Goal: Task Accomplishment & Management: Use online tool/utility

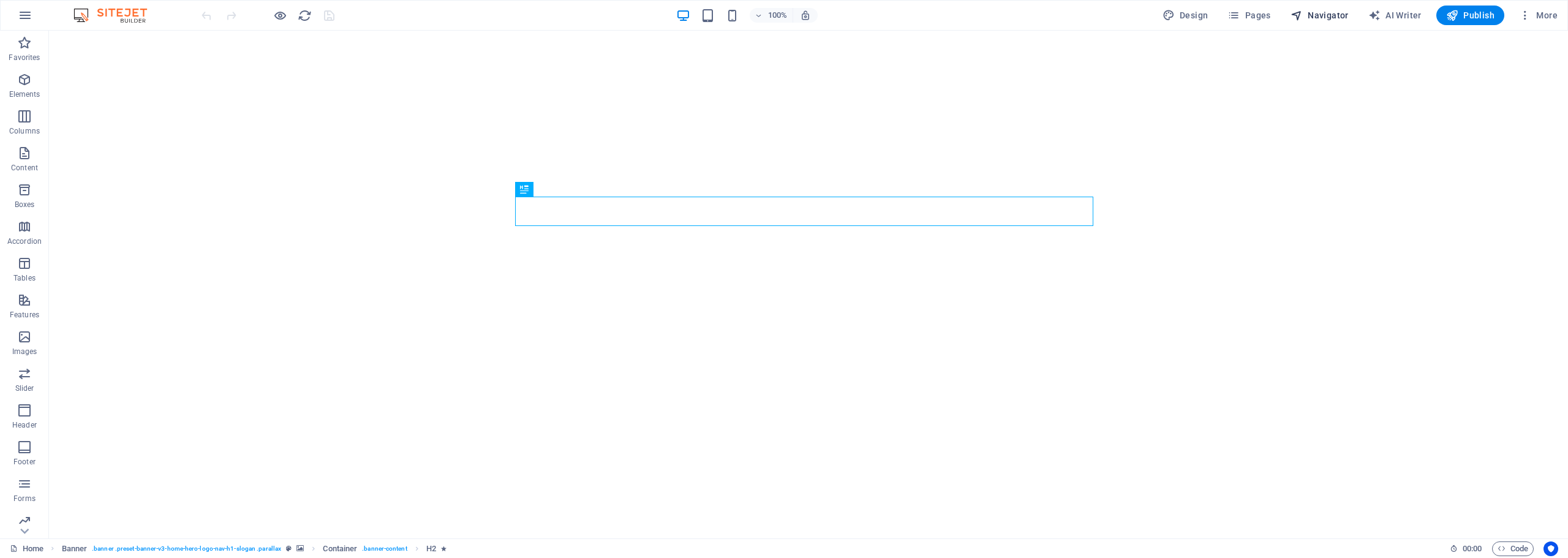
click at [1320, 17] on span "Navigator" at bounding box center [1319, 15] width 58 height 12
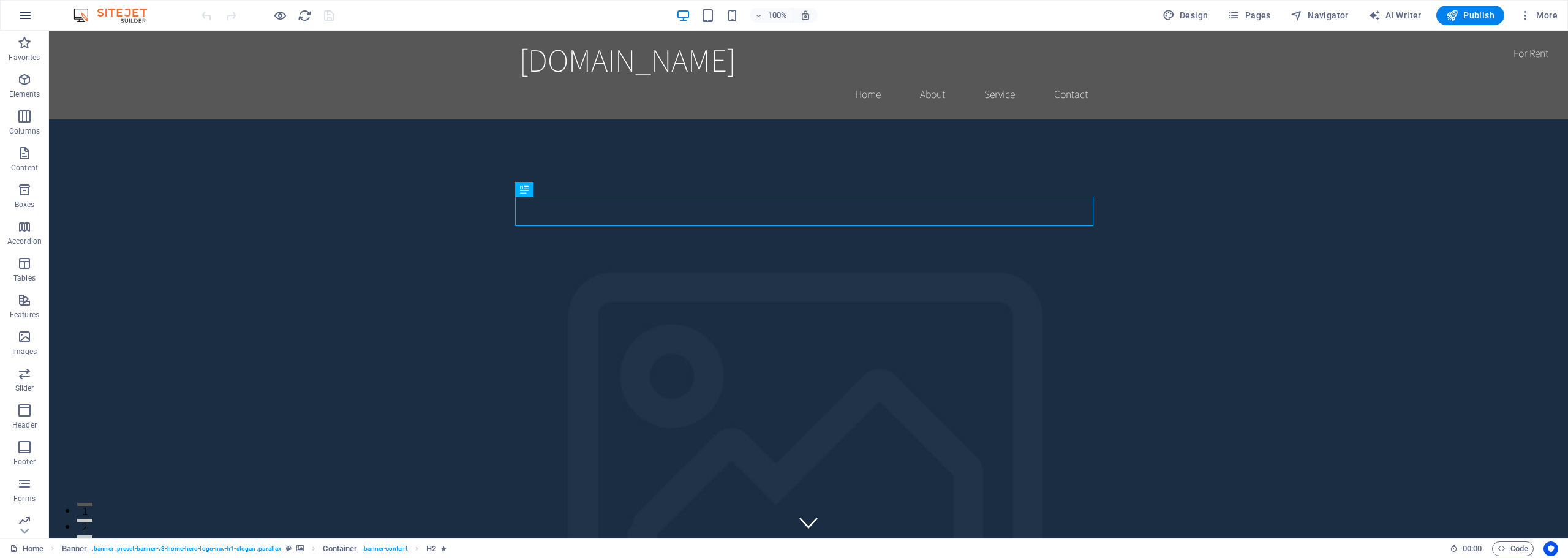
click at [31, 16] on icon "button" at bounding box center [25, 15] width 15 height 15
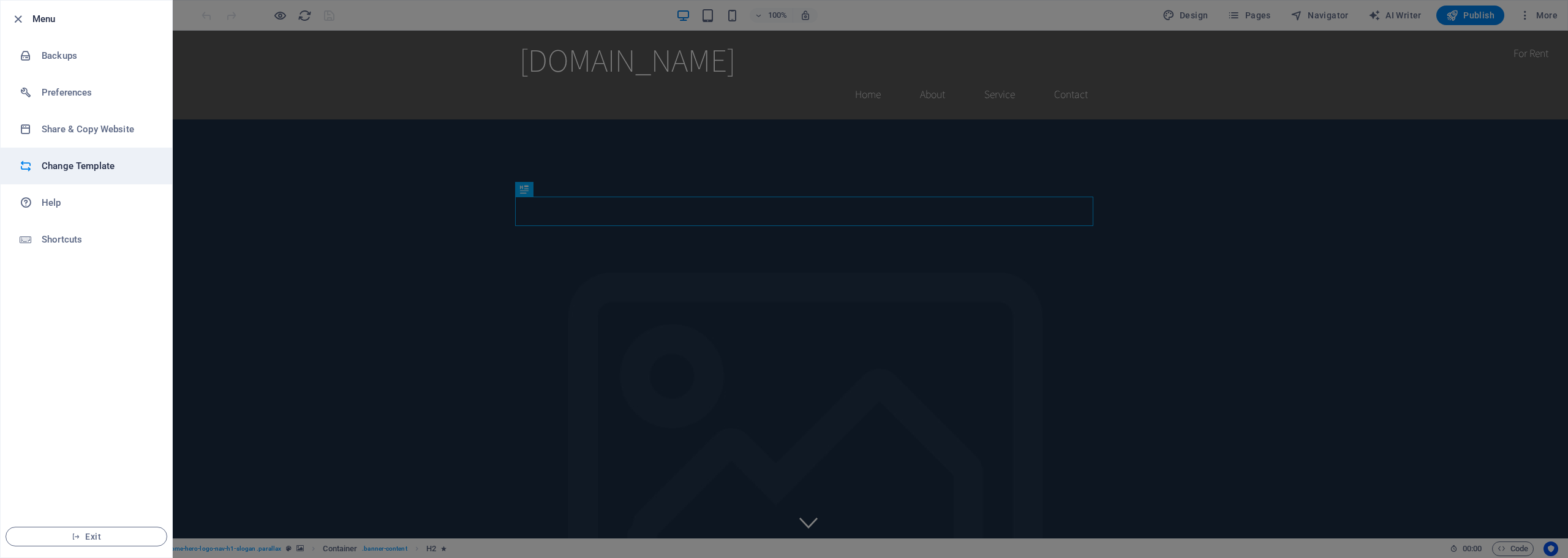
click at [116, 172] on h6 "Change Template" at bounding box center [99, 166] width 113 height 15
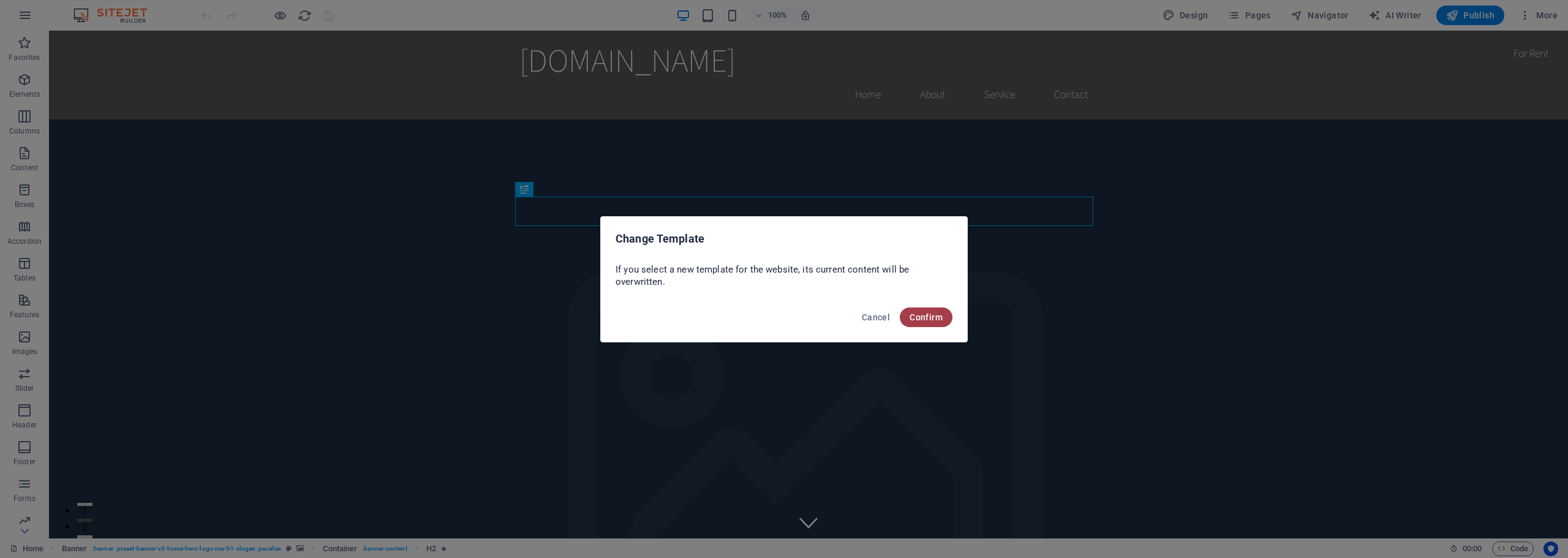
click at [940, 314] on span "Confirm" at bounding box center [926, 317] width 33 height 10
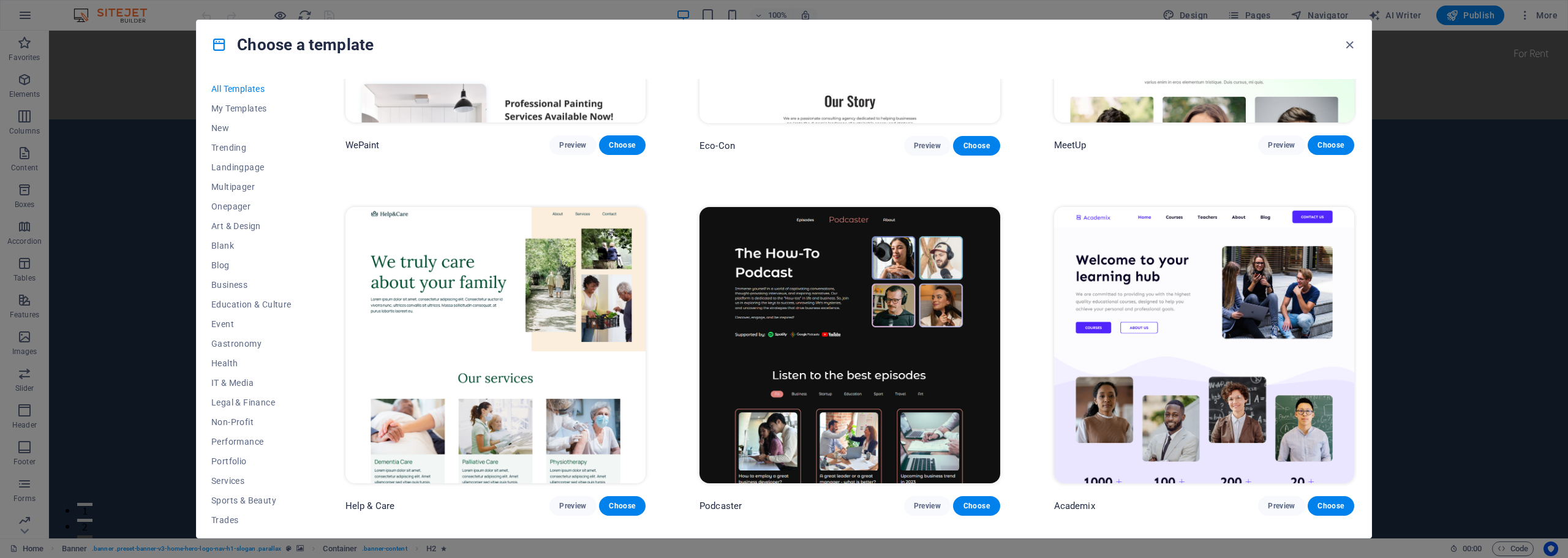
scroll to position [1347, 0]
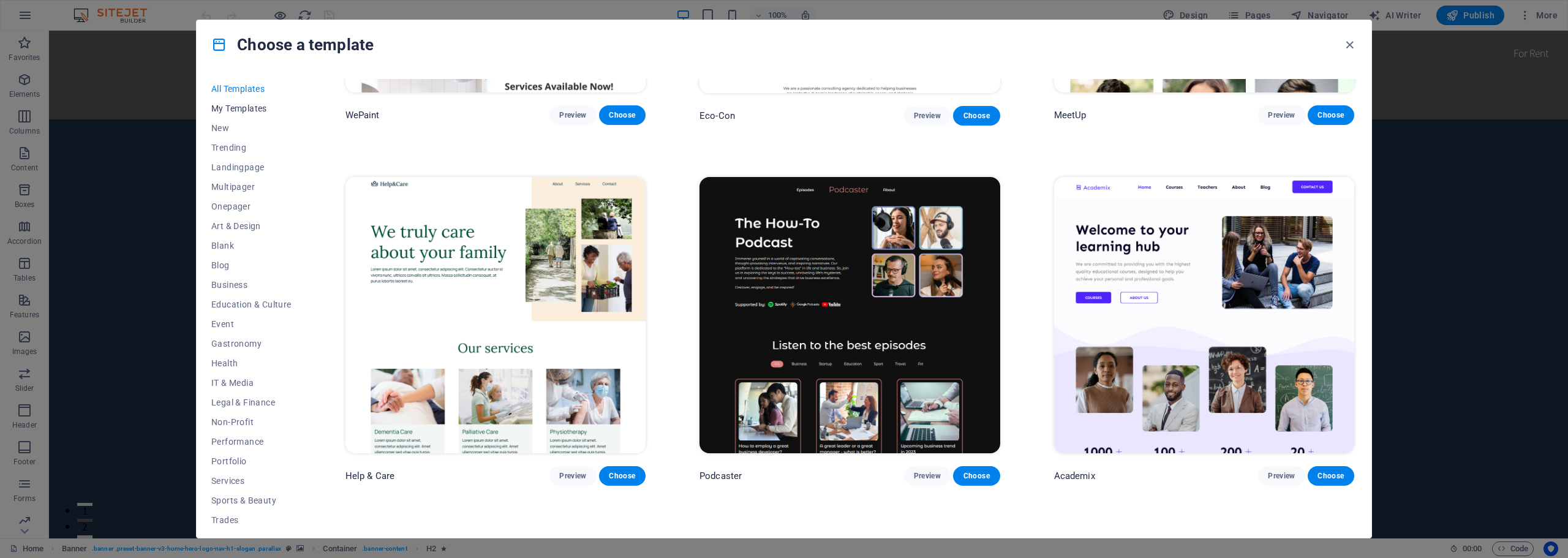
click at [230, 102] on button "My Templates" at bounding box center [251, 108] width 80 height 20
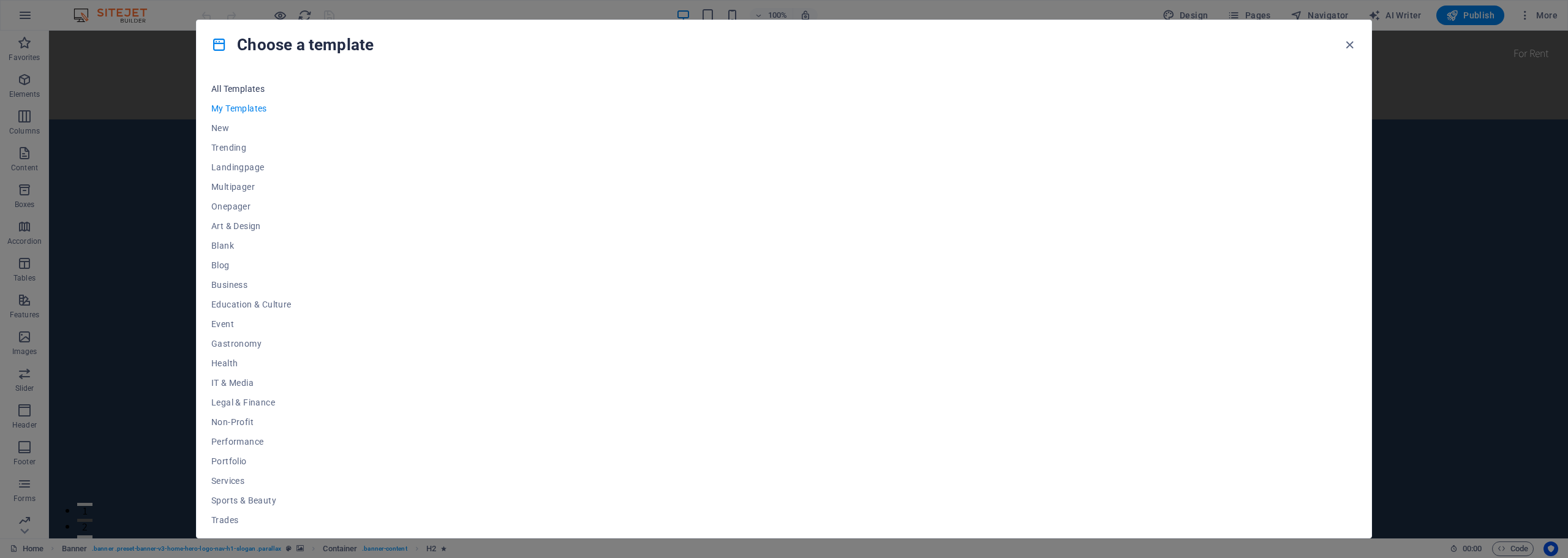
click at [247, 86] on span "All Templates" at bounding box center [251, 89] width 80 height 10
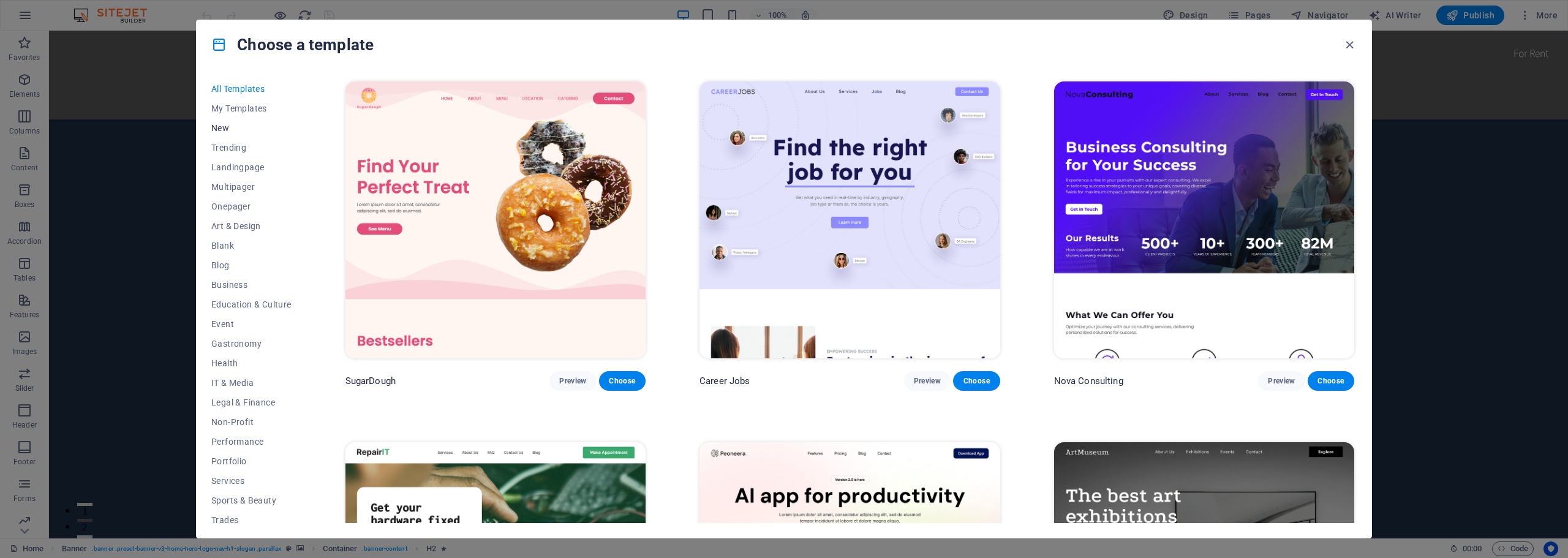
click at [230, 126] on span "New" at bounding box center [251, 128] width 80 height 10
click at [233, 149] on span "Trending" at bounding box center [251, 148] width 80 height 10
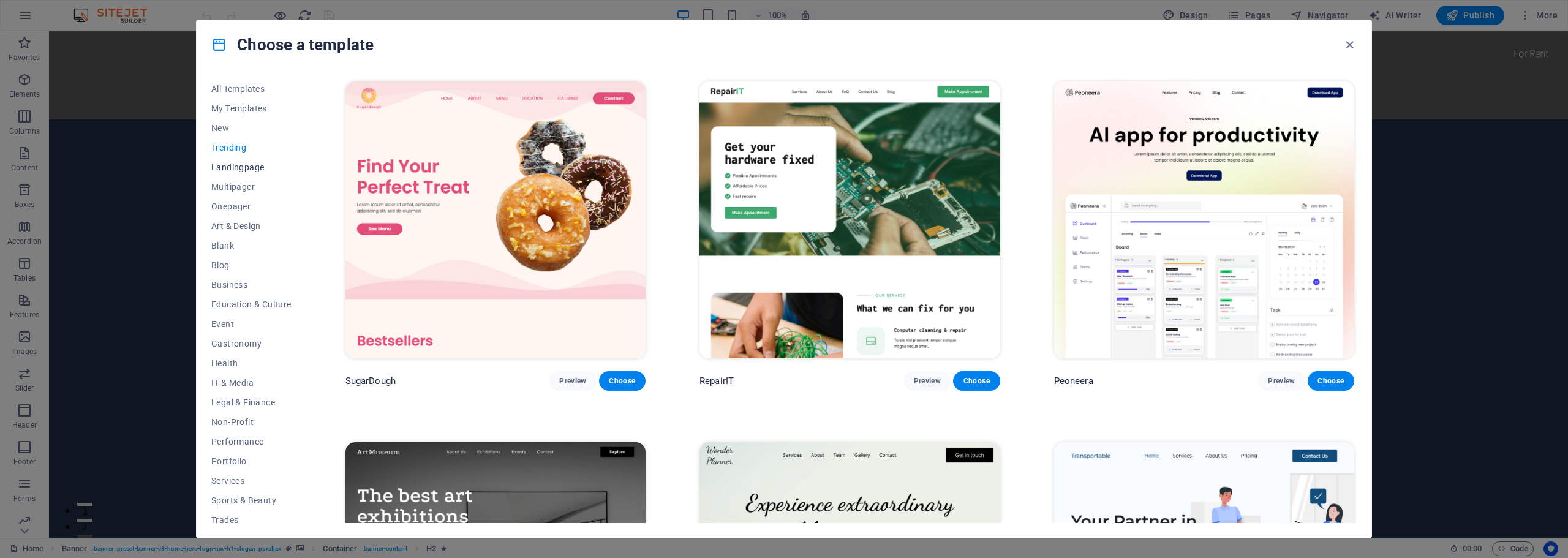
click at [243, 163] on span "Landingpage" at bounding box center [251, 167] width 80 height 10
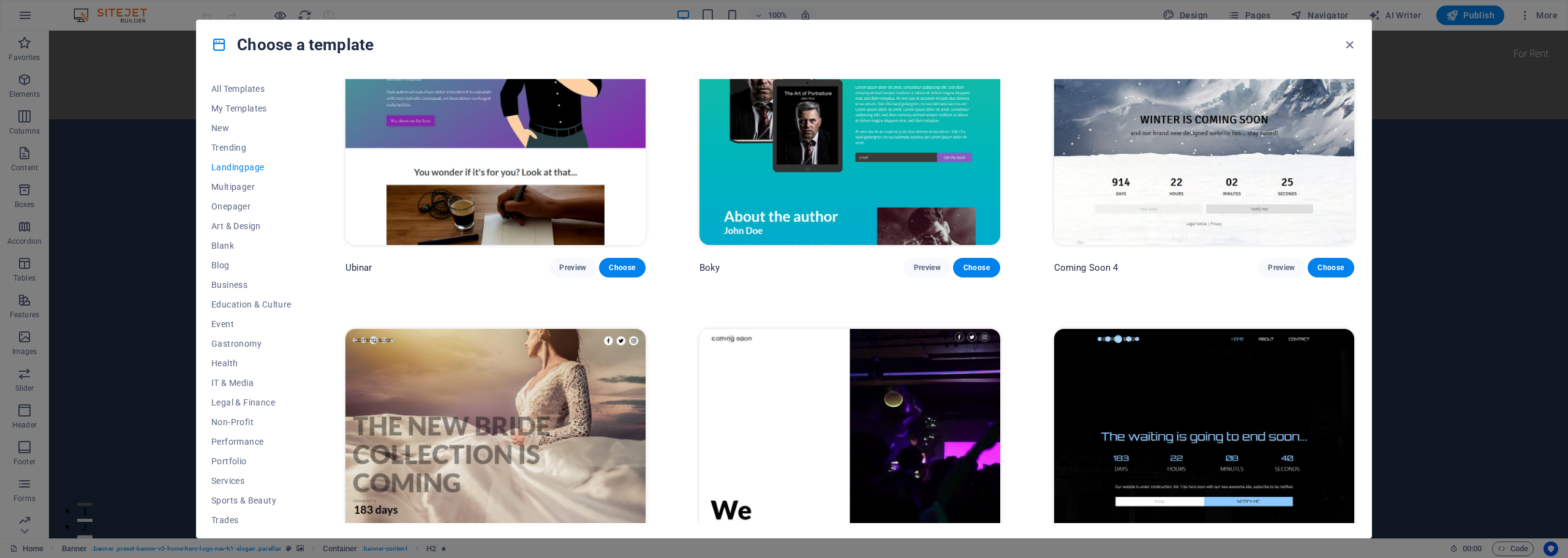
scroll to position [2739, 0]
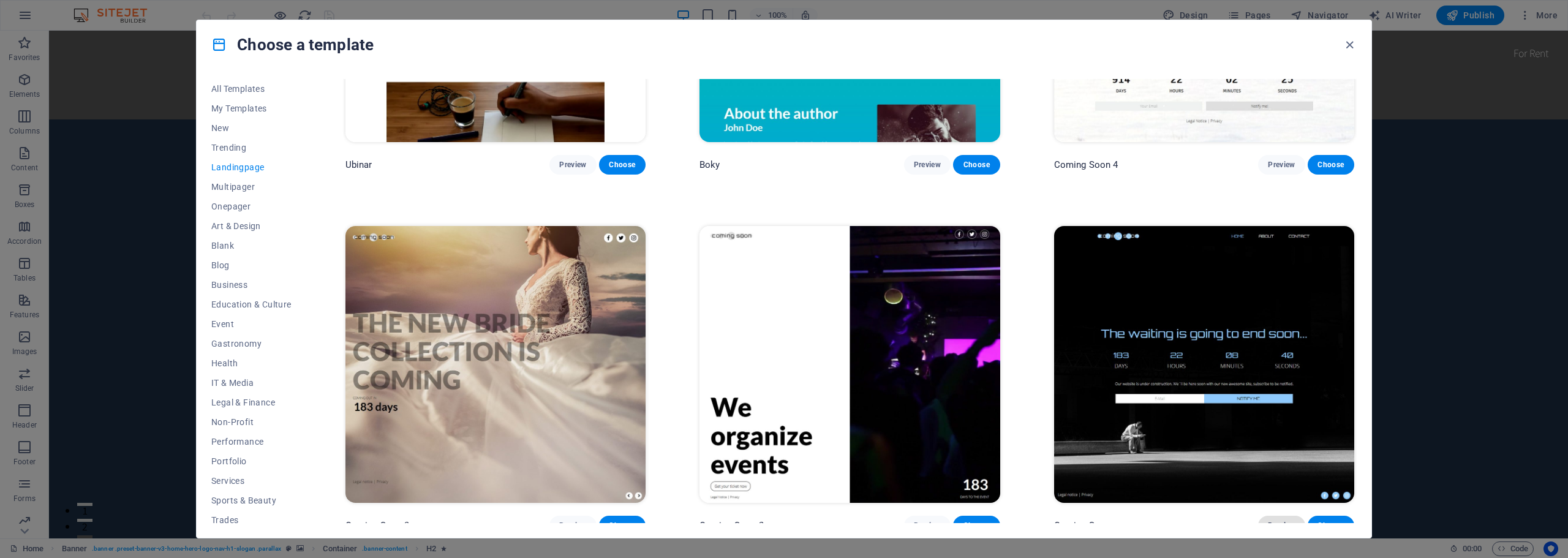
click at [1274, 520] on span "Preview" at bounding box center [1282, 525] width 27 height 10
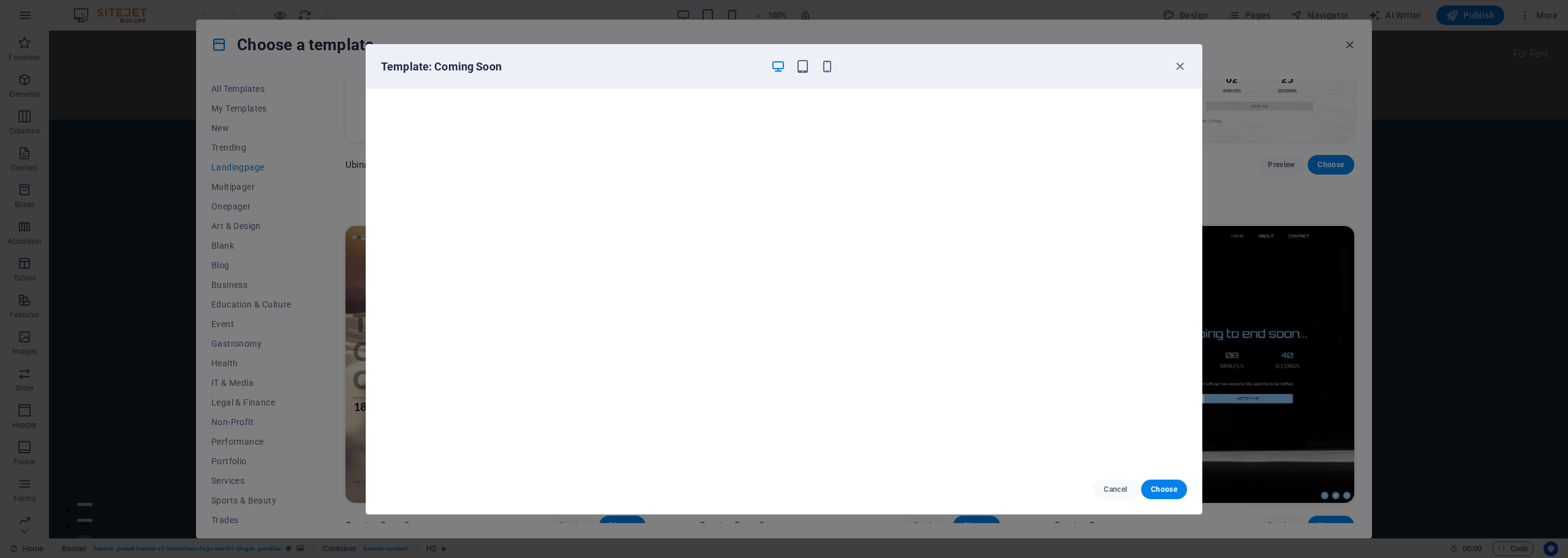
scroll to position [0, 0]
click at [1182, 62] on icon "button" at bounding box center [1179, 66] width 14 height 14
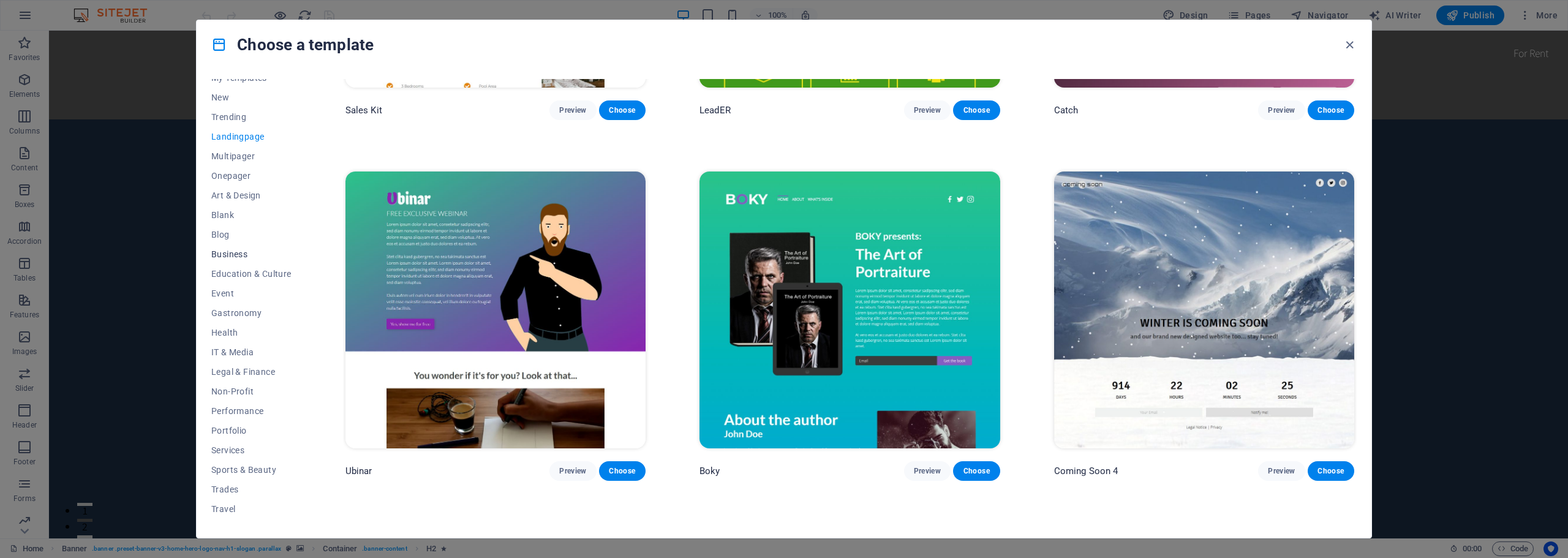
scroll to position [46, 0]
click at [237, 238] on span "Business" at bounding box center [251, 239] width 80 height 10
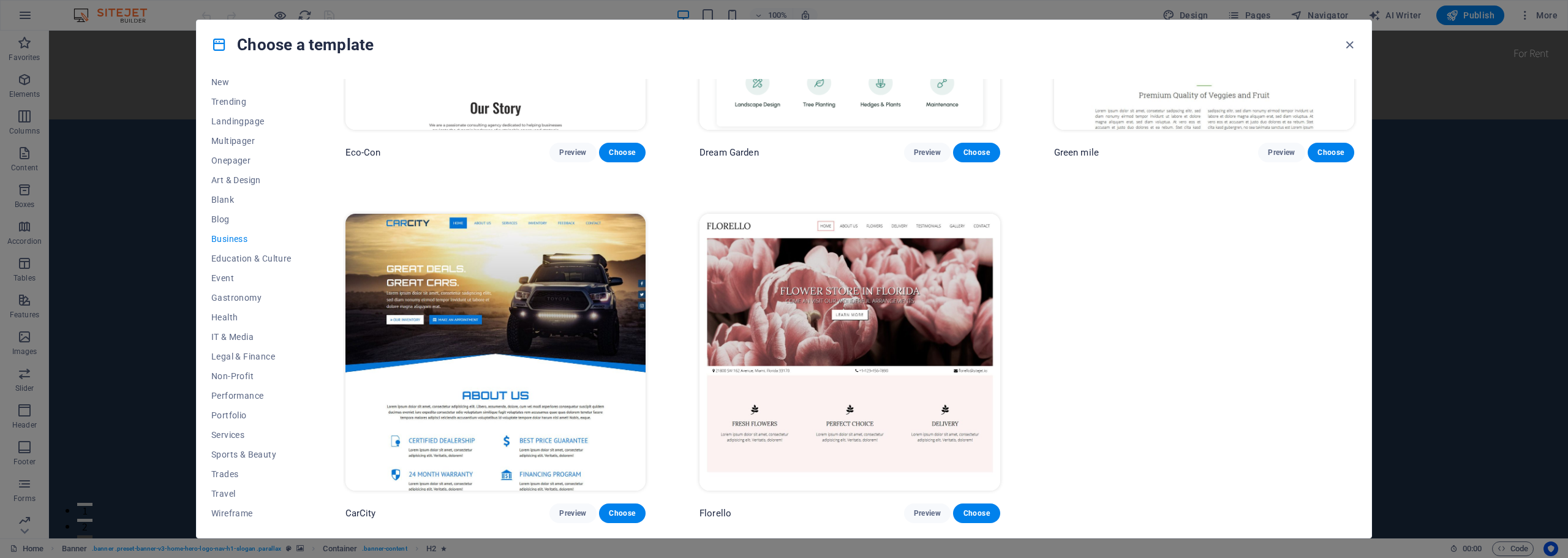
scroll to position [0, 0]
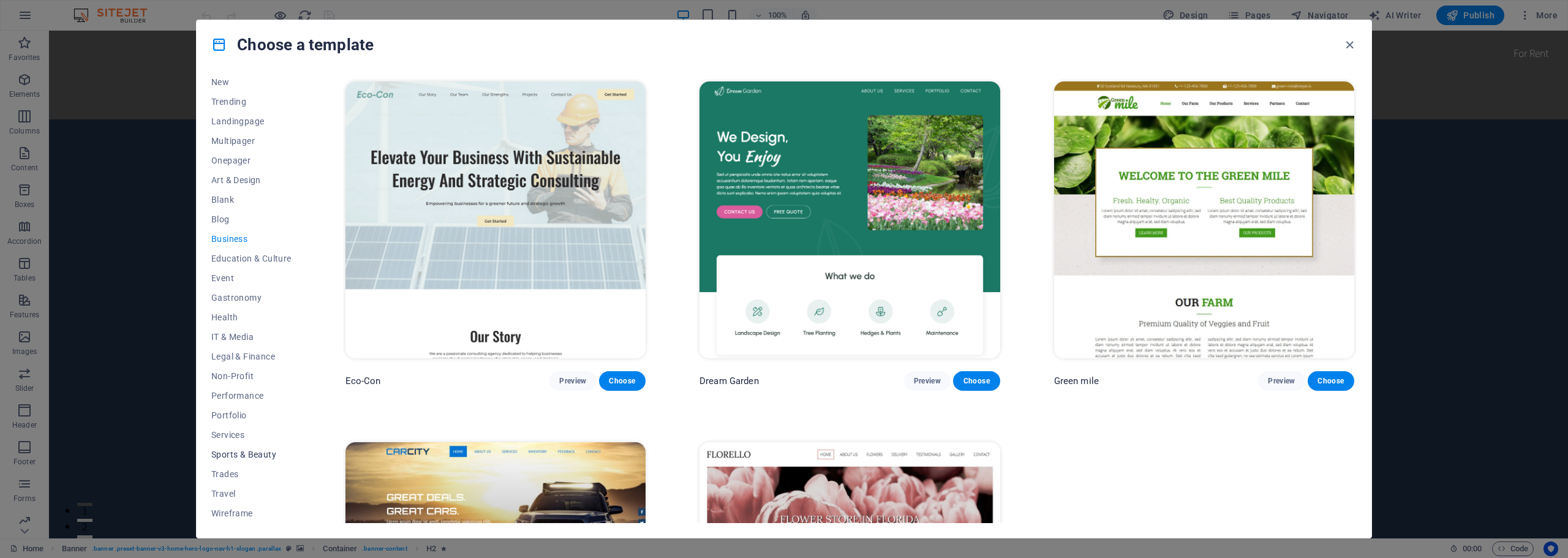
click at [242, 452] on span "Sports & Beauty" at bounding box center [251, 455] width 80 height 10
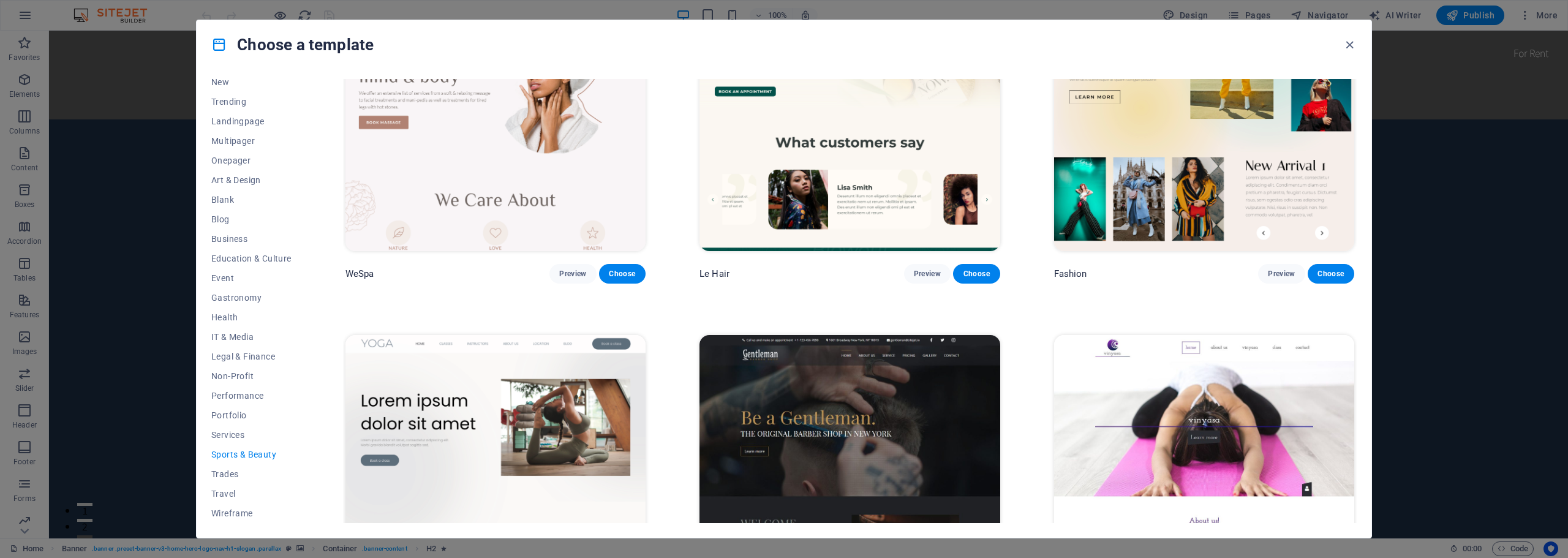
scroll to position [367, 0]
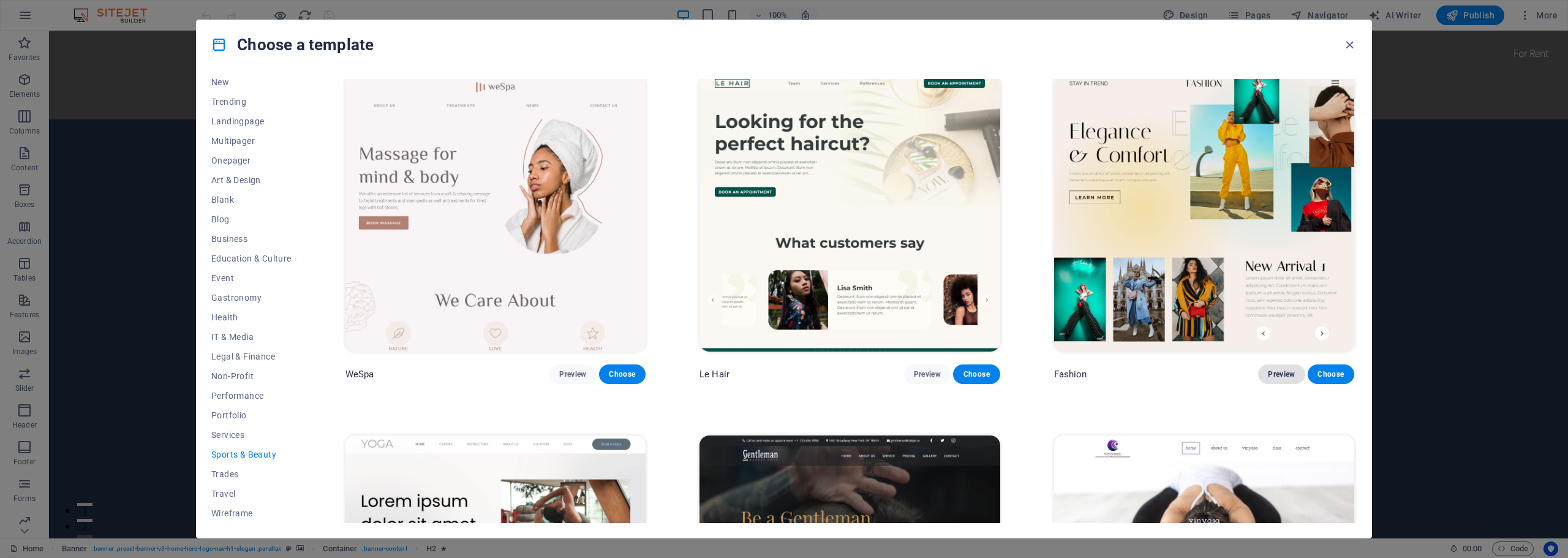
click at [1283, 371] on span "Preview" at bounding box center [1282, 374] width 27 height 10
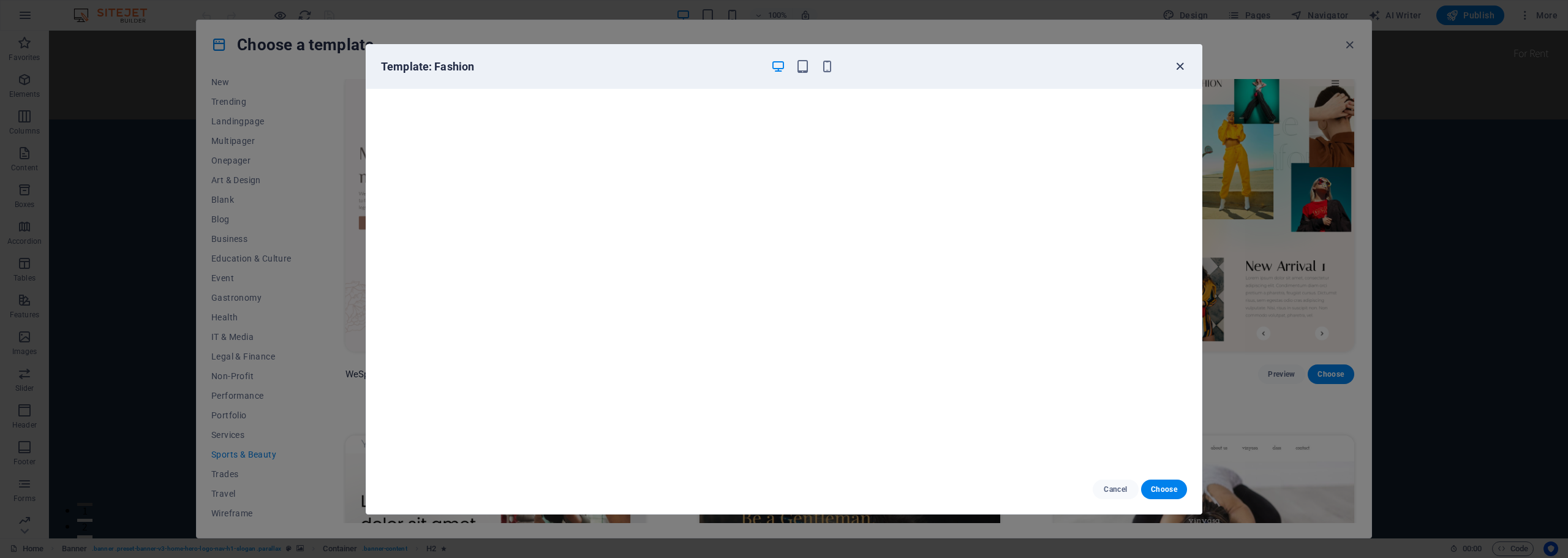
click at [1179, 67] on icon "button" at bounding box center [1179, 66] width 14 height 14
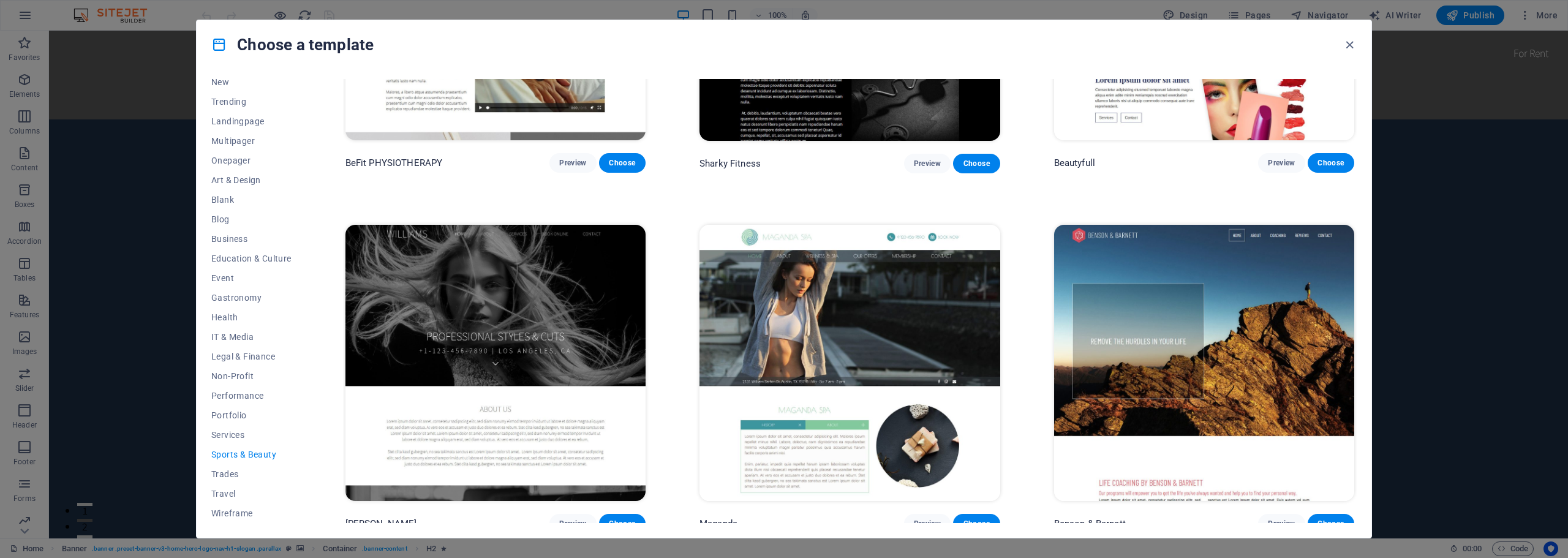
scroll to position [1303, 0]
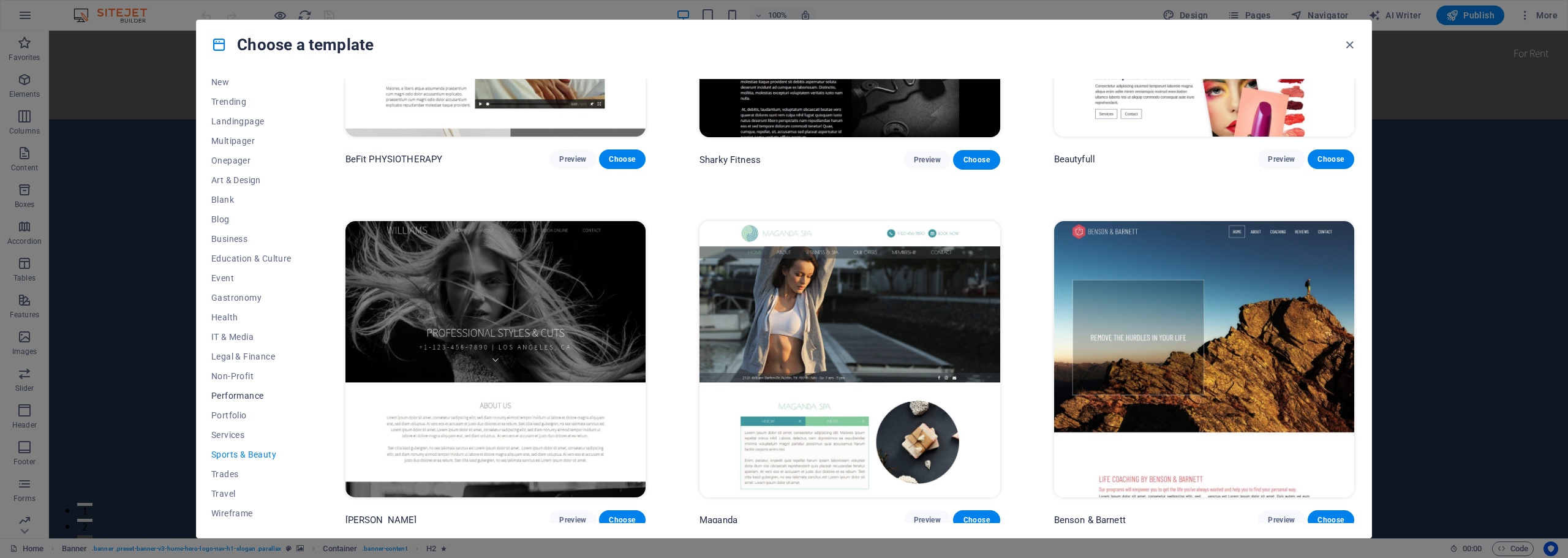
click at [233, 394] on span "Performance" at bounding box center [251, 395] width 80 height 10
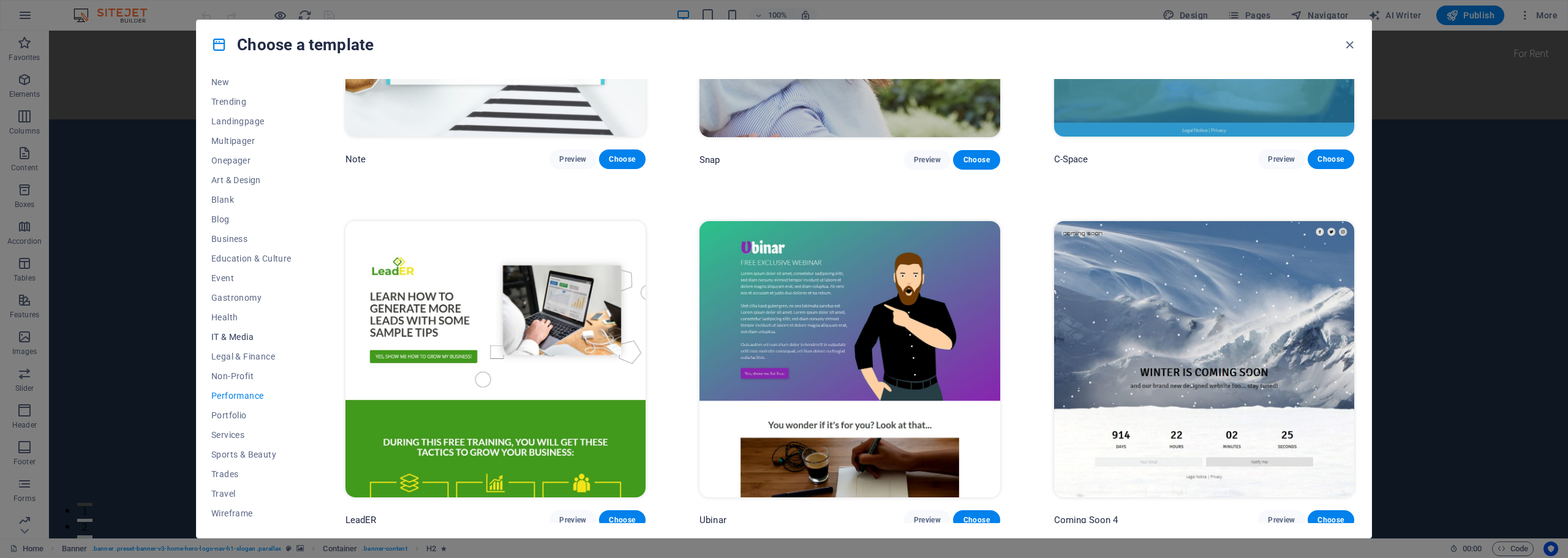
click at [242, 335] on span "IT & Media" at bounding box center [251, 337] width 80 height 10
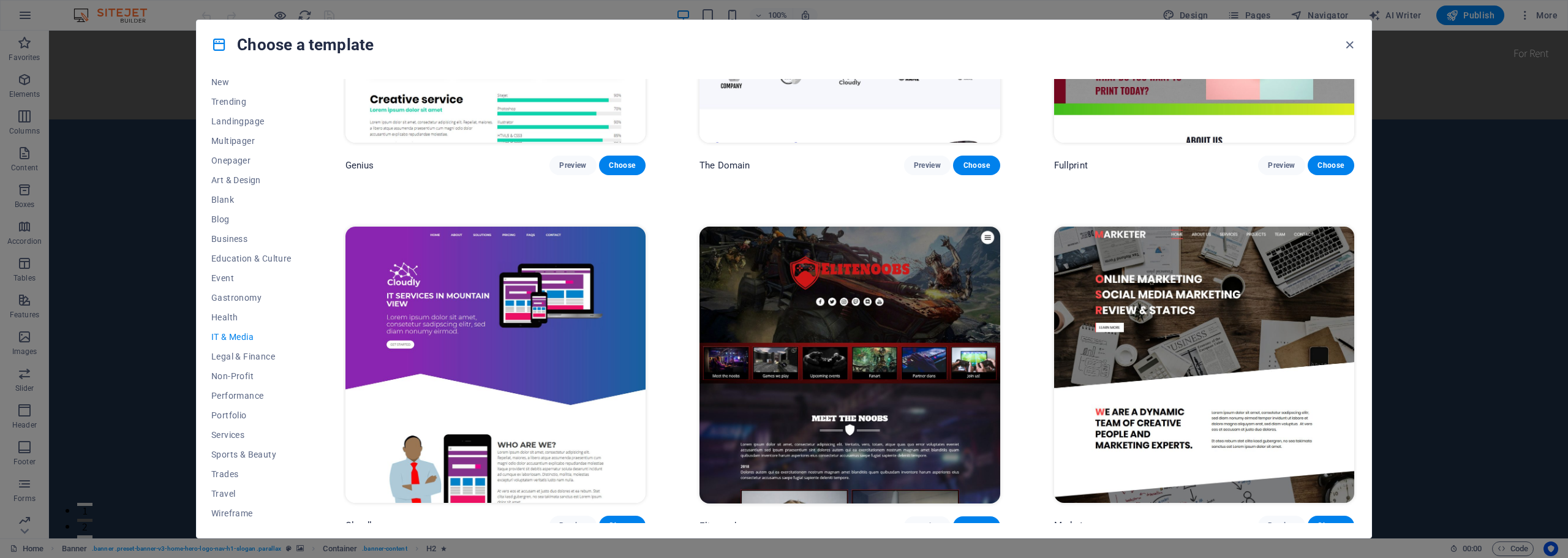
scroll to position [944, 0]
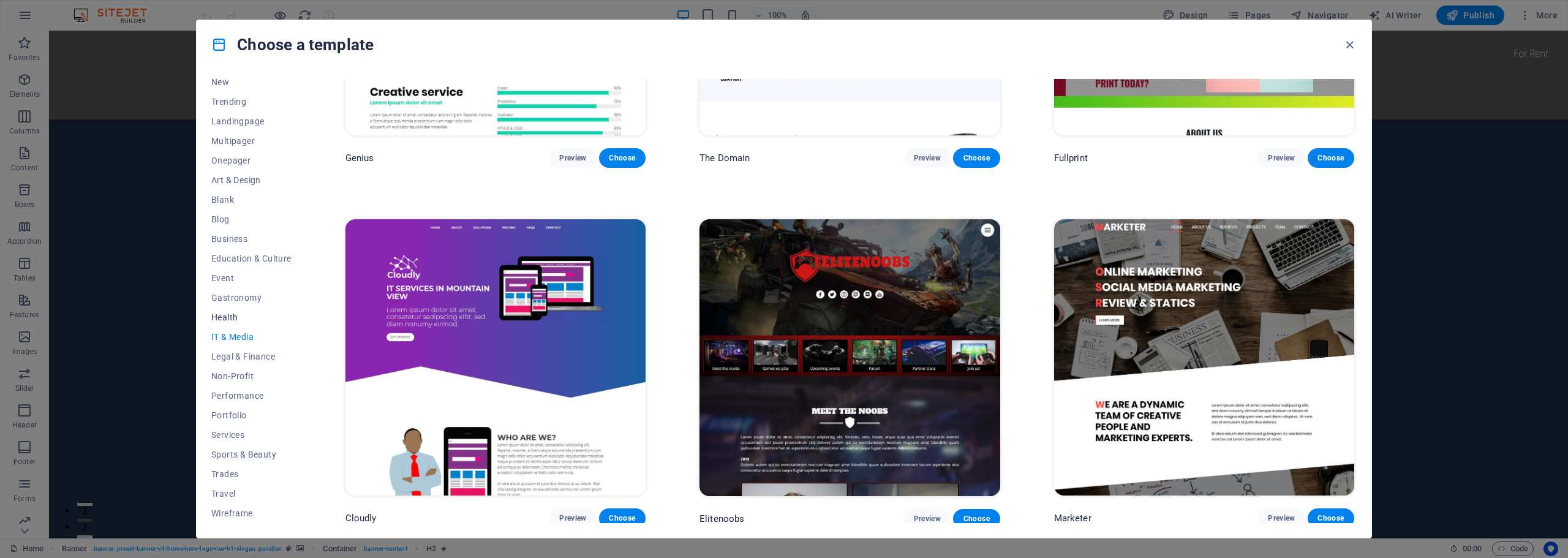
click at [232, 312] on span "Health" at bounding box center [251, 317] width 80 height 10
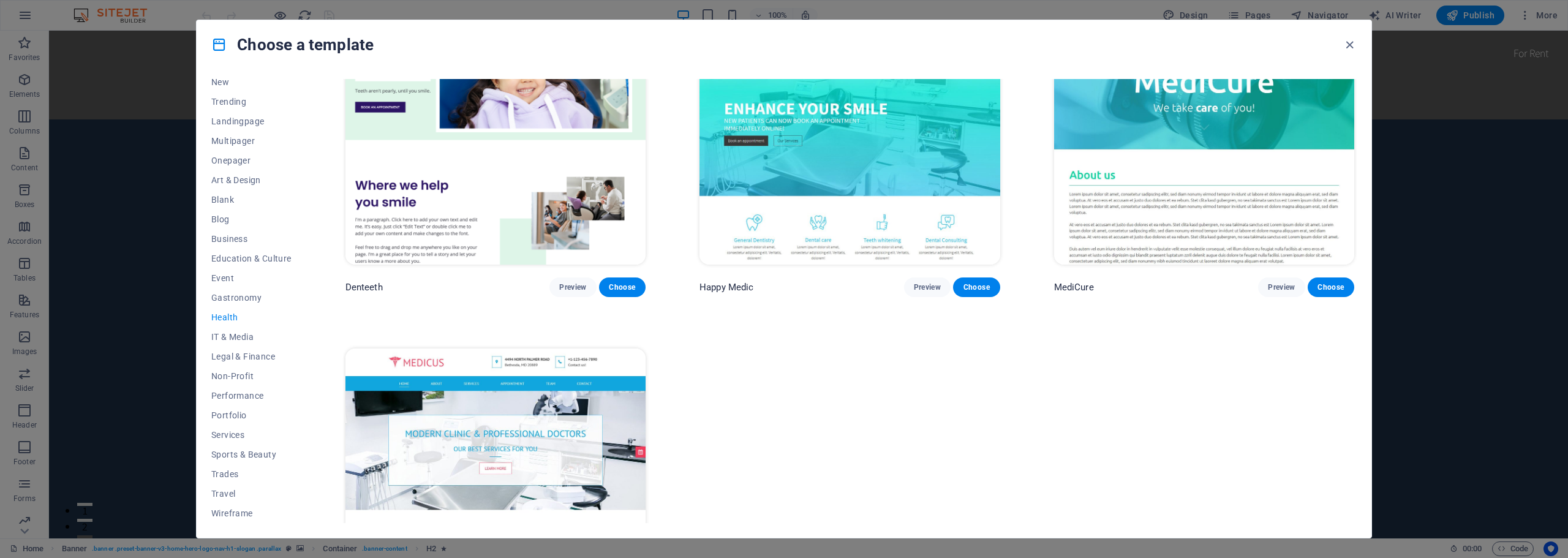
scroll to position [551, 0]
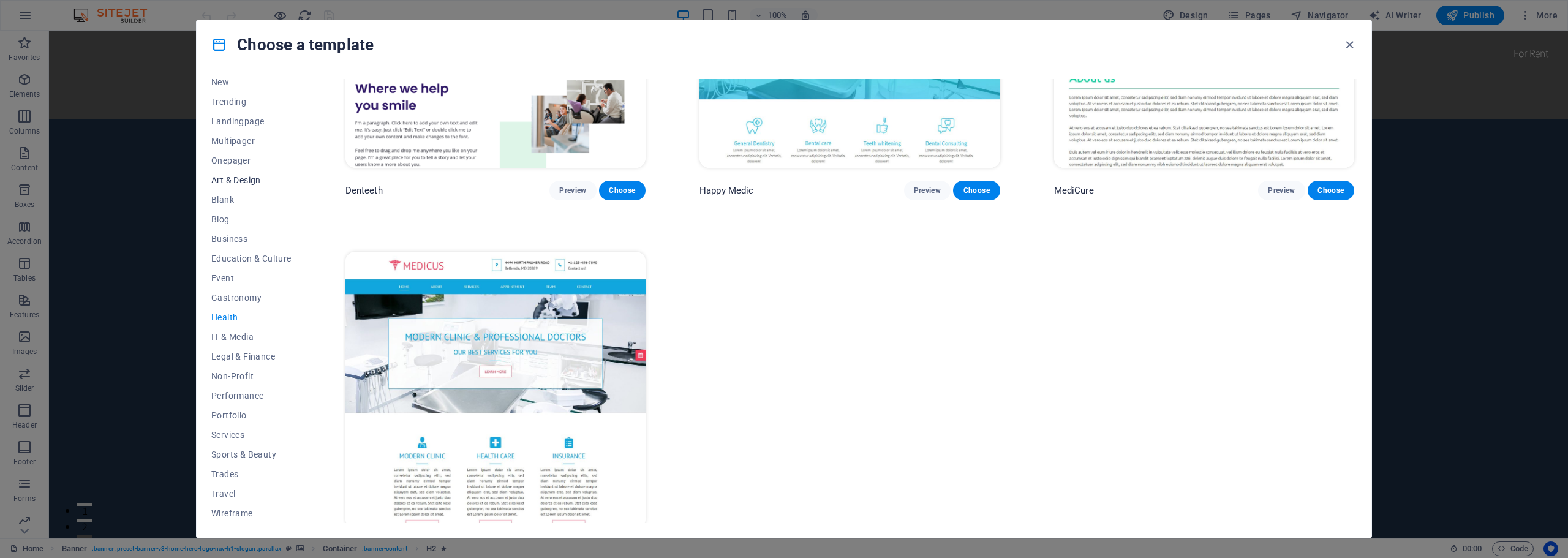
click at [239, 182] on span "Art & Design" at bounding box center [251, 180] width 80 height 10
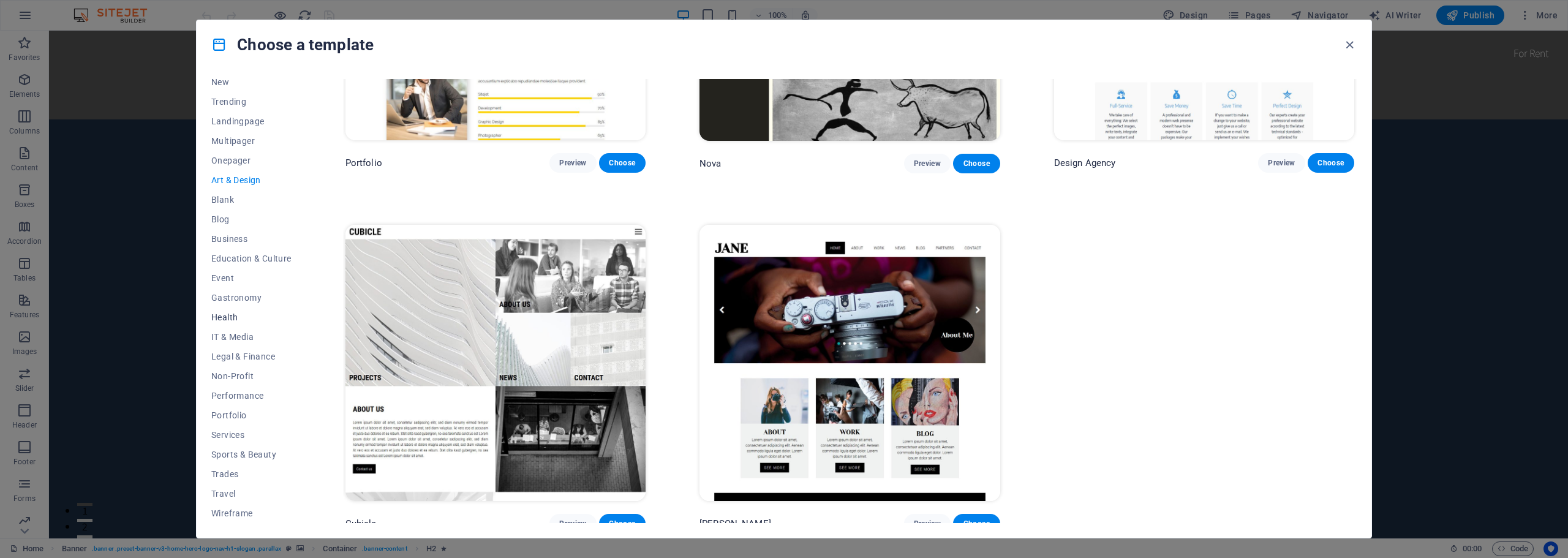
scroll to position [1303, 0]
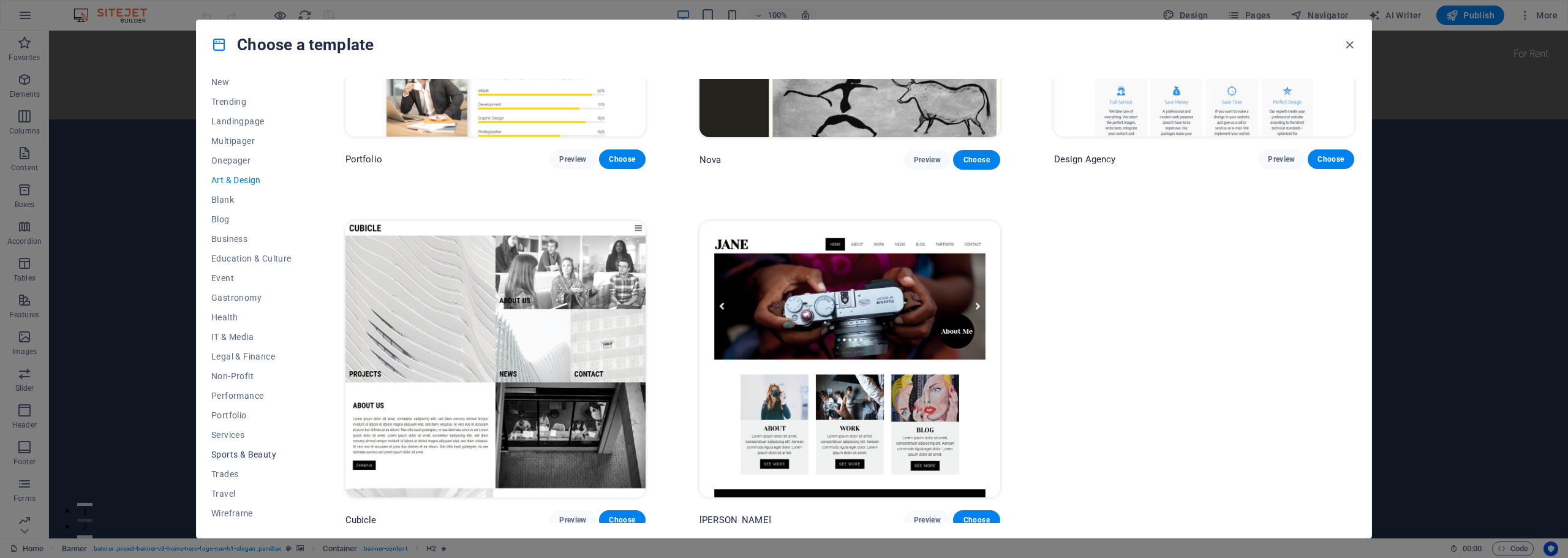
click at [235, 452] on span "Sports & Beauty" at bounding box center [251, 455] width 80 height 10
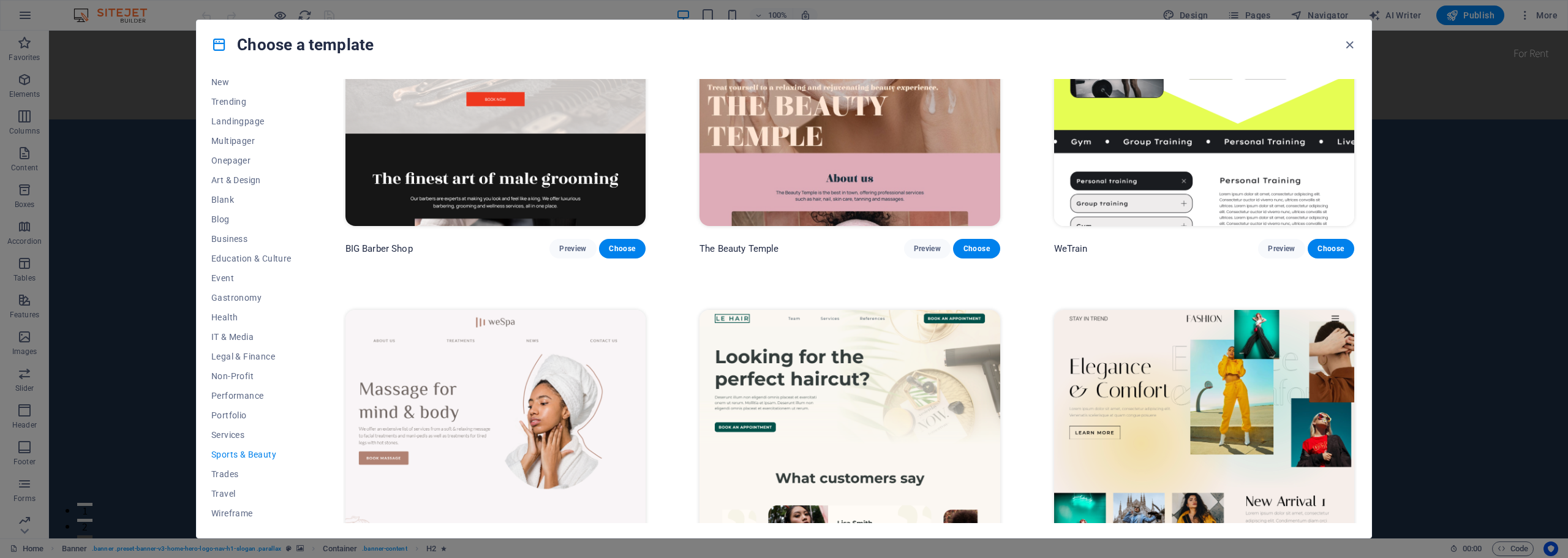
scroll to position [0, 0]
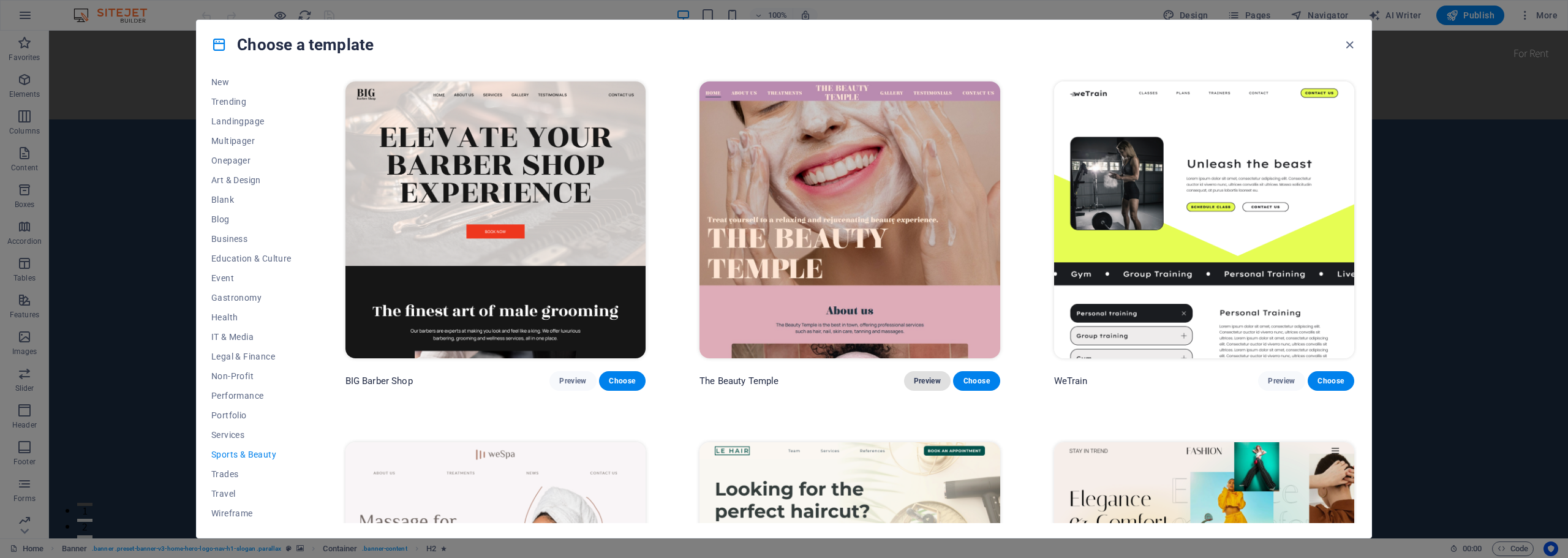
click at [919, 378] on span "Preview" at bounding box center [927, 381] width 27 height 10
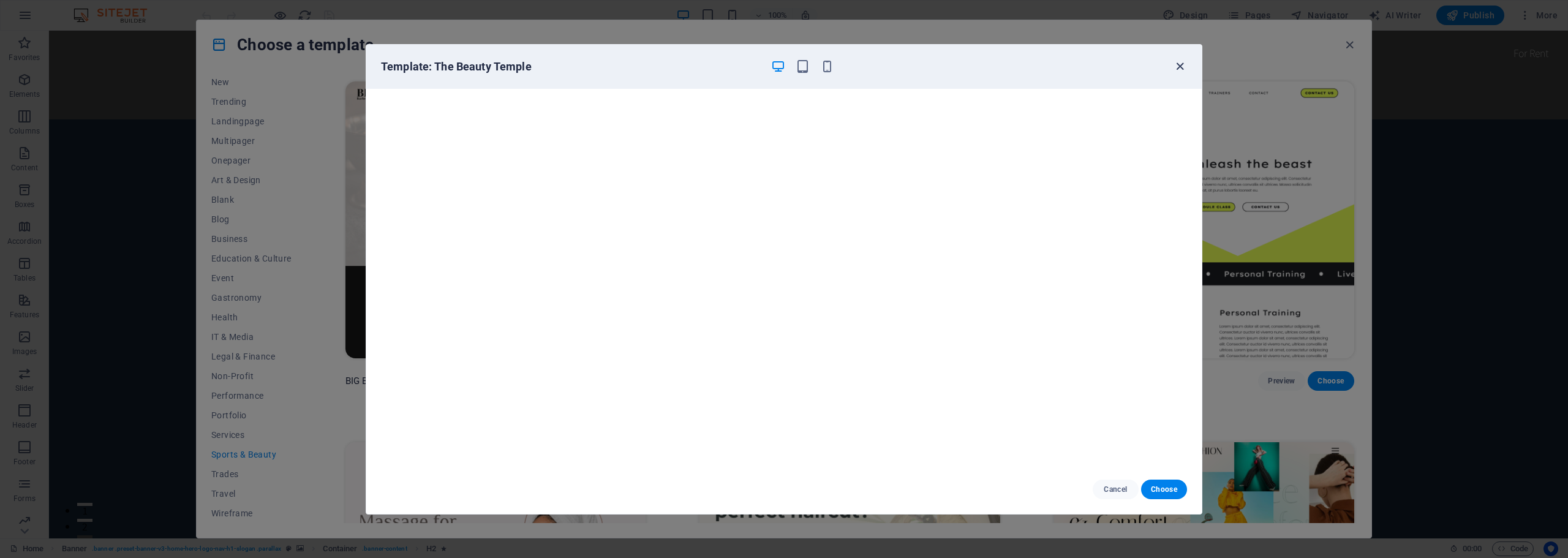
click at [1178, 65] on icon "button" at bounding box center [1179, 66] width 14 height 14
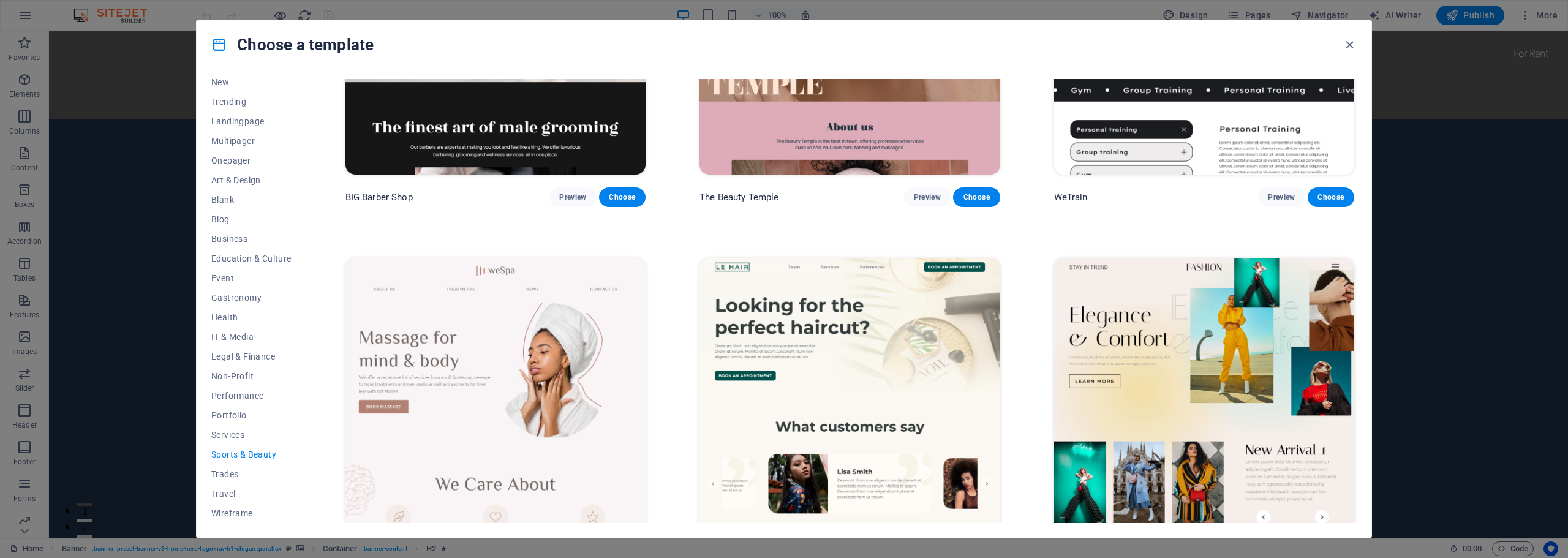
scroll to position [306, 0]
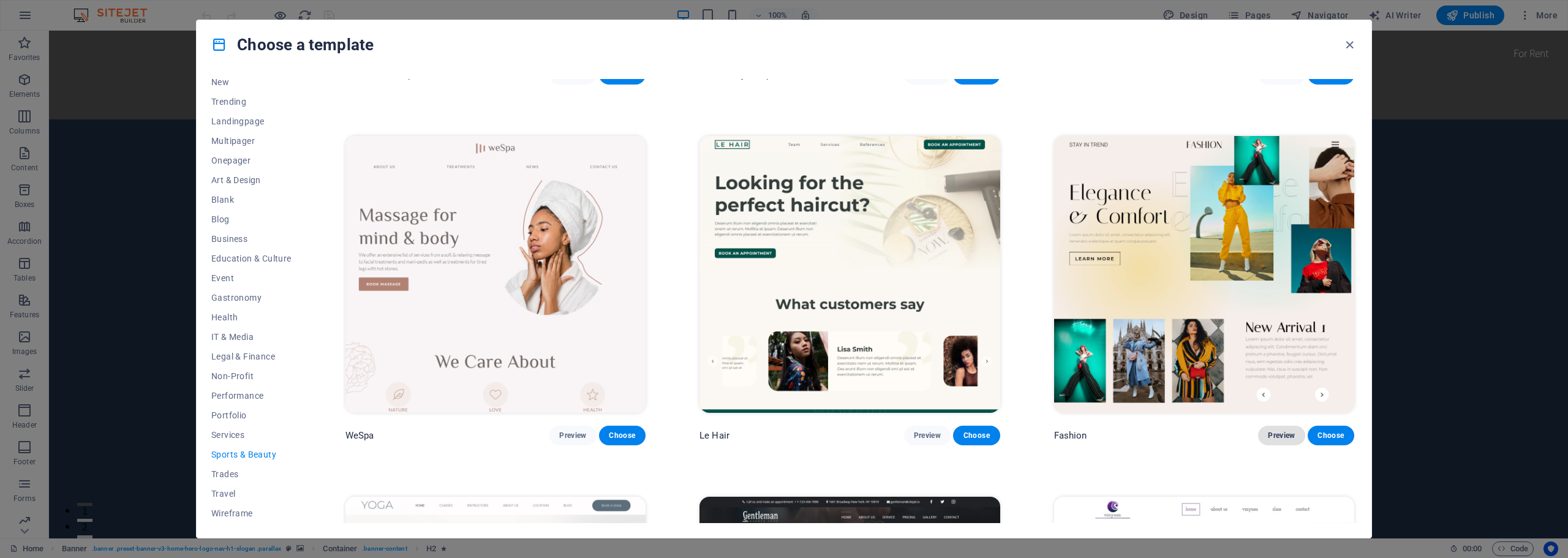
click at [1280, 435] on span "Preview" at bounding box center [1282, 435] width 27 height 10
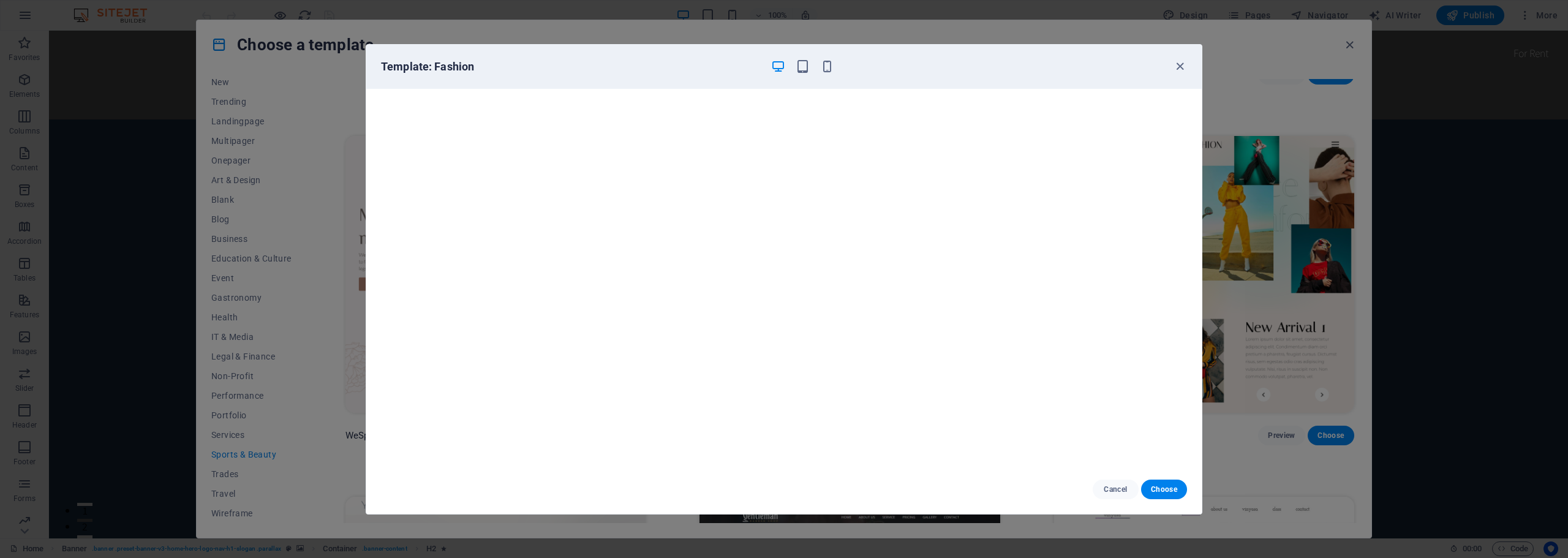
scroll to position [0, 0]
click at [1112, 489] on span "Cancel" at bounding box center [1115, 489] width 26 height 10
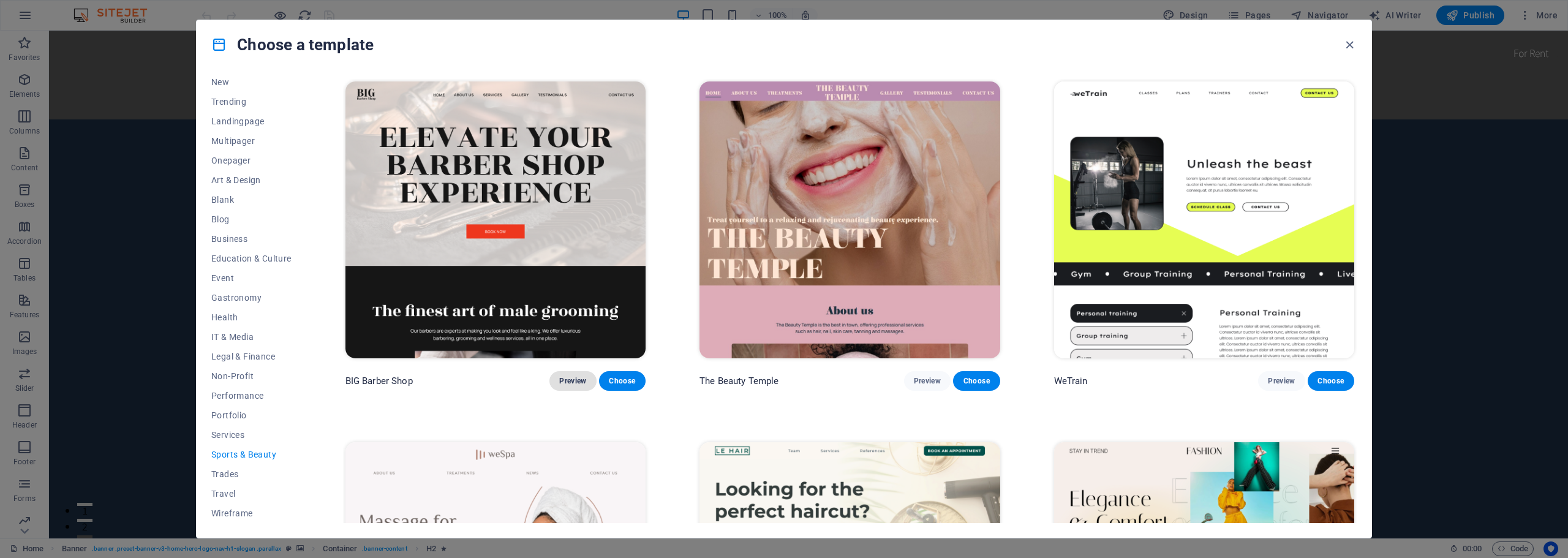
click at [569, 373] on button "Preview" at bounding box center [573, 381] width 47 height 20
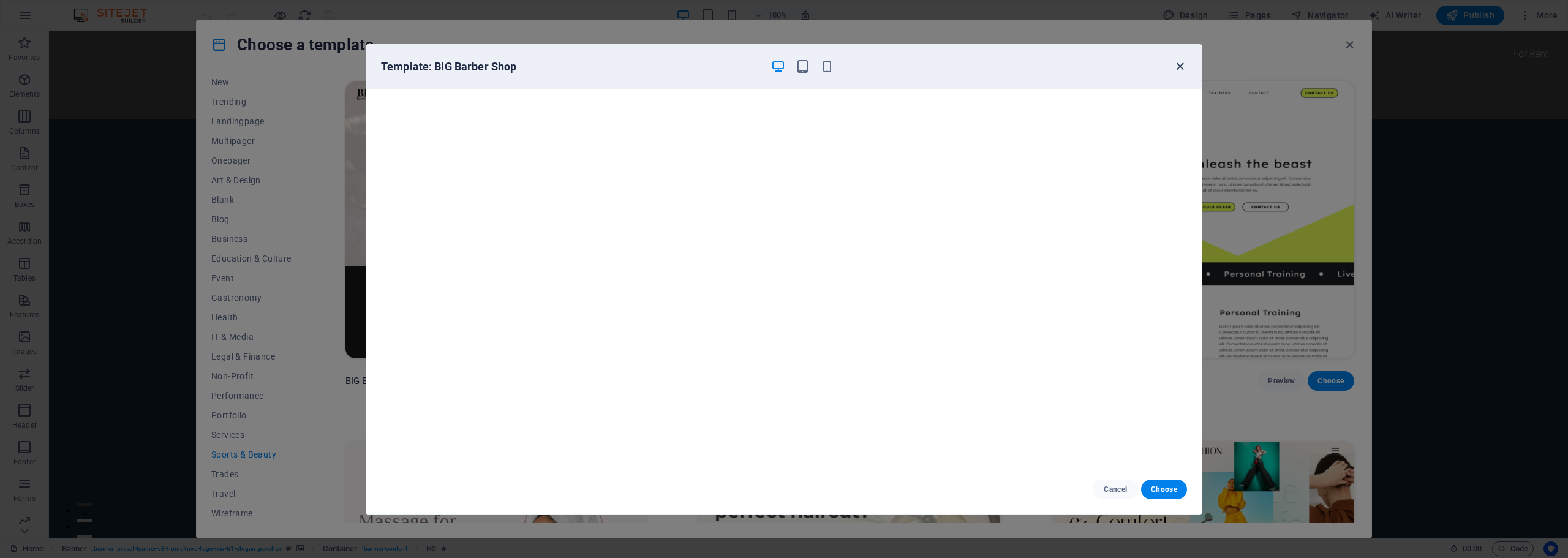
click at [1180, 63] on icon "button" at bounding box center [1179, 66] width 14 height 14
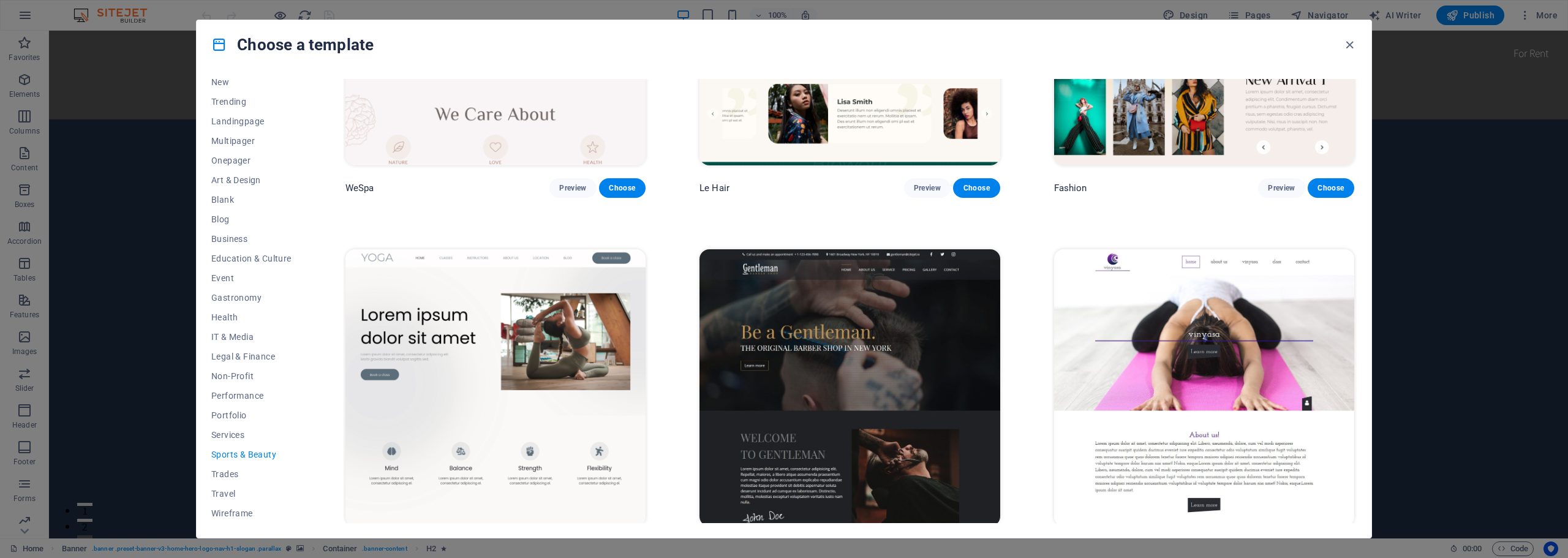
scroll to position [612, 0]
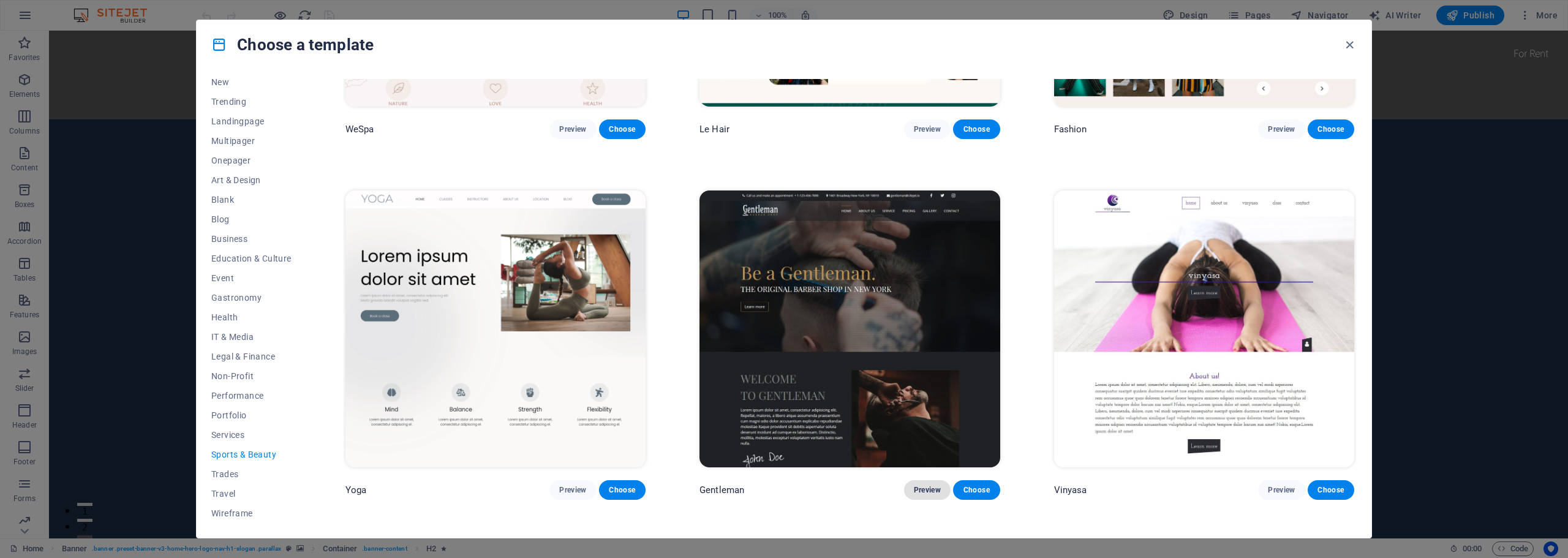
click at [914, 487] on span "Preview" at bounding box center [927, 490] width 27 height 10
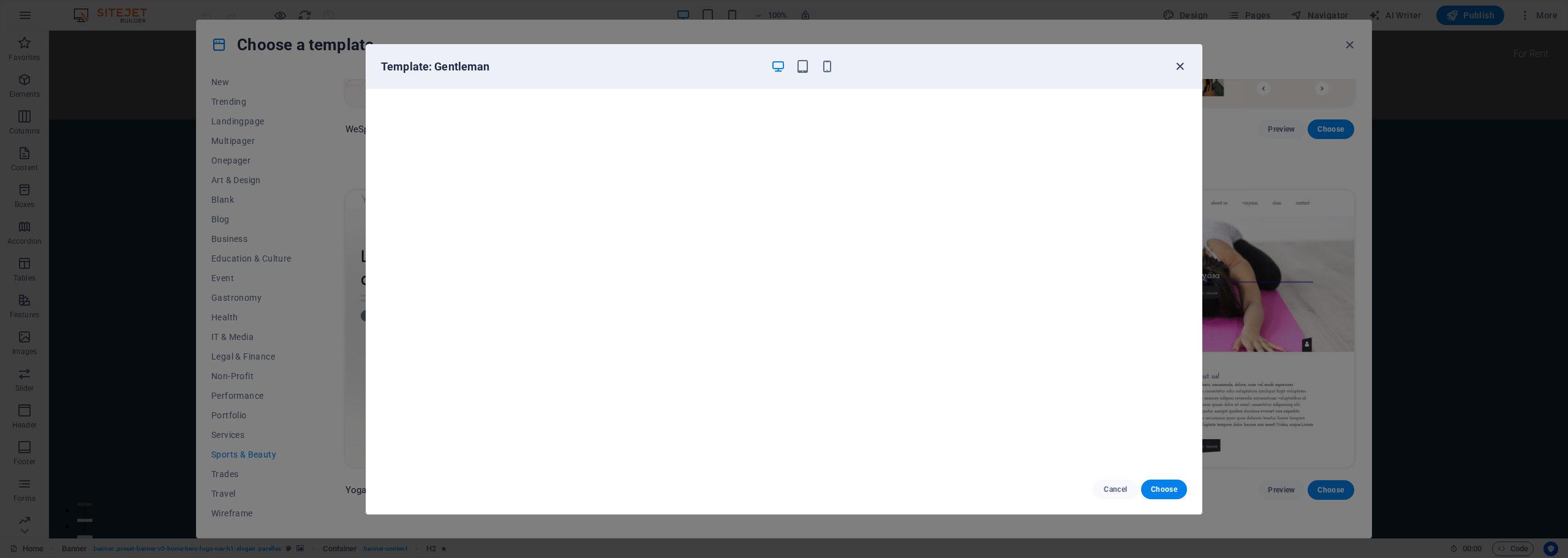
click at [1179, 66] on icon "button" at bounding box center [1179, 66] width 14 height 14
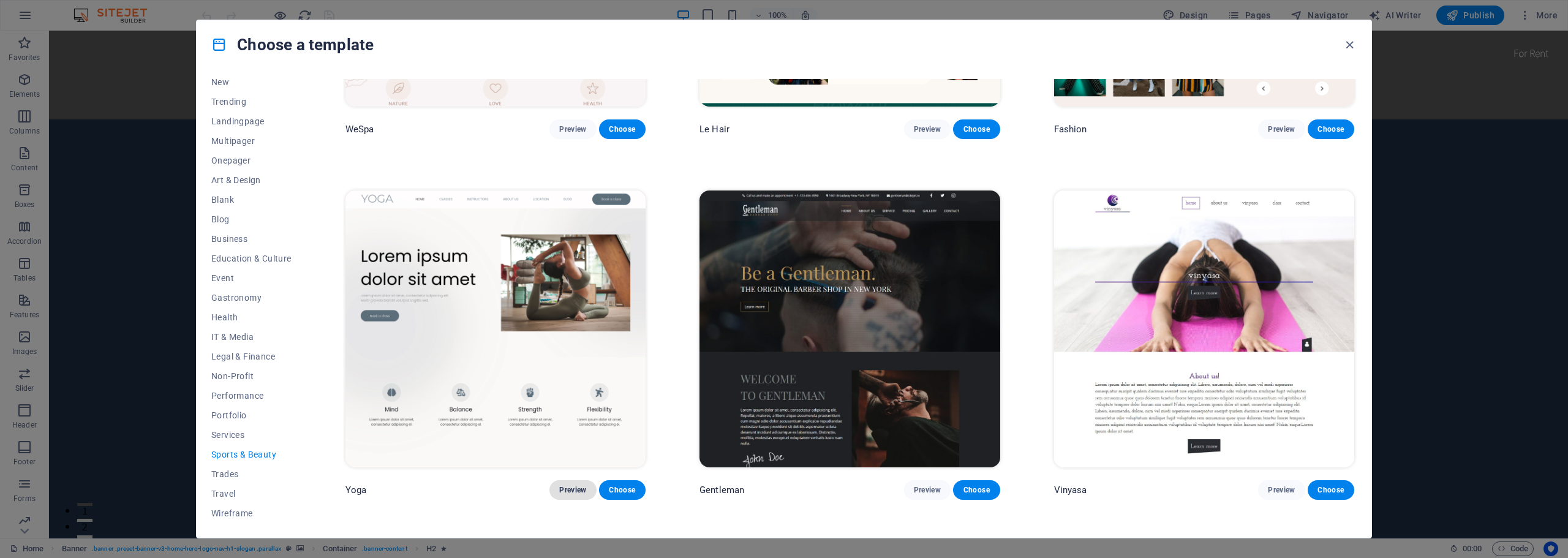
click at [564, 480] on button "Preview" at bounding box center [573, 490] width 47 height 20
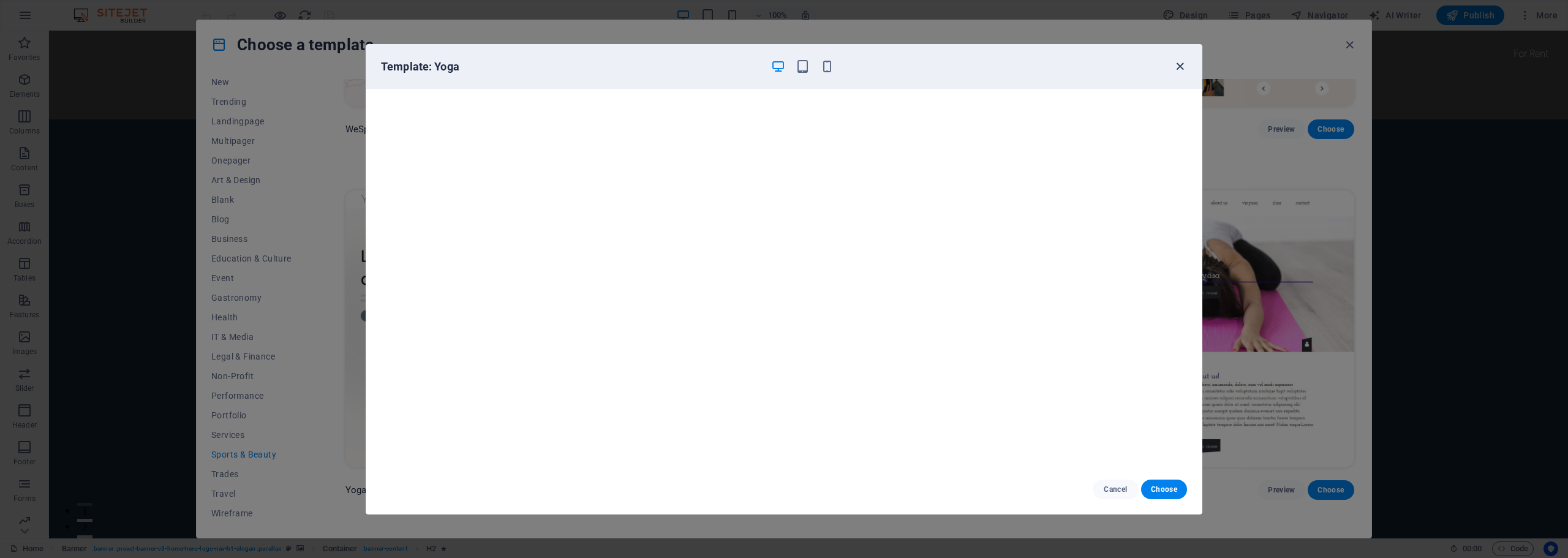
click at [1176, 64] on icon "button" at bounding box center [1179, 66] width 14 height 14
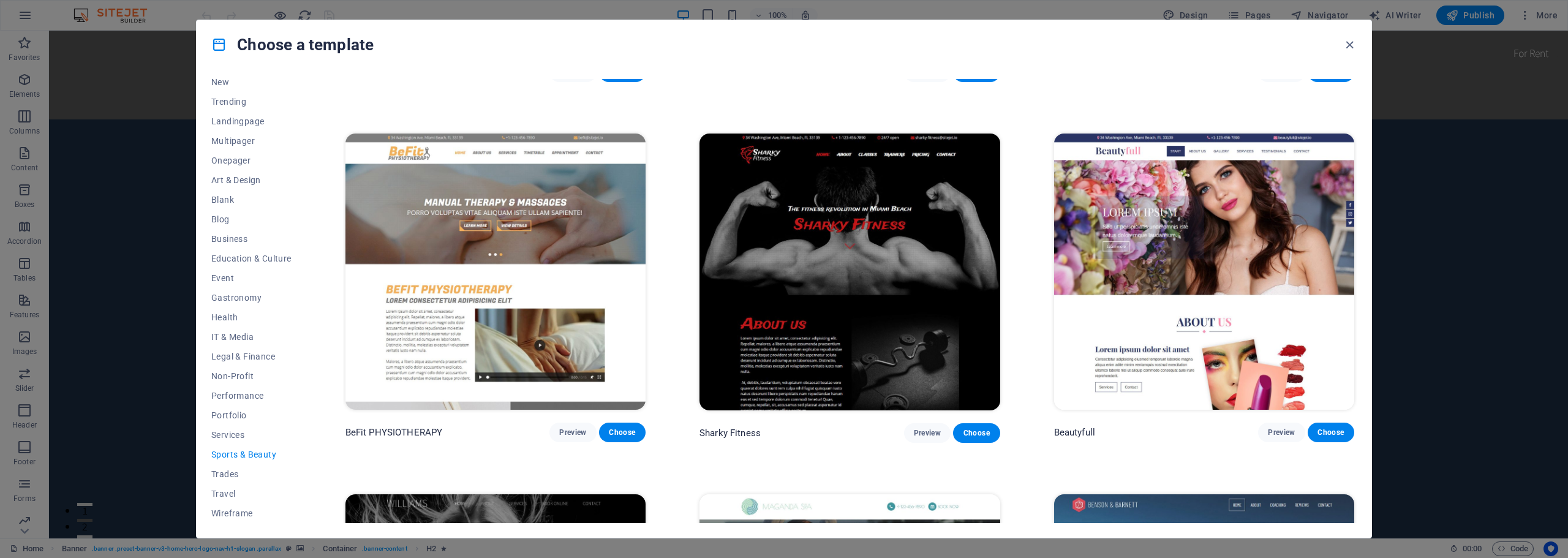
scroll to position [1041, 0]
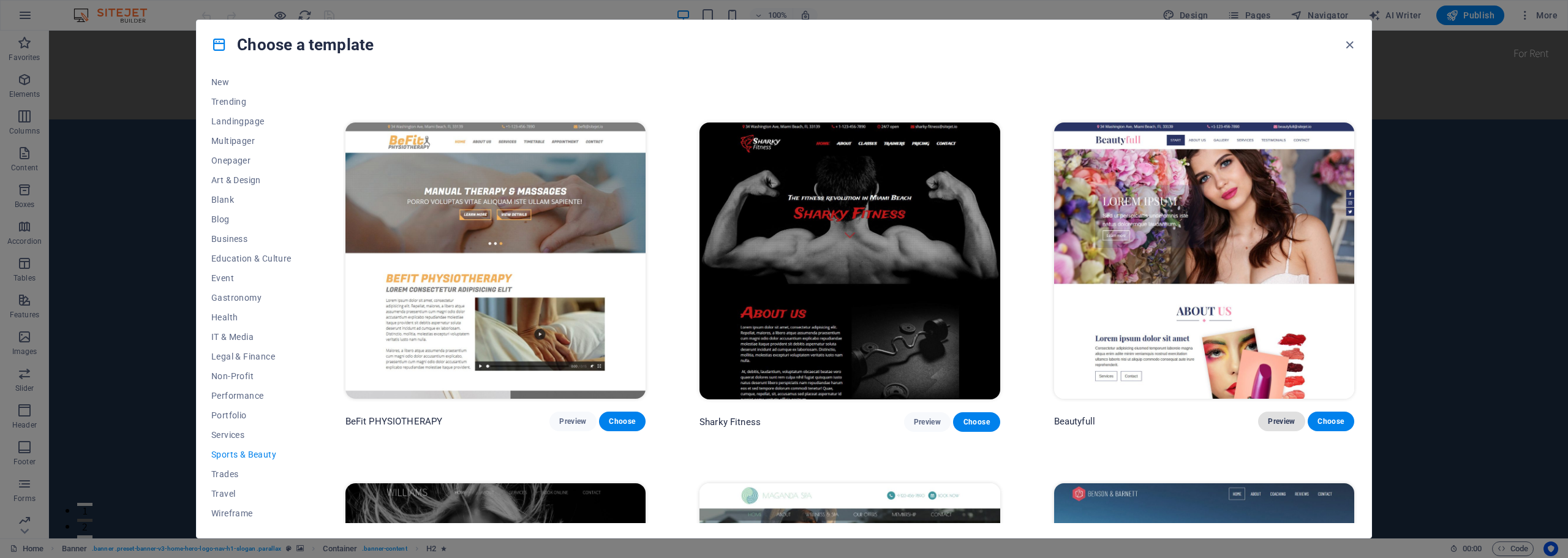
click at [1273, 416] on span "Preview" at bounding box center [1282, 421] width 27 height 10
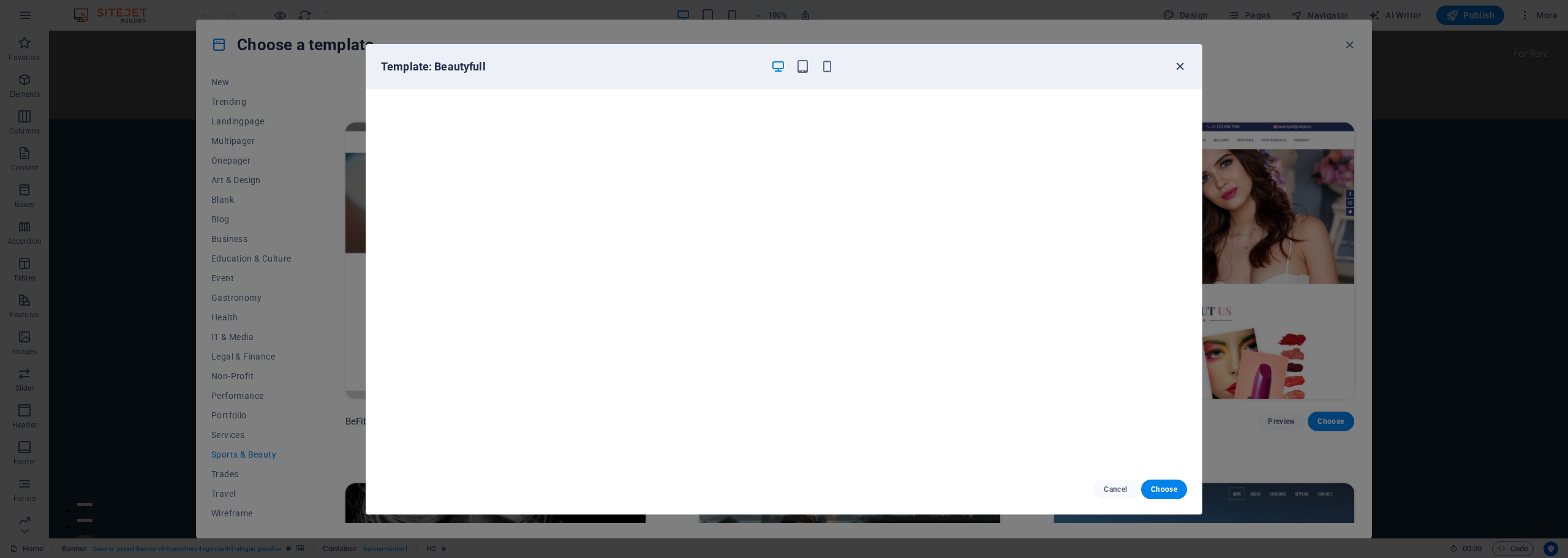
click at [1173, 70] on icon "button" at bounding box center [1179, 66] width 14 height 14
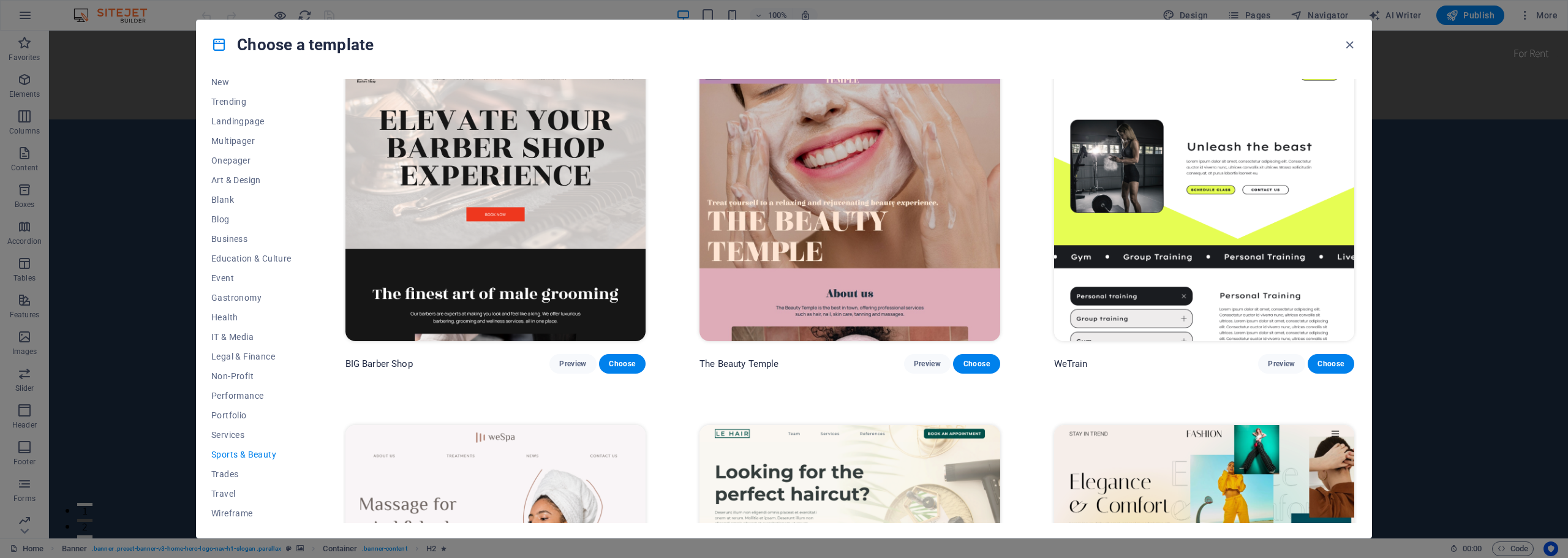
scroll to position [262, 0]
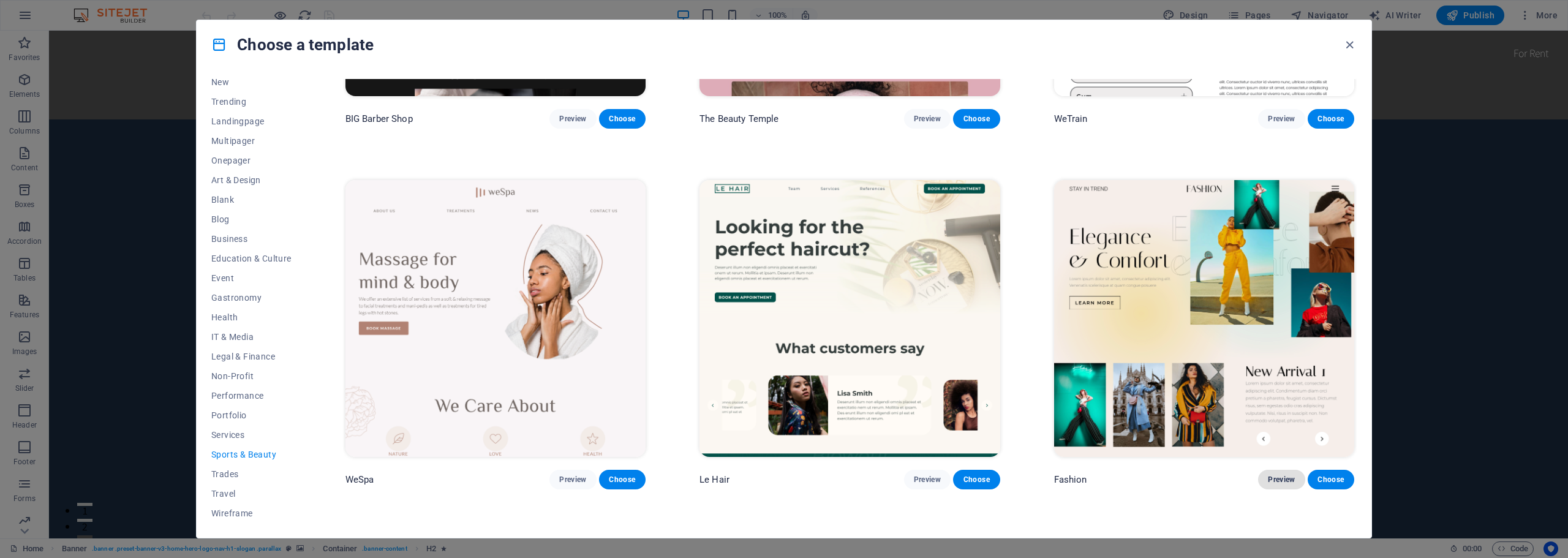
click at [1282, 475] on span "Preview" at bounding box center [1282, 479] width 27 height 10
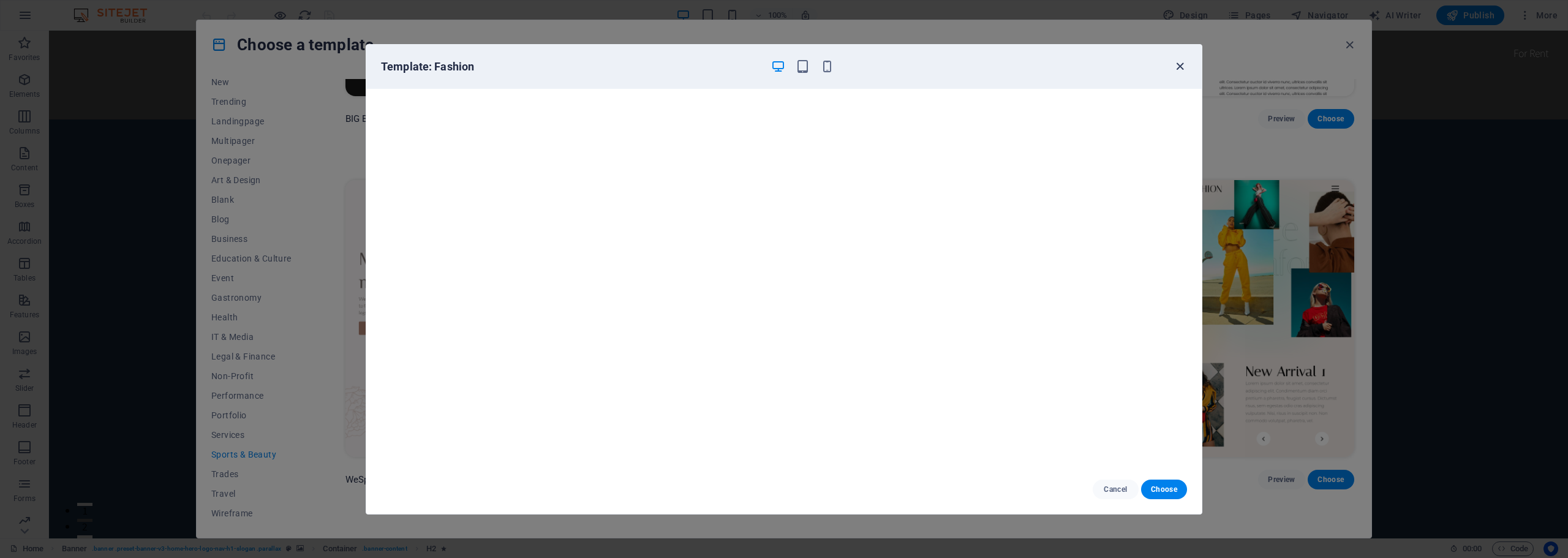
click at [1181, 63] on icon "button" at bounding box center [1179, 66] width 14 height 14
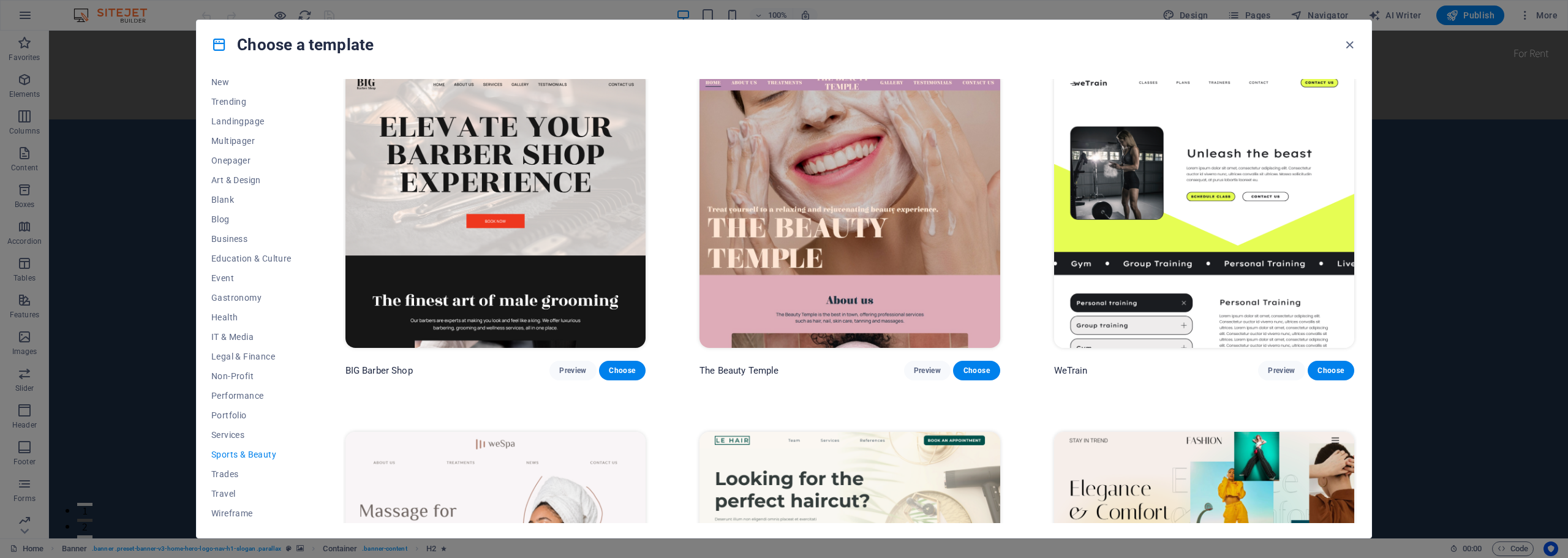
scroll to position [0, 0]
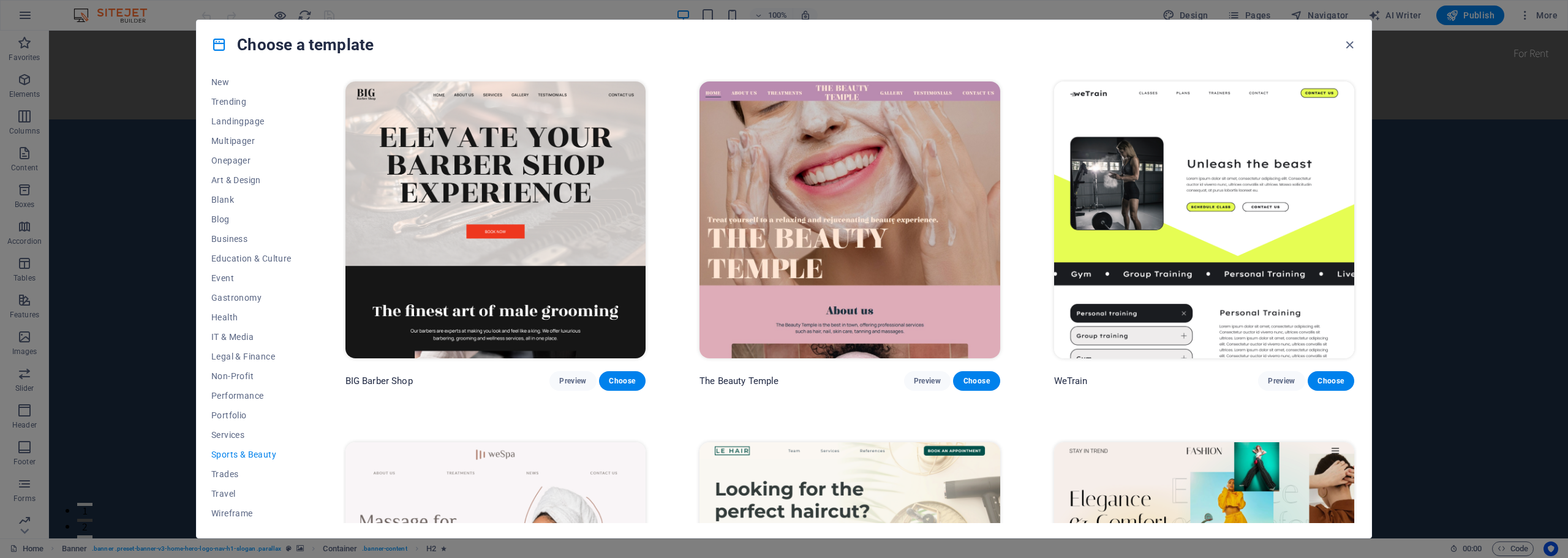
click at [811, 177] on img at bounding box center [849, 219] width 300 height 277
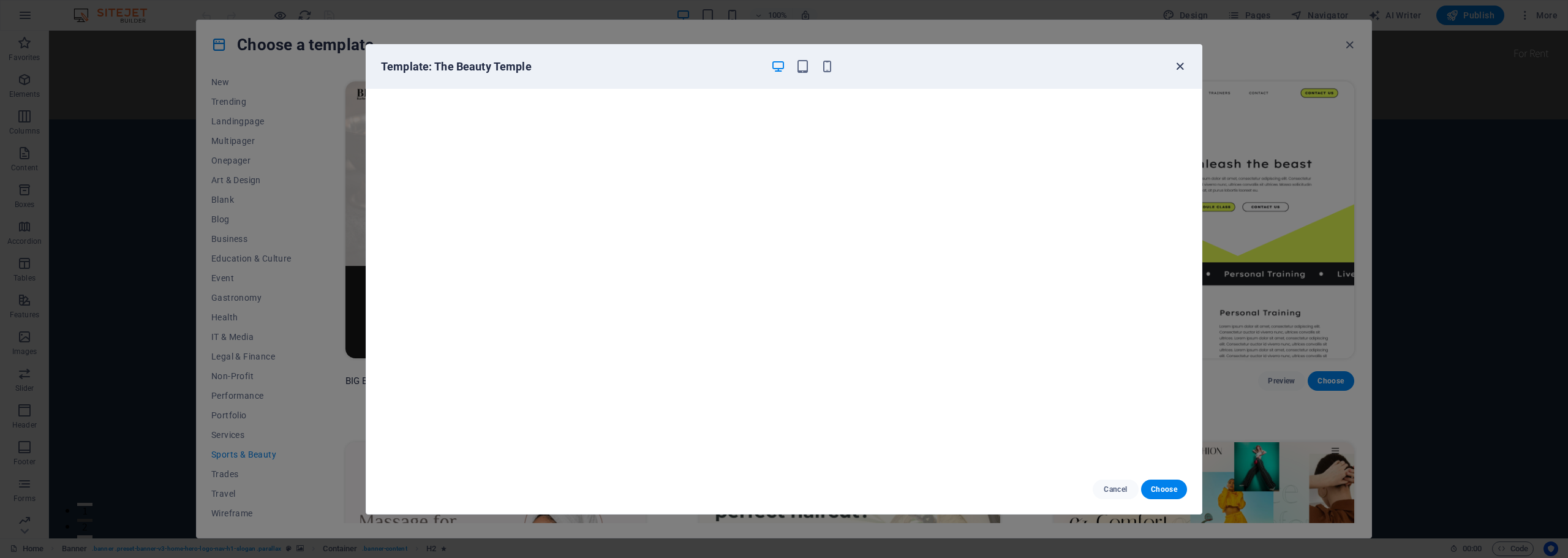
click at [1178, 65] on icon "button" at bounding box center [1179, 66] width 14 height 14
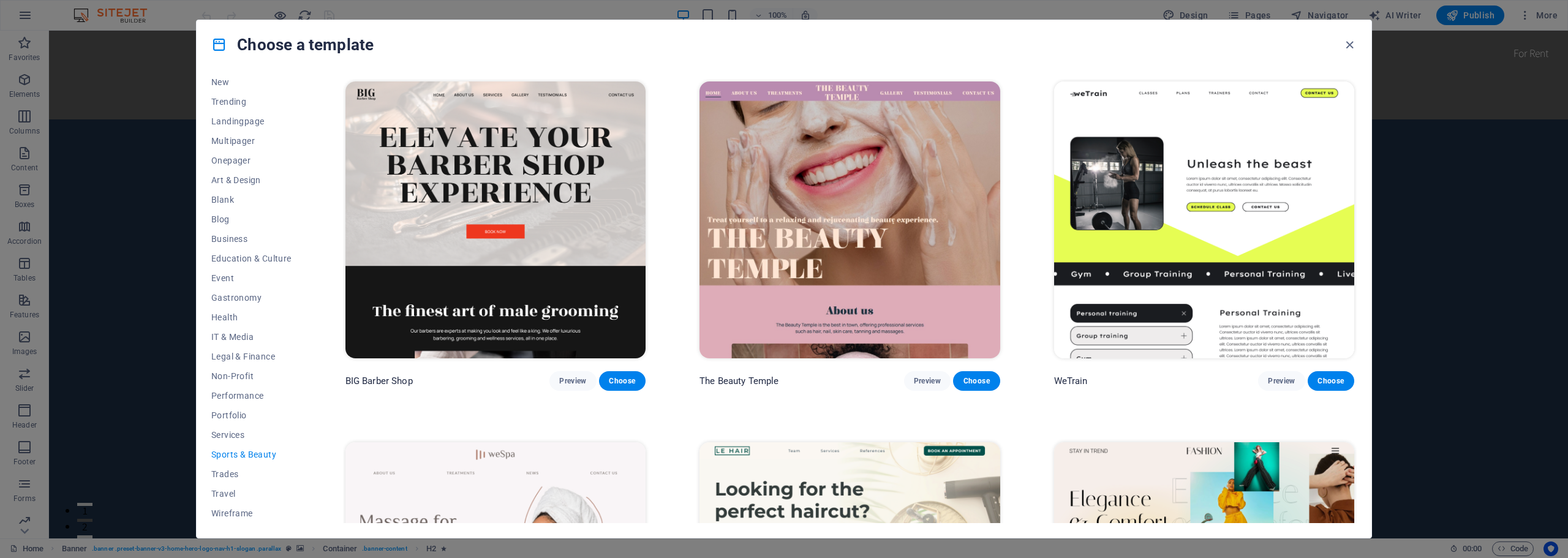
click at [503, 158] on img at bounding box center [495, 219] width 300 height 277
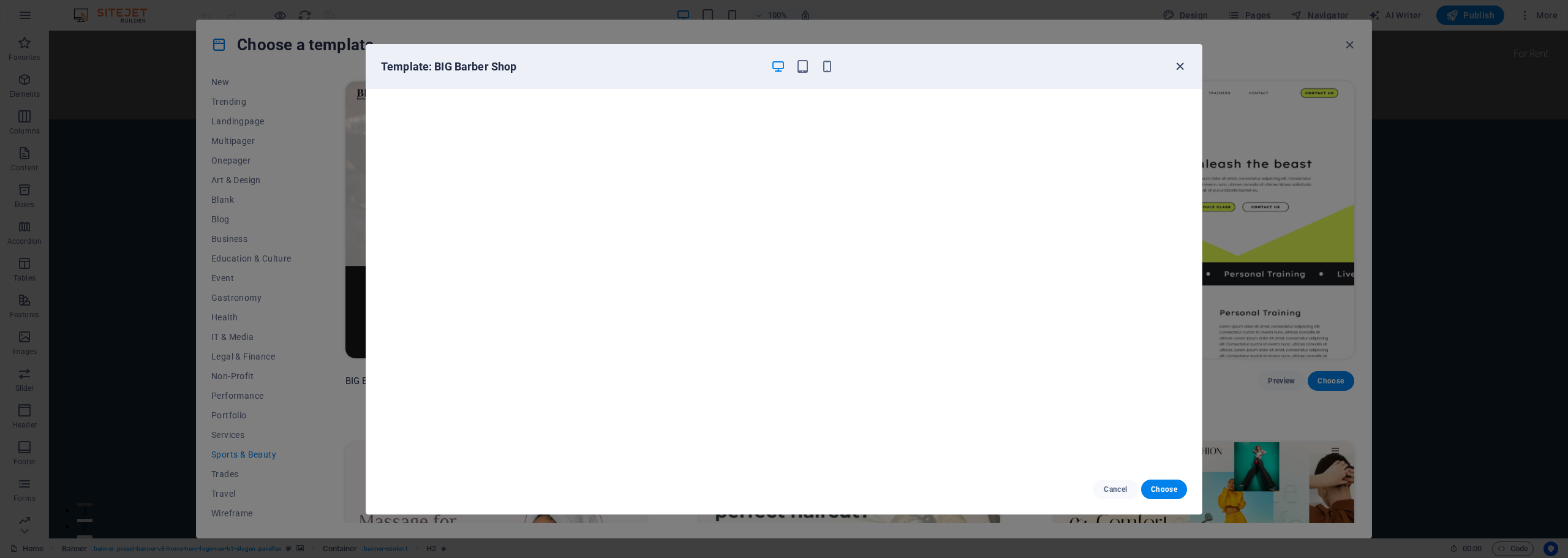
click at [1177, 67] on icon "button" at bounding box center [1179, 66] width 14 height 14
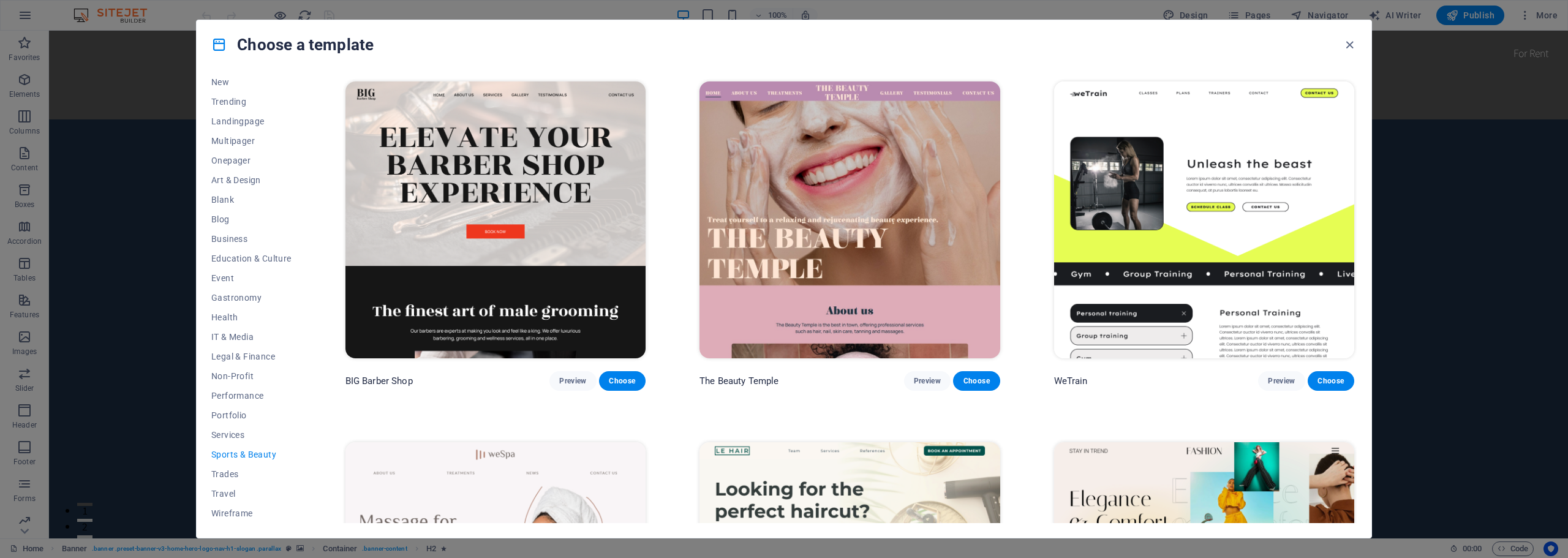
click at [1182, 132] on img at bounding box center [1204, 219] width 300 height 277
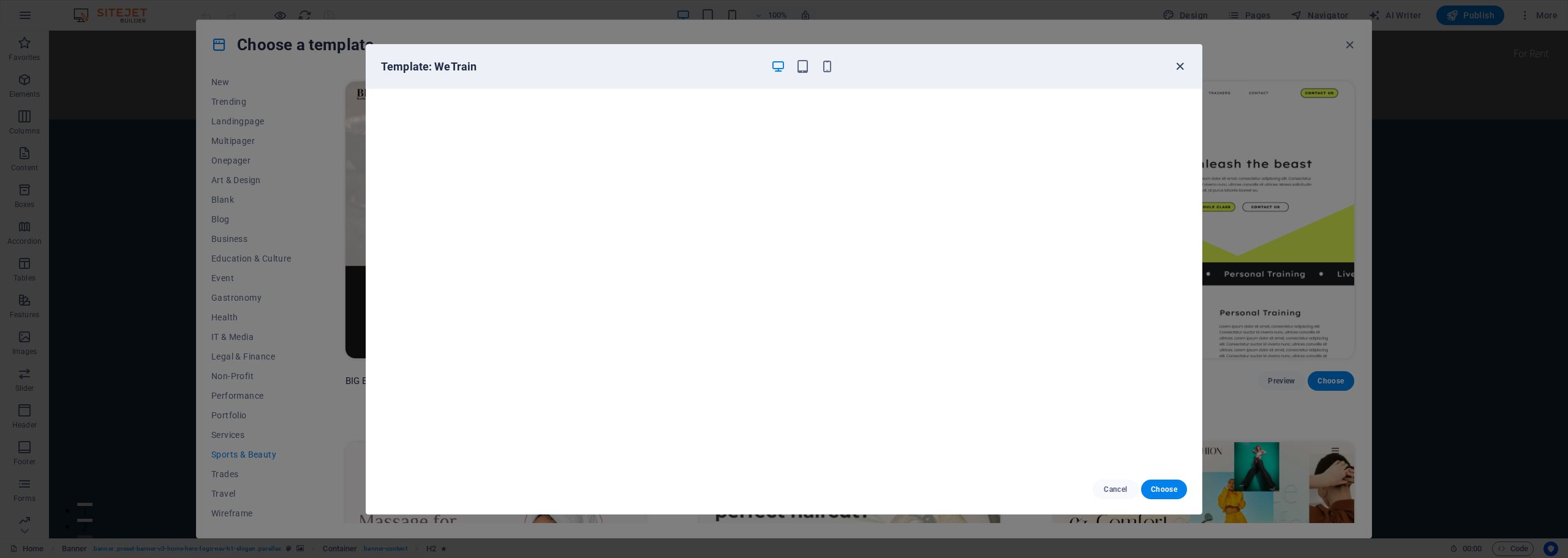
click at [1182, 64] on icon "button" at bounding box center [1179, 66] width 14 height 14
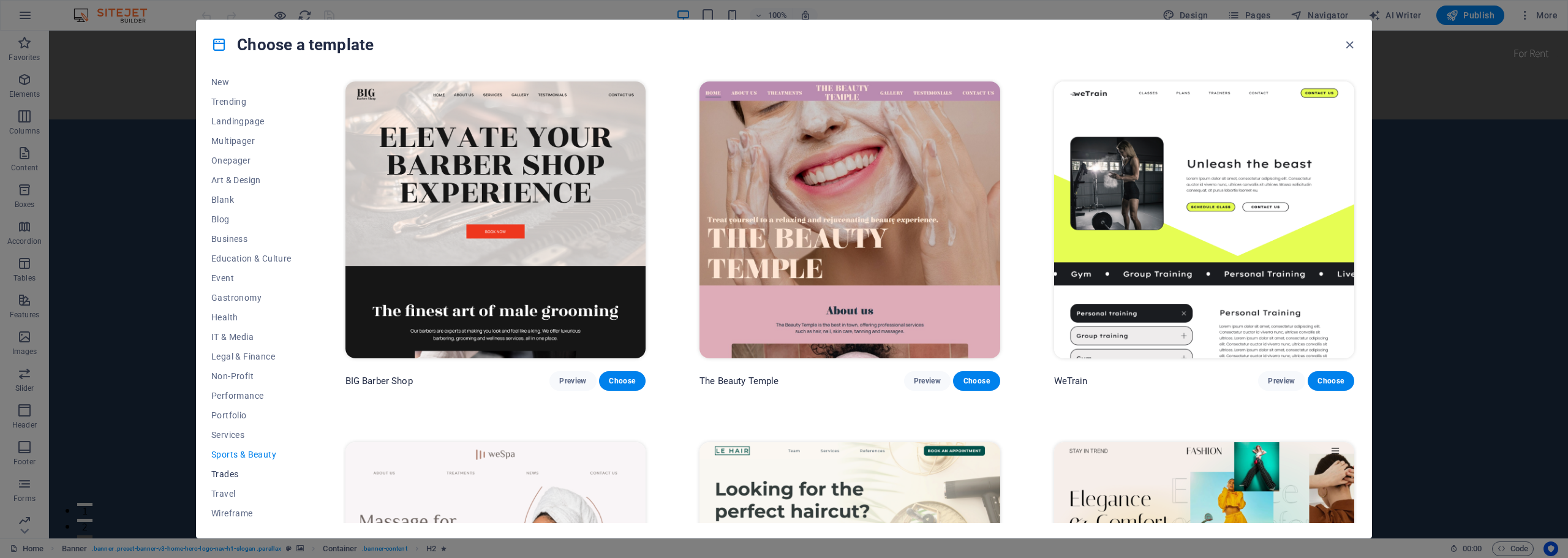
click at [231, 473] on span "Trades" at bounding box center [251, 474] width 80 height 10
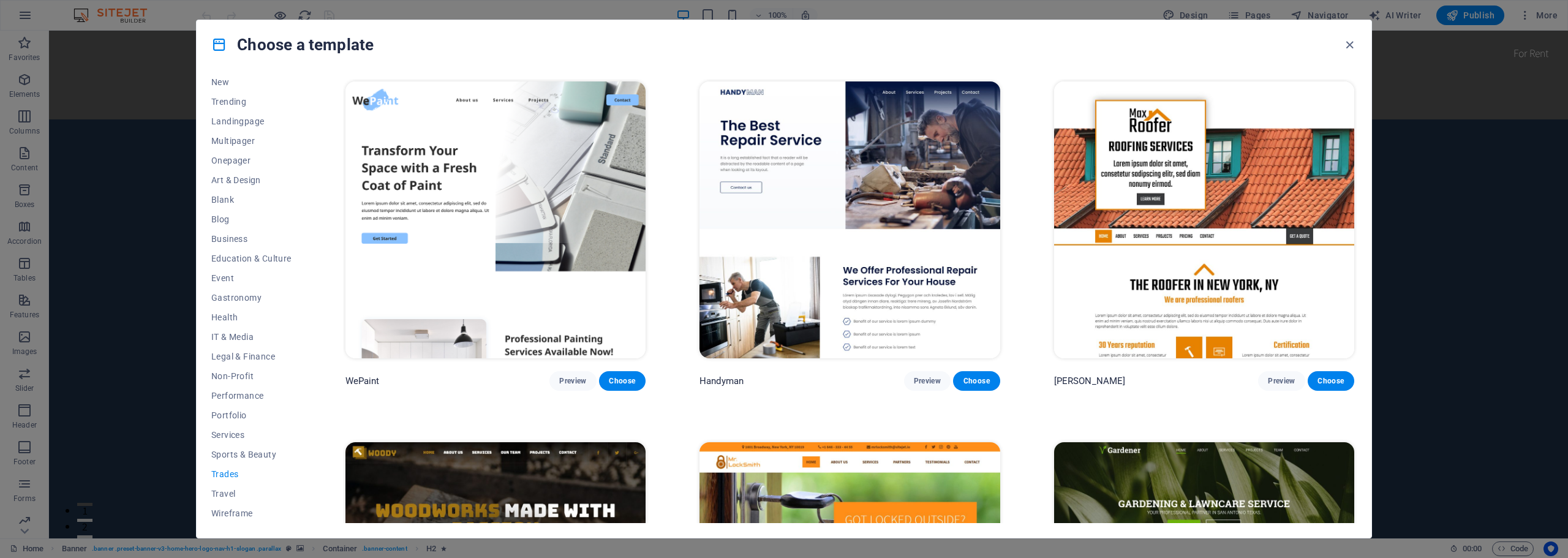
click at [1219, 176] on img at bounding box center [1204, 219] width 300 height 277
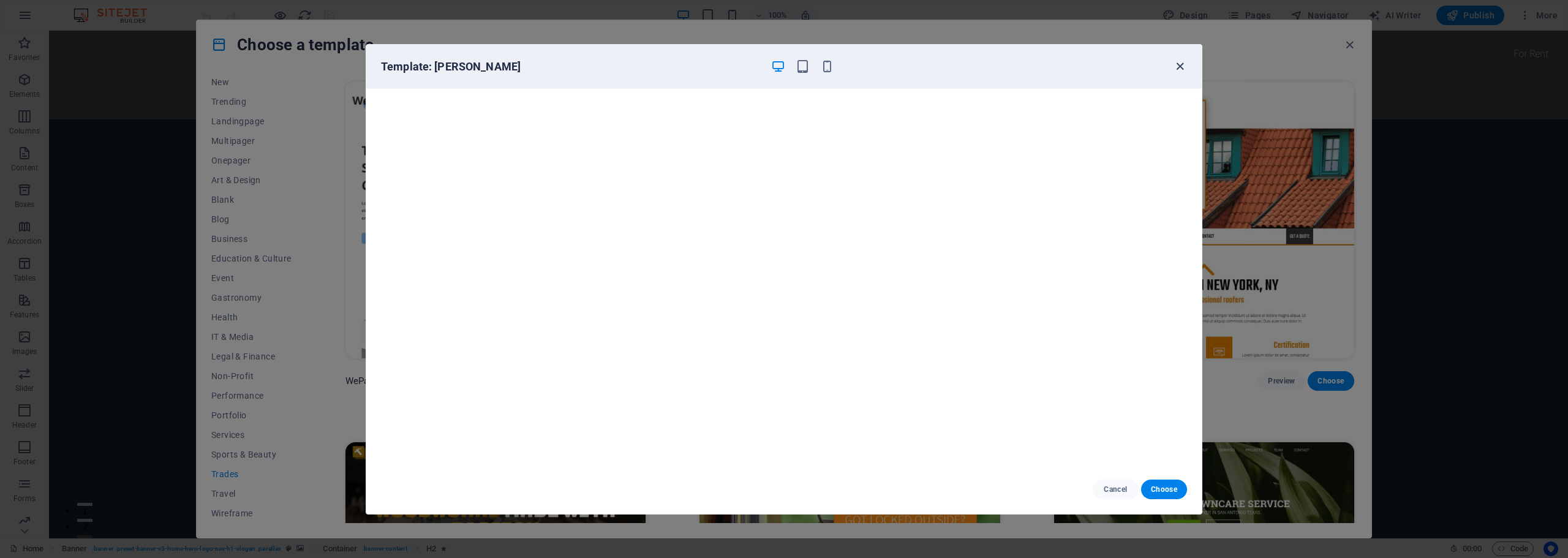
click at [1176, 64] on icon "button" at bounding box center [1179, 66] width 14 height 14
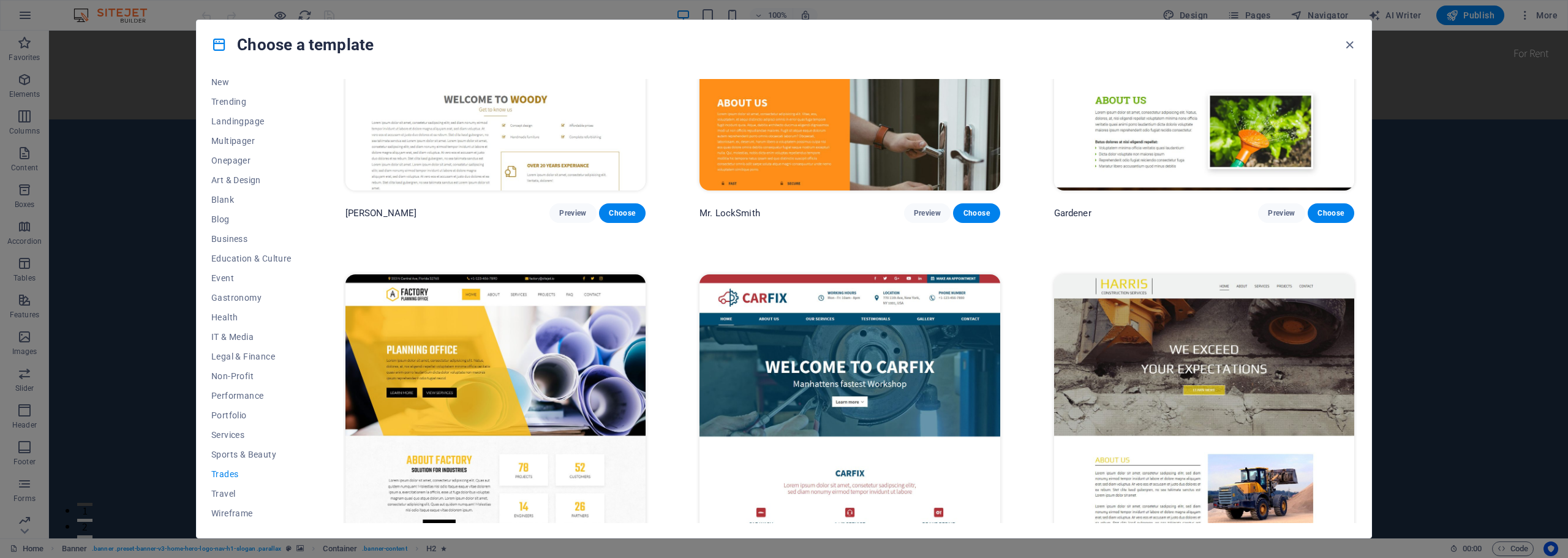
scroll to position [584, 0]
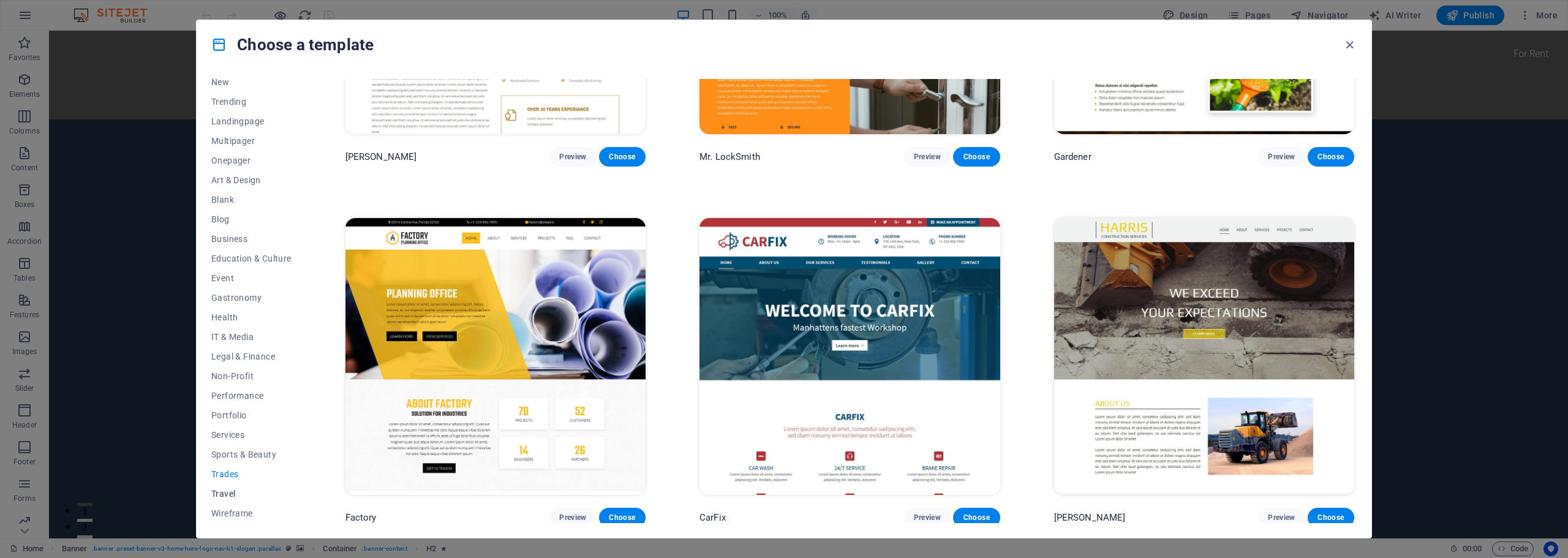
click at [217, 491] on span "Travel" at bounding box center [251, 493] width 80 height 10
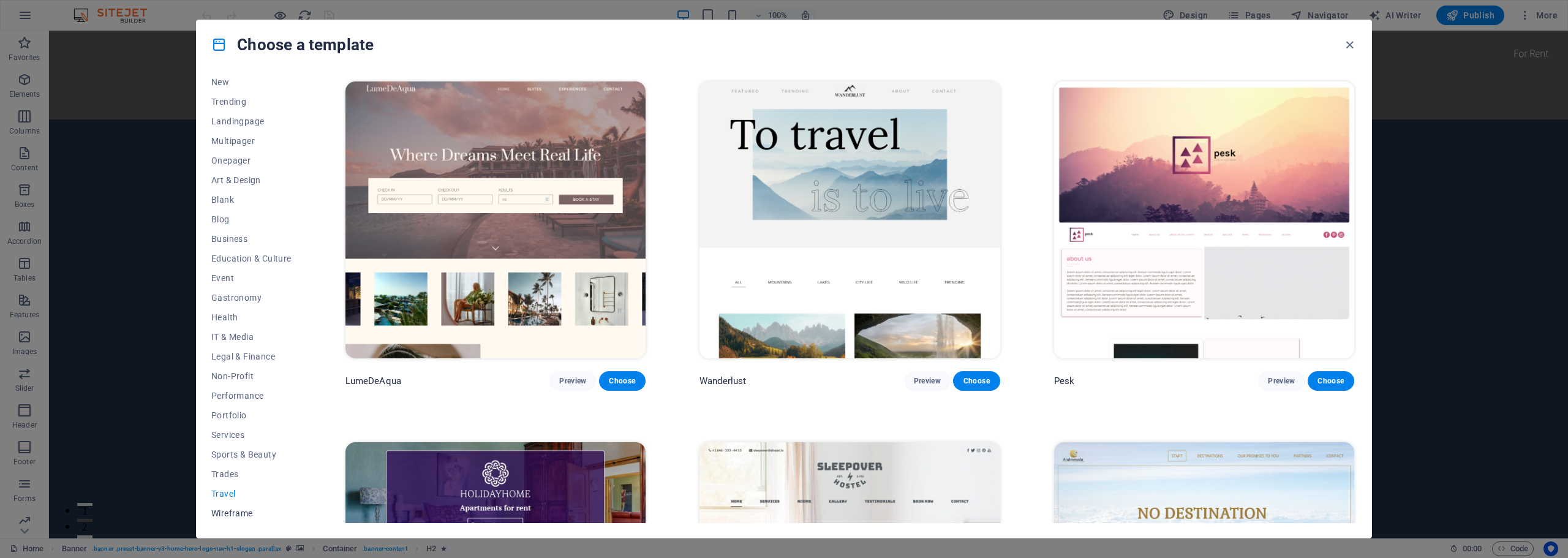
click at [223, 508] on span "Wireframe" at bounding box center [251, 513] width 80 height 10
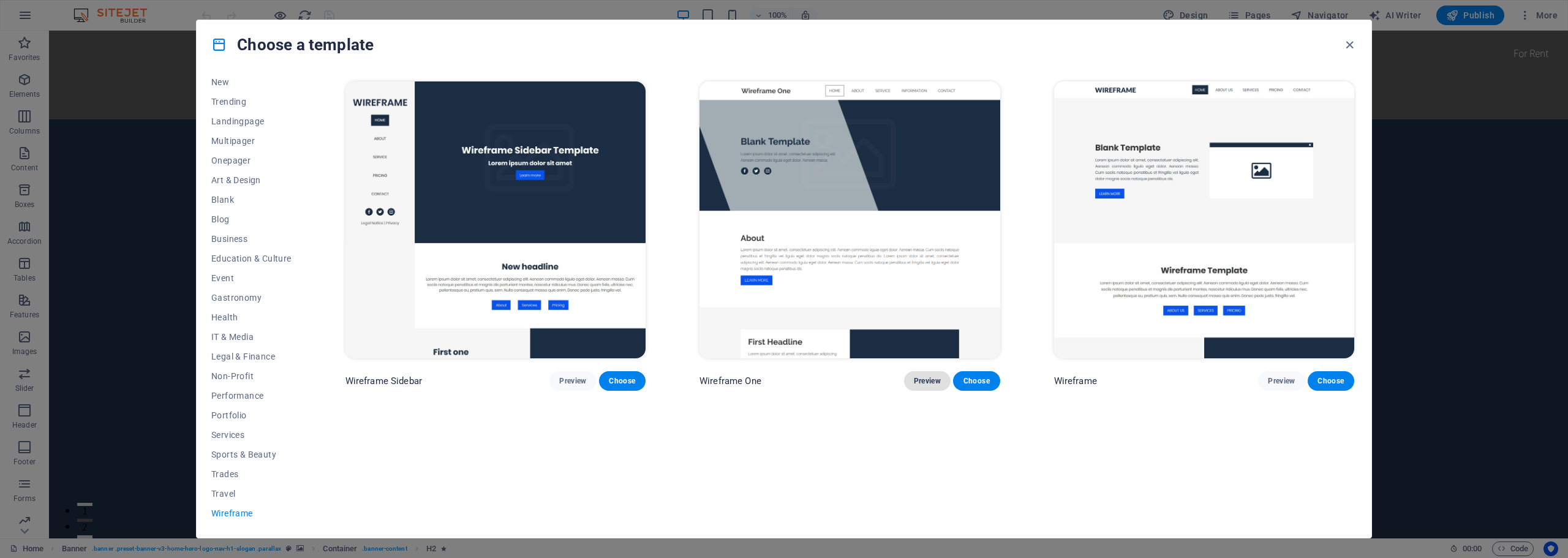
click at [922, 373] on button "Preview" at bounding box center [927, 381] width 47 height 20
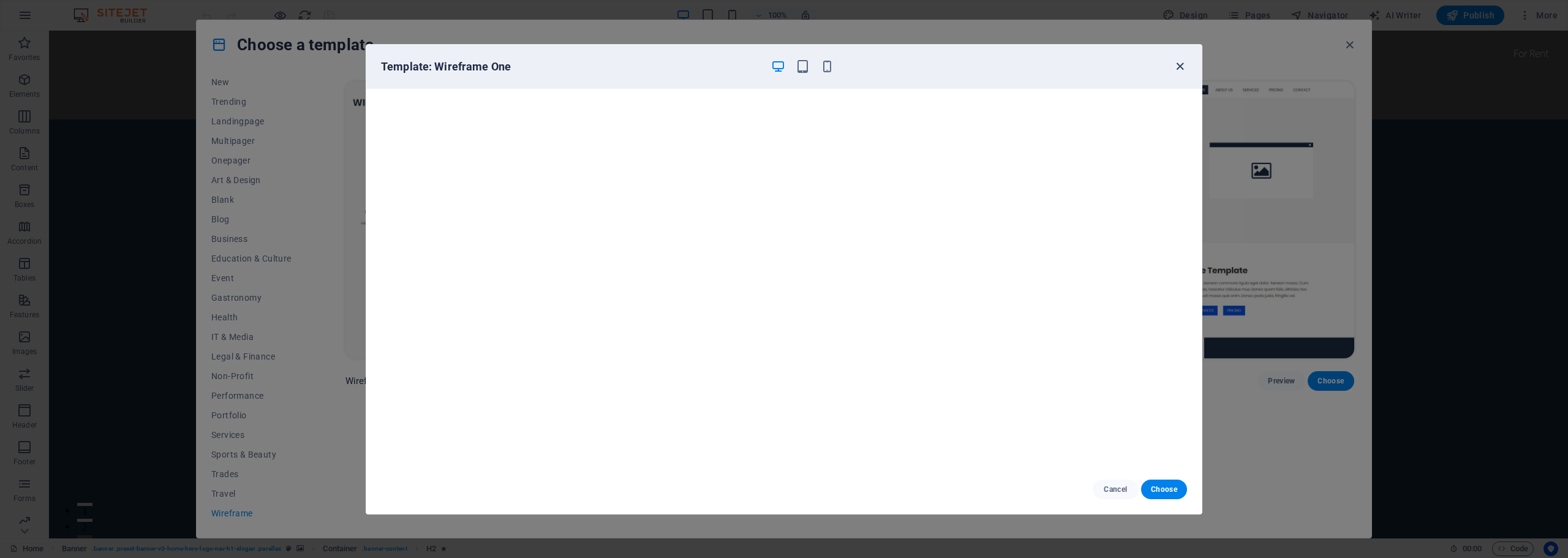
click at [1183, 63] on icon "button" at bounding box center [1179, 66] width 14 height 14
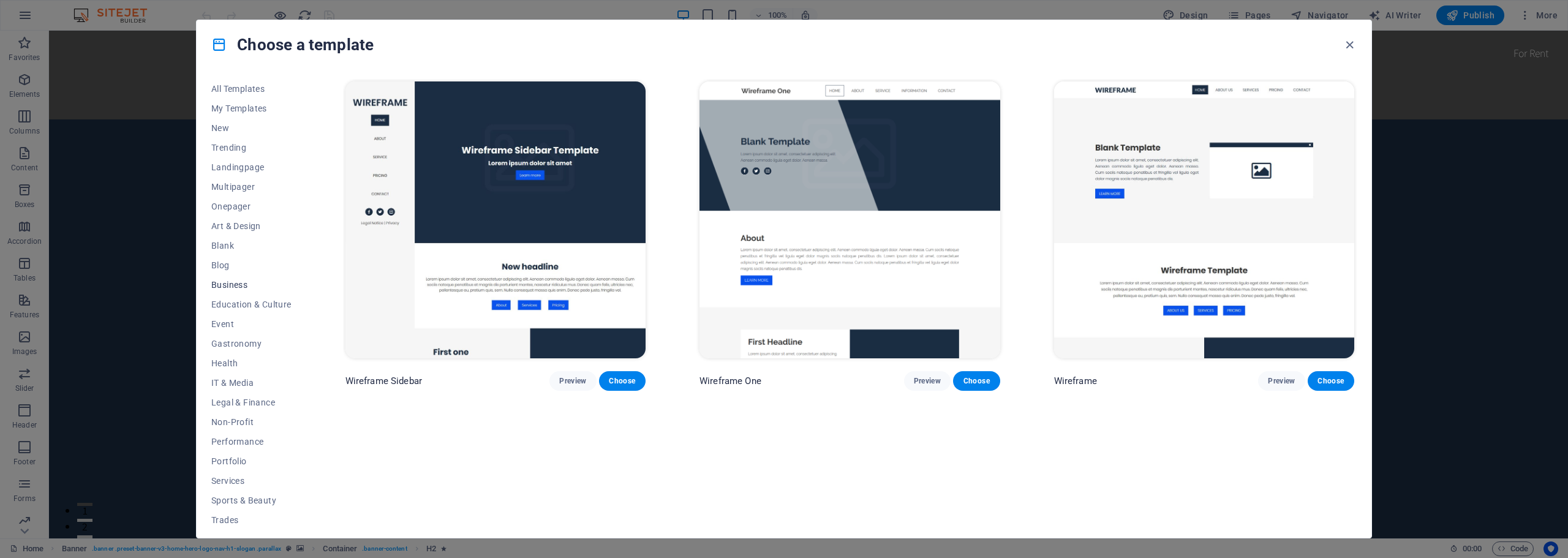
click at [235, 283] on span "Business" at bounding box center [251, 285] width 80 height 10
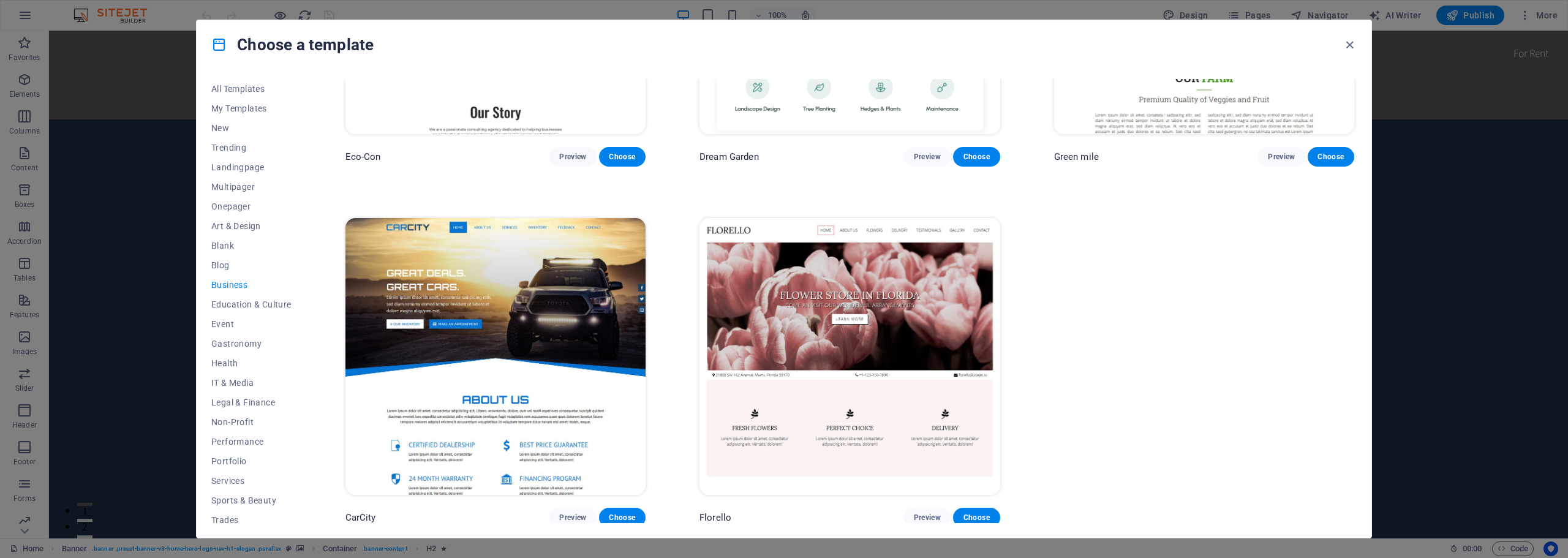
scroll to position [225, 0]
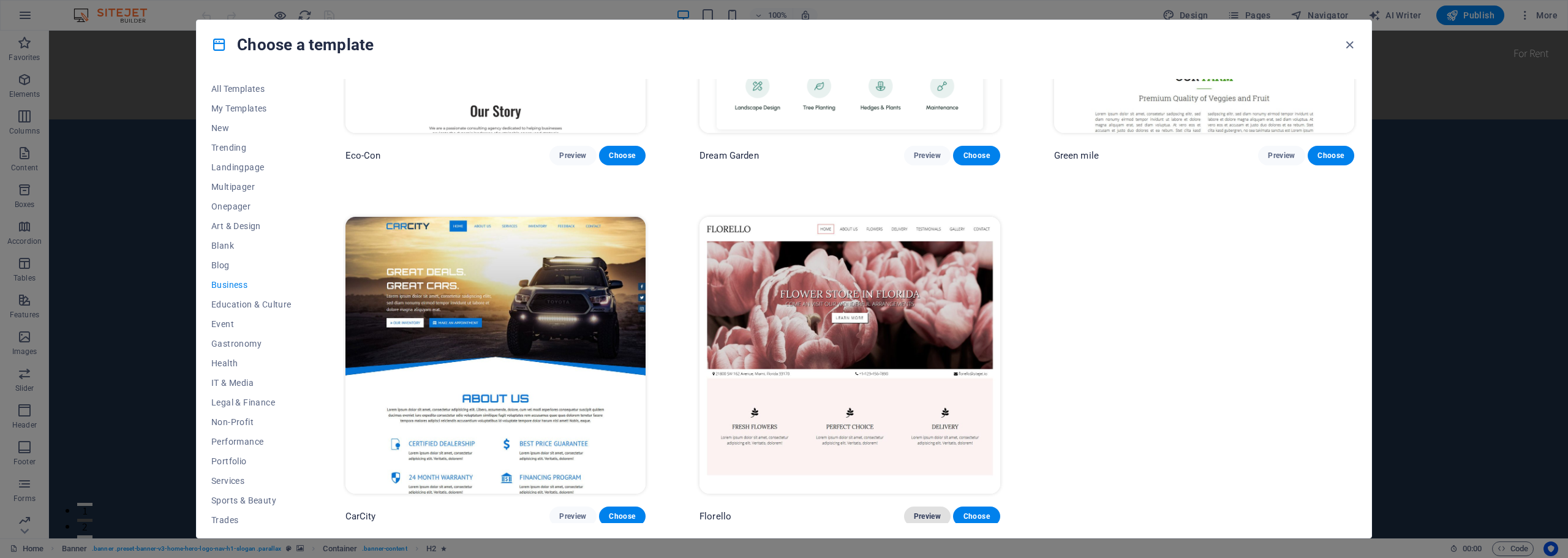
click at [923, 514] on span "Preview" at bounding box center [927, 516] width 27 height 10
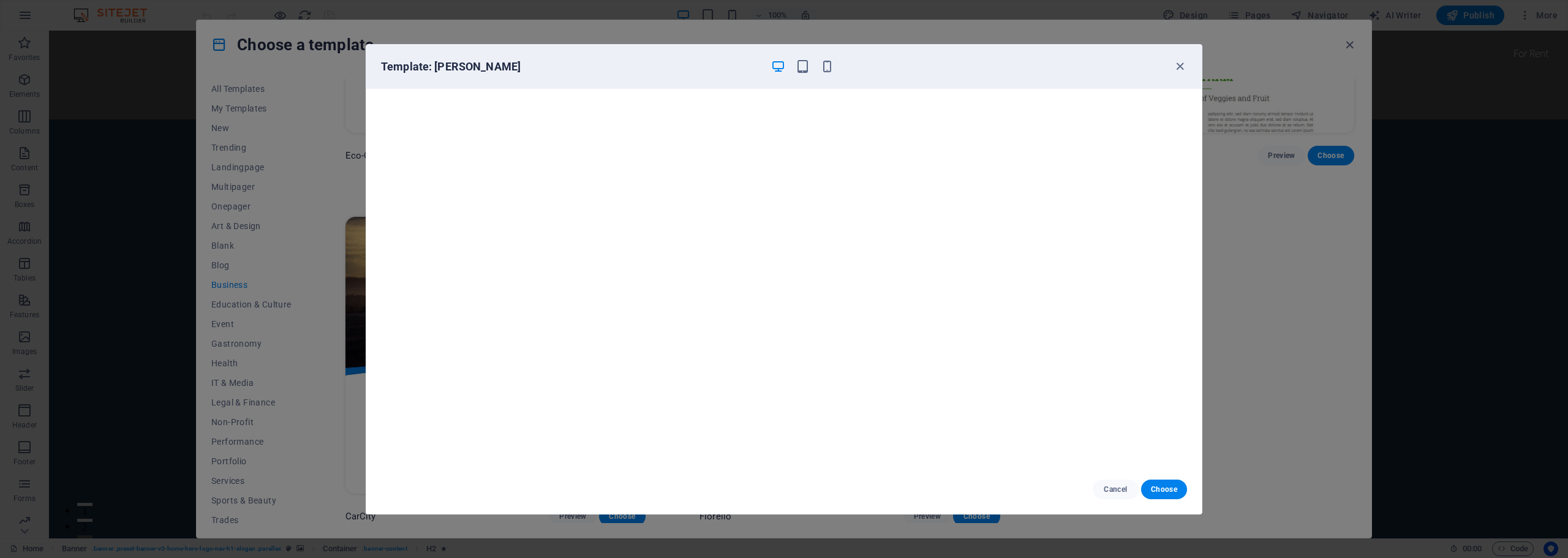
drag, startPoint x: 1180, startPoint y: 66, endPoint x: 1170, endPoint y: 65, distance: 10.0
click at [1180, 66] on icon "button" at bounding box center [1179, 66] width 14 height 14
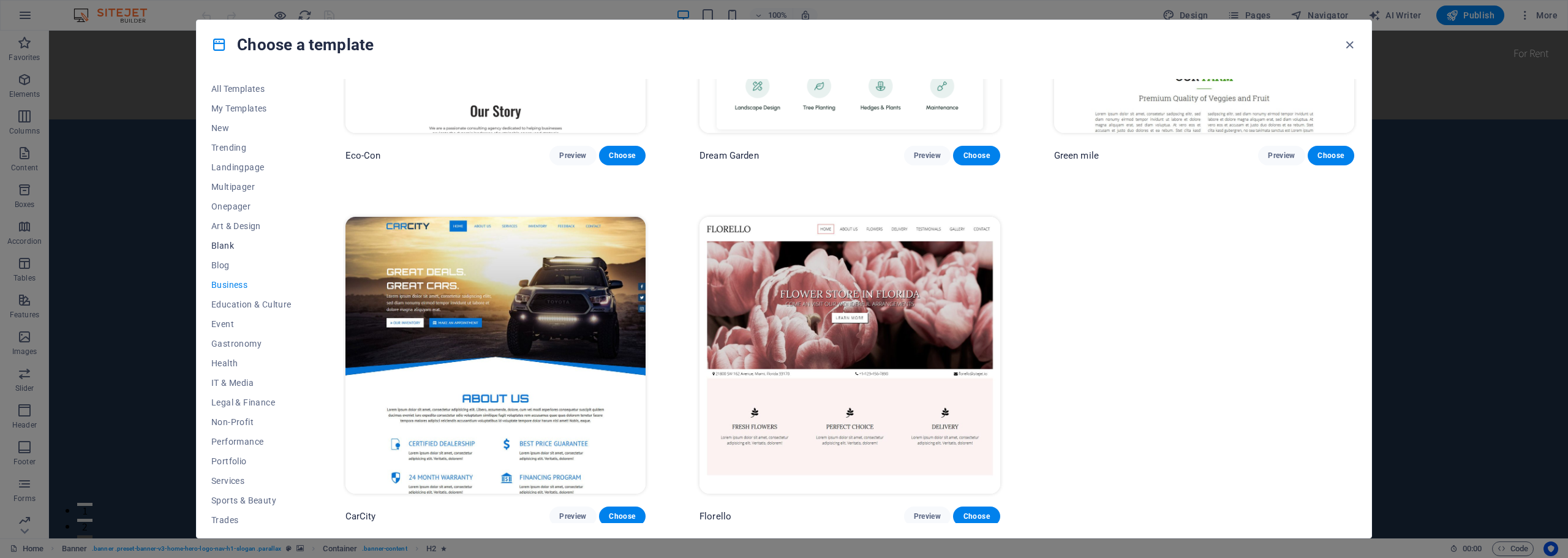
click at [219, 241] on span "Blank" at bounding box center [251, 246] width 80 height 10
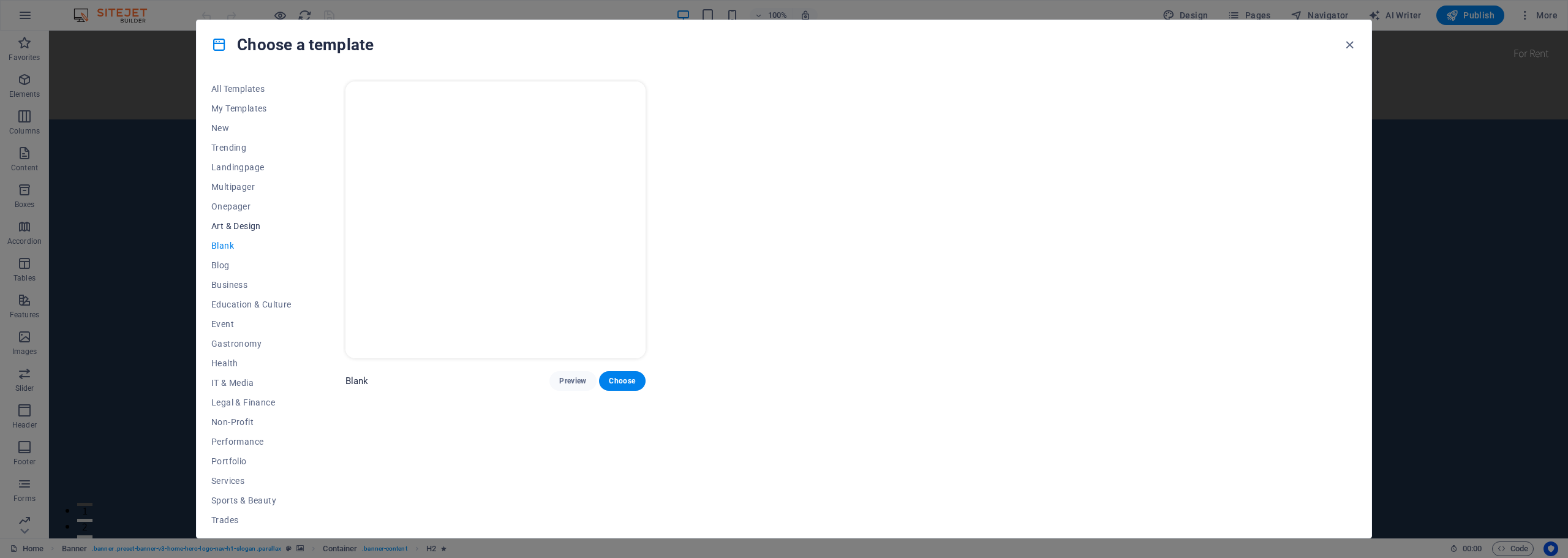
click at [244, 225] on span "Art & Design" at bounding box center [251, 226] width 80 height 10
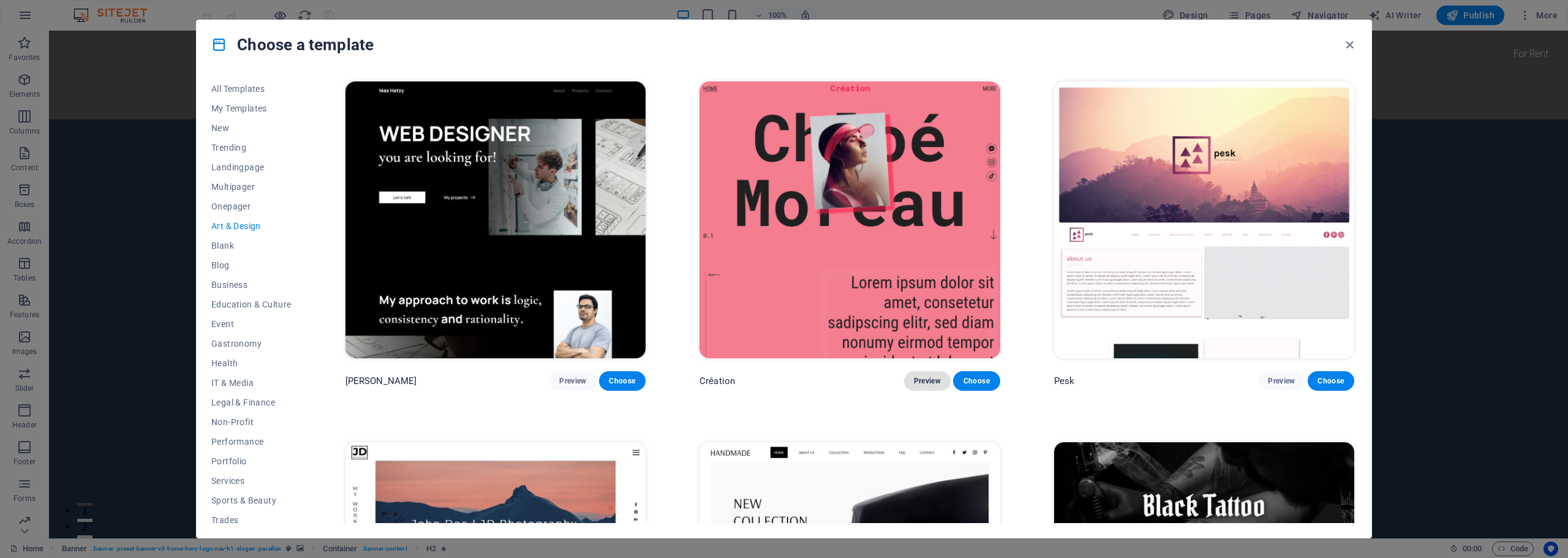
click at [918, 380] on span "Preview" at bounding box center [927, 381] width 27 height 10
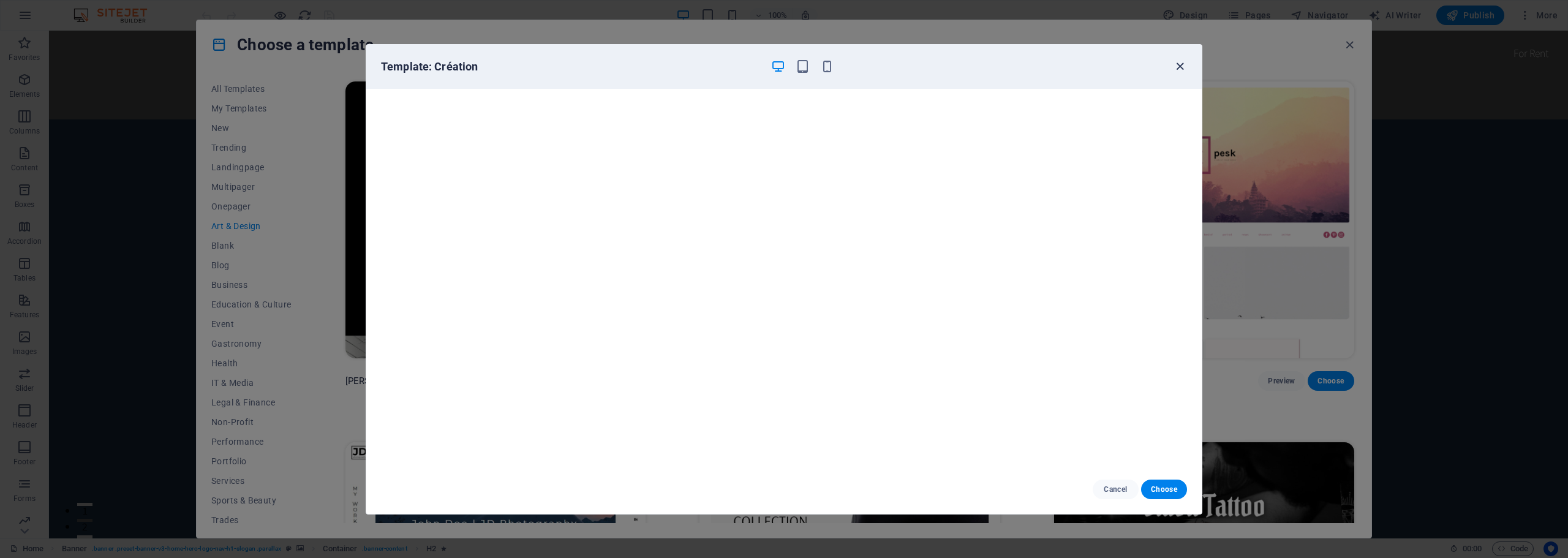
click at [1174, 60] on icon "button" at bounding box center [1179, 66] width 14 height 14
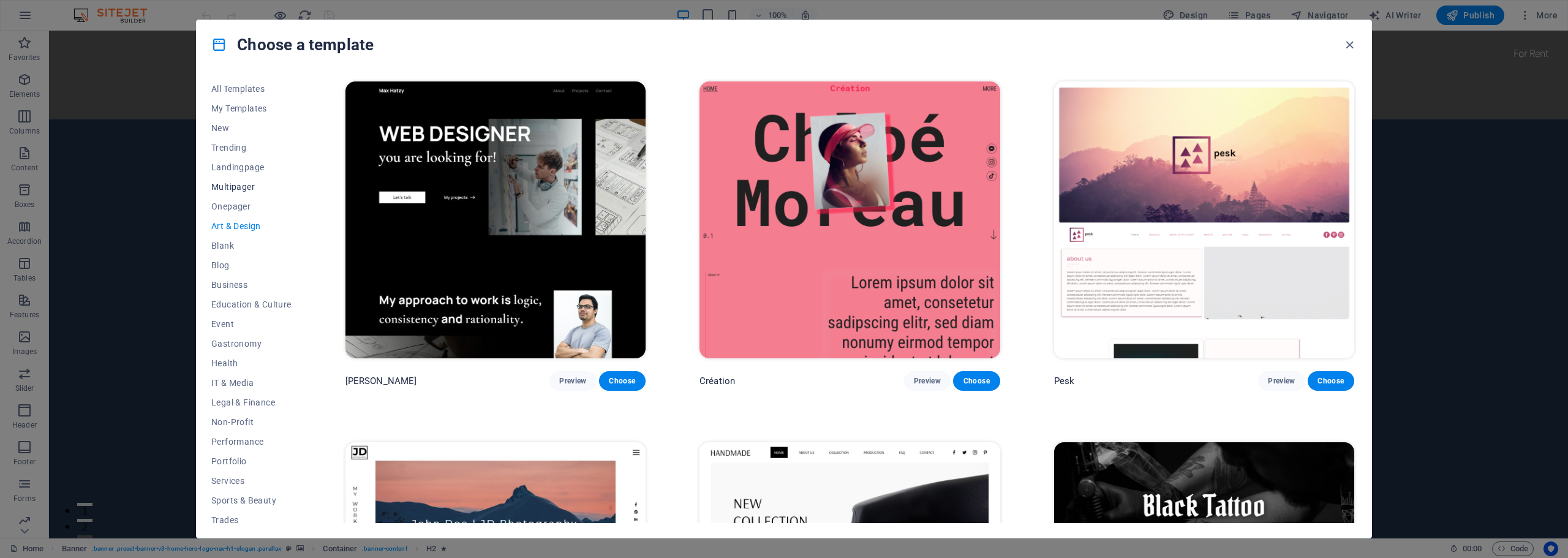
click at [237, 188] on span "Multipager" at bounding box center [251, 187] width 80 height 10
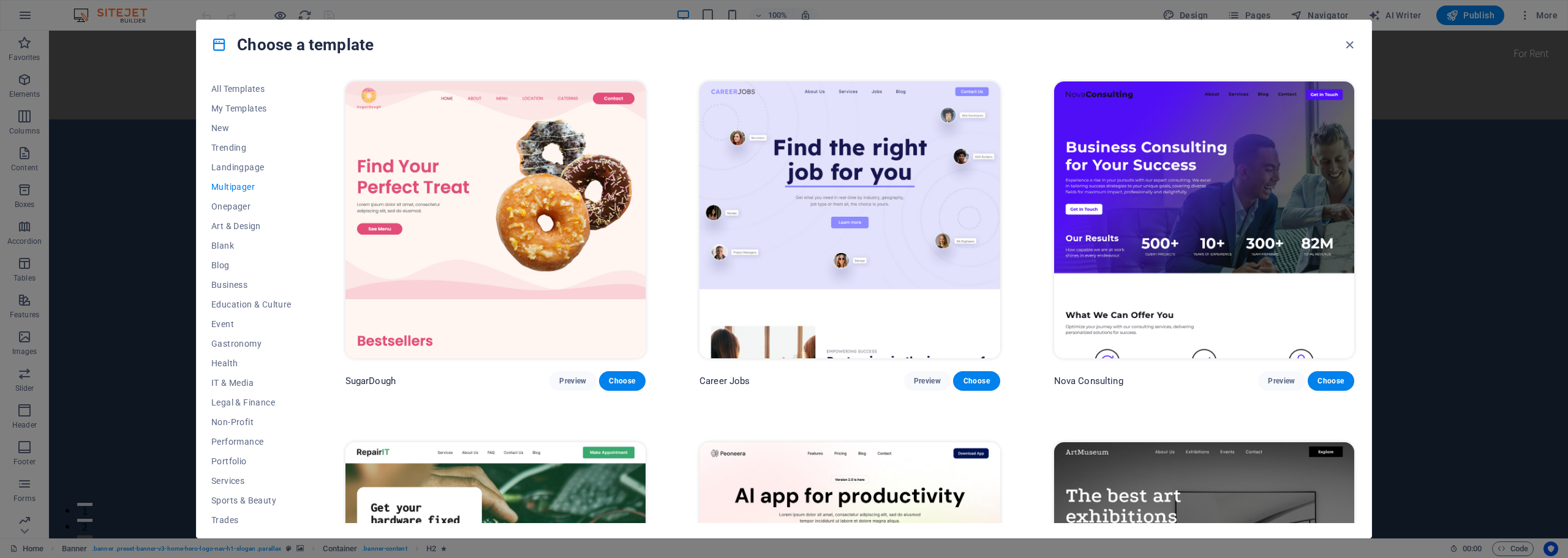
click at [506, 196] on img at bounding box center [495, 219] width 300 height 277
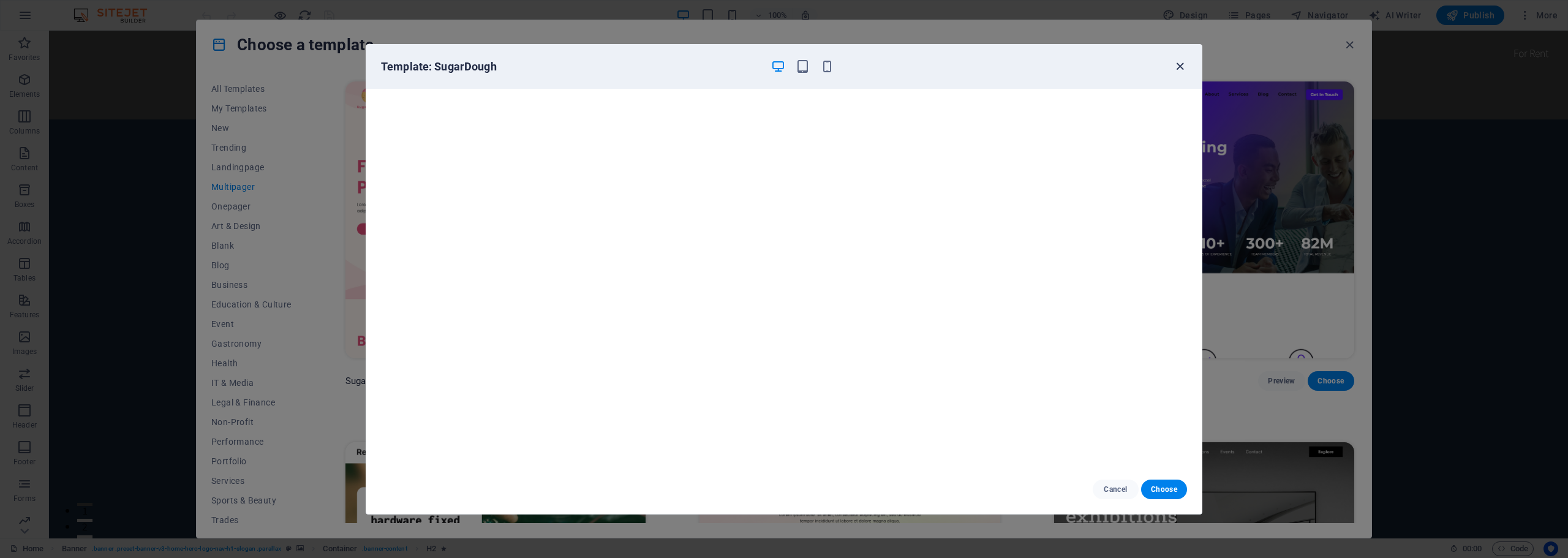
click at [1179, 63] on icon "button" at bounding box center [1179, 66] width 14 height 14
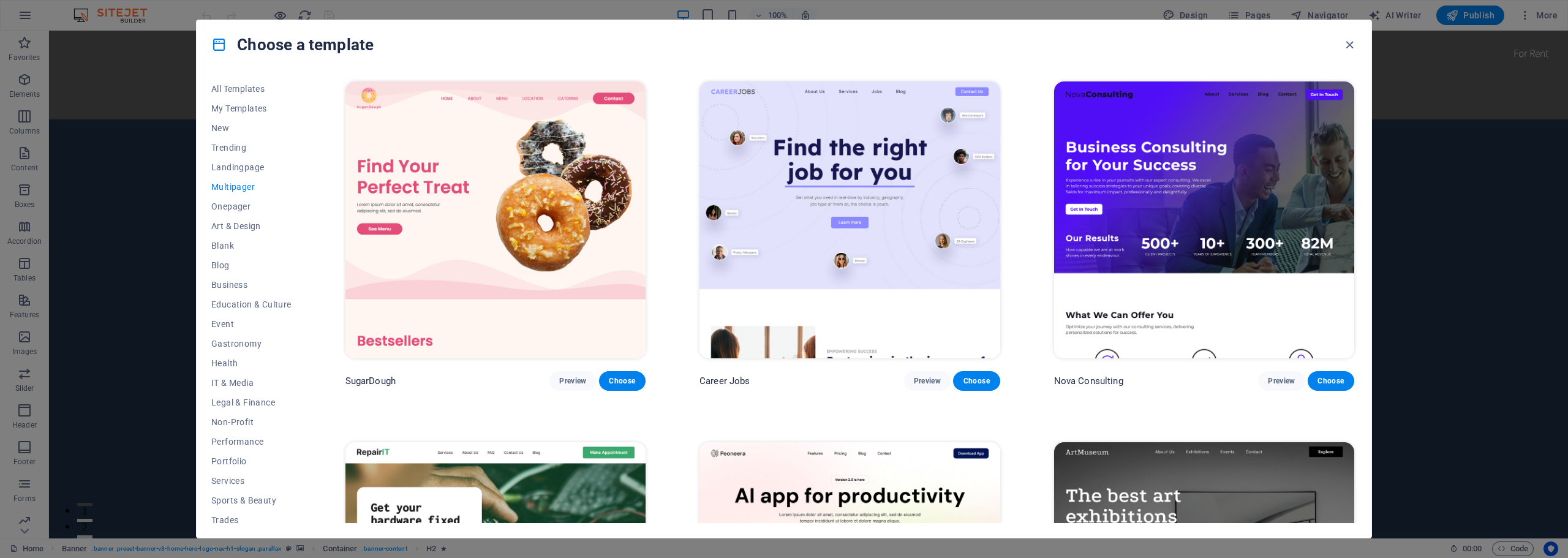
click at [795, 146] on img at bounding box center [849, 219] width 300 height 277
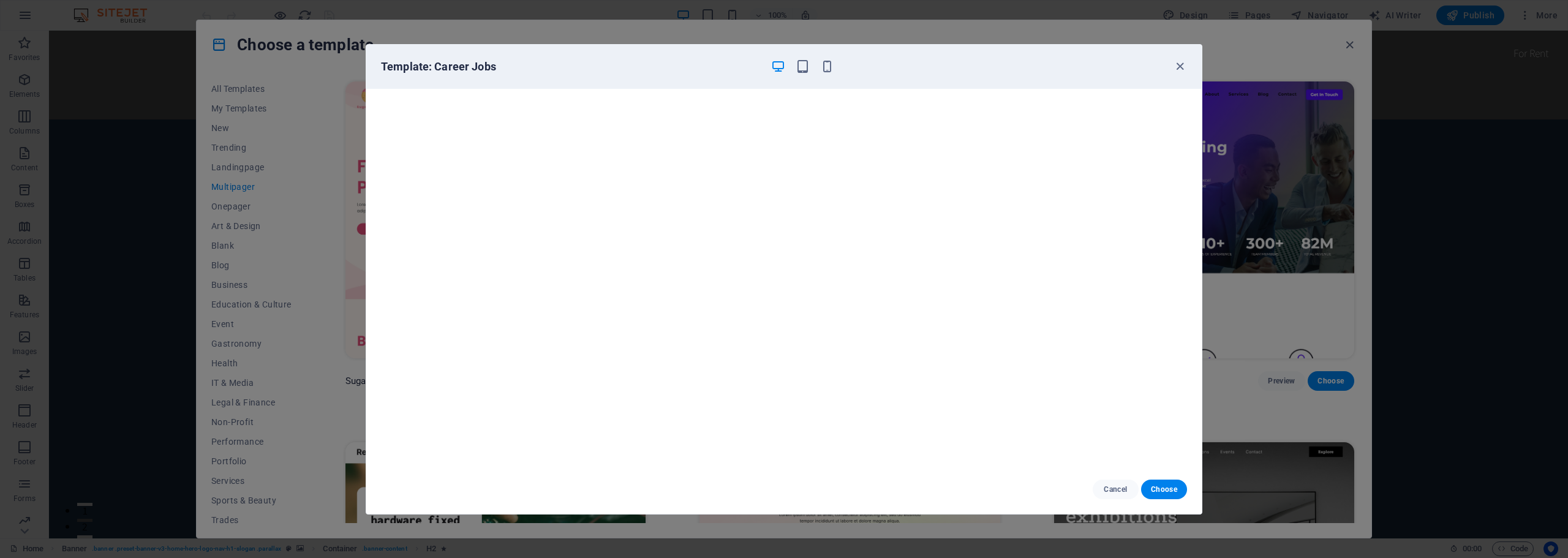
click at [1171, 67] on div "Template: Career Jobs" at bounding box center [776, 67] width 791 height 15
click at [1176, 68] on icon "button" at bounding box center [1179, 66] width 14 height 14
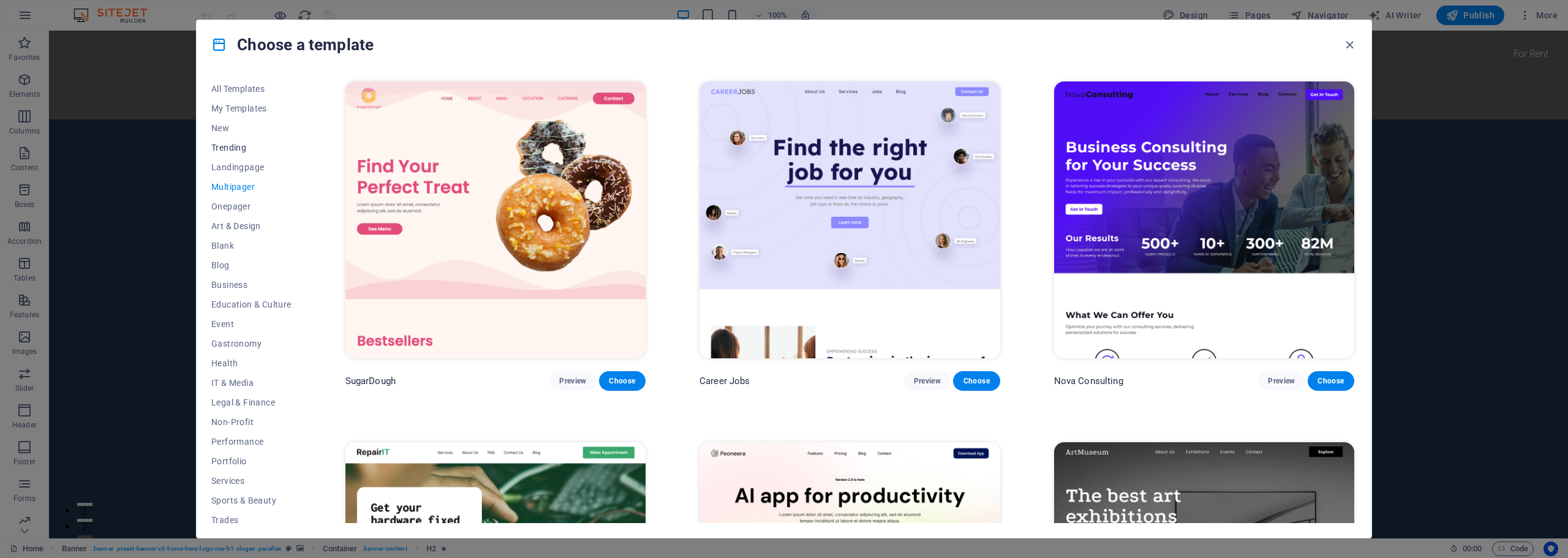
click at [250, 147] on span "Trending" at bounding box center [251, 148] width 80 height 10
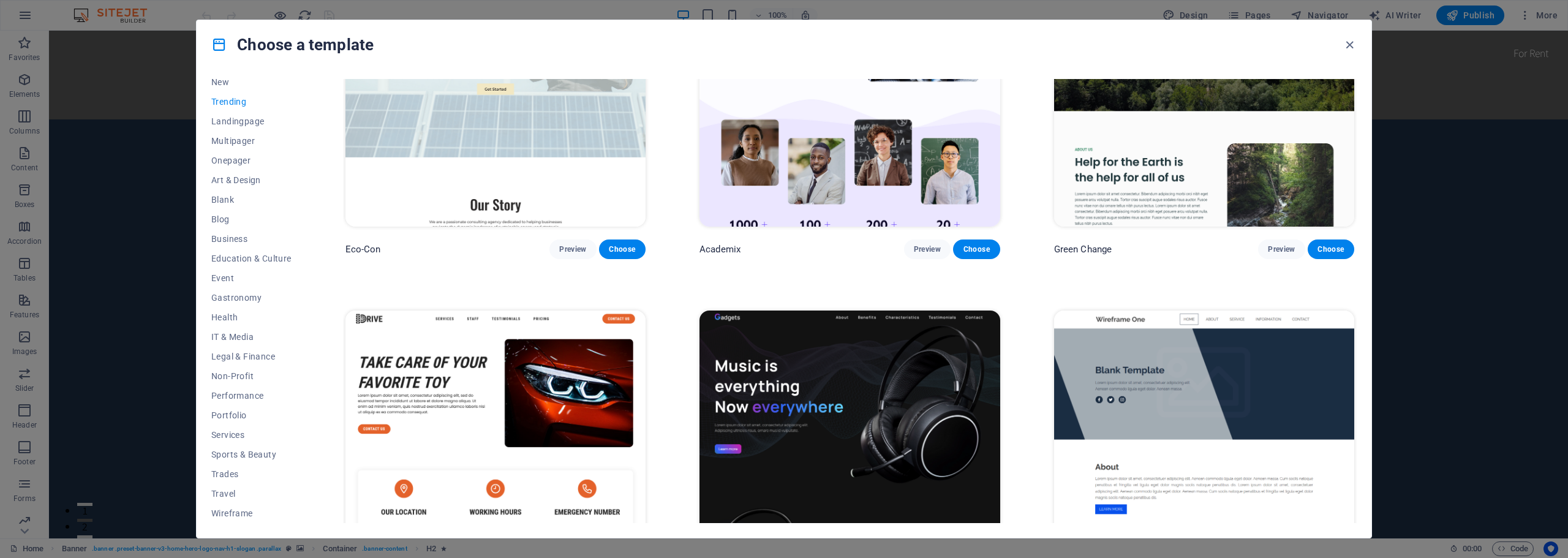
scroll to position [918, 0]
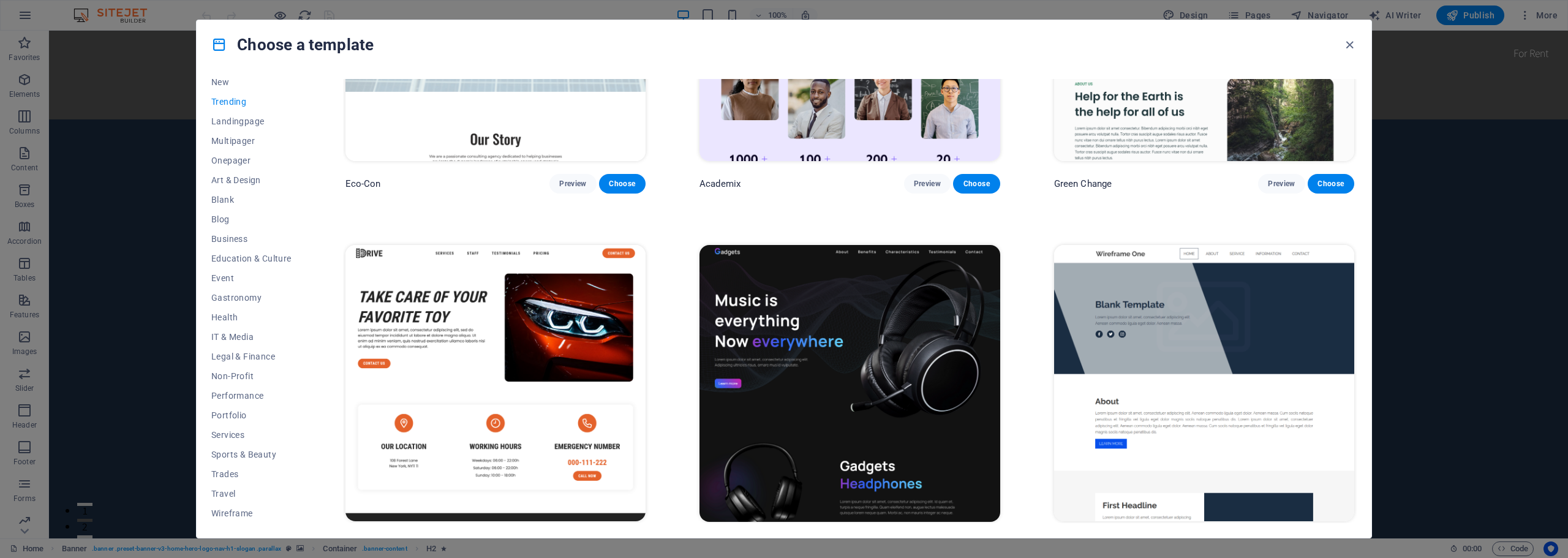
click at [773, 293] on img at bounding box center [849, 383] width 300 height 277
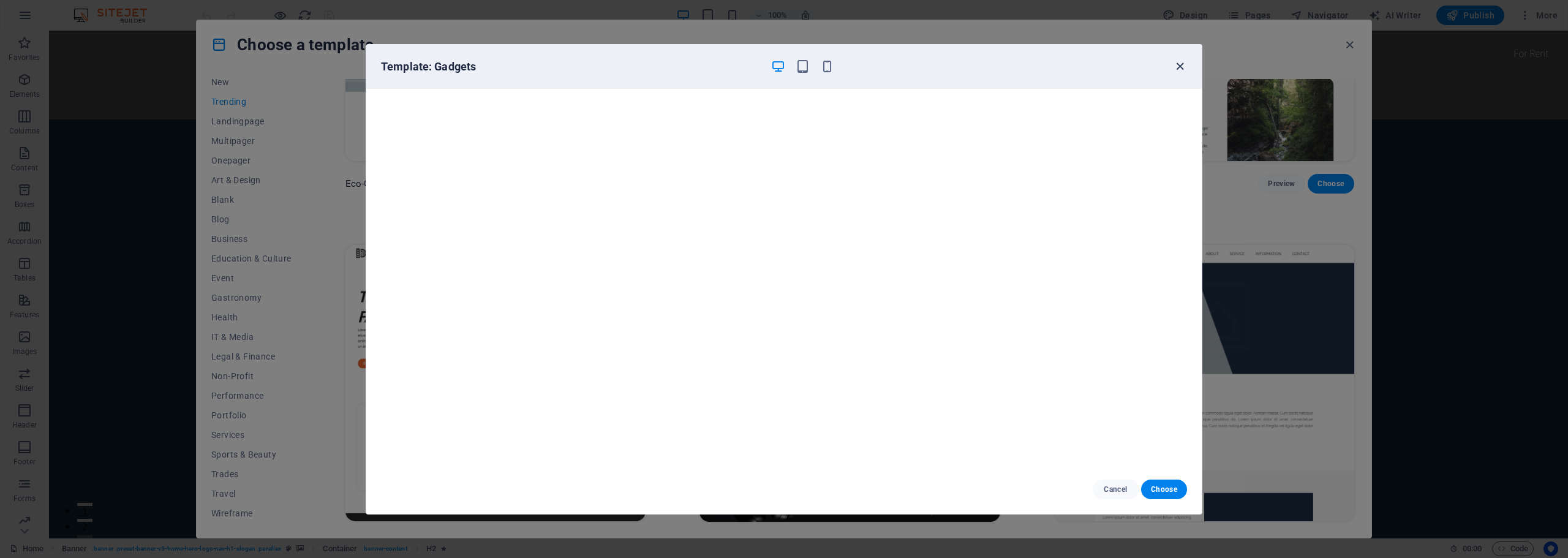
click at [1173, 67] on icon "button" at bounding box center [1179, 66] width 14 height 14
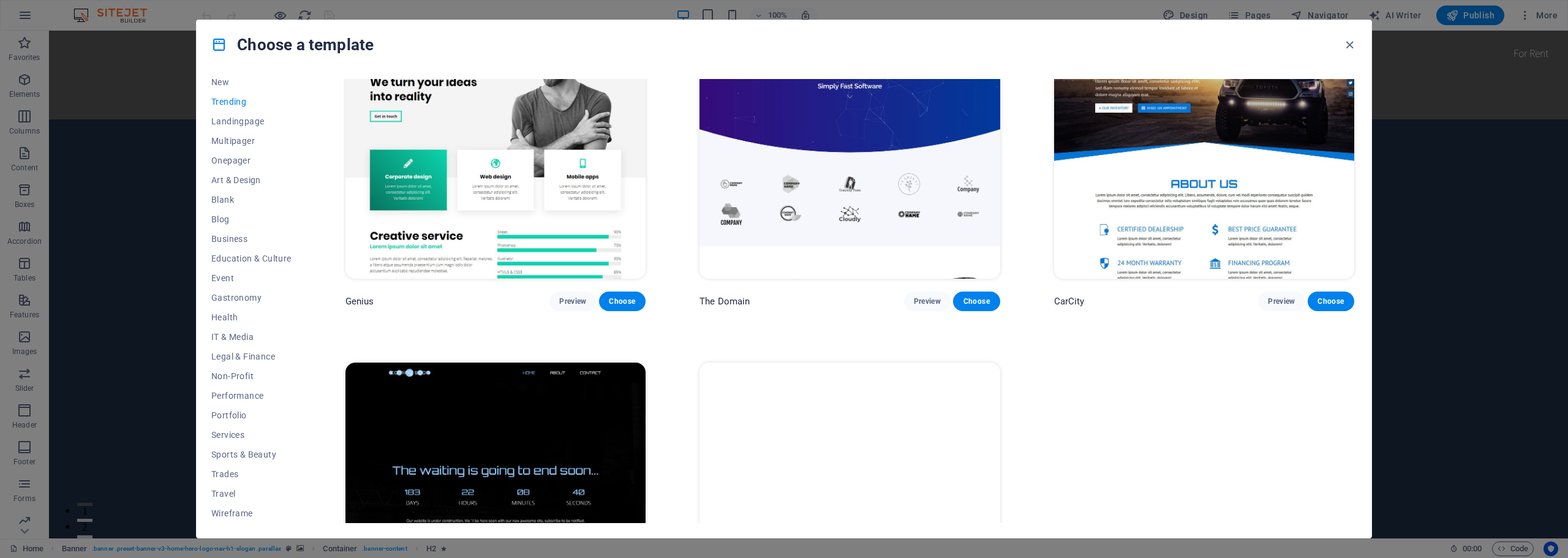
scroll to position [1662, 0]
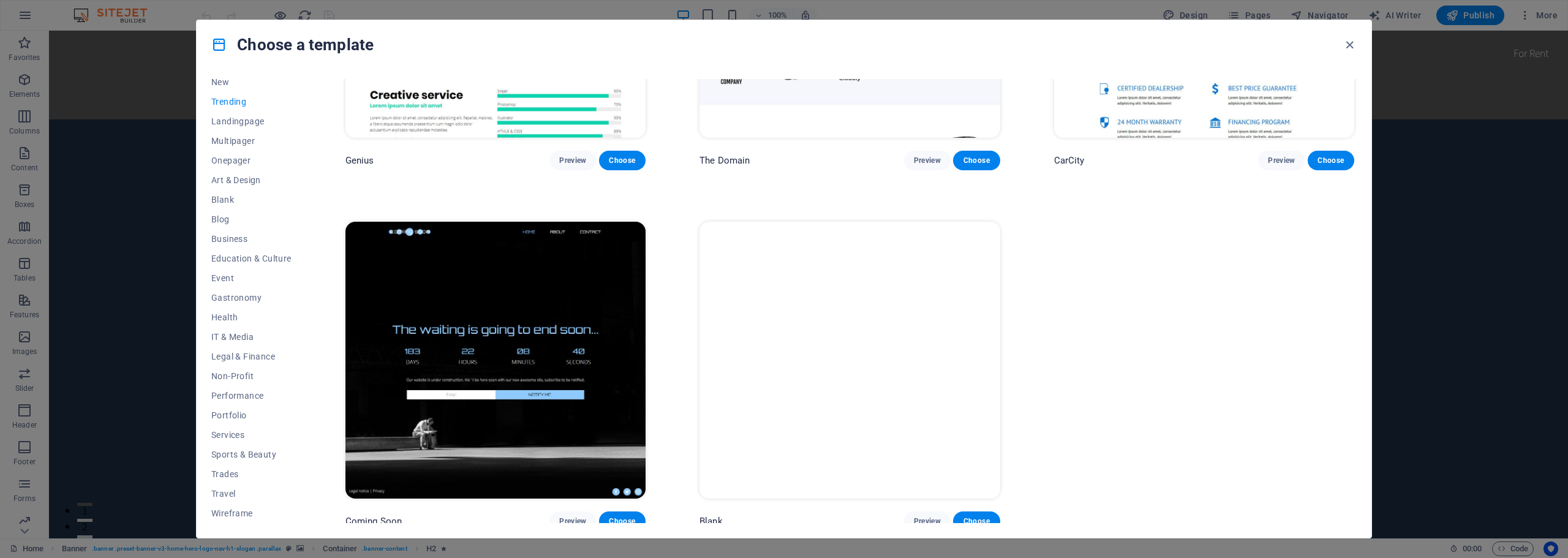
click at [515, 289] on img at bounding box center [495, 360] width 300 height 277
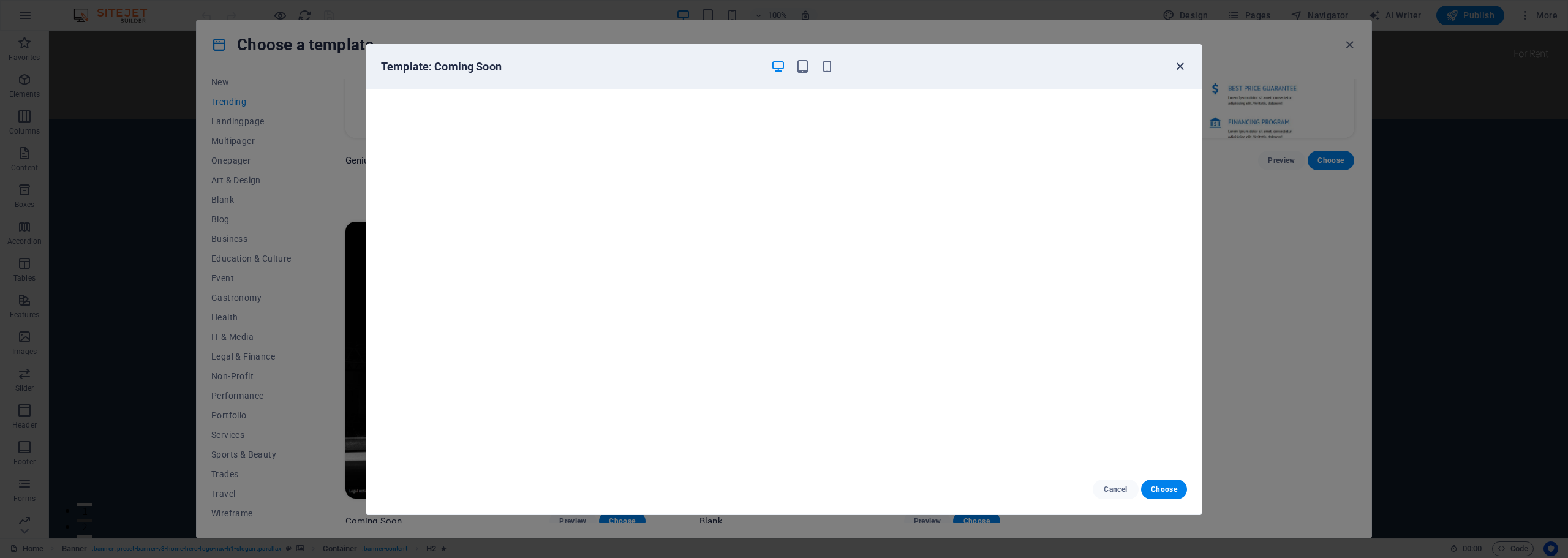
click at [1180, 63] on icon "button" at bounding box center [1179, 66] width 14 height 14
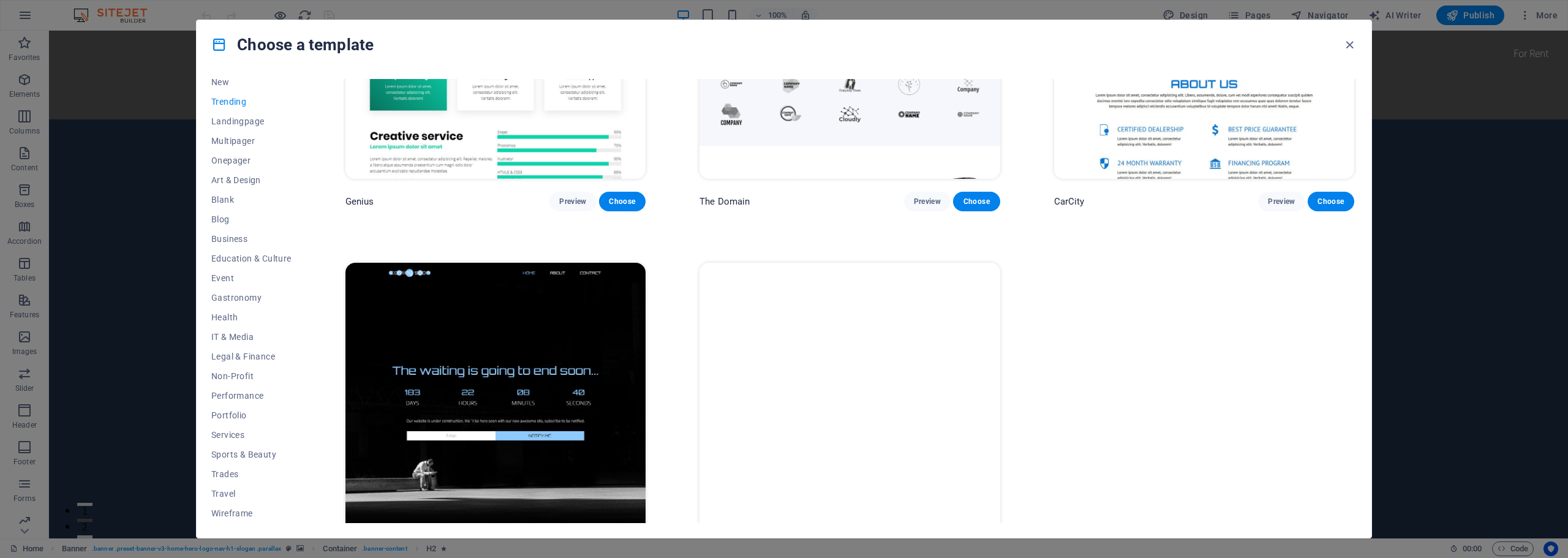
scroll to position [1601, 0]
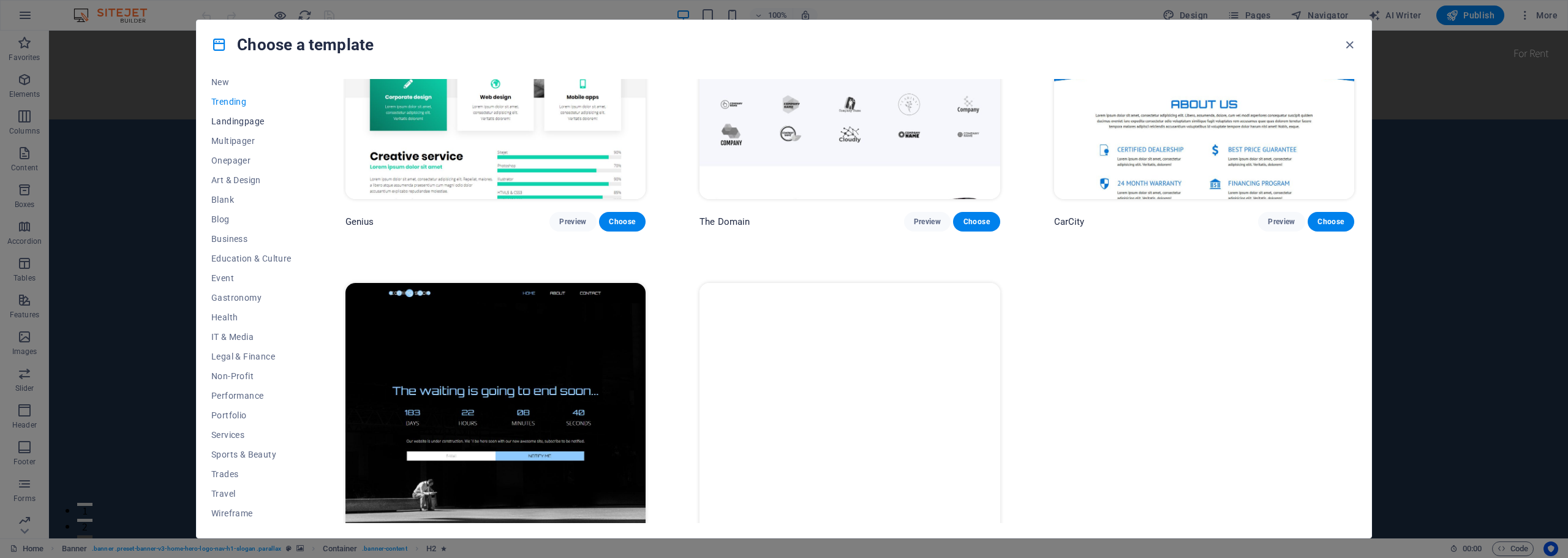
click at [242, 121] on span "Landingpage" at bounding box center [251, 121] width 80 height 10
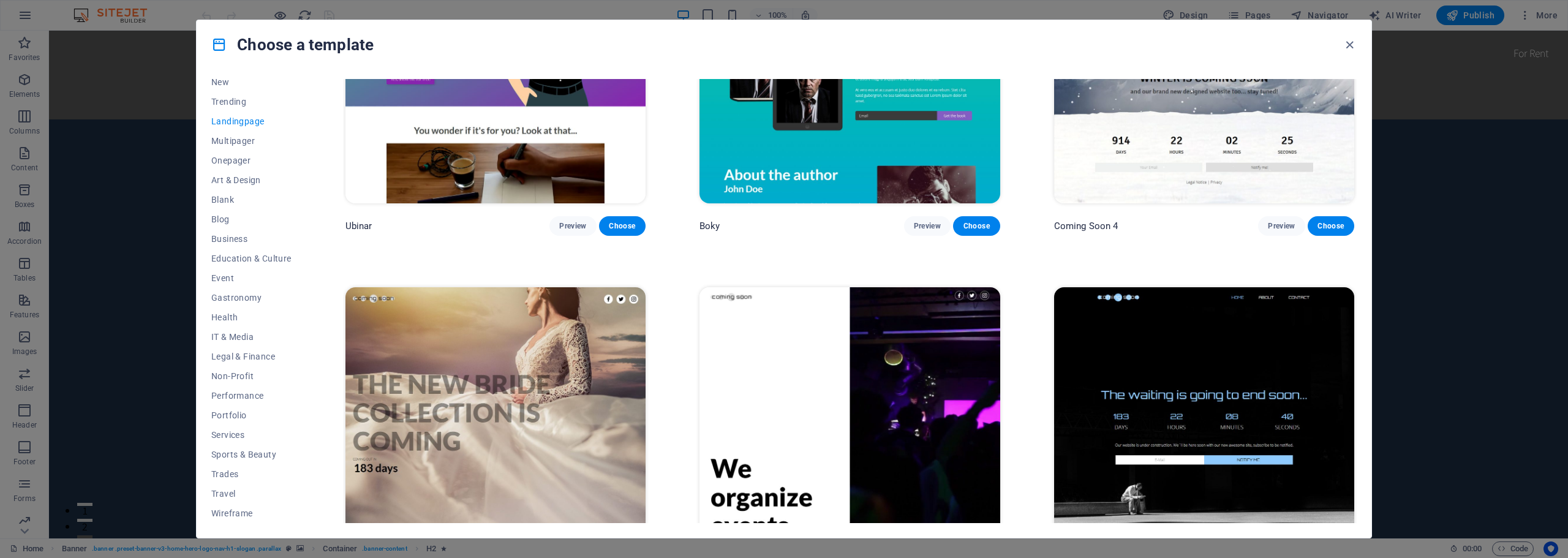
scroll to position [2739, 0]
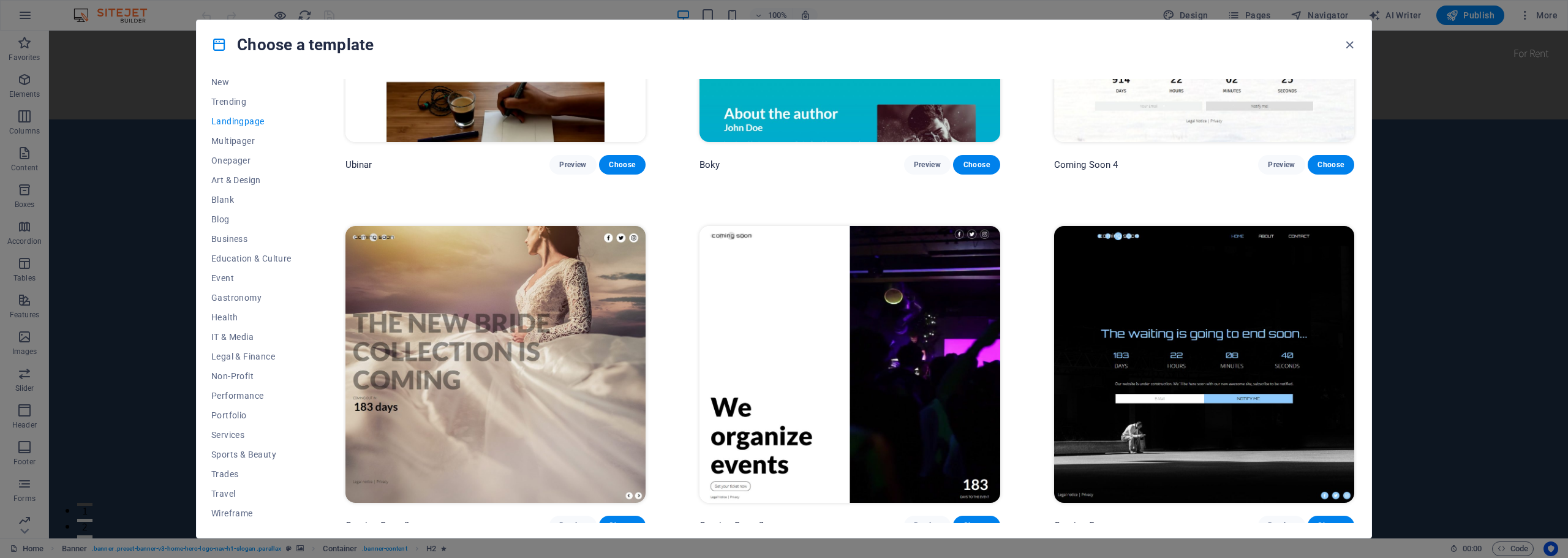
click at [471, 332] on img at bounding box center [495, 364] width 300 height 277
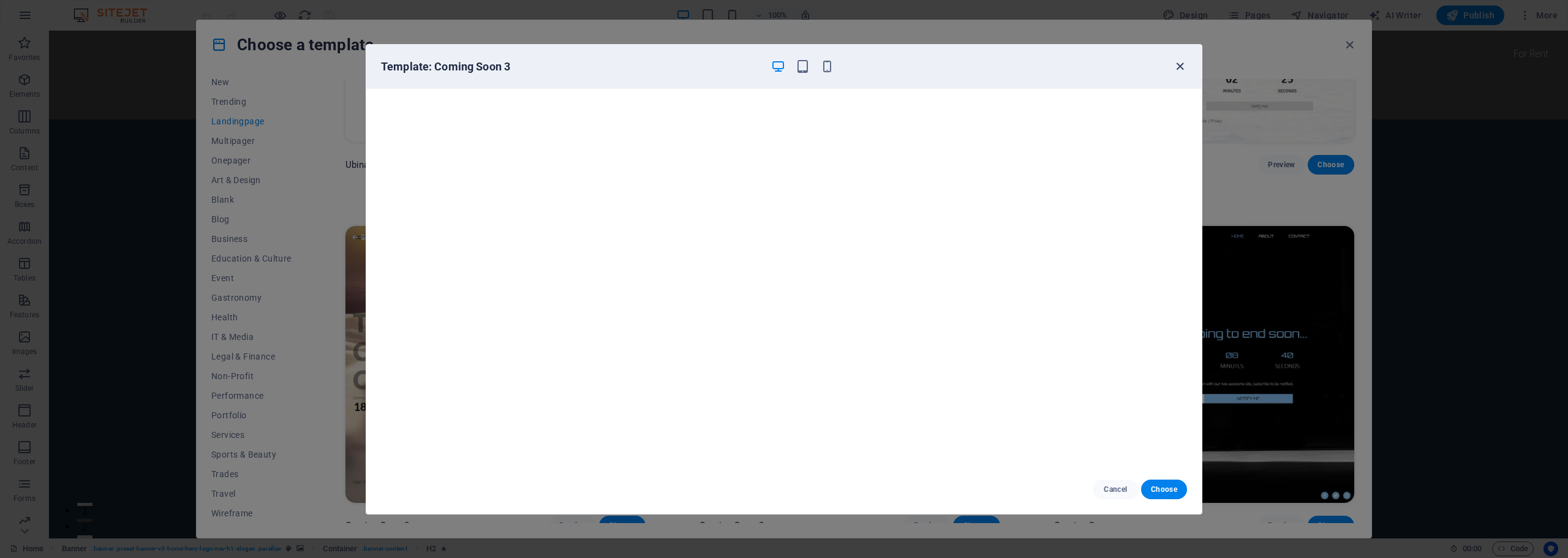
click at [1180, 62] on icon "button" at bounding box center [1179, 66] width 14 height 14
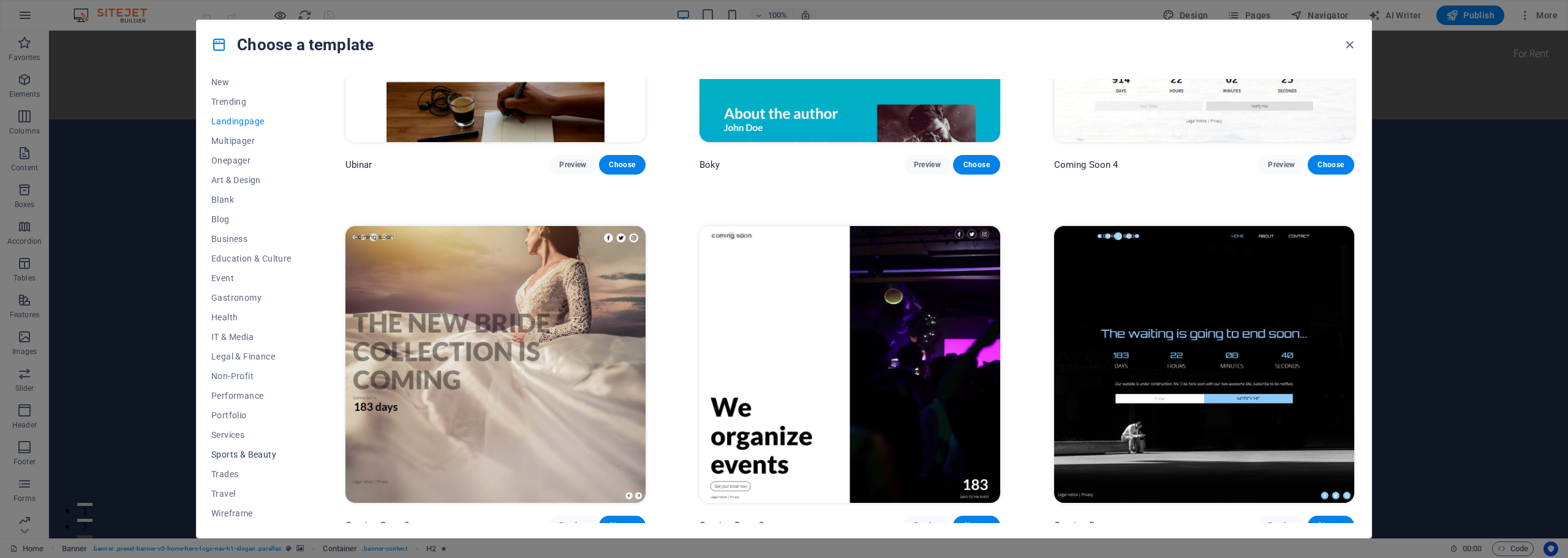
click at [235, 455] on span "Sports & Beauty" at bounding box center [251, 455] width 80 height 10
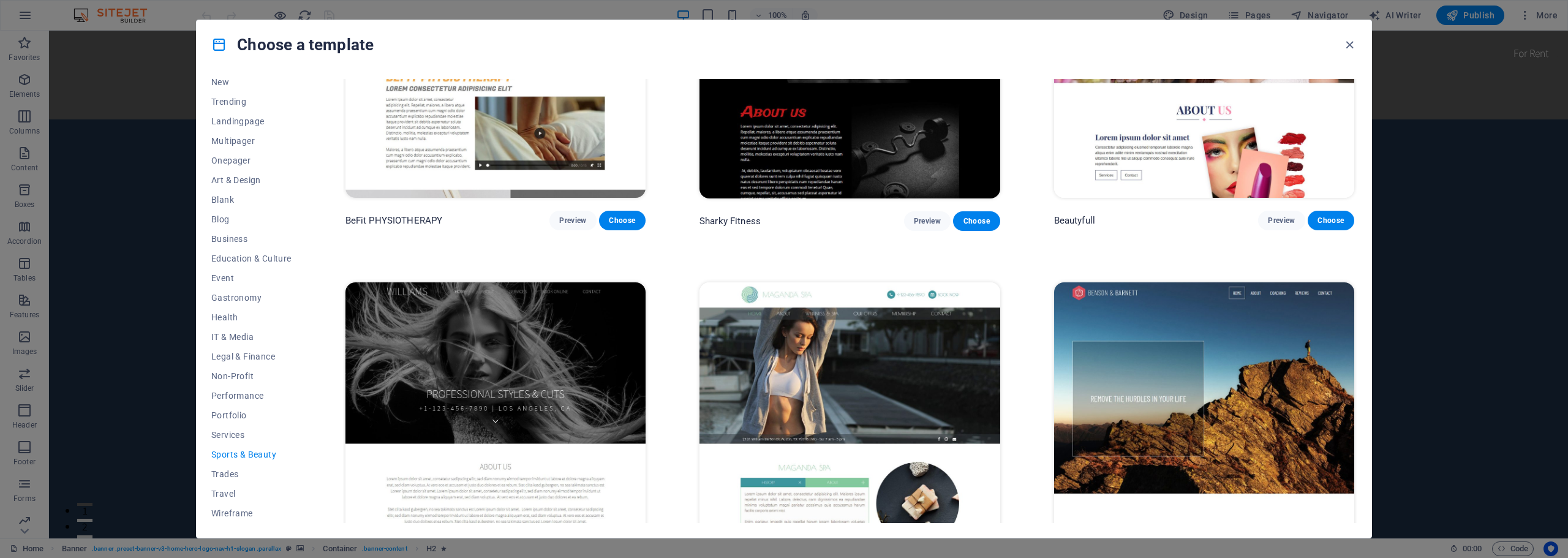
scroll to position [1303, 0]
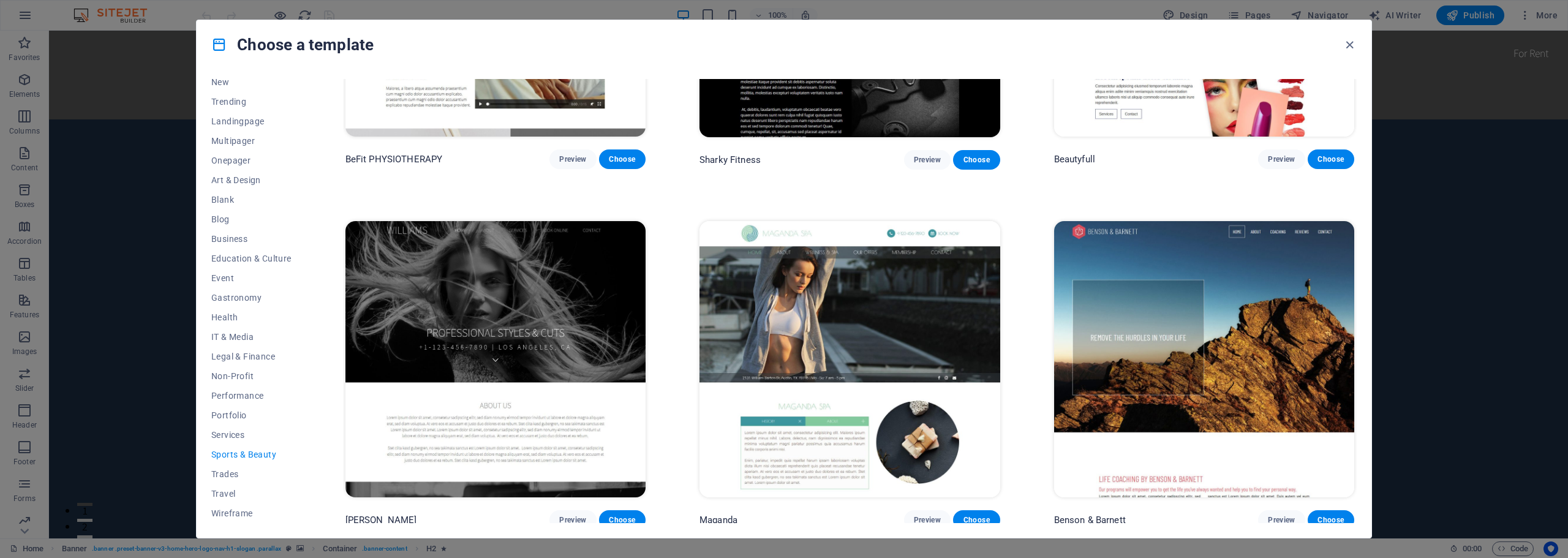
click at [858, 314] on img at bounding box center [849, 359] width 300 height 277
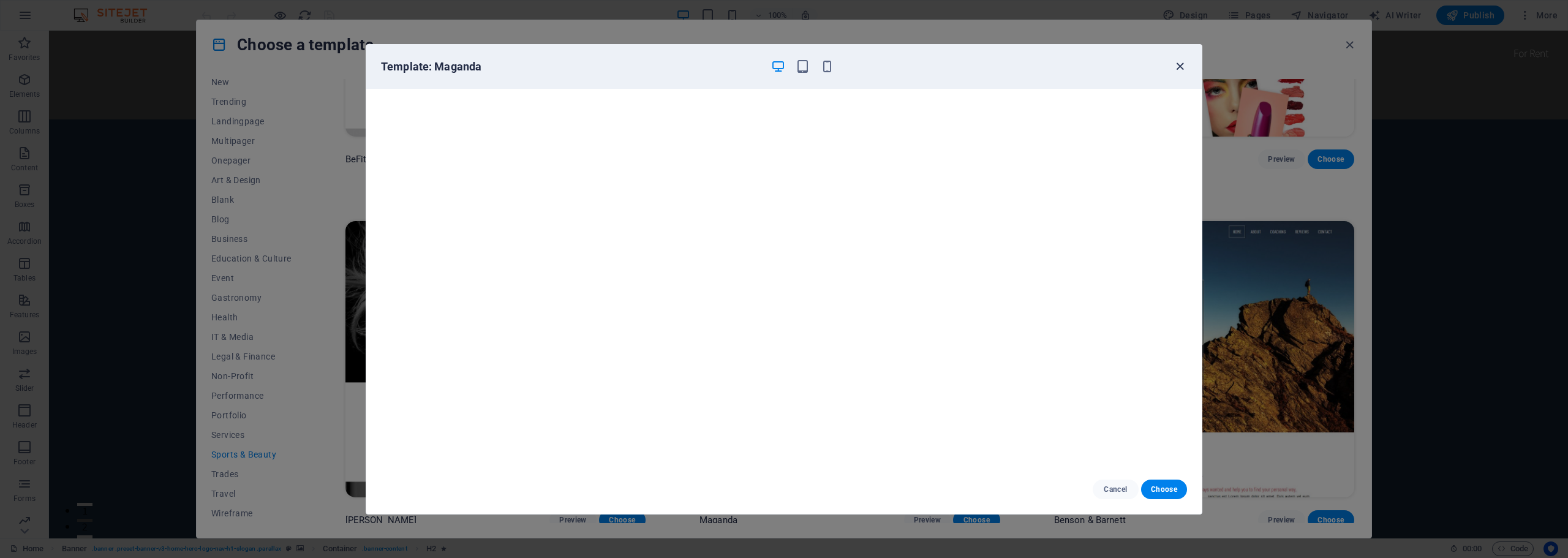
click at [1179, 65] on icon "button" at bounding box center [1179, 66] width 14 height 14
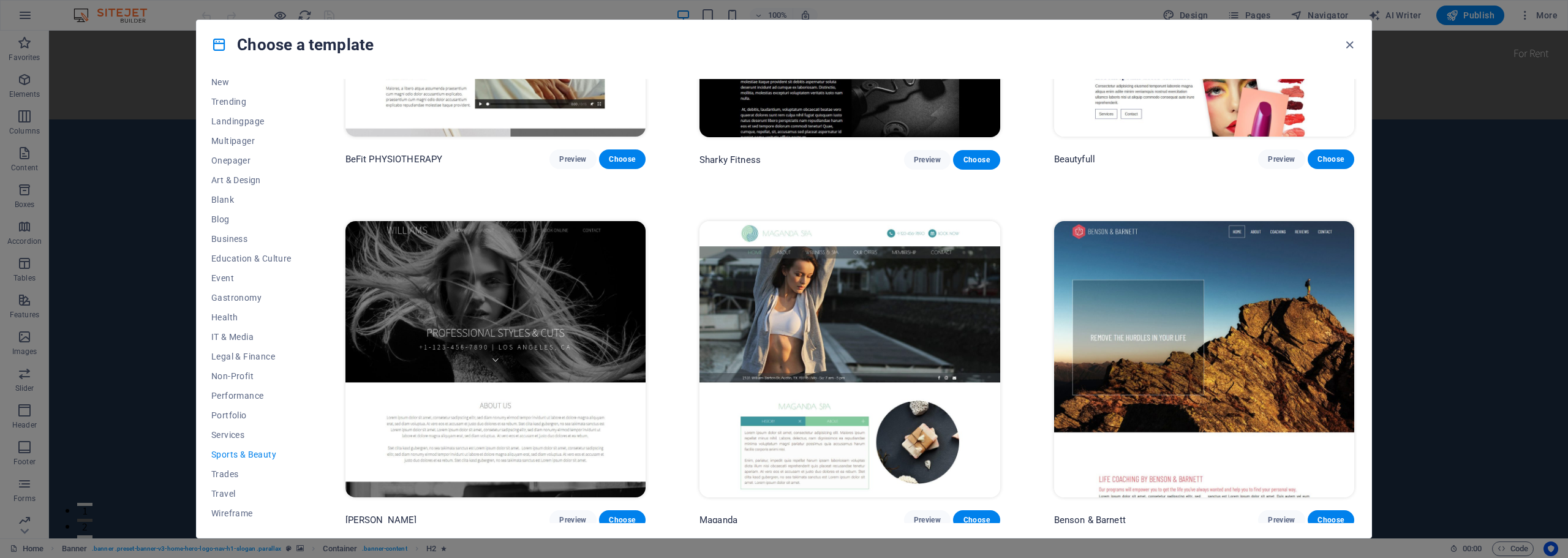
click at [559, 326] on img at bounding box center [495, 359] width 300 height 277
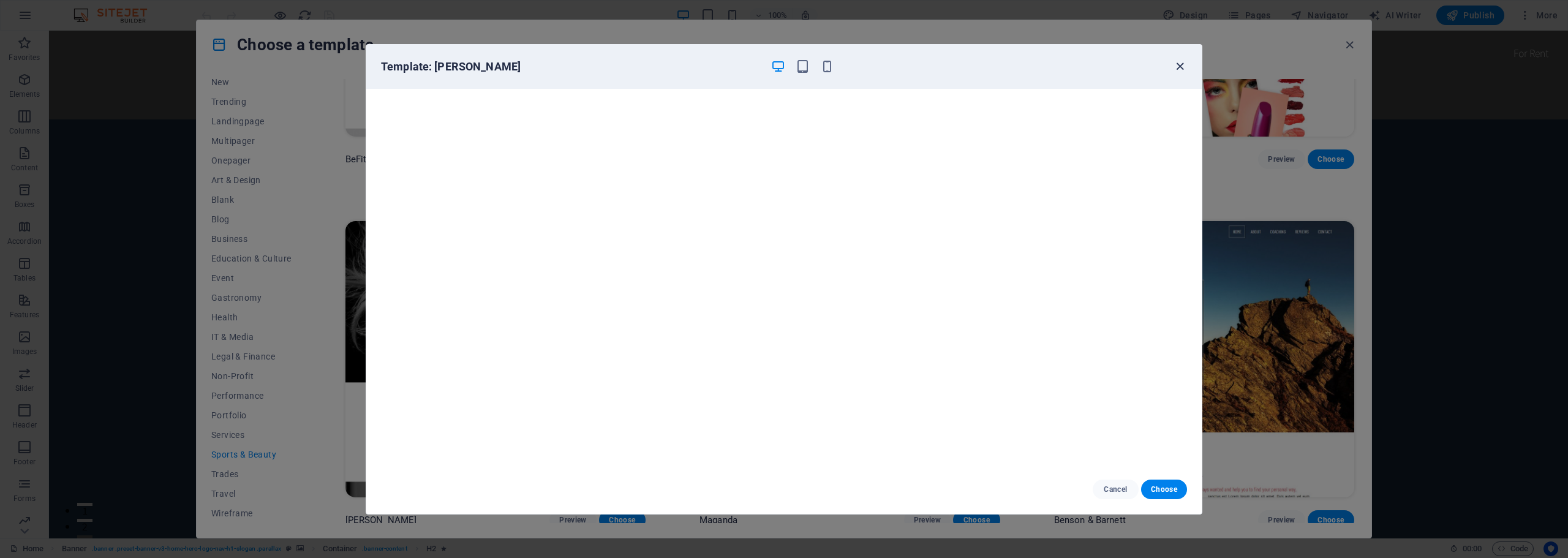
click at [1177, 64] on icon "button" at bounding box center [1179, 66] width 14 height 14
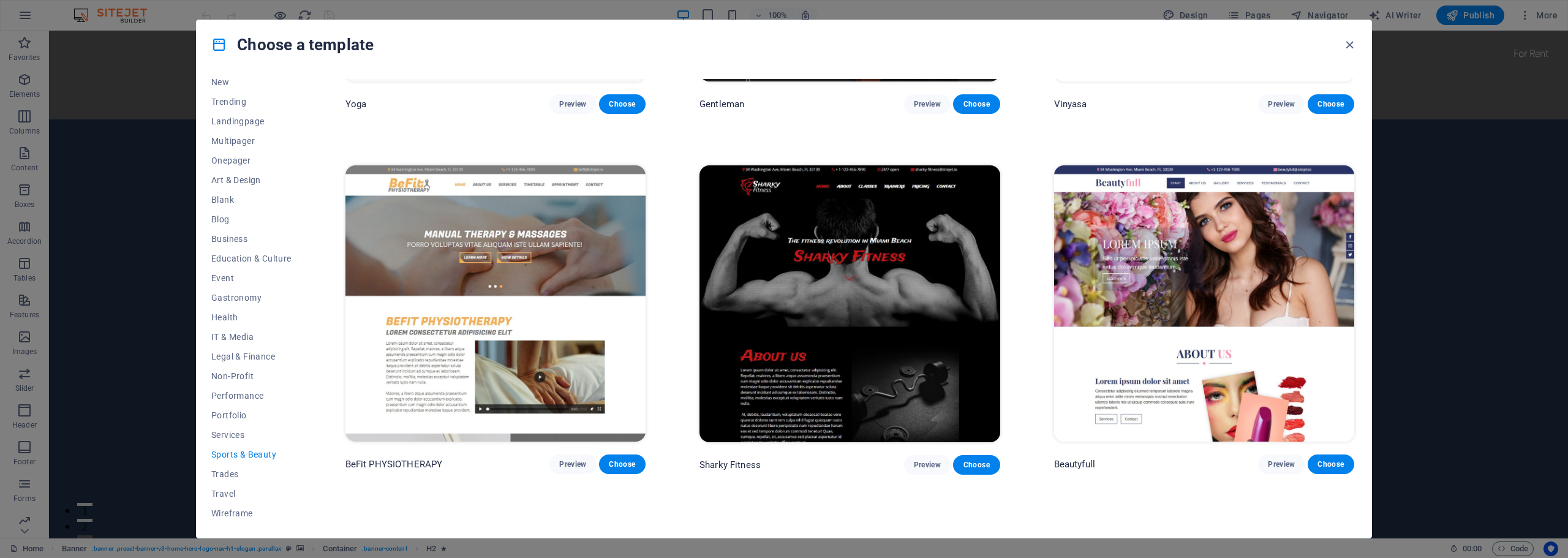
scroll to position [997, 0]
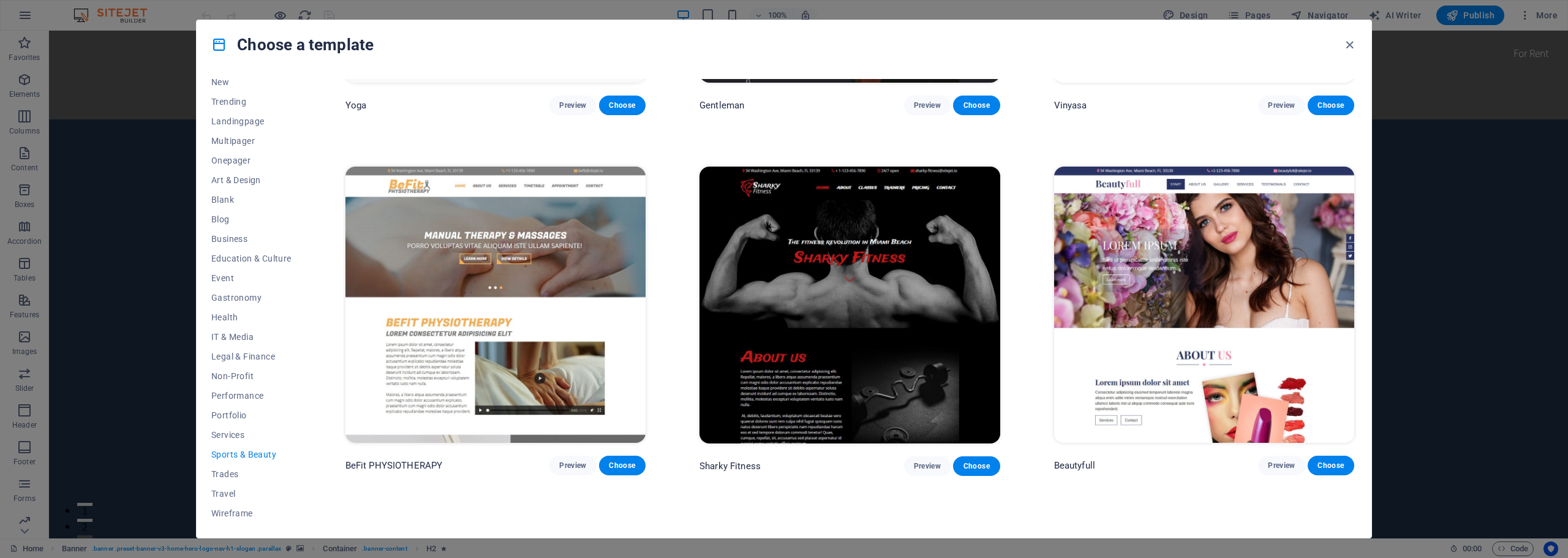
click at [928, 272] on img at bounding box center [849, 304] width 300 height 277
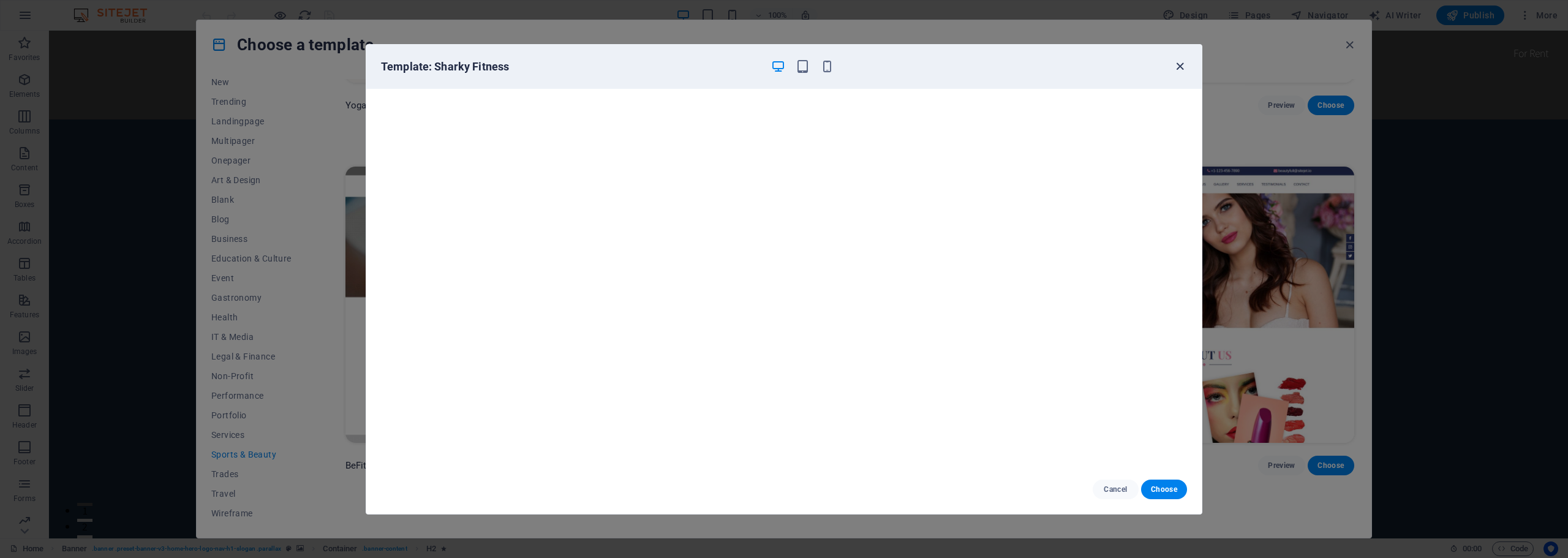
click at [1178, 63] on icon "button" at bounding box center [1179, 66] width 14 height 14
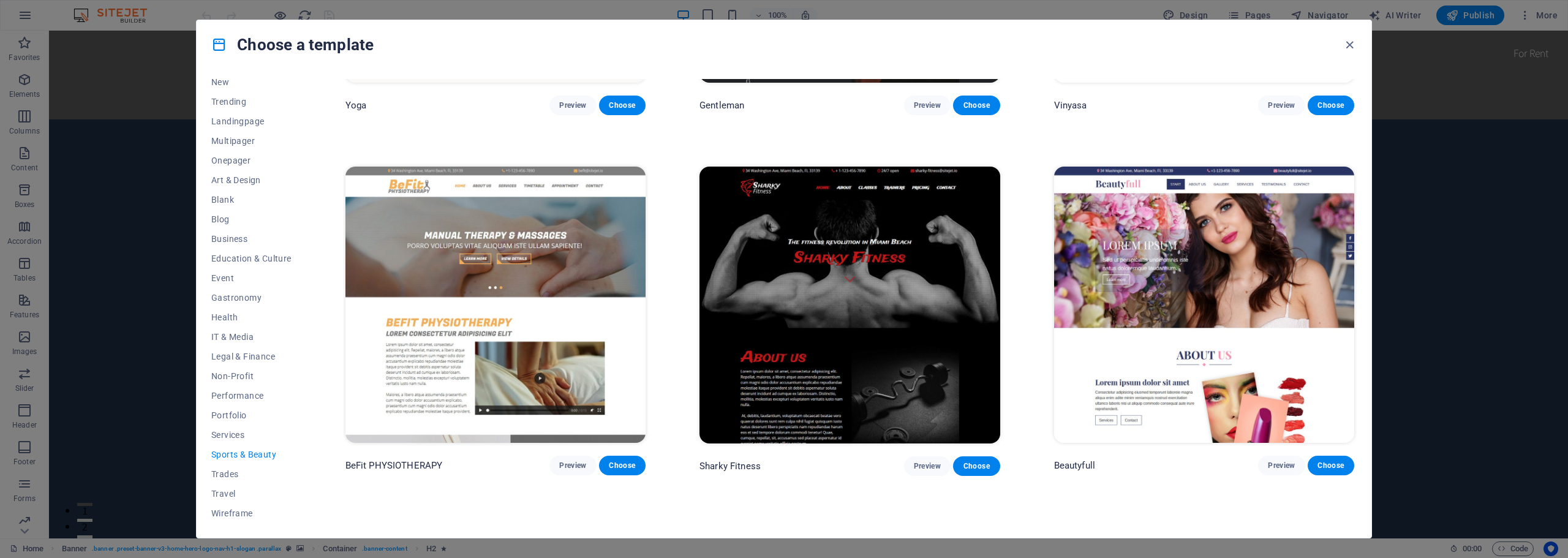
click at [1211, 226] on img at bounding box center [1204, 304] width 300 height 277
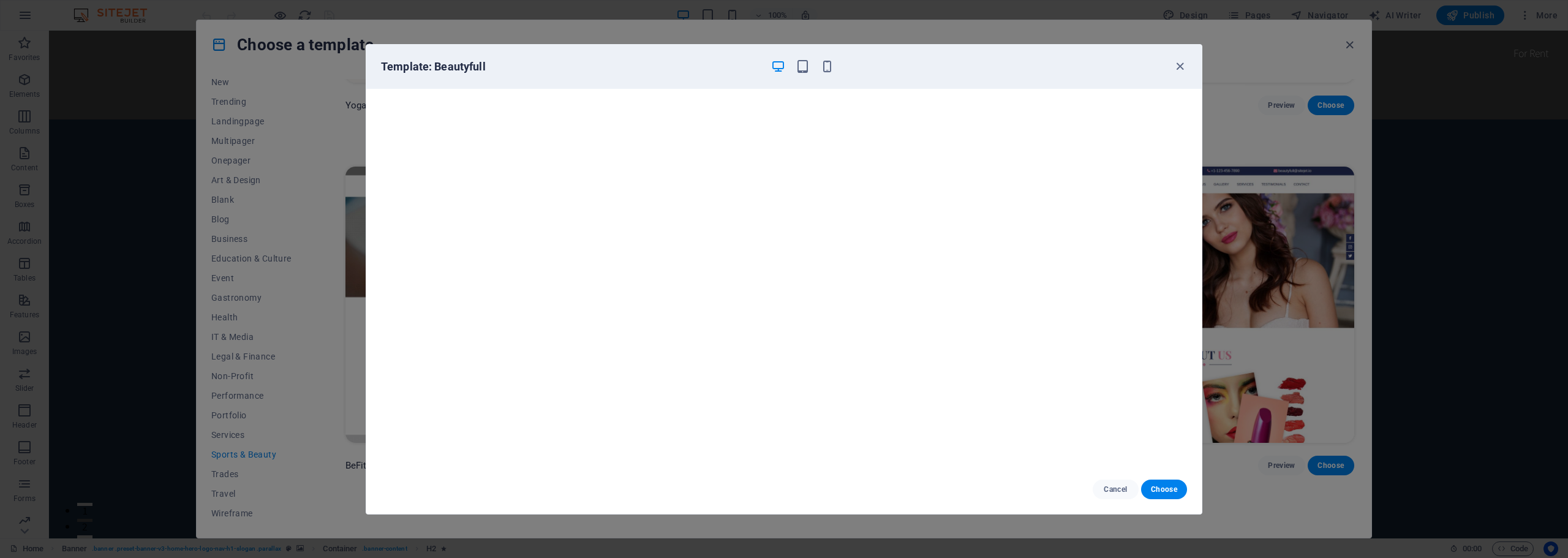
click at [1182, 58] on div "Template: Beautyfull" at bounding box center [784, 67] width 835 height 44
click at [1177, 66] on icon "button" at bounding box center [1179, 66] width 14 height 14
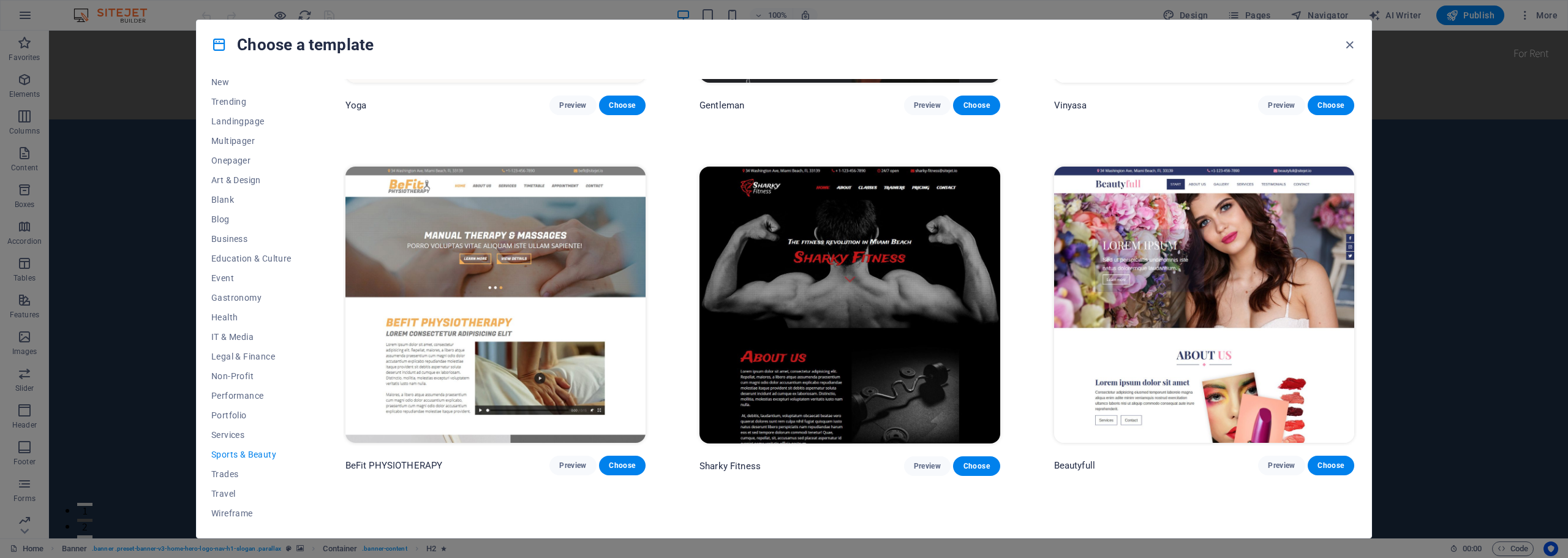
click at [457, 253] on img at bounding box center [495, 304] width 300 height 277
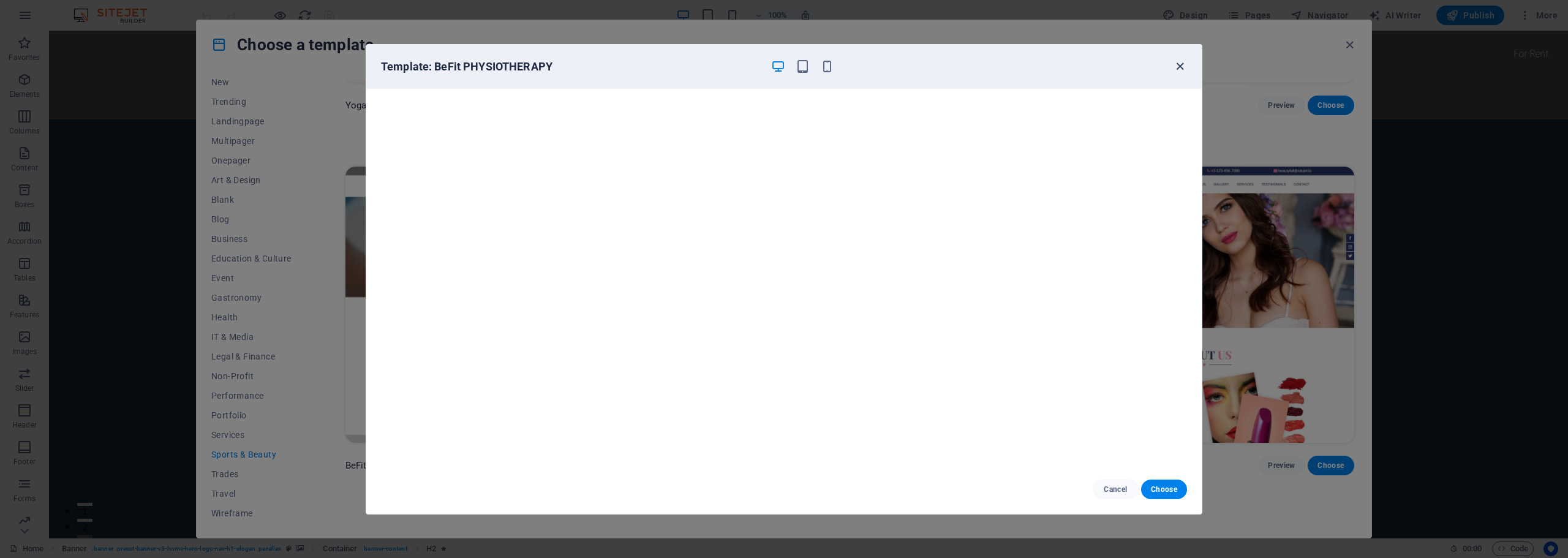
click at [1176, 61] on icon "button" at bounding box center [1179, 66] width 14 height 14
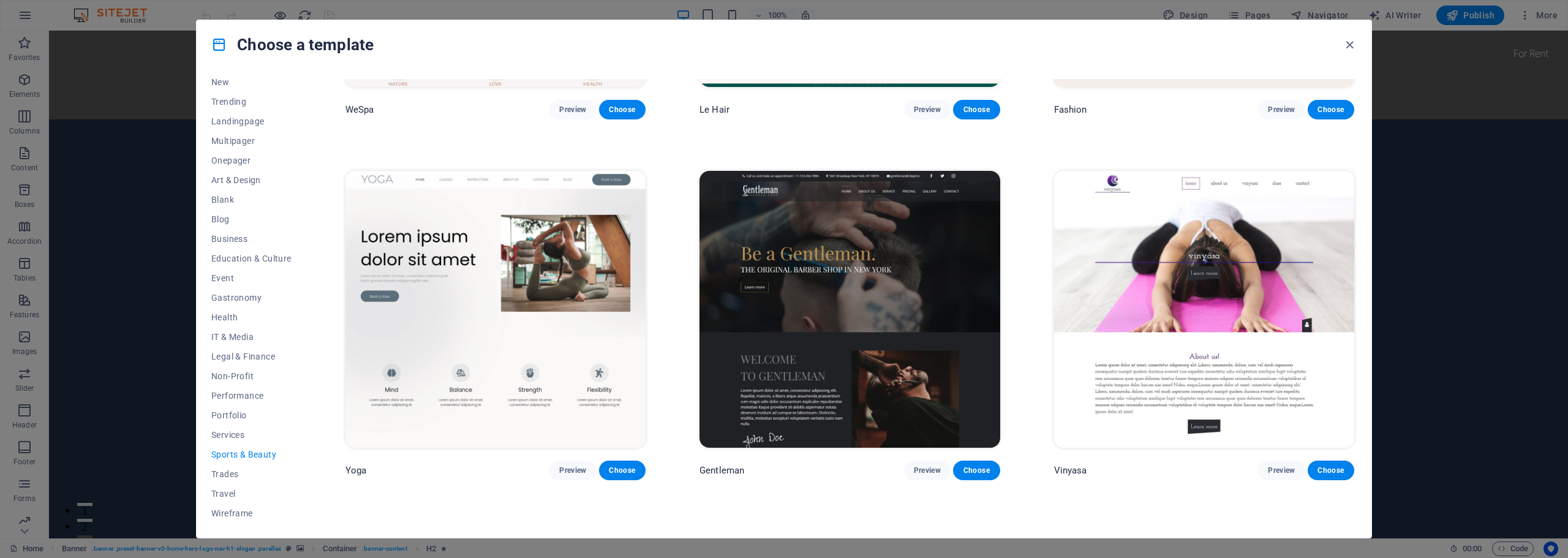
scroll to position [629, 0]
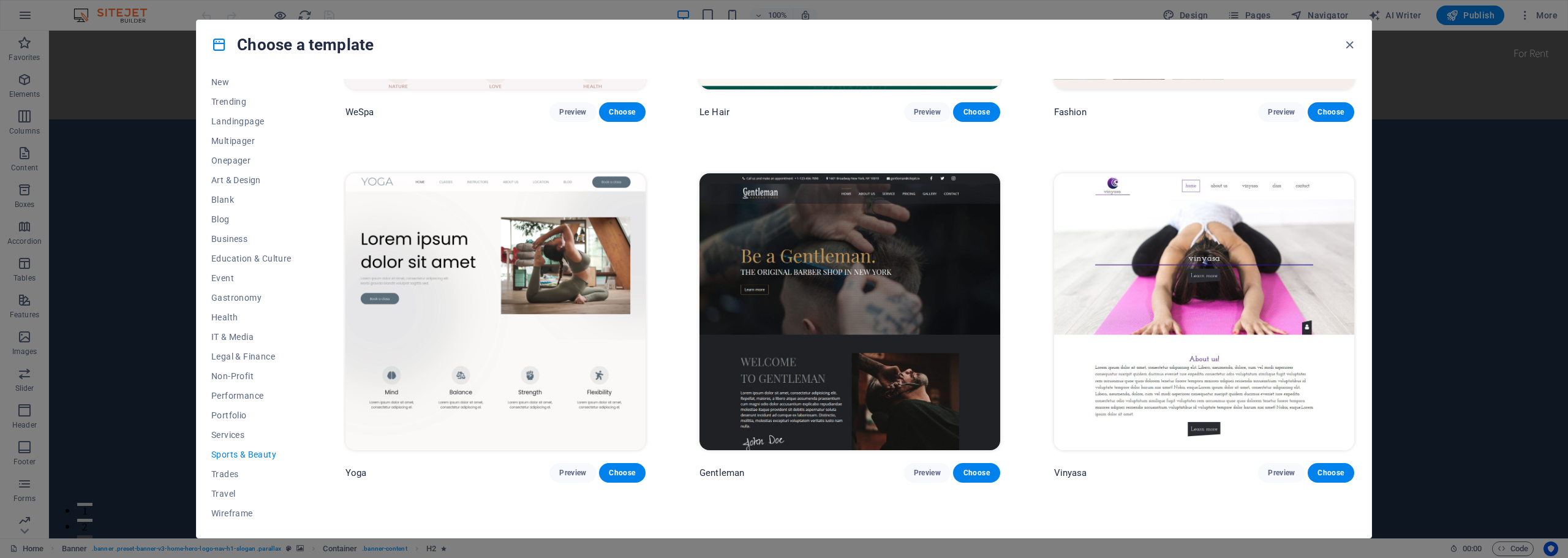
click at [520, 270] on img at bounding box center [495, 311] width 300 height 277
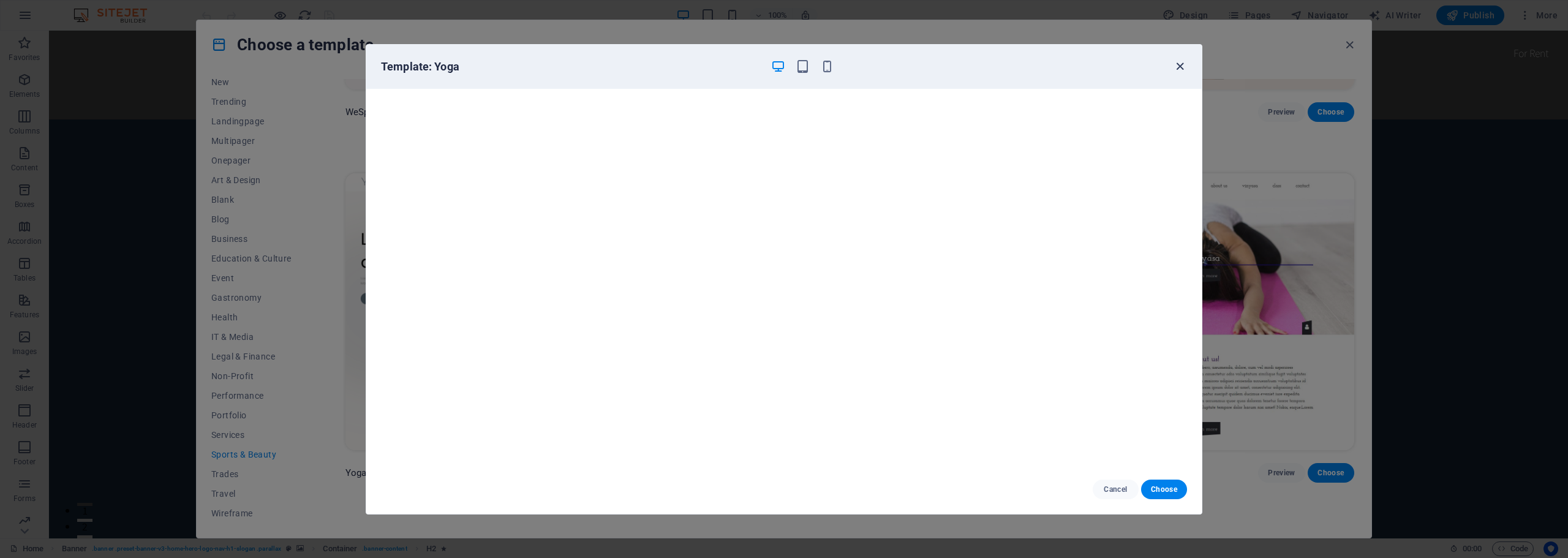
click at [1178, 67] on icon "button" at bounding box center [1179, 66] width 14 height 14
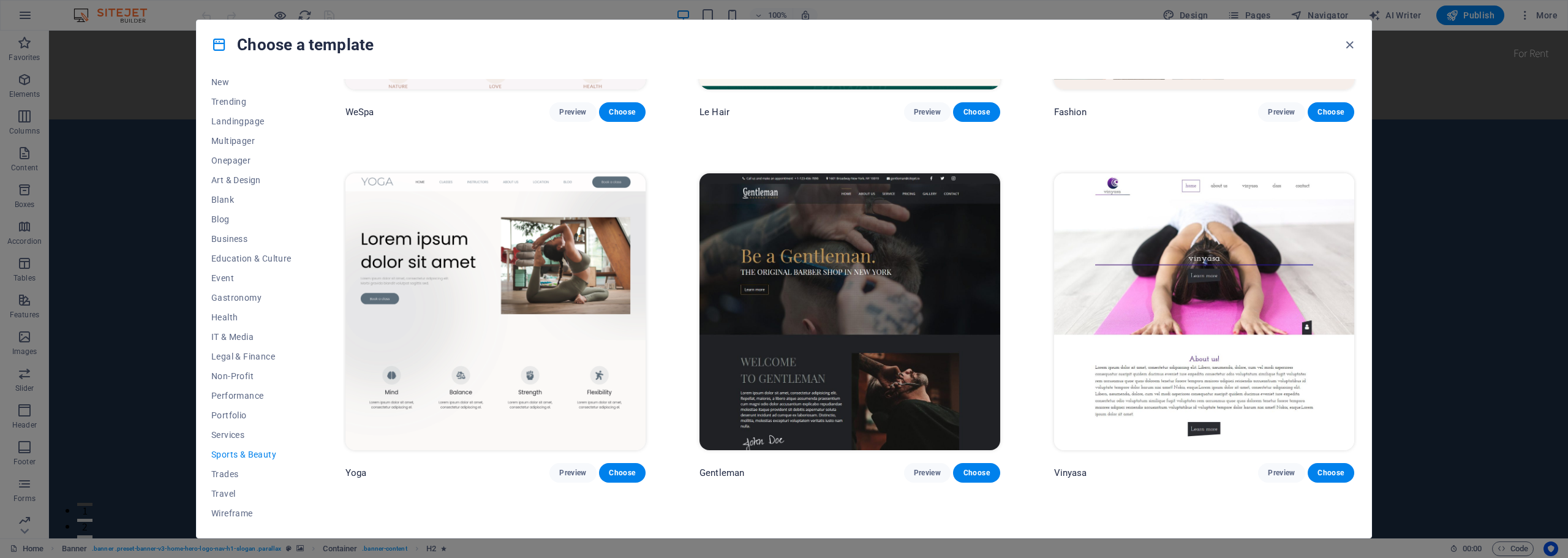
click at [1240, 254] on img at bounding box center [1204, 311] width 300 height 277
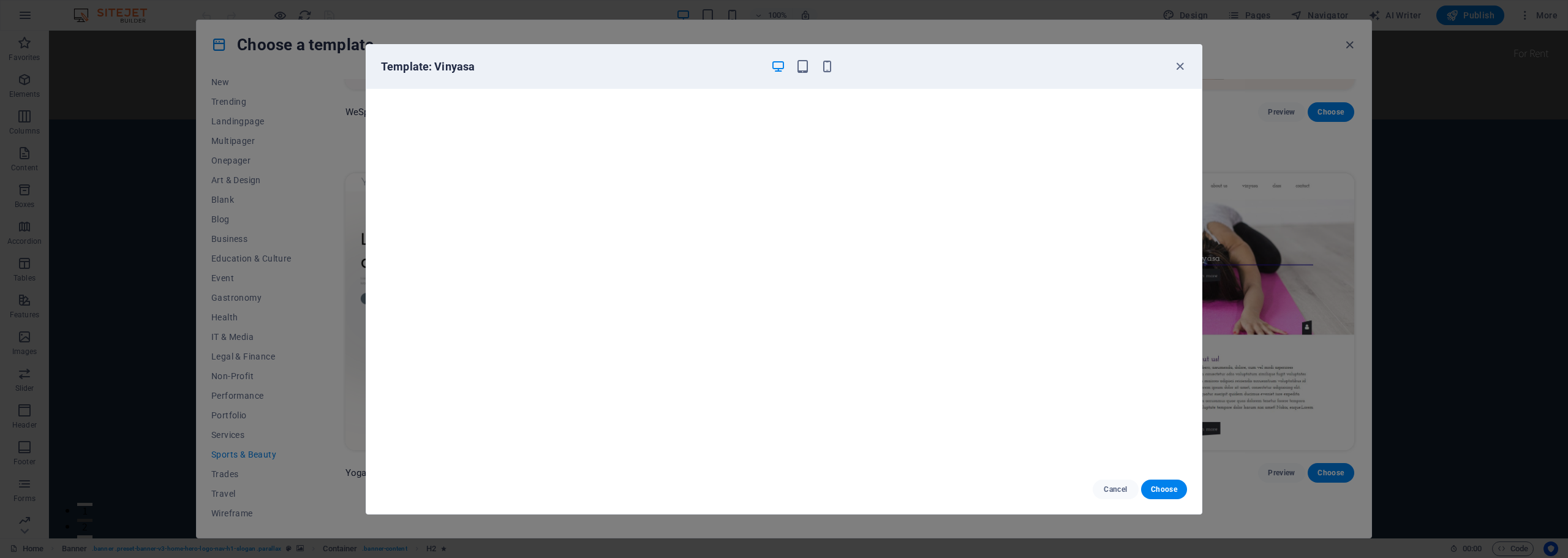
click at [1171, 61] on div "Template: Vinyasa" at bounding box center [776, 67] width 791 height 15
click at [1177, 63] on icon "button" at bounding box center [1179, 66] width 14 height 14
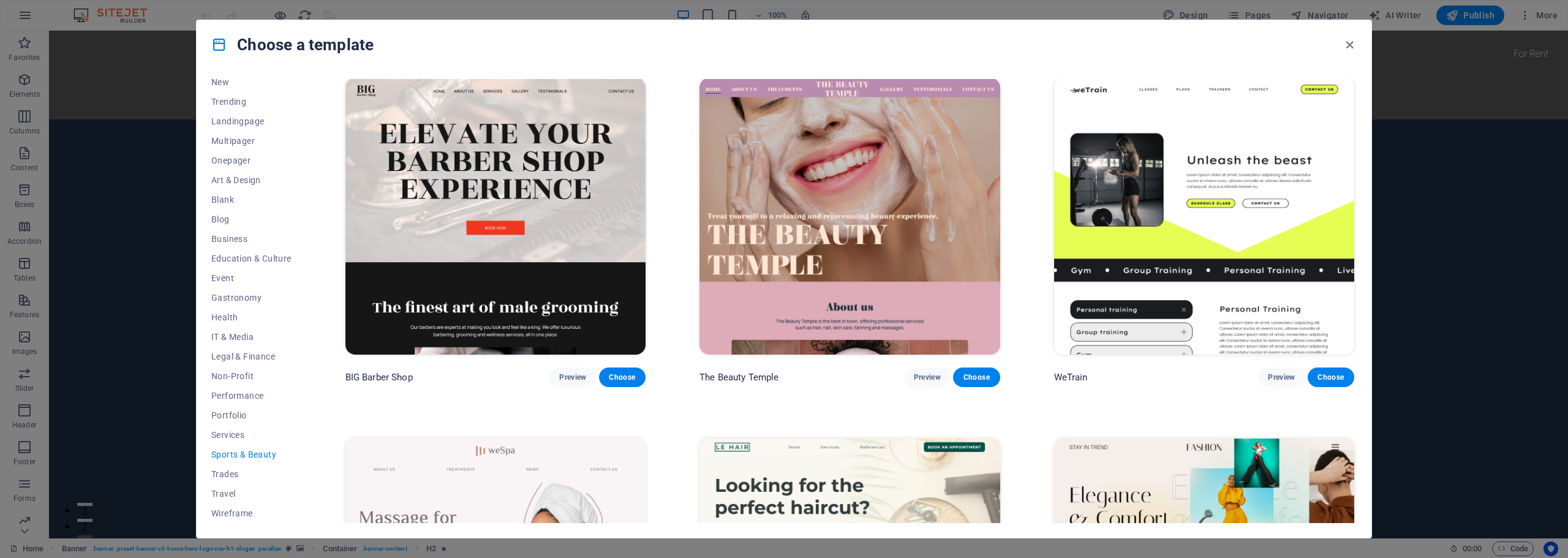
scroll to position [0, 0]
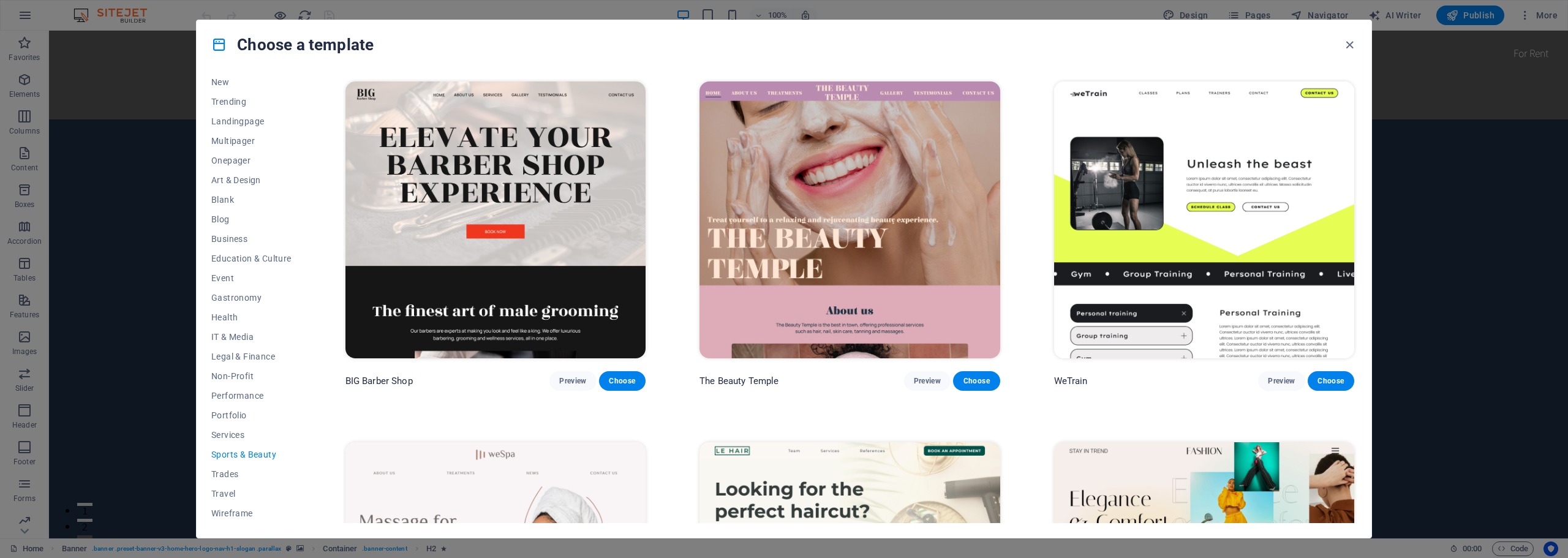
click at [1116, 220] on img at bounding box center [1204, 219] width 300 height 277
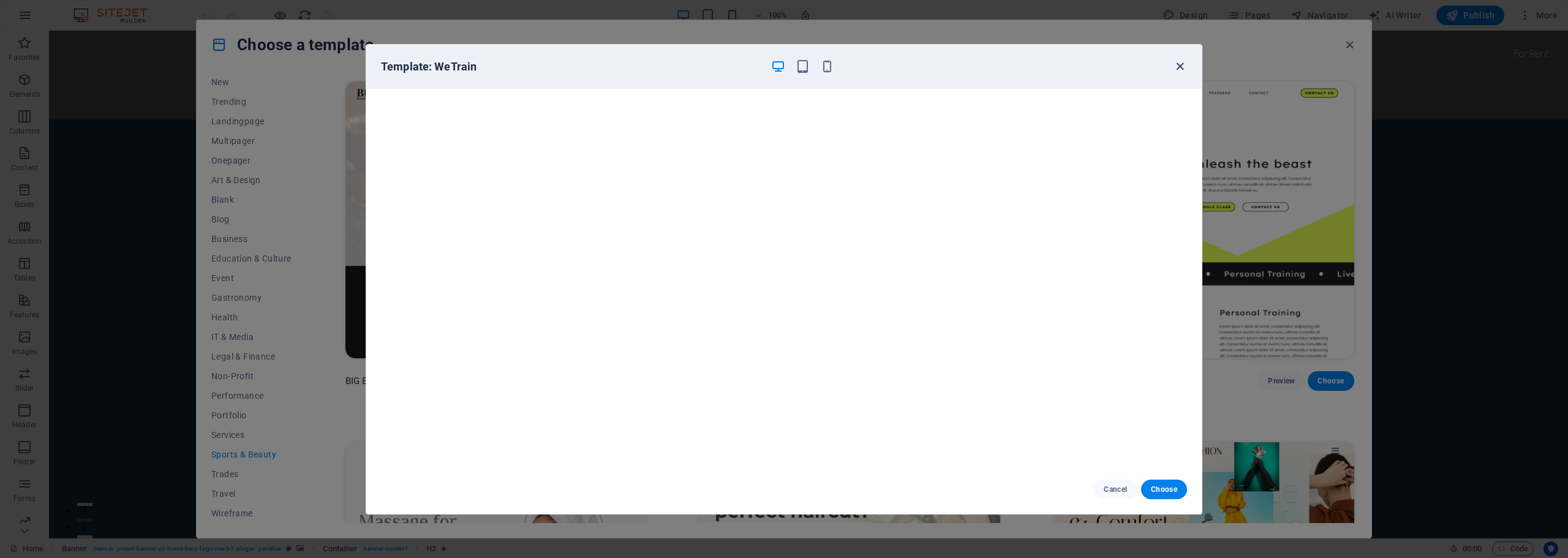
click at [1178, 65] on icon "button" at bounding box center [1179, 66] width 14 height 14
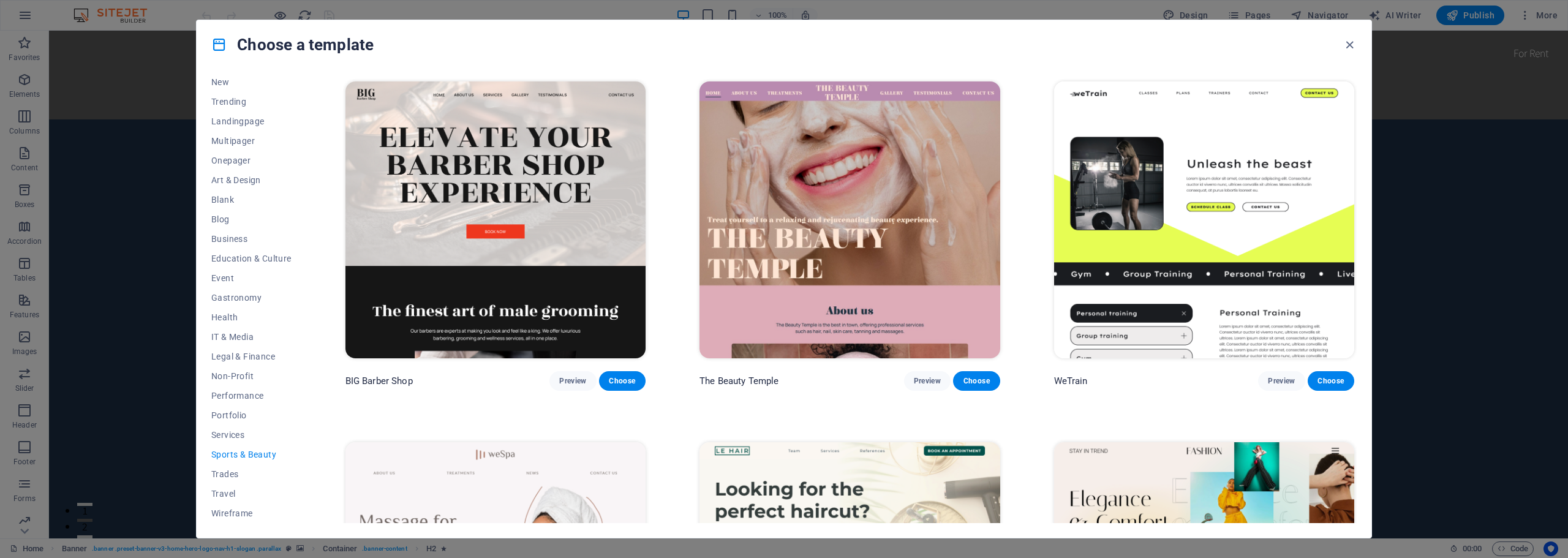
click at [542, 192] on img at bounding box center [495, 219] width 300 height 277
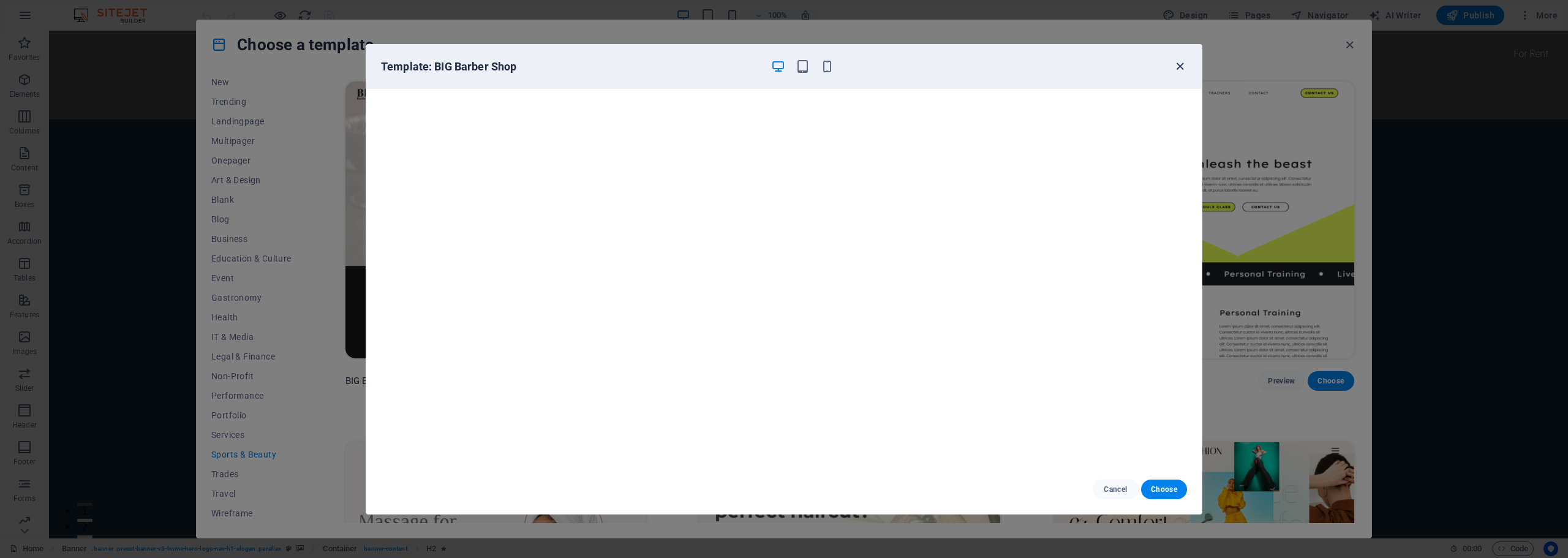
click at [1182, 64] on icon "button" at bounding box center [1179, 66] width 14 height 14
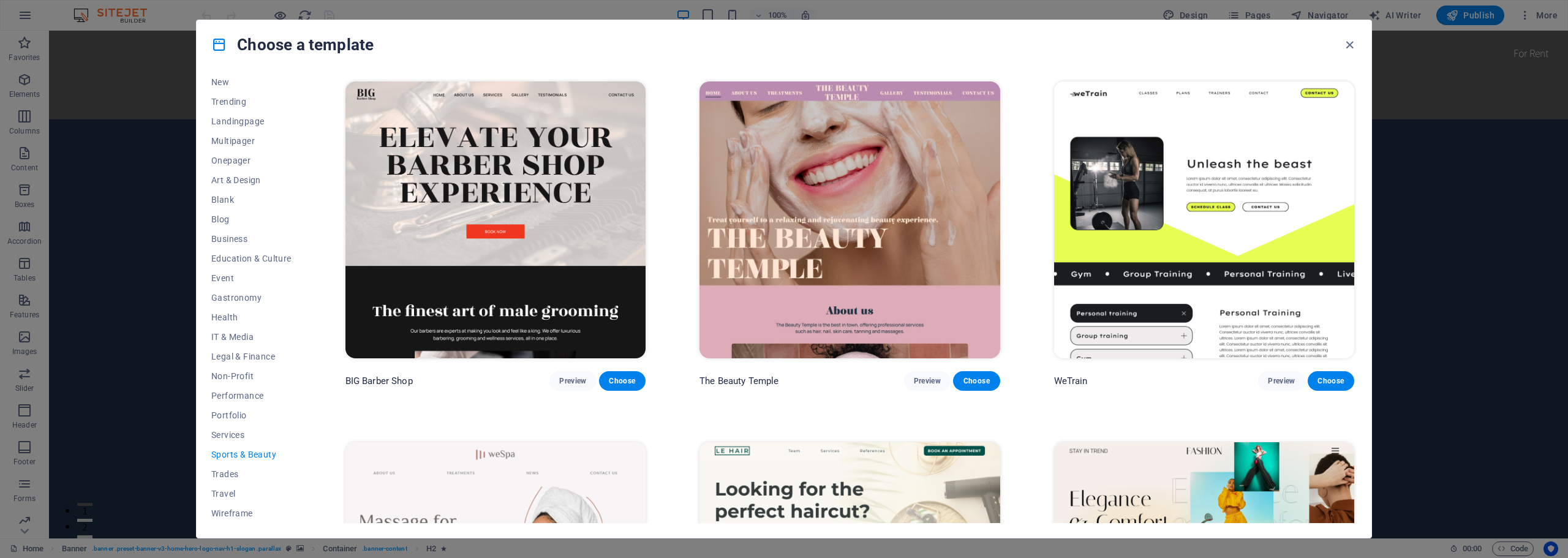
click at [877, 156] on img at bounding box center [849, 219] width 300 height 277
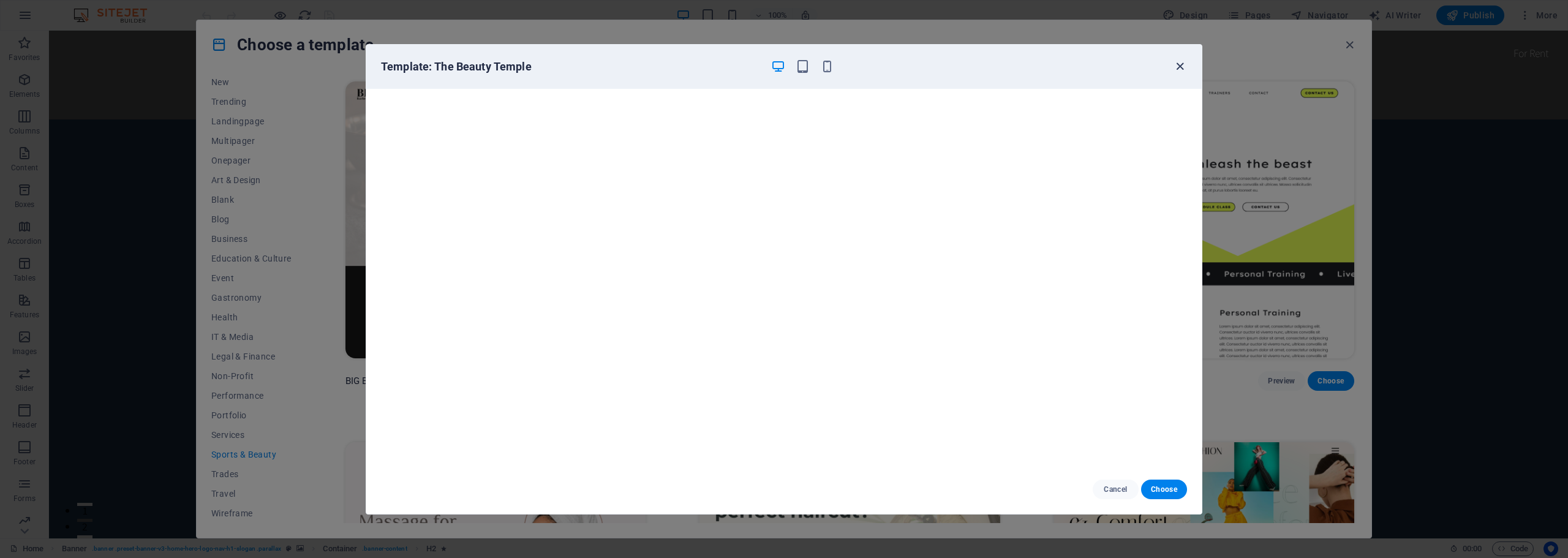
click at [1178, 66] on icon "button" at bounding box center [1179, 66] width 14 height 14
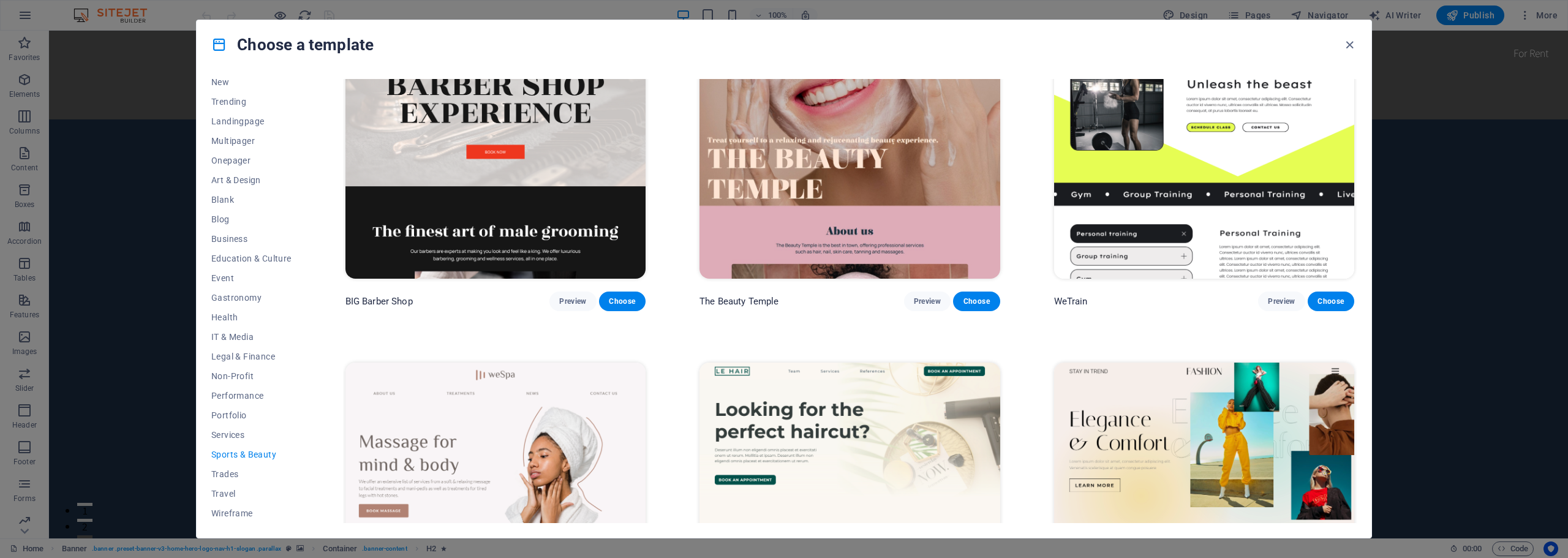
scroll to position [184, 0]
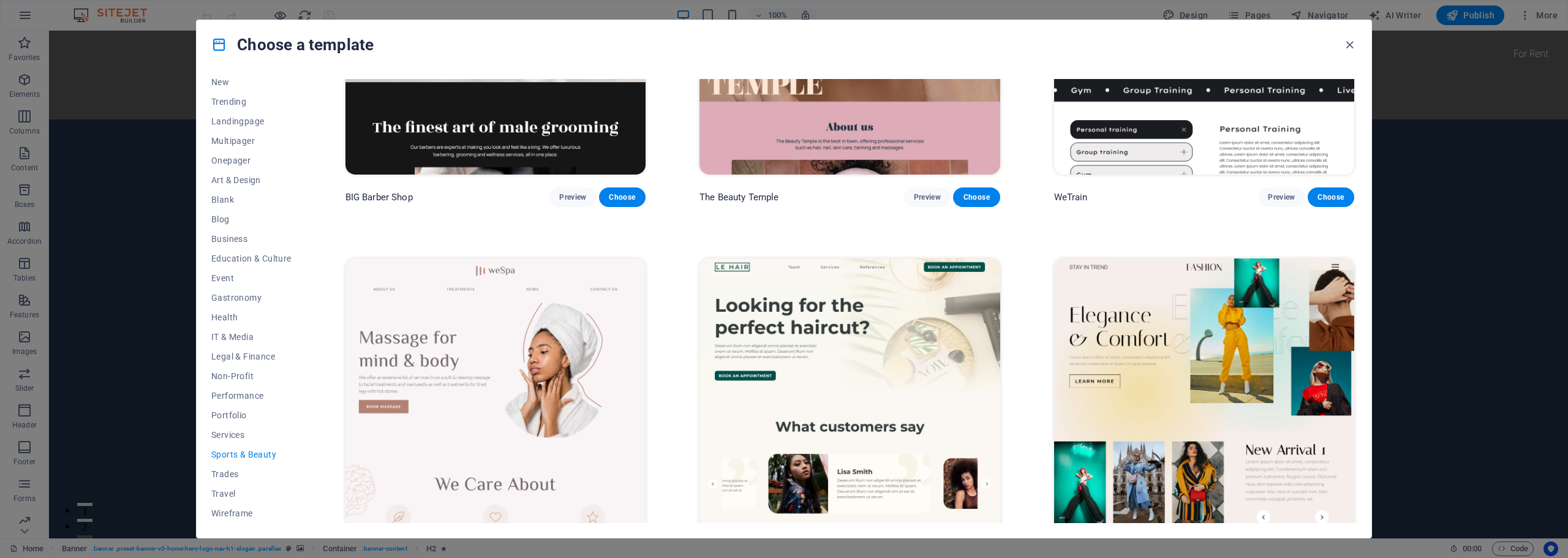
click at [1129, 354] on img at bounding box center [1204, 396] width 300 height 277
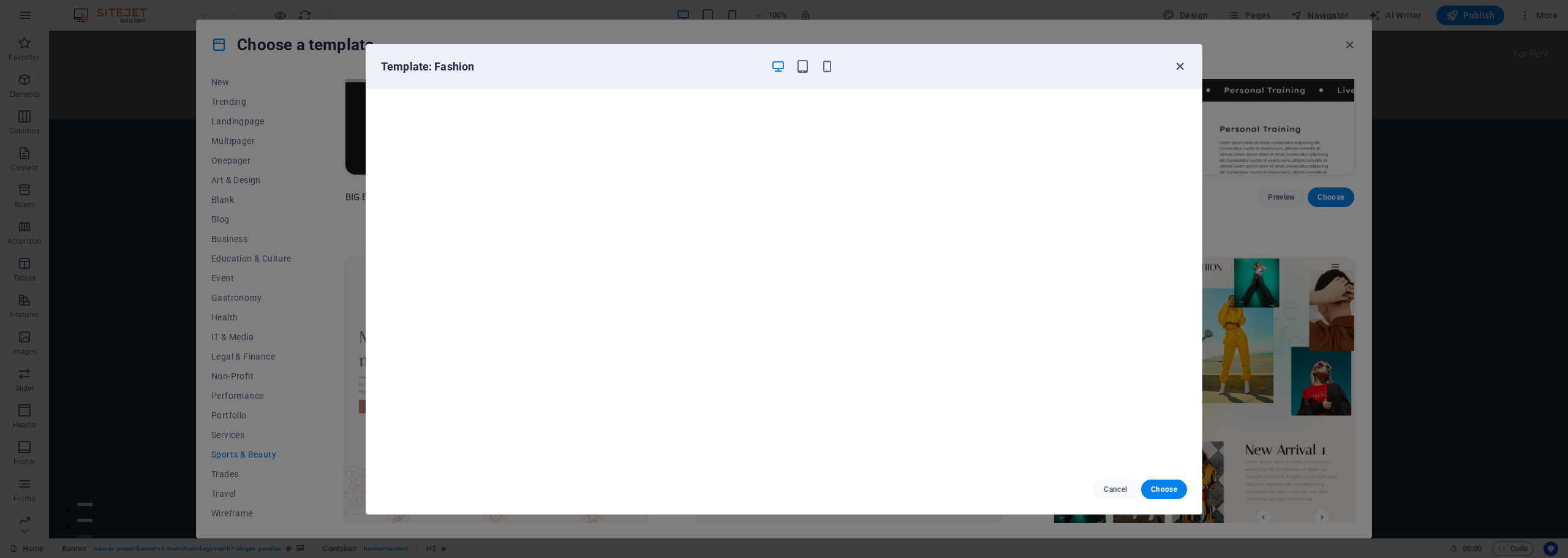
click at [1177, 62] on icon "button" at bounding box center [1179, 66] width 14 height 14
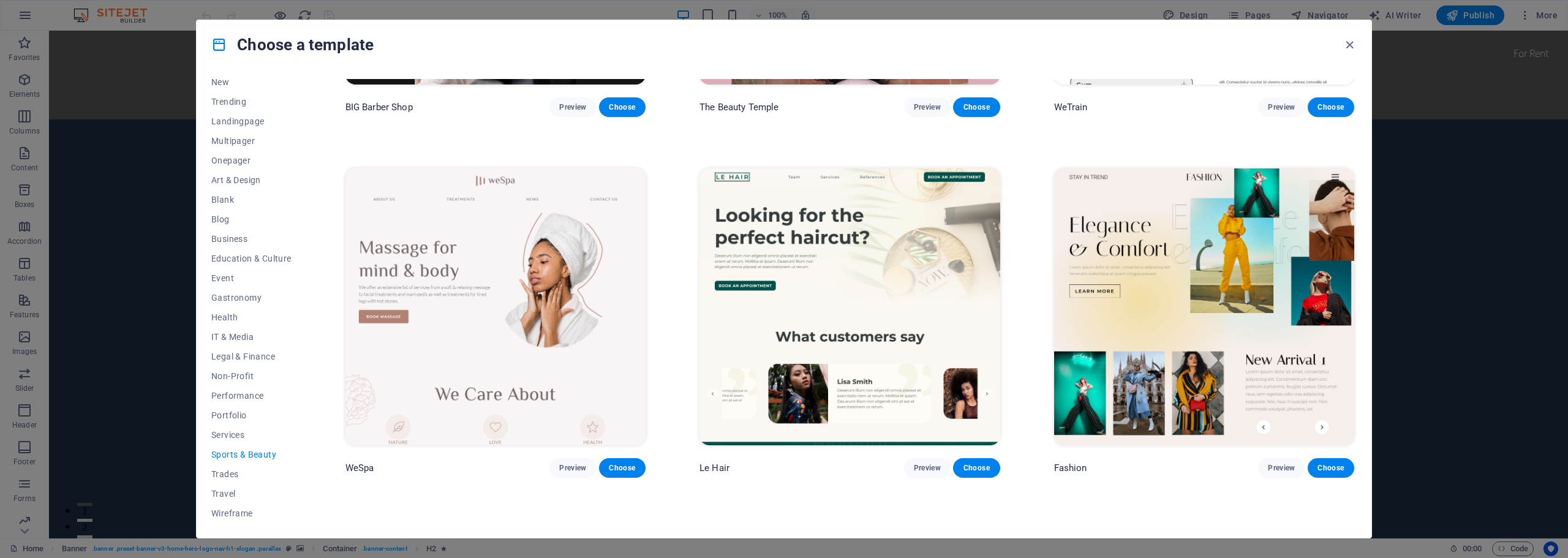
scroll to position [490, 0]
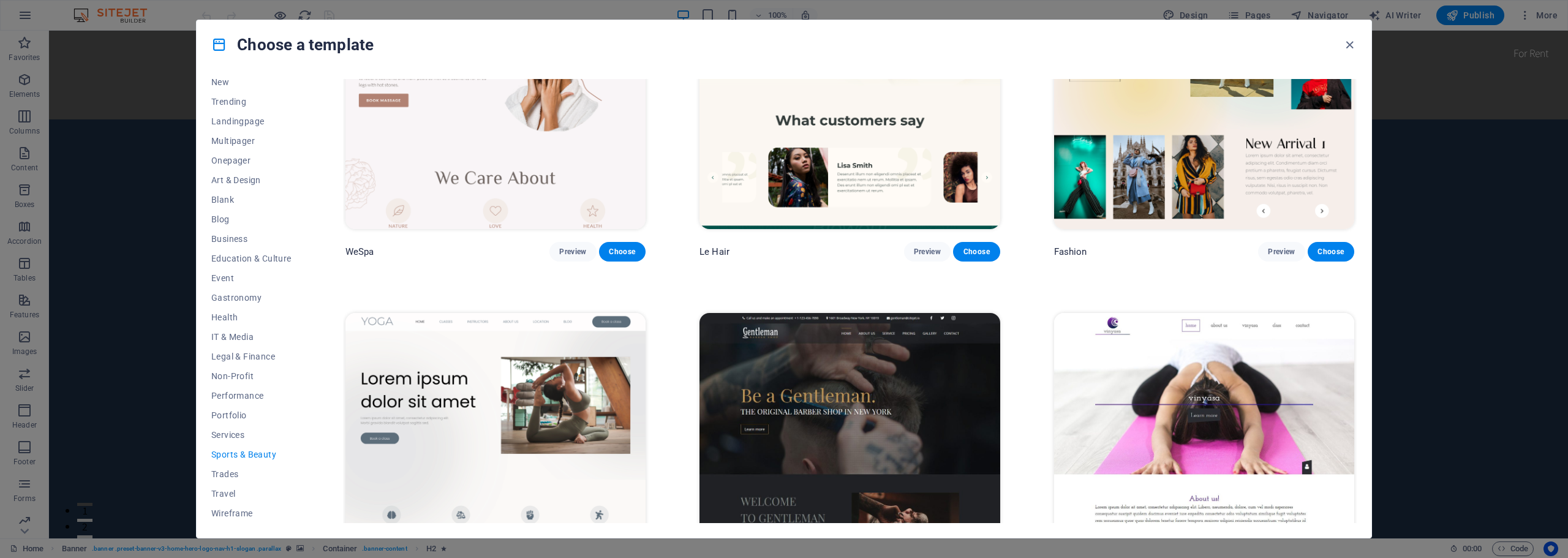
click at [866, 368] on img at bounding box center [849, 451] width 300 height 277
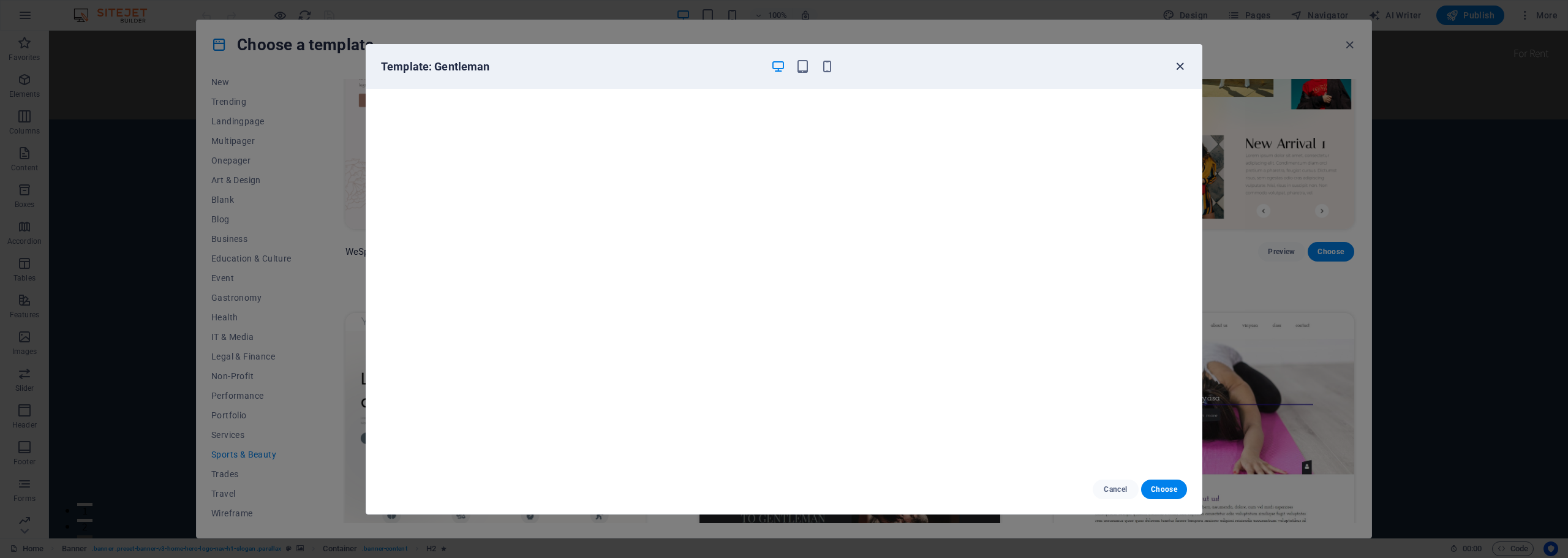
click at [1180, 64] on icon "button" at bounding box center [1179, 66] width 14 height 14
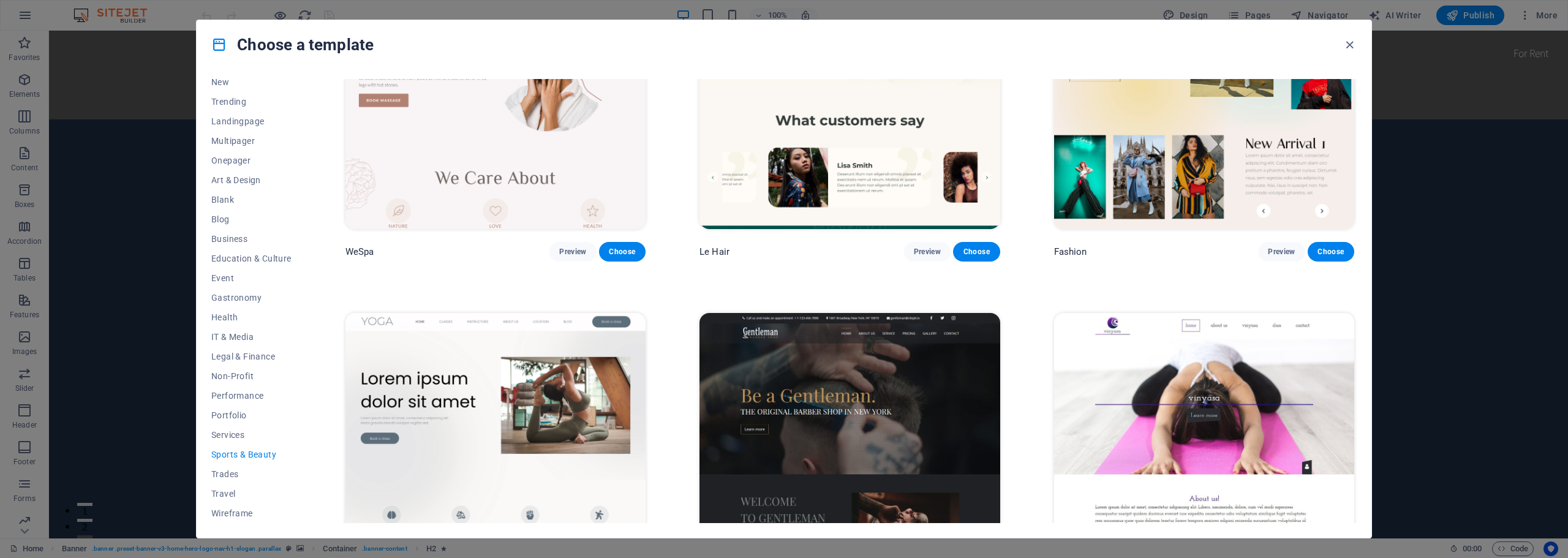
click at [572, 386] on img at bounding box center [495, 451] width 300 height 277
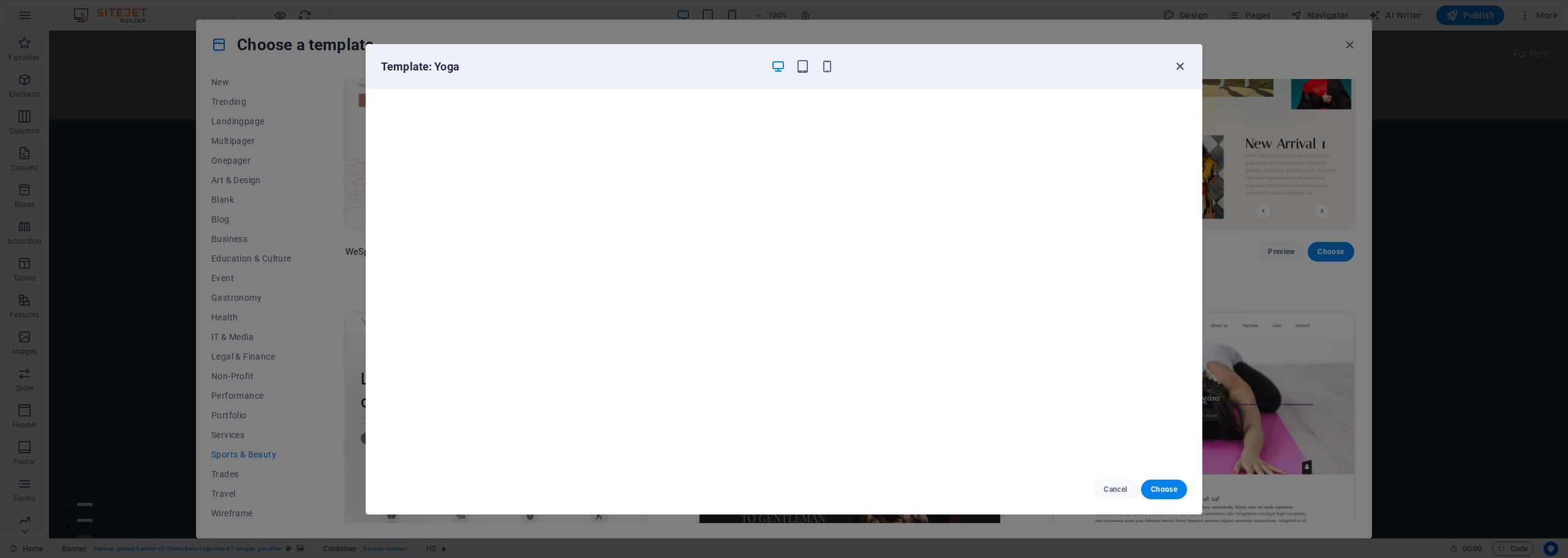
click at [1179, 71] on icon "button" at bounding box center [1179, 66] width 14 height 14
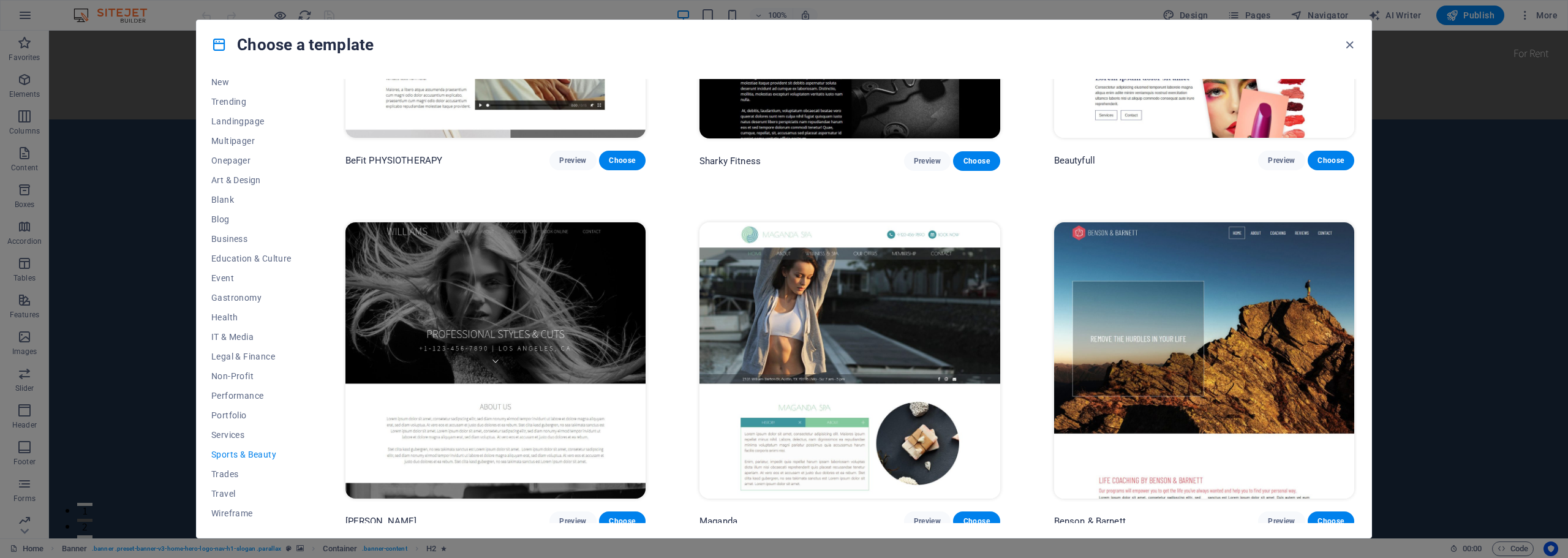
scroll to position [1303, 0]
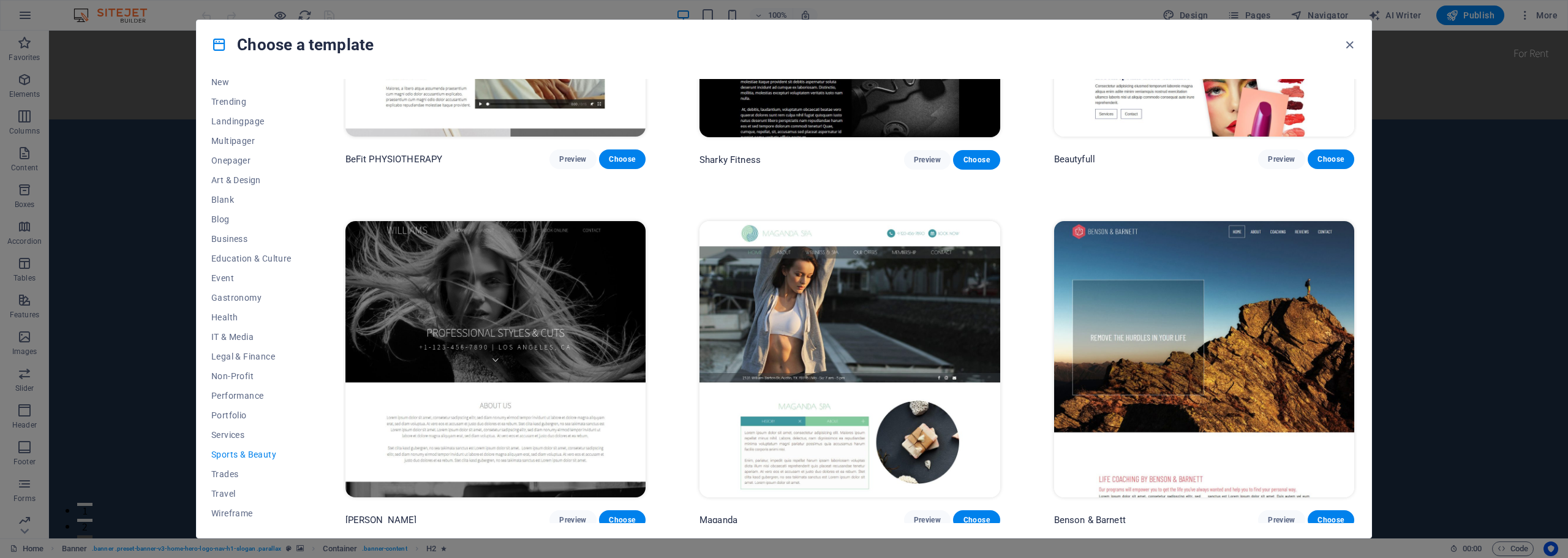
click at [1229, 283] on img at bounding box center [1204, 359] width 300 height 277
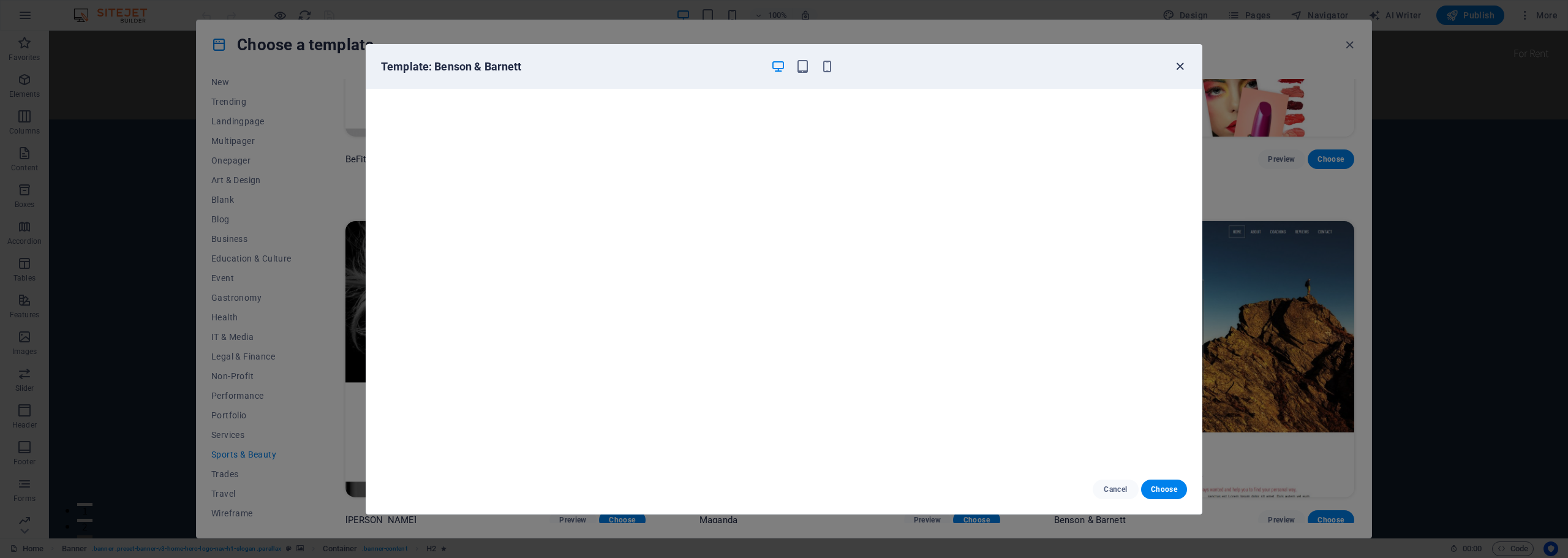
click at [1177, 66] on icon "button" at bounding box center [1179, 66] width 14 height 14
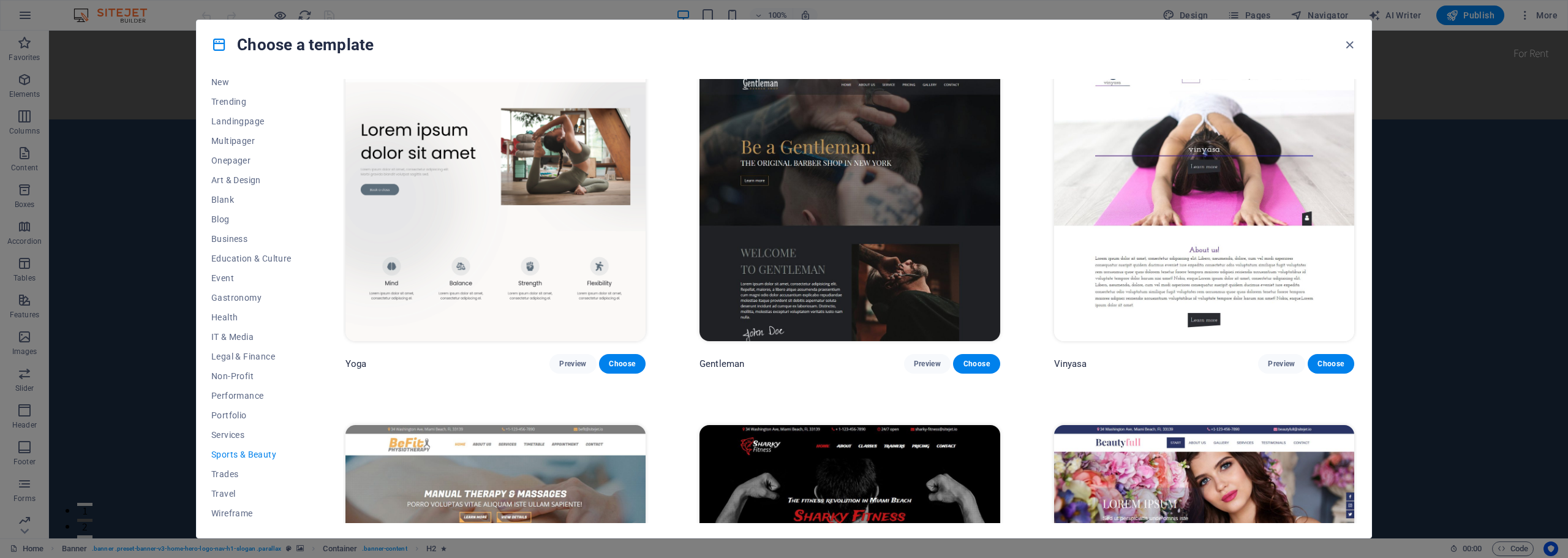
scroll to position [629, 0]
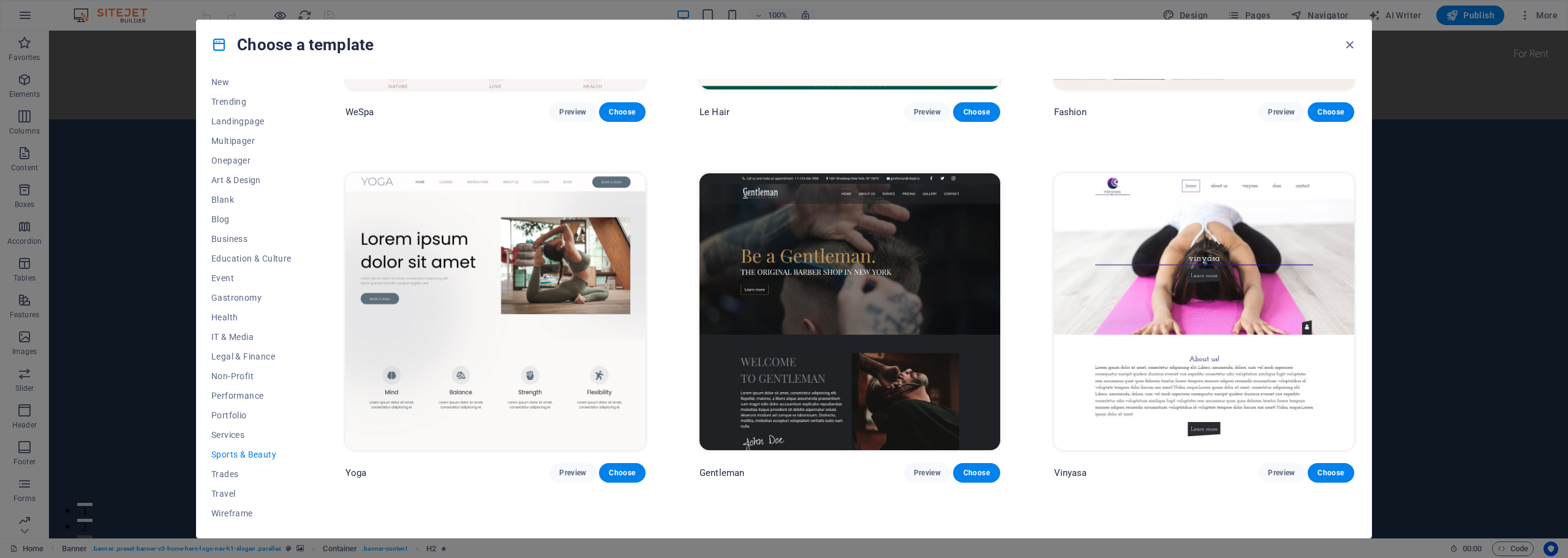
click at [935, 261] on img at bounding box center [849, 311] width 300 height 277
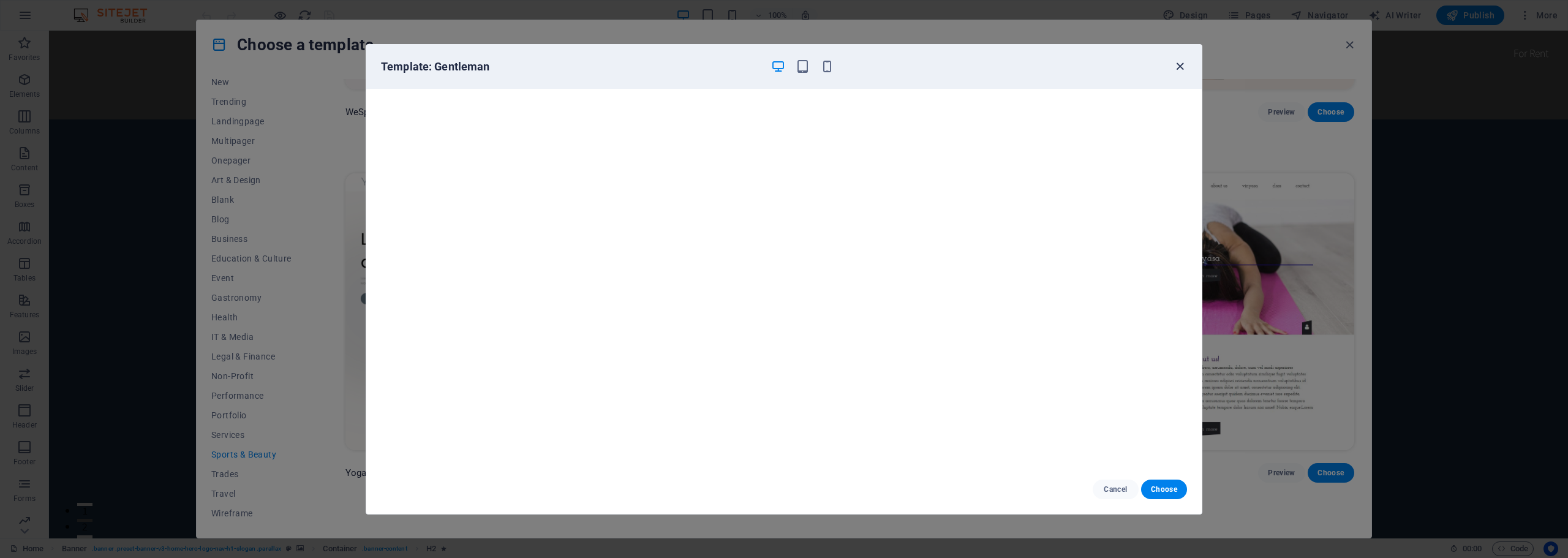
click at [1176, 61] on icon "button" at bounding box center [1179, 66] width 14 height 14
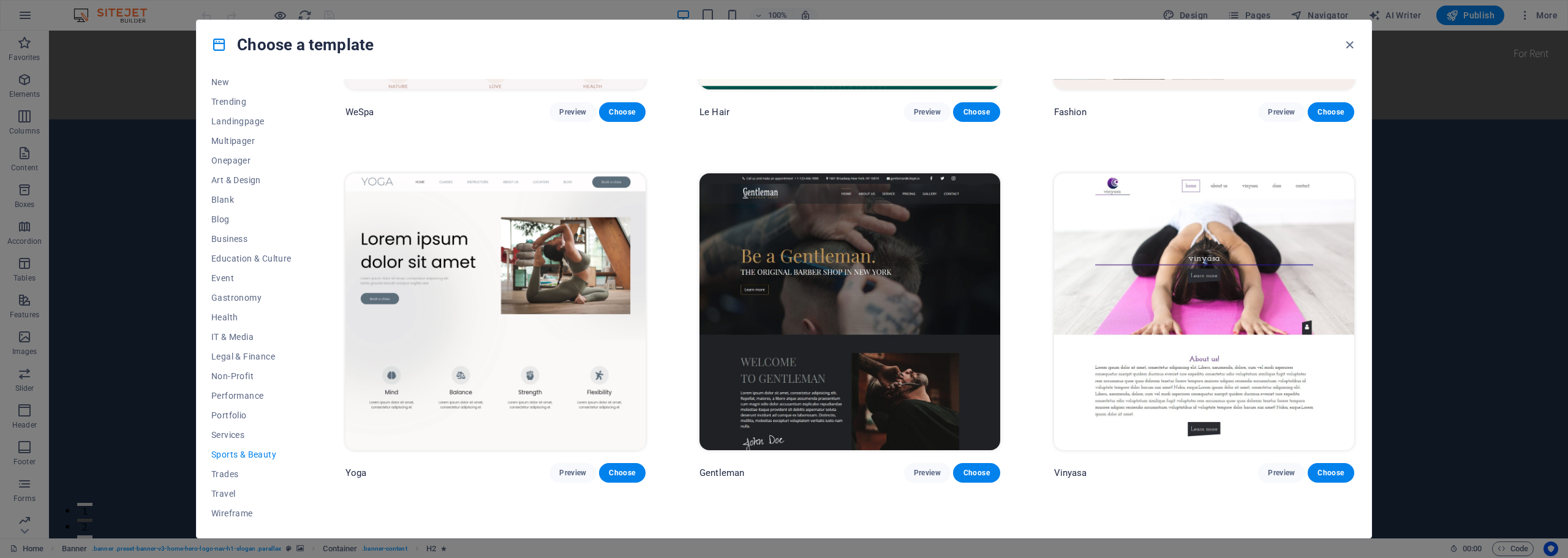
click at [527, 301] on img at bounding box center [495, 311] width 300 height 277
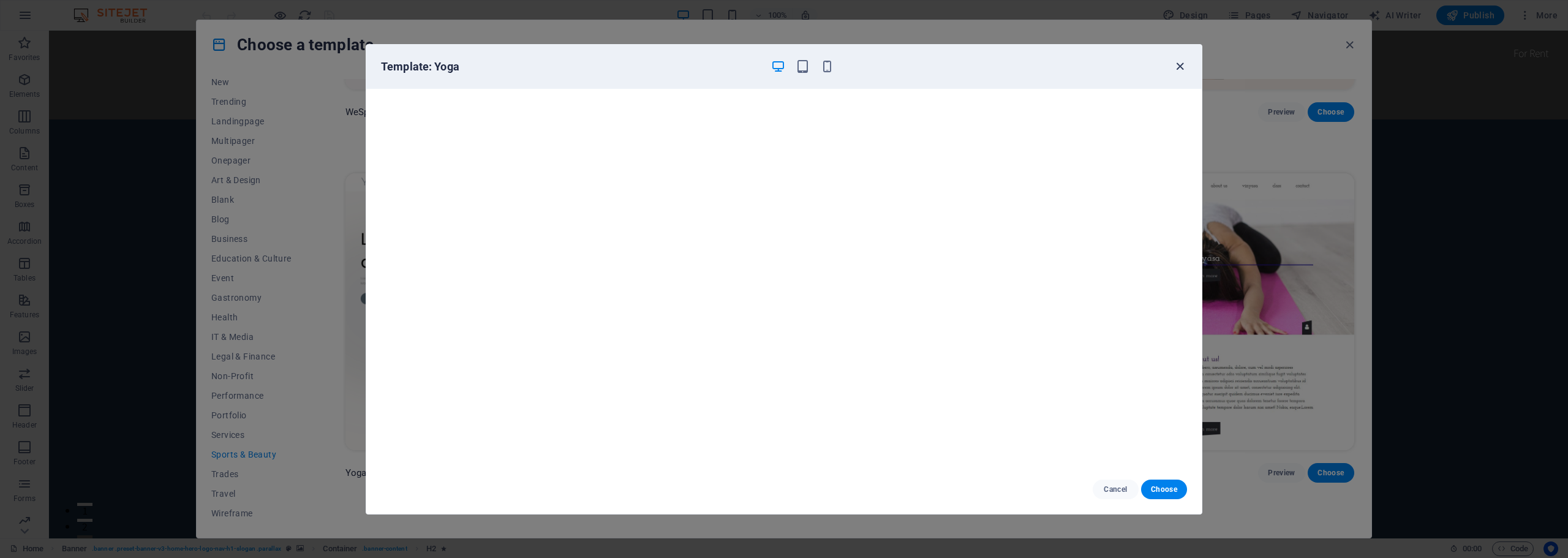
click at [1177, 65] on icon "button" at bounding box center [1179, 66] width 14 height 14
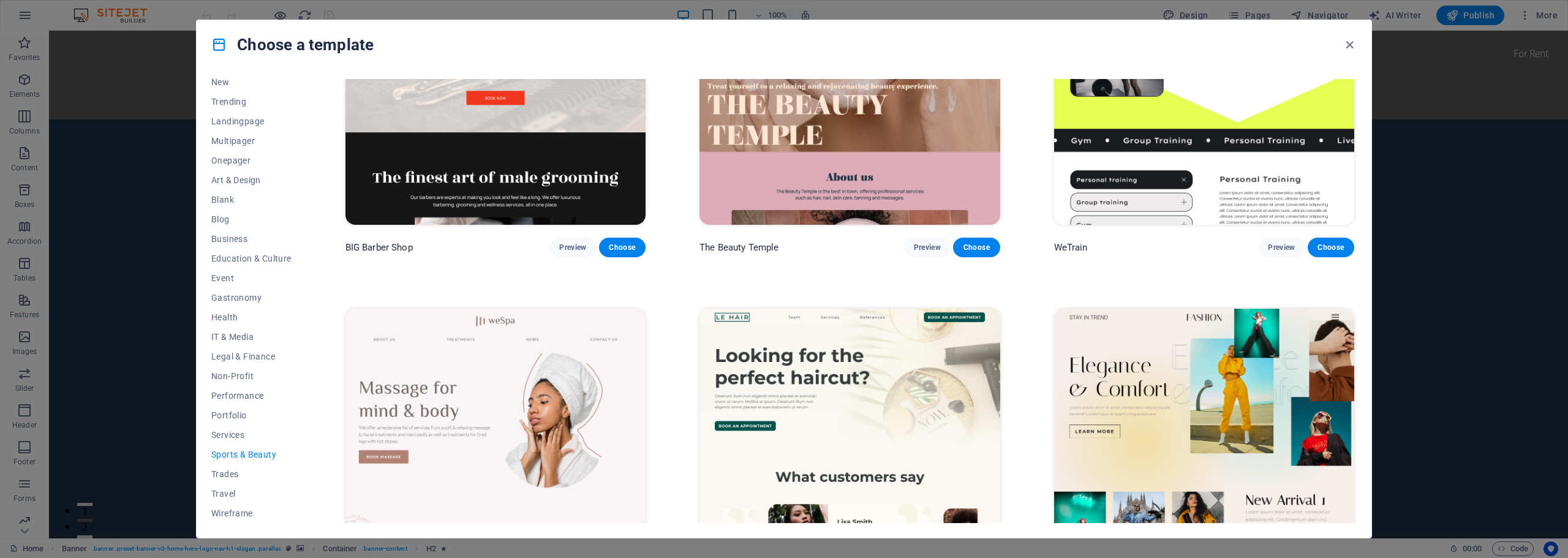
scroll to position [201, 0]
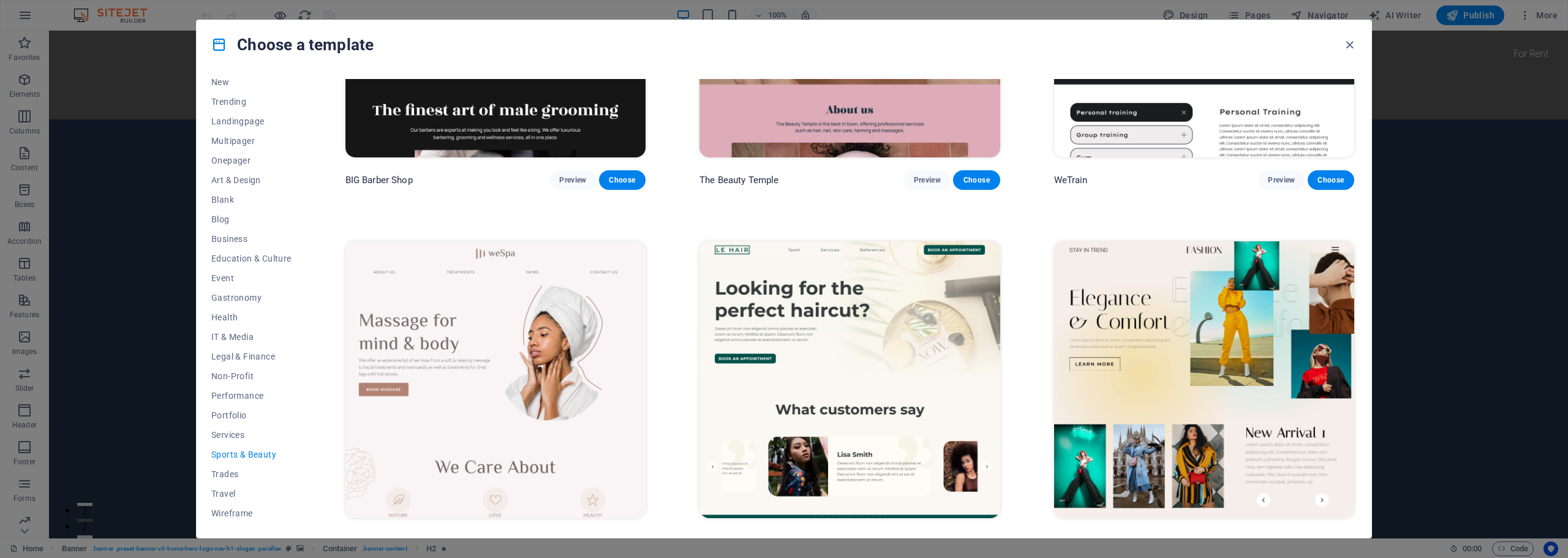
click at [884, 336] on img at bounding box center [849, 379] width 300 height 277
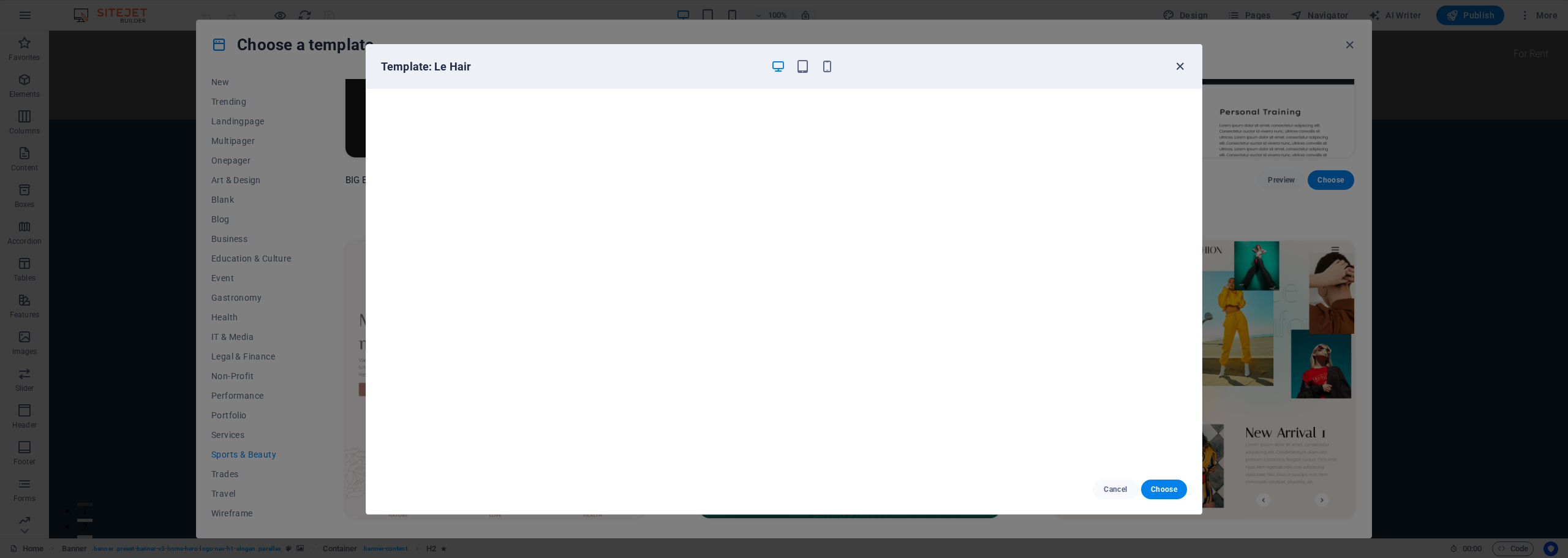
click at [1183, 64] on icon "button" at bounding box center [1179, 66] width 14 height 14
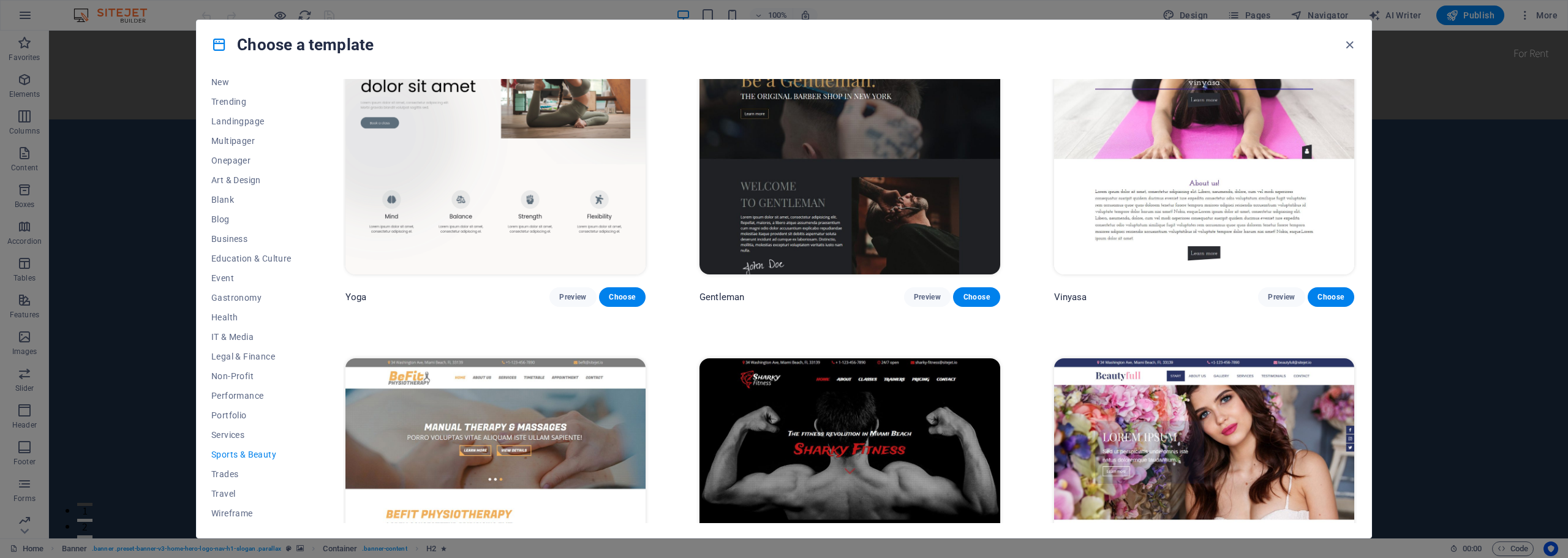
scroll to position [936, 0]
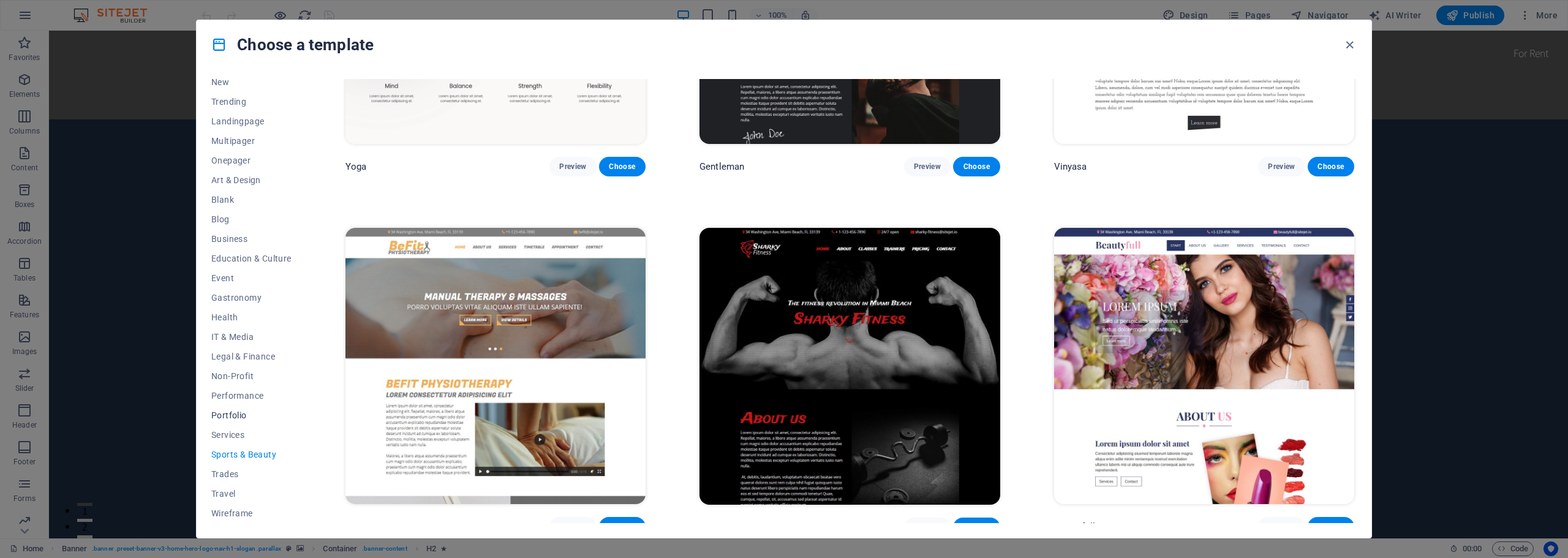
click at [244, 418] on span "Portfolio" at bounding box center [251, 415] width 80 height 10
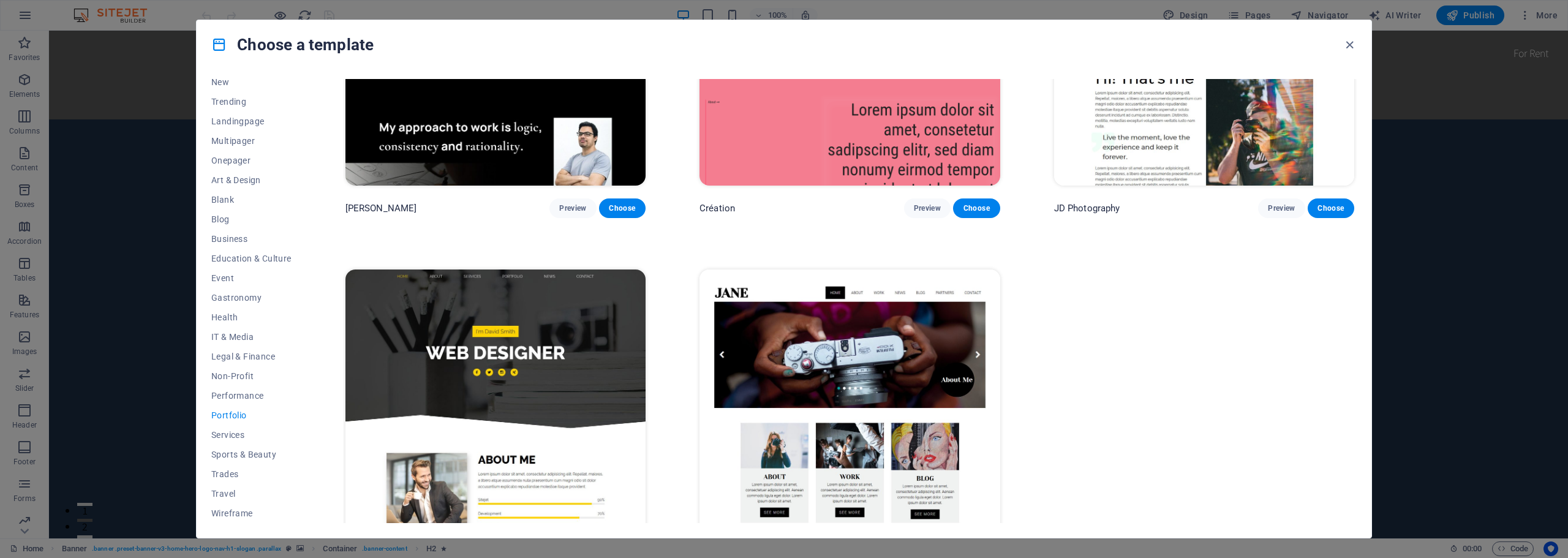
scroll to position [584, 0]
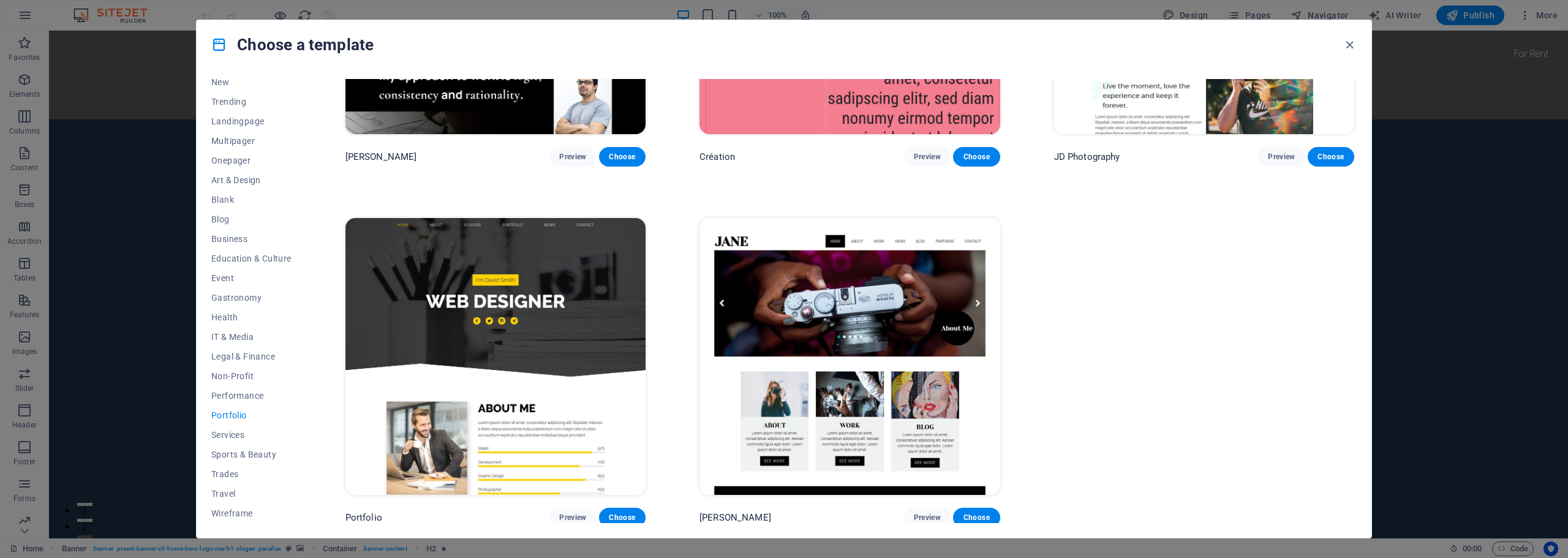
click at [760, 330] on img at bounding box center [849, 356] width 300 height 277
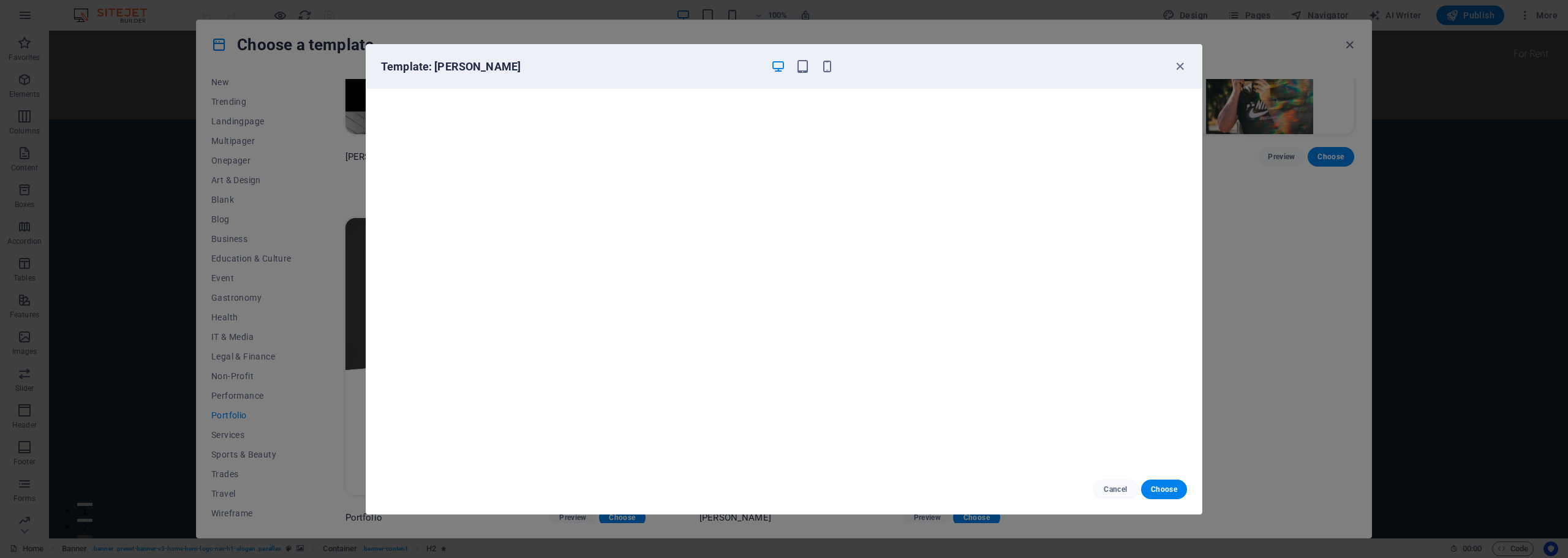
scroll to position [3, 0]
click at [1176, 52] on div "Template: Jane" at bounding box center [784, 67] width 835 height 44
click at [1177, 67] on icon "button" at bounding box center [1179, 66] width 14 height 14
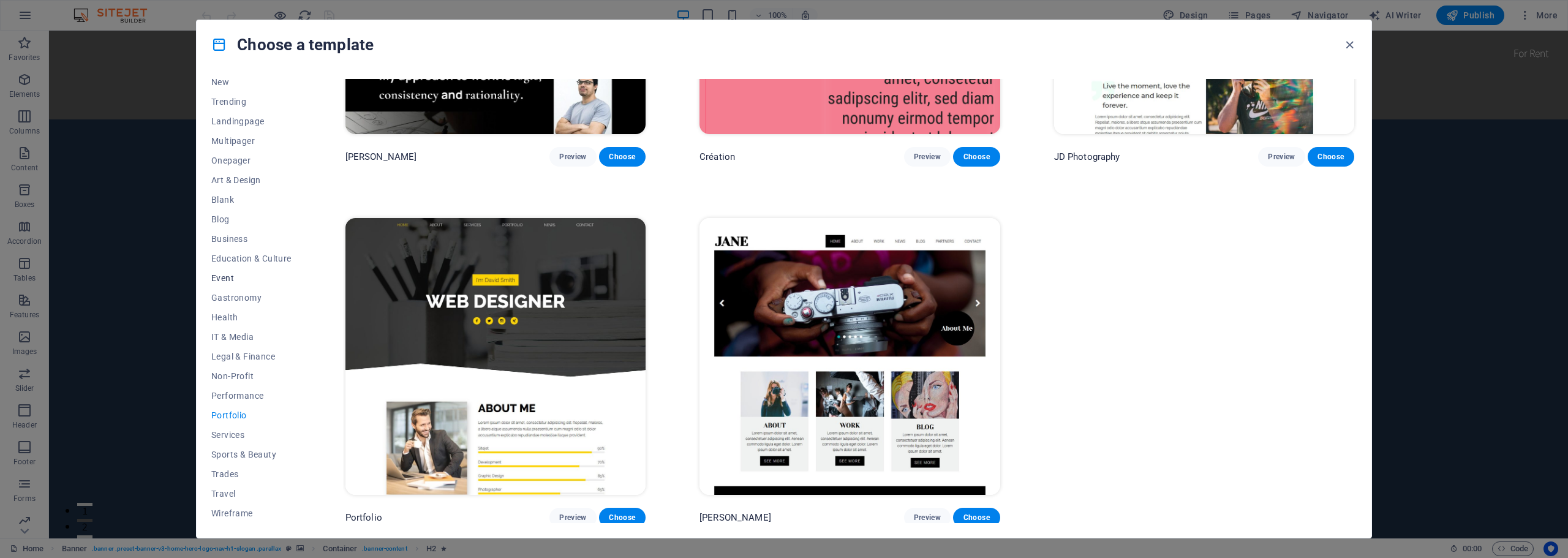
click at [223, 271] on button "Event" at bounding box center [251, 278] width 80 height 20
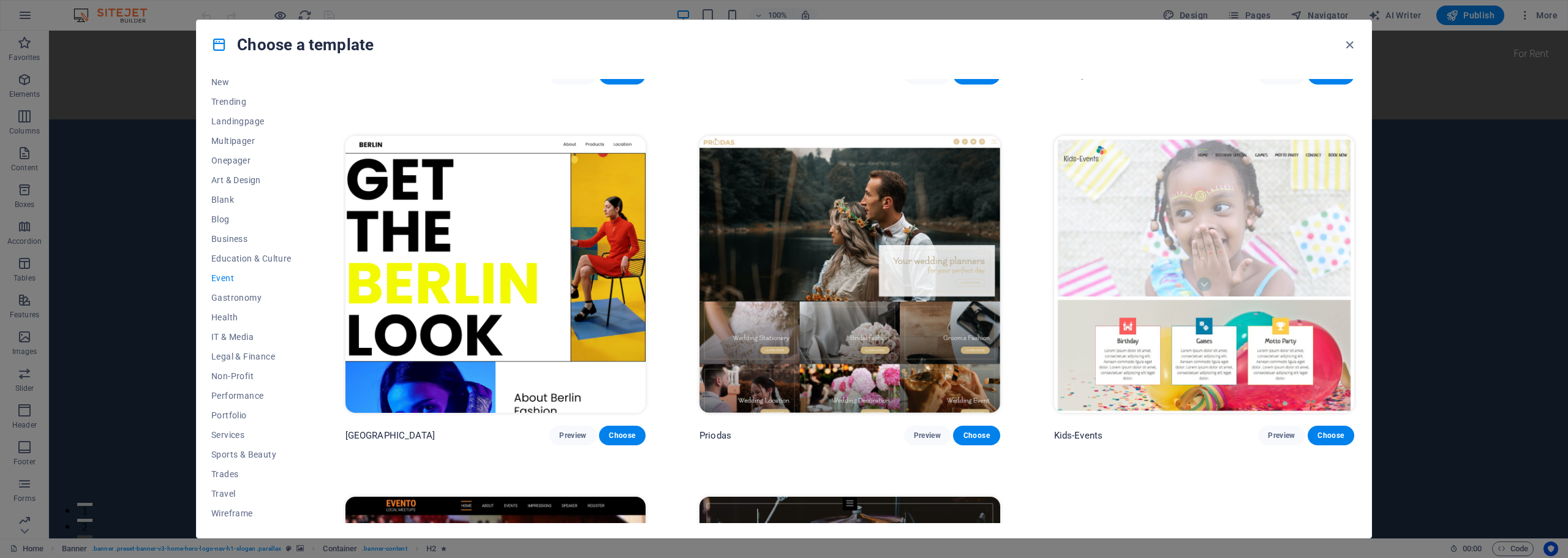
scroll to position [490, 0]
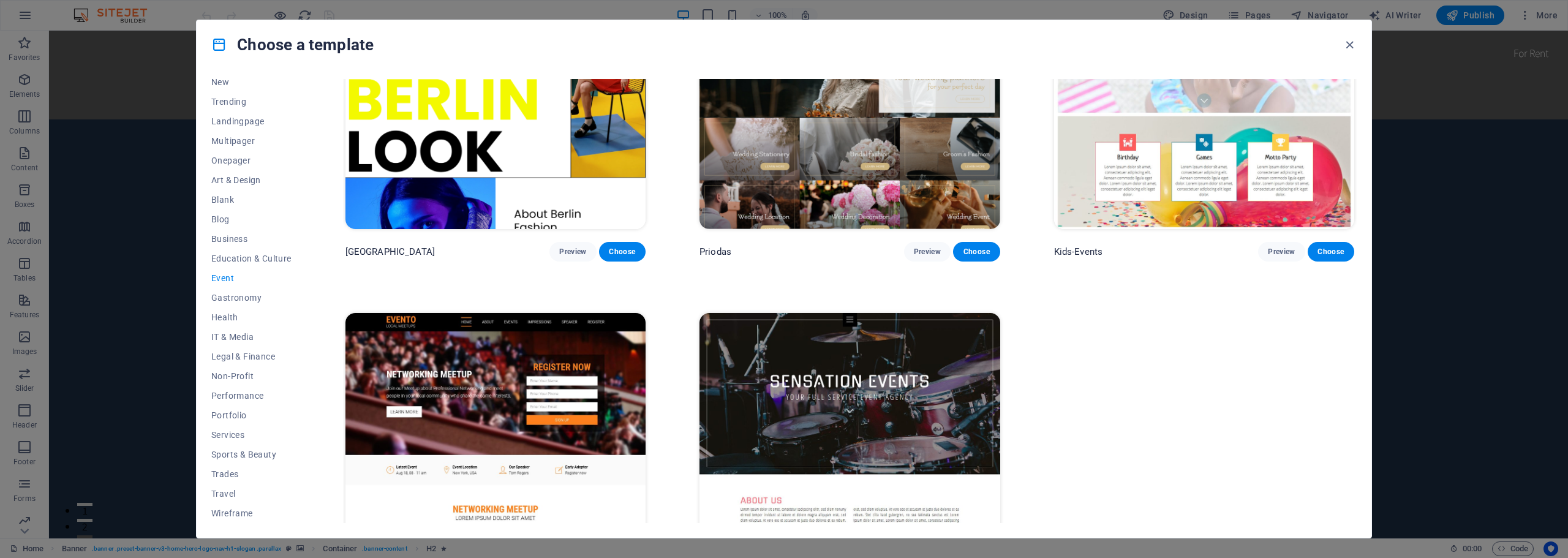
click at [524, 389] on img at bounding box center [495, 451] width 300 height 277
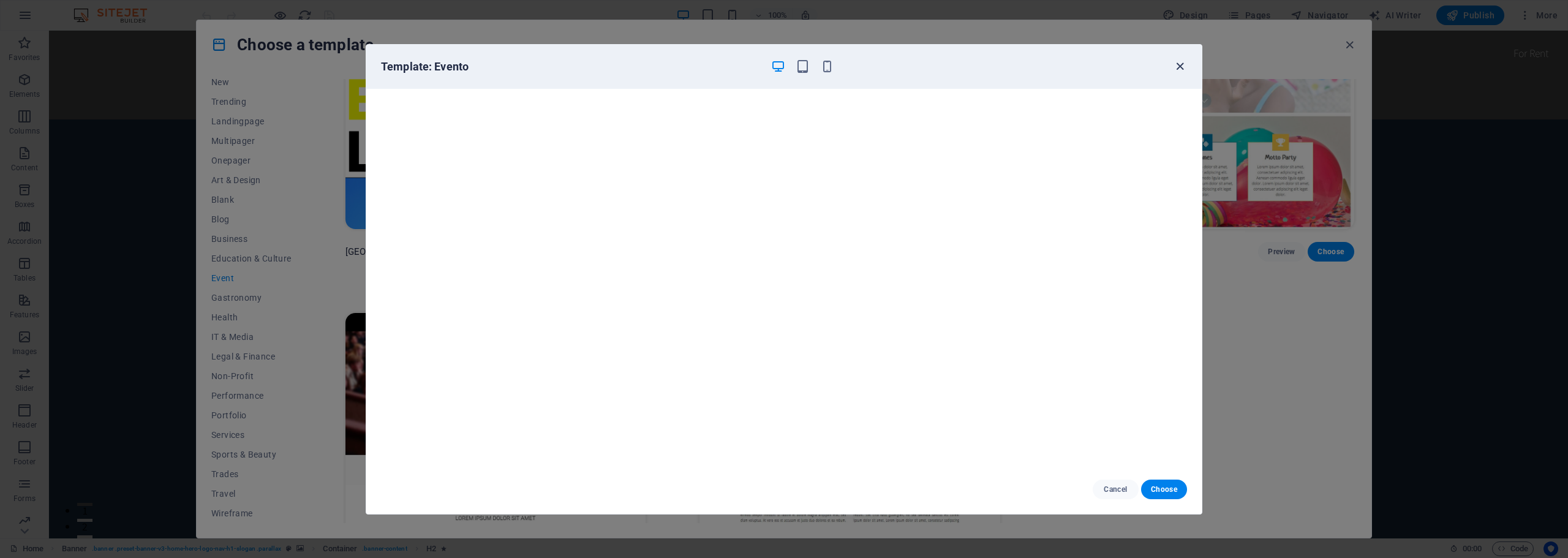
click at [1179, 62] on icon "button" at bounding box center [1179, 66] width 14 height 14
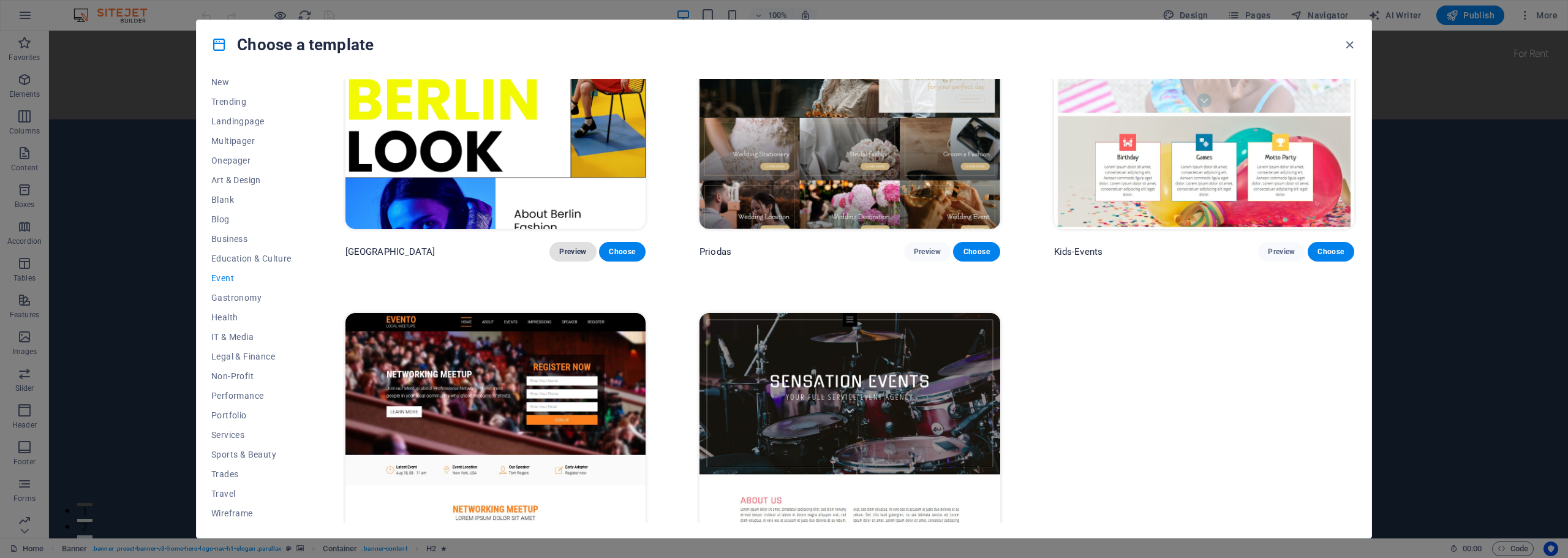
scroll to position [245, 0]
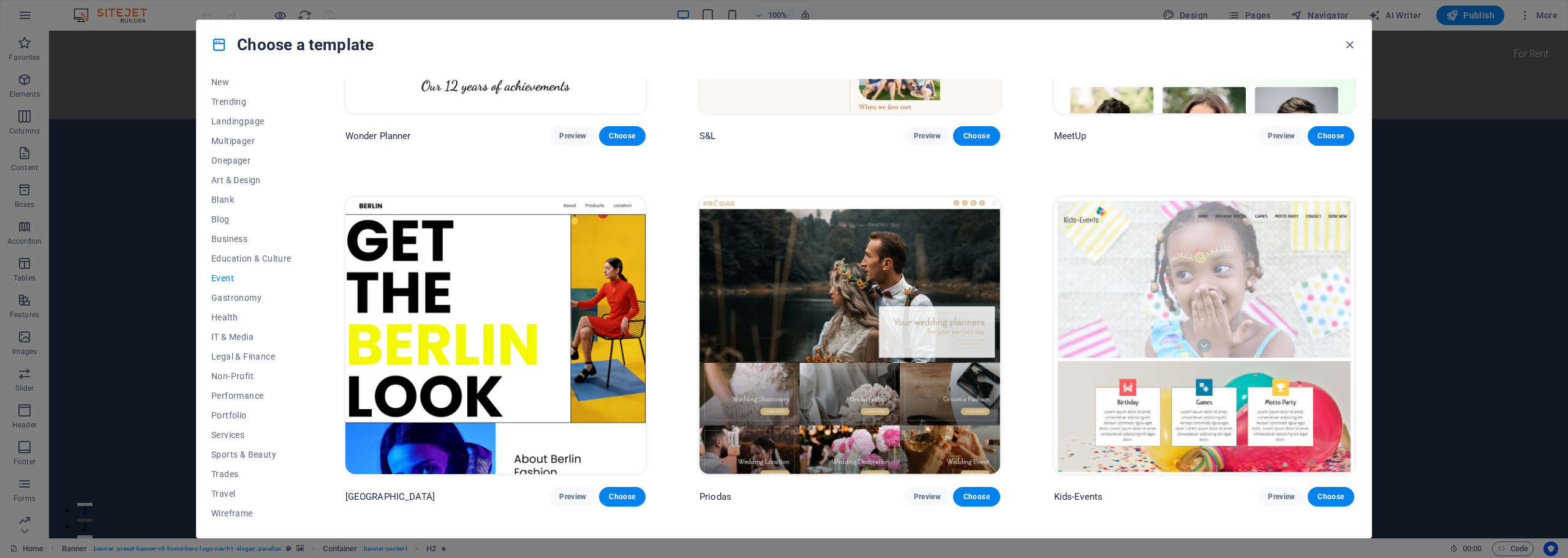
click at [1148, 269] on img at bounding box center [1204, 335] width 300 height 277
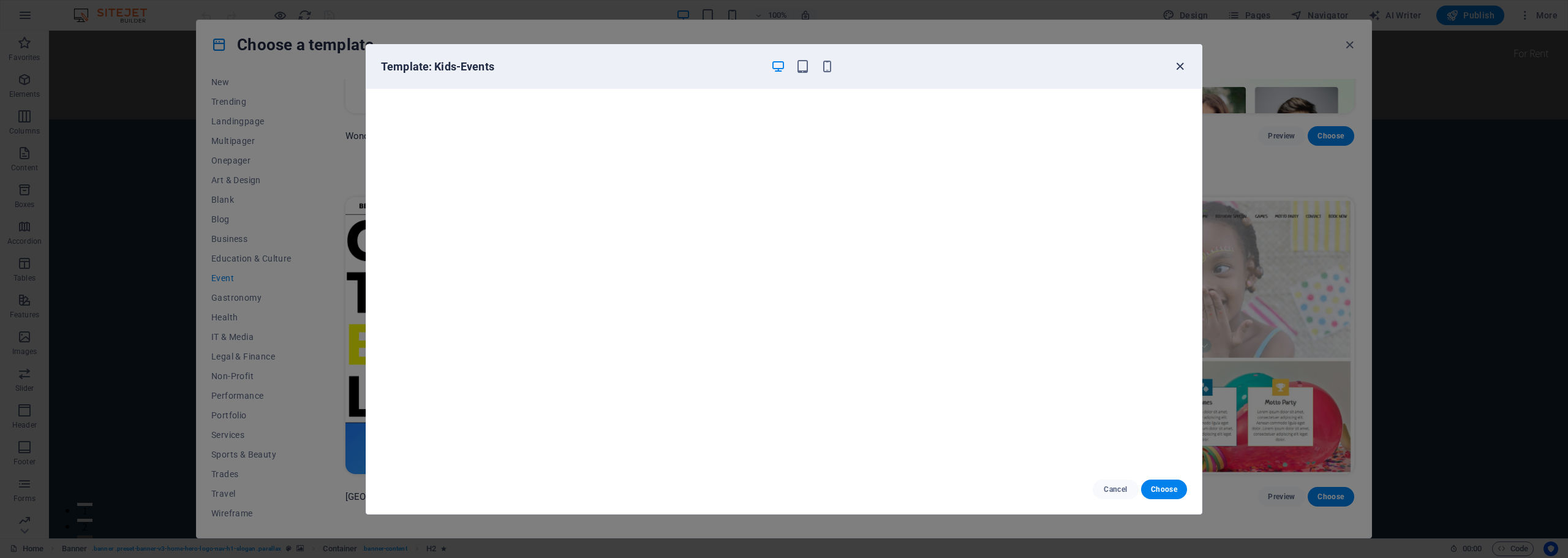
click at [1179, 67] on icon "button" at bounding box center [1179, 66] width 14 height 14
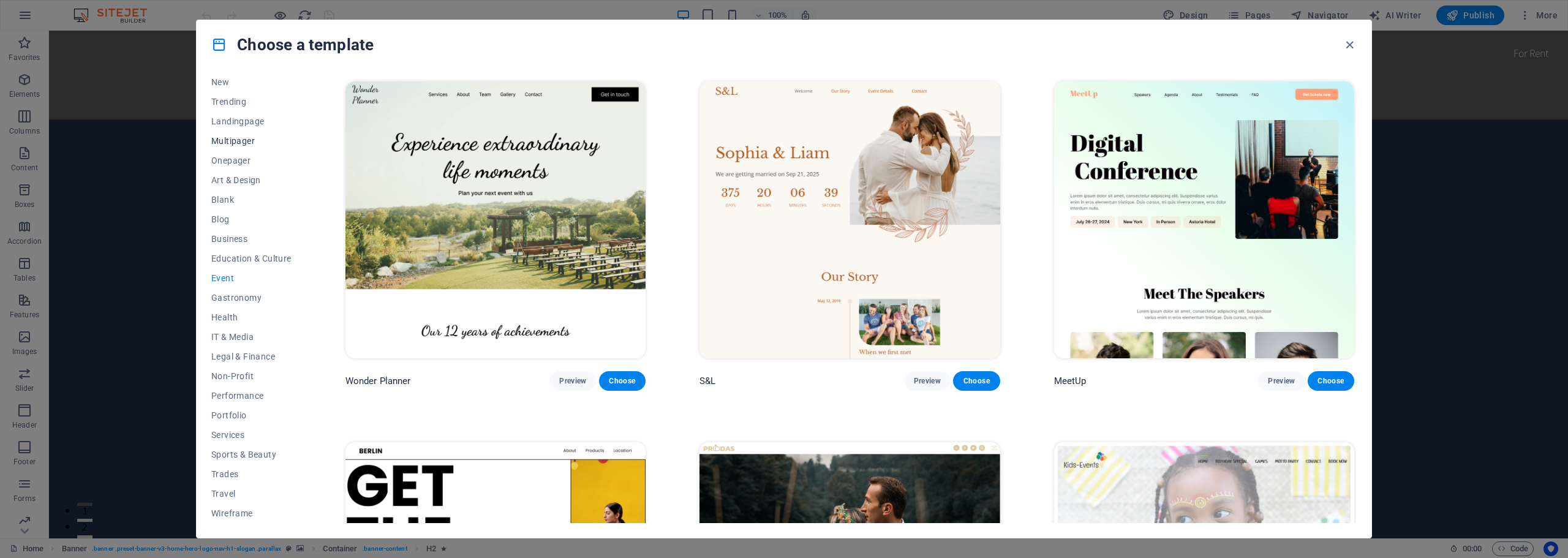
scroll to position [0, 0]
click at [224, 140] on button "Trending" at bounding box center [251, 148] width 80 height 20
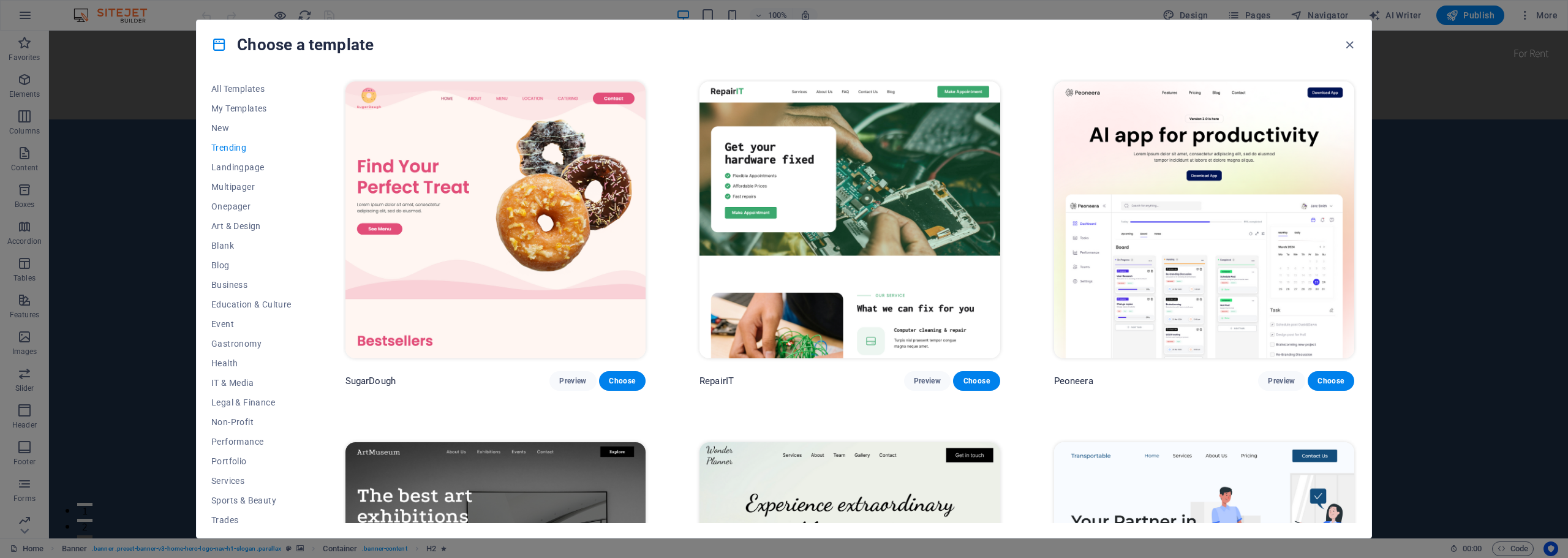
click at [1208, 293] on img at bounding box center [1204, 219] width 300 height 277
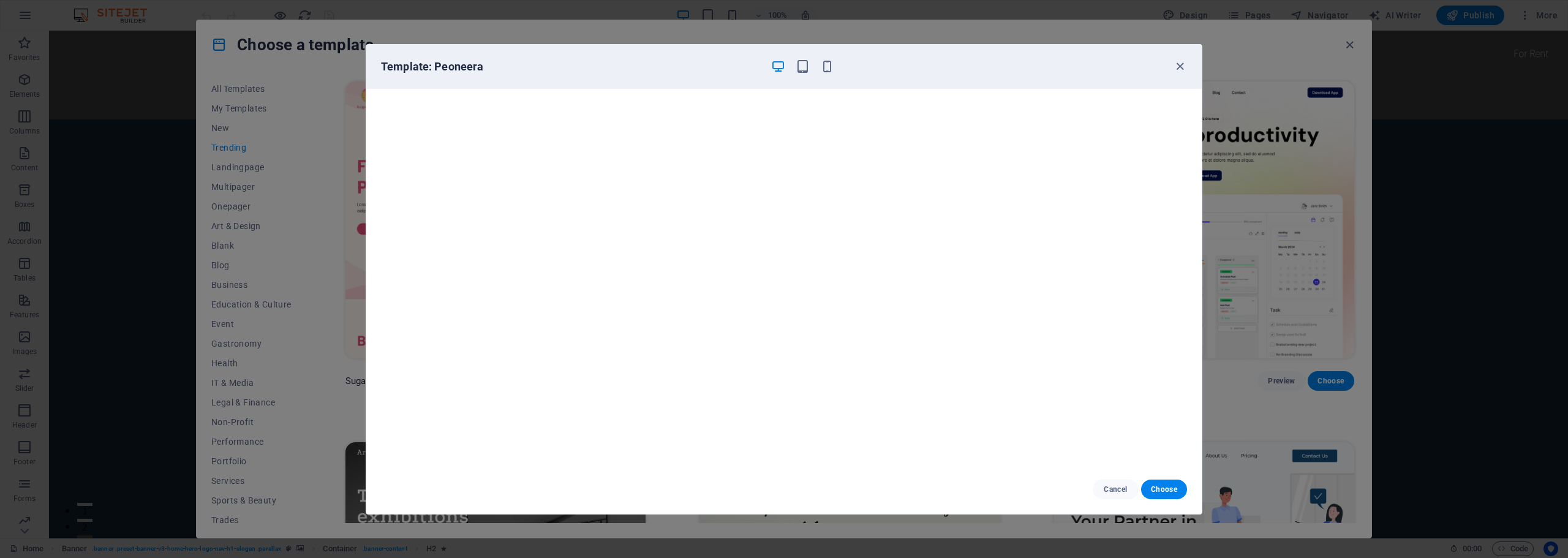
click at [1187, 65] on div "Template: Peoneera" at bounding box center [784, 67] width 835 height 44
click at [1182, 65] on icon "button" at bounding box center [1179, 66] width 14 height 14
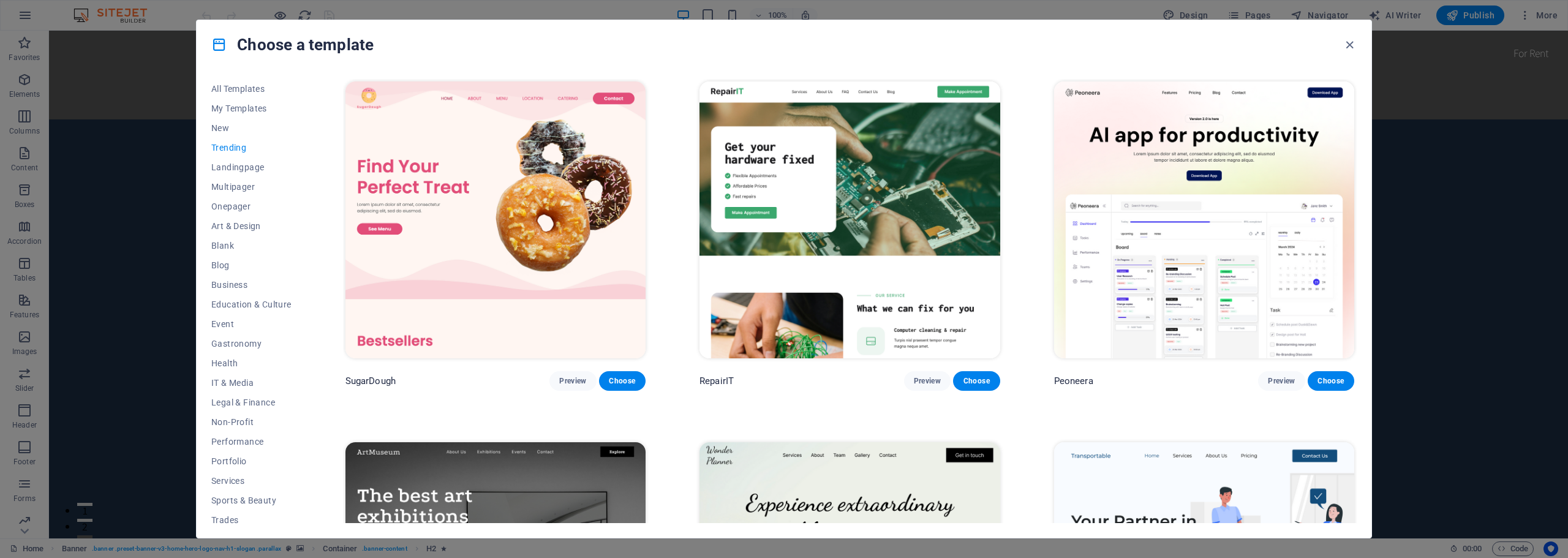
click at [872, 178] on img at bounding box center [849, 219] width 300 height 277
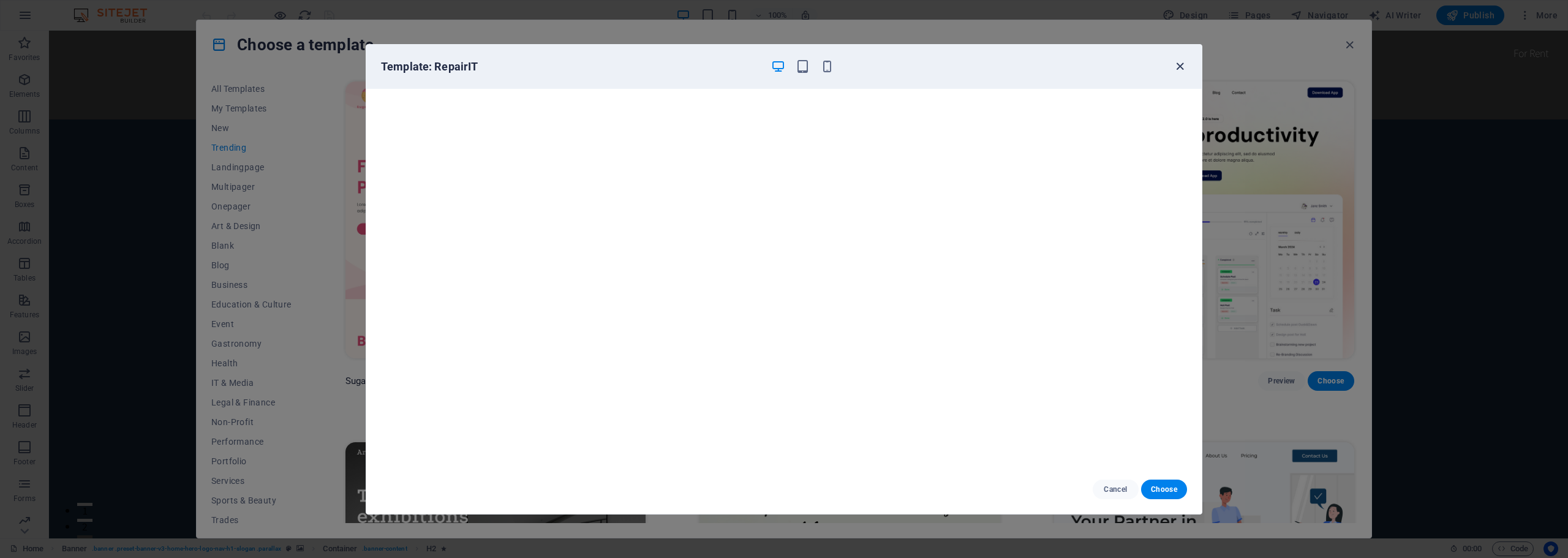
click at [1185, 63] on icon "button" at bounding box center [1179, 66] width 14 height 14
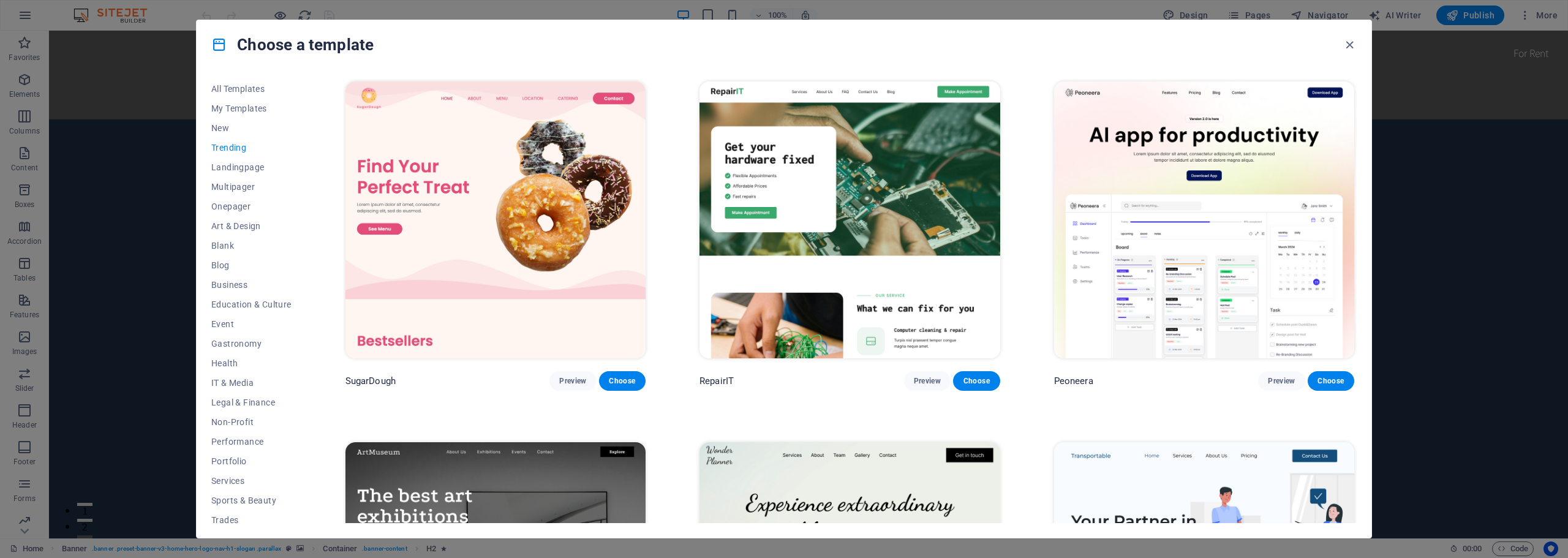
click at [1257, 184] on img at bounding box center [1204, 219] width 300 height 277
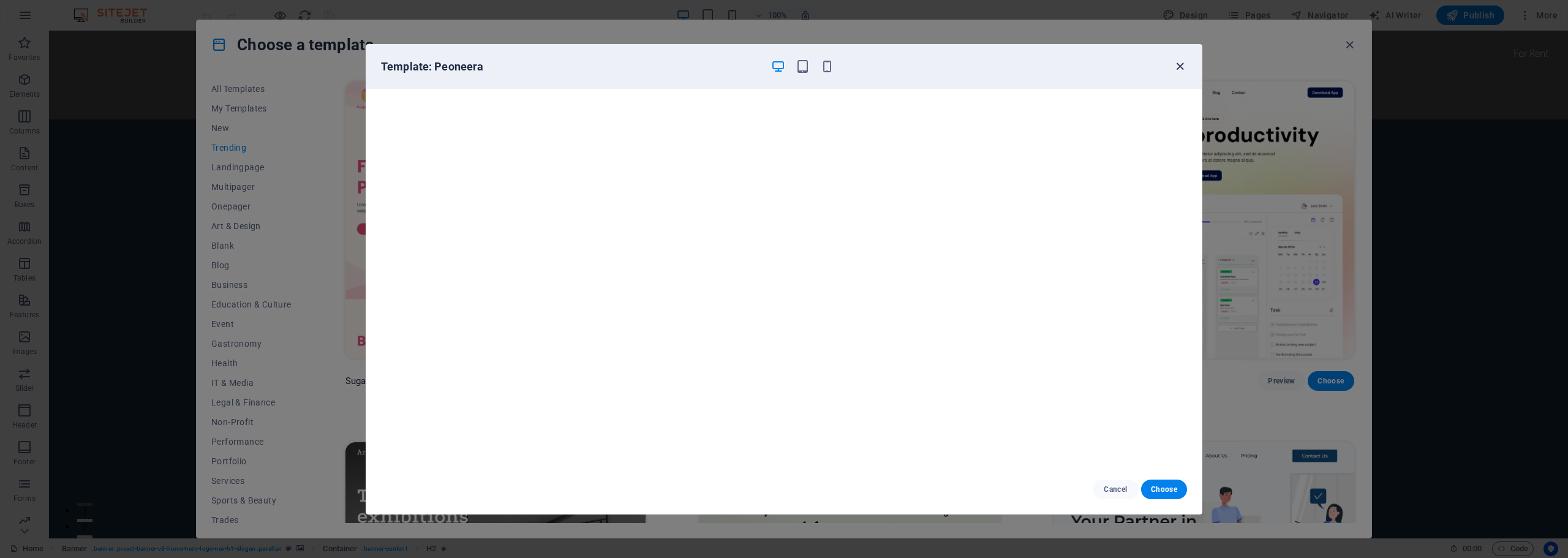
click at [1180, 65] on icon "button" at bounding box center [1179, 66] width 14 height 14
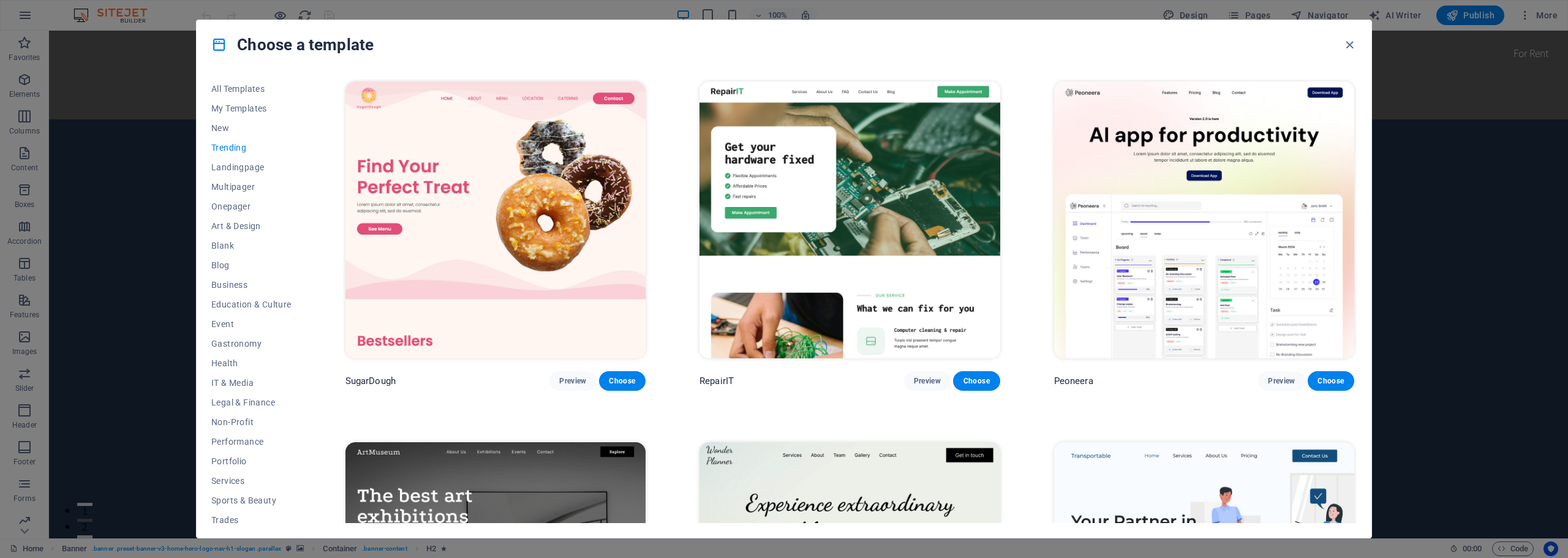
click at [498, 190] on img at bounding box center [495, 219] width 300 height 277
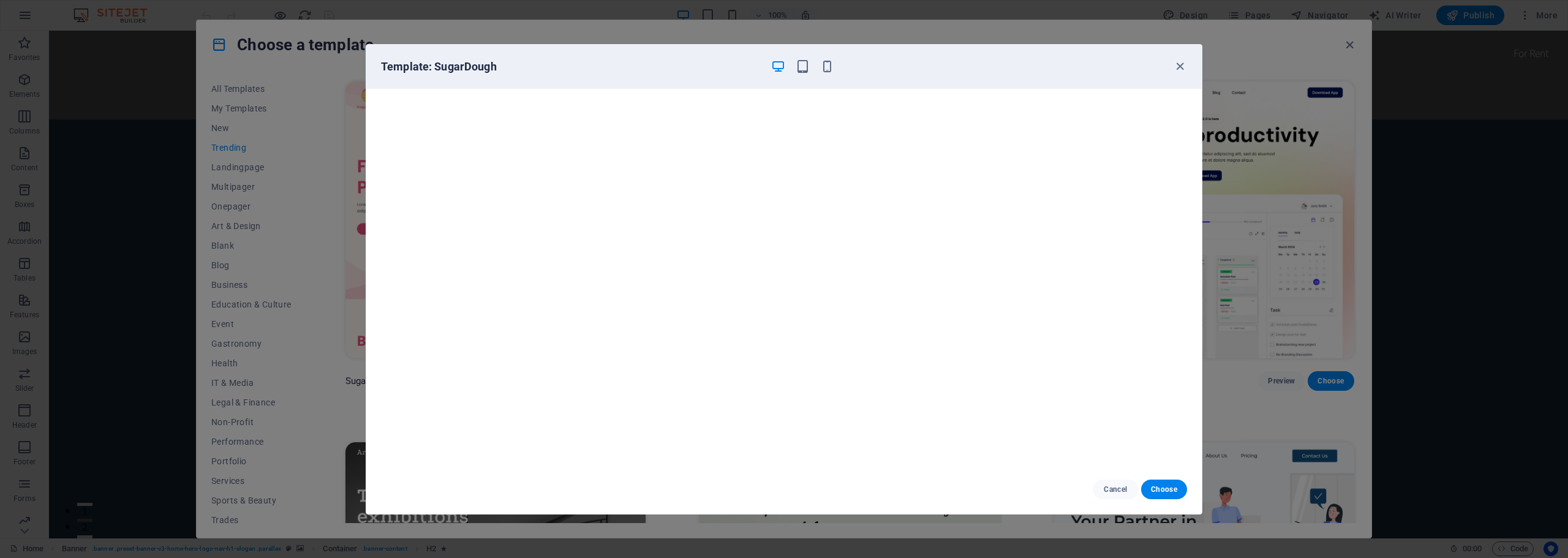
click at [1187, 65] on div "Template: SugarDough" at bounding box center [784, 67] width 835 height 44
click at [1182, 63] on icon "button" at bounding box center [1179, 66] width 14 height 14
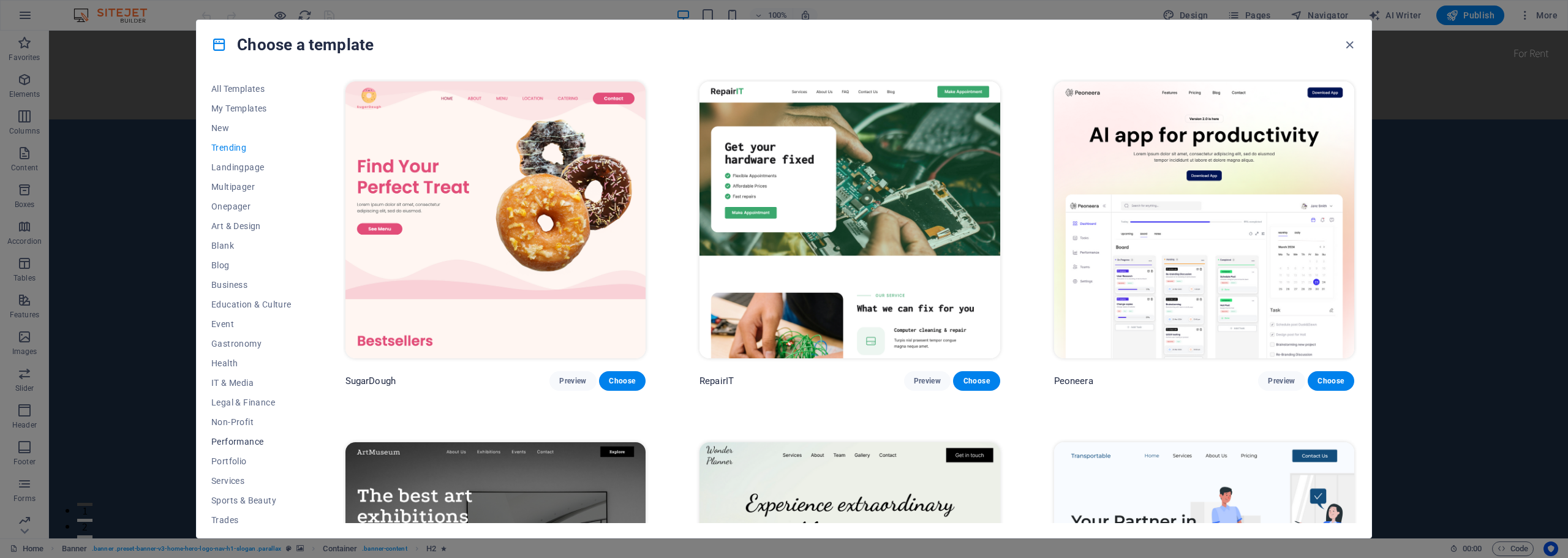
click at [237, 434] on button "Performance" at bounding box center [251, 442] width 80 height 20
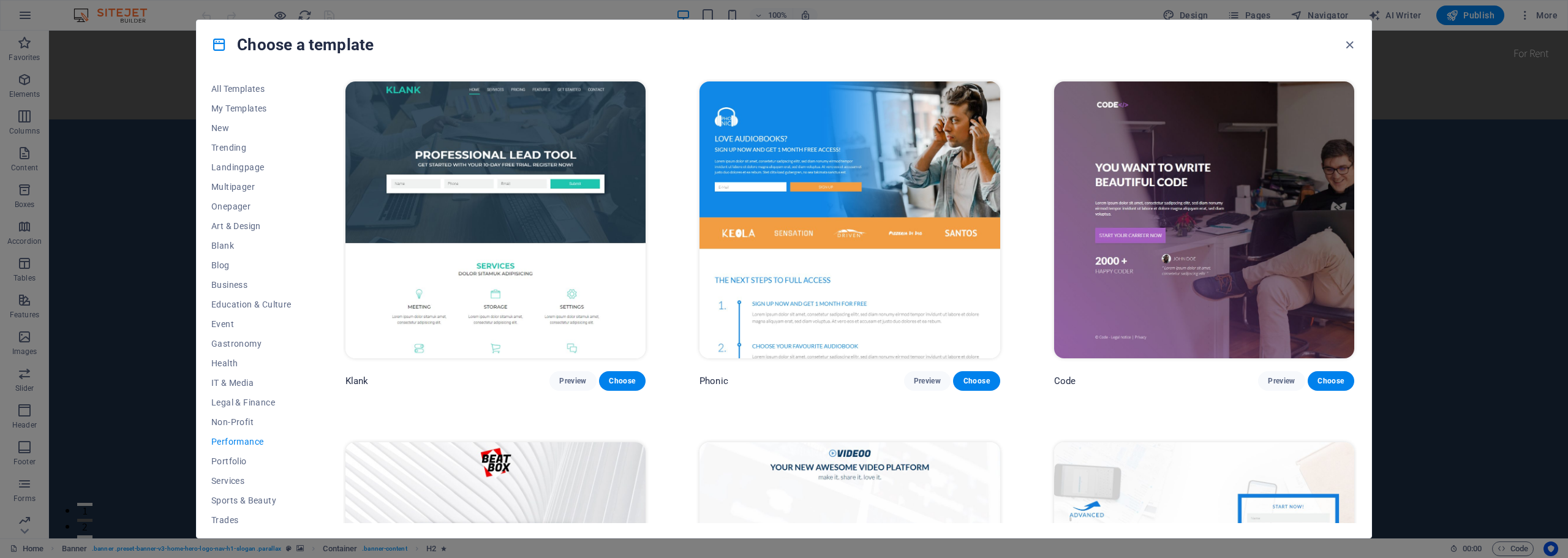
click at [494, 208] on img at bounding box center [495, 219] width 300 height 277
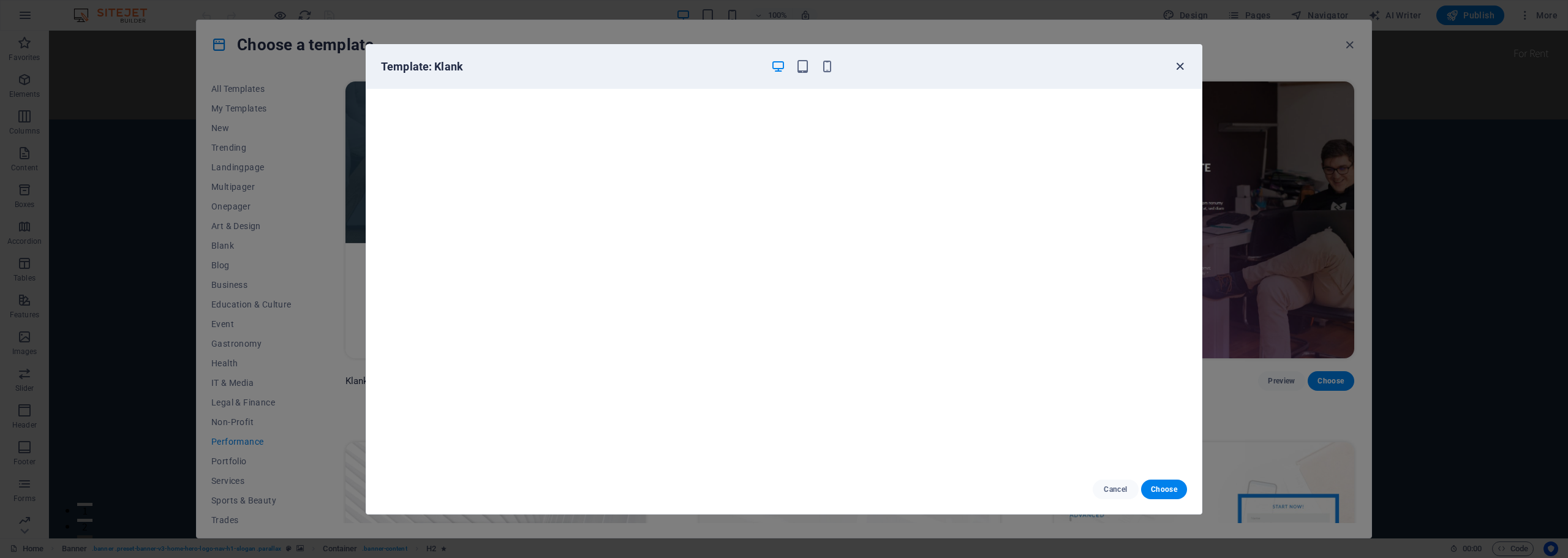
click at [1180, 62] on icon "button" at bounding box center [1179, 66] width 14 height 14
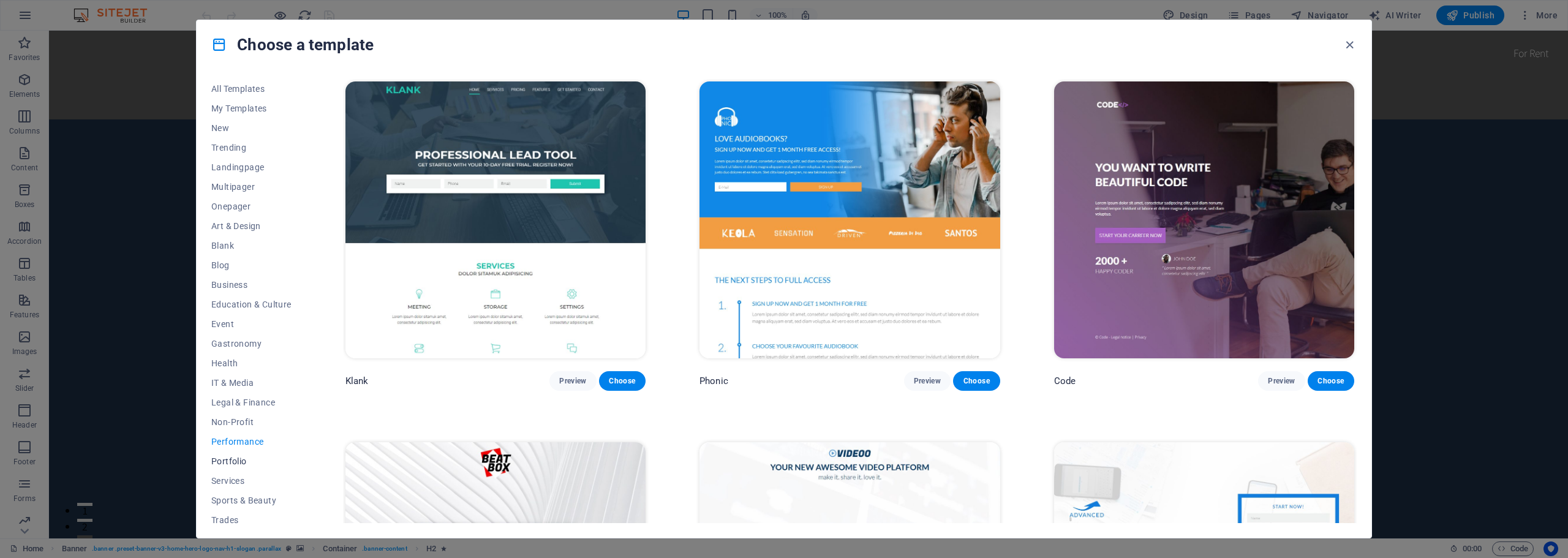
click at [241, 459] on span "Portfolio" at bounding box center [251, 461] width 80 height 10
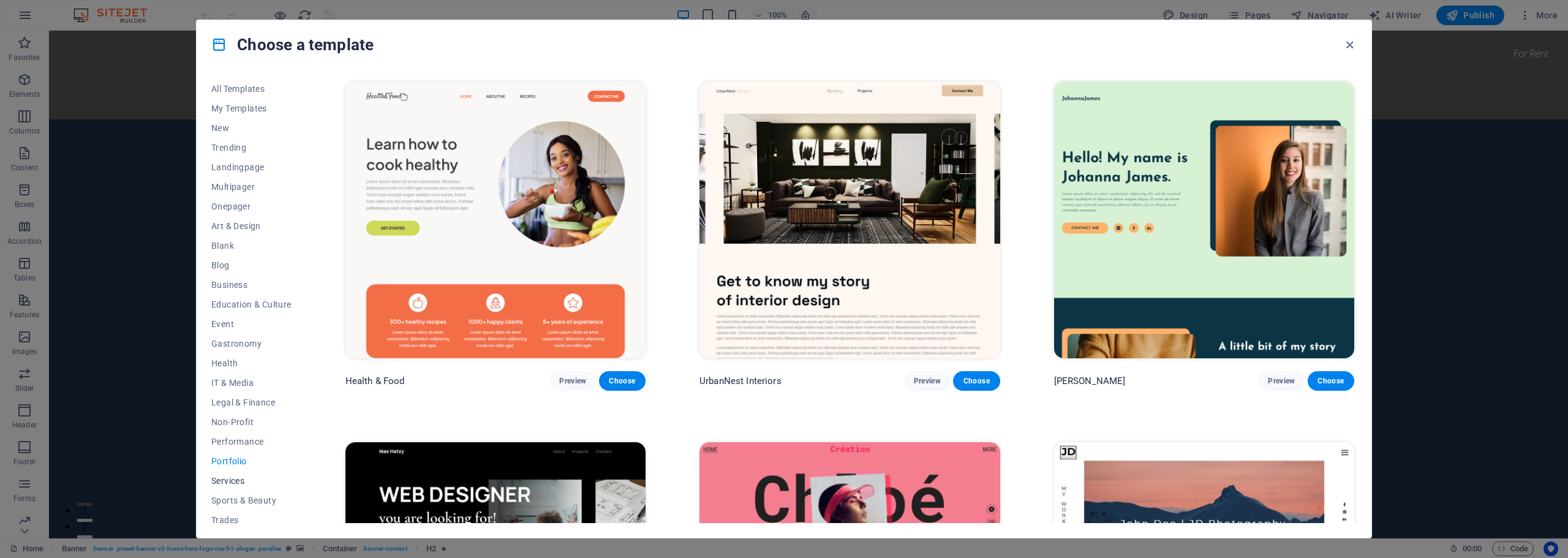
click at [237, 474] on button "Services" at bounding box center [251, 480] width 80 height 20
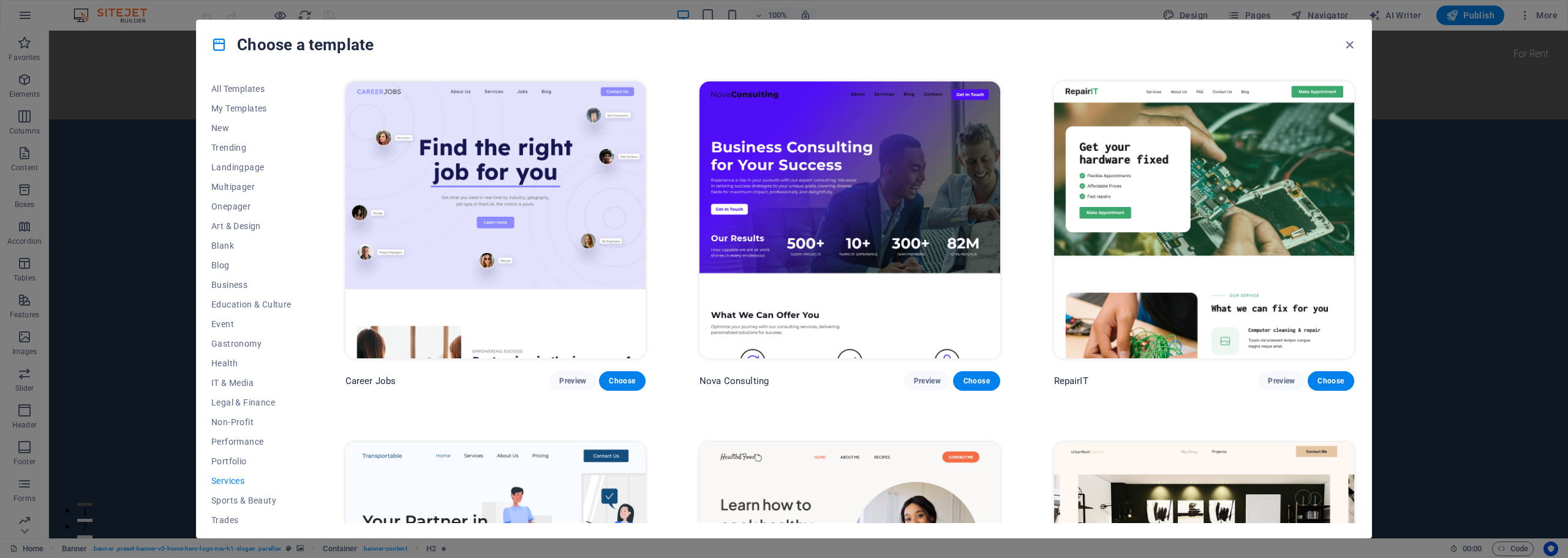
click at [585, 204] on img at bounding box center [495, 219] width 300 height 277
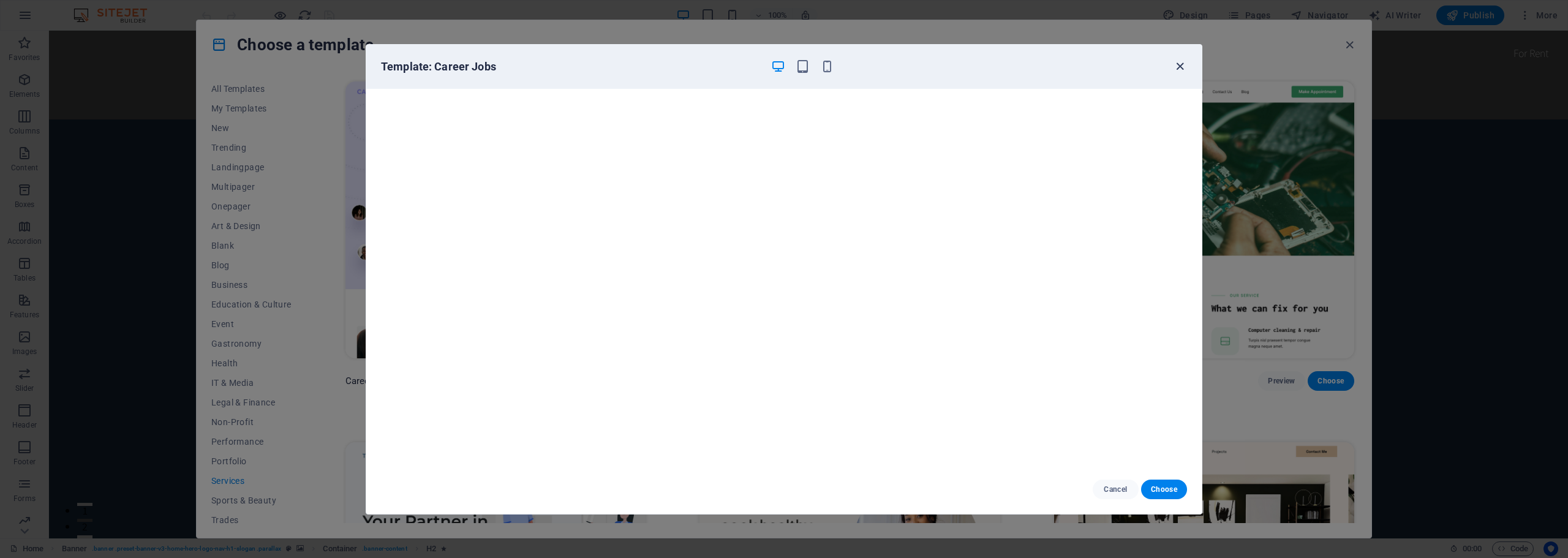
click at [1181, 62] on icon "button" at bounding box center [1179, 66] width 14 height 14
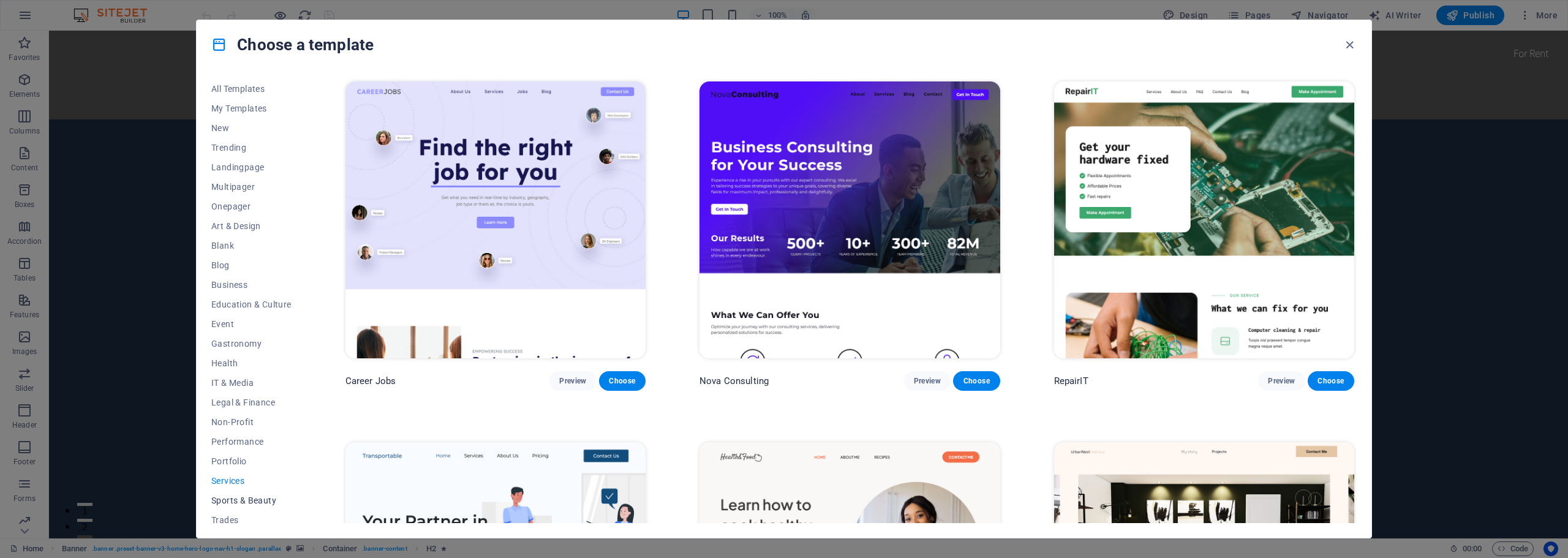
click at [249, 501] on span "Sports & Beauty" at bounding box center [251, 500] width 80 height 10
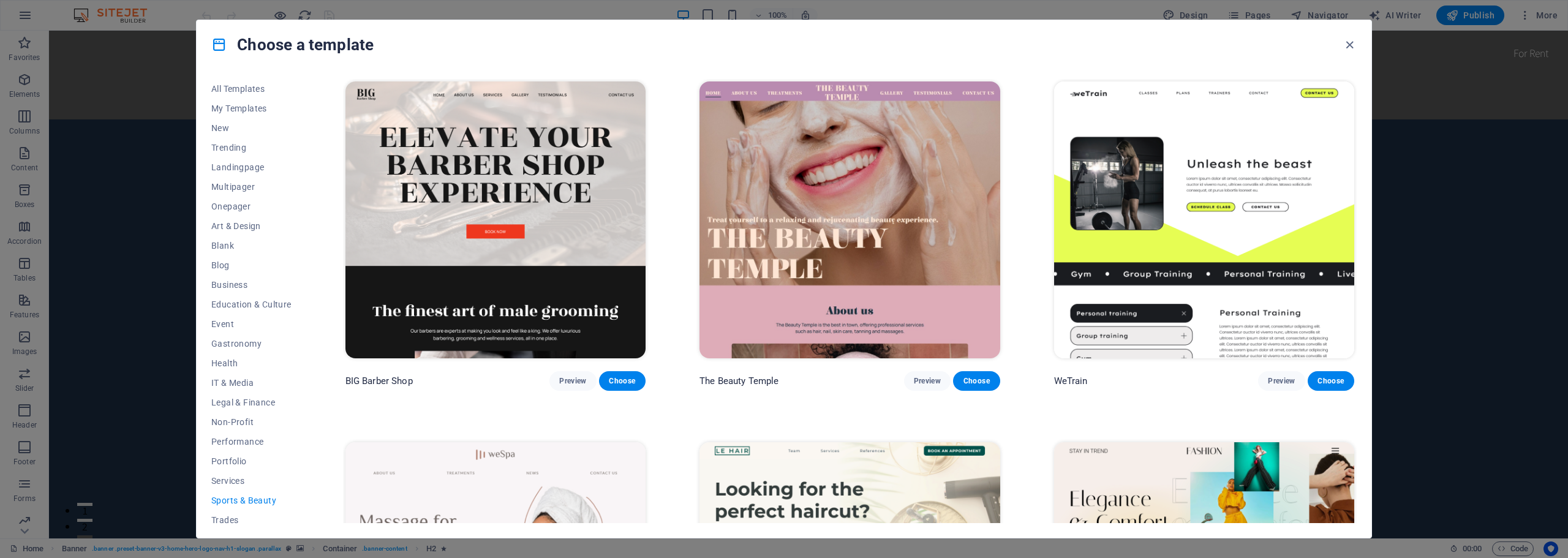
click at [920, 232] on img at bounding box center [849, 219] width 300 height 277
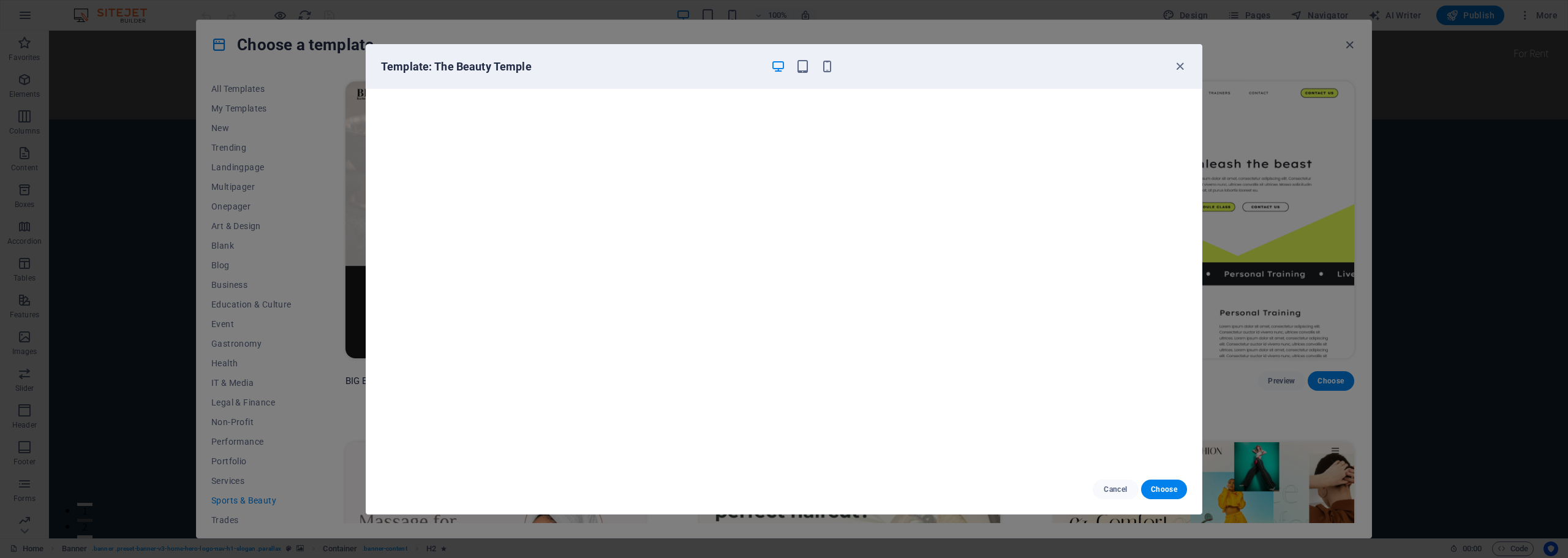
click at [776, 61] on icon "button" at bounding box center [778, 66] width 14 height 14
click at [798, 68] on icon "button" at bounding box center [802, 66] width 14 height 14
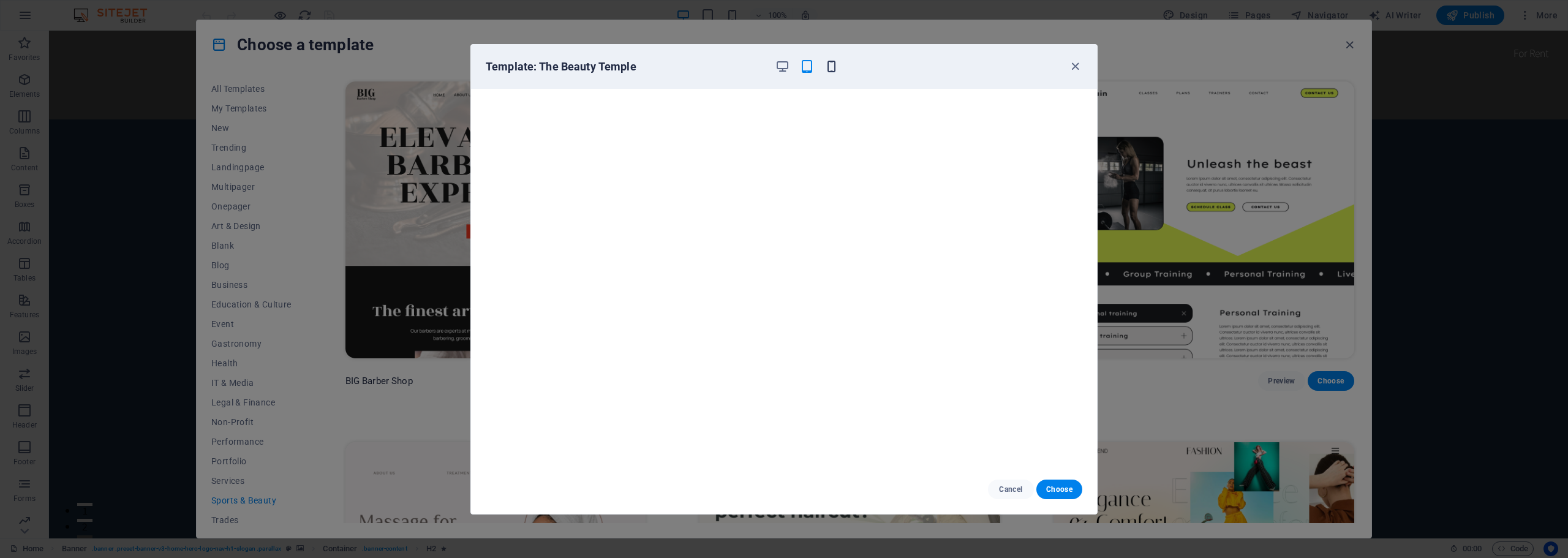
click at [832, 62] on icon "button" at bounding box center [831, 66] width 14 height 14
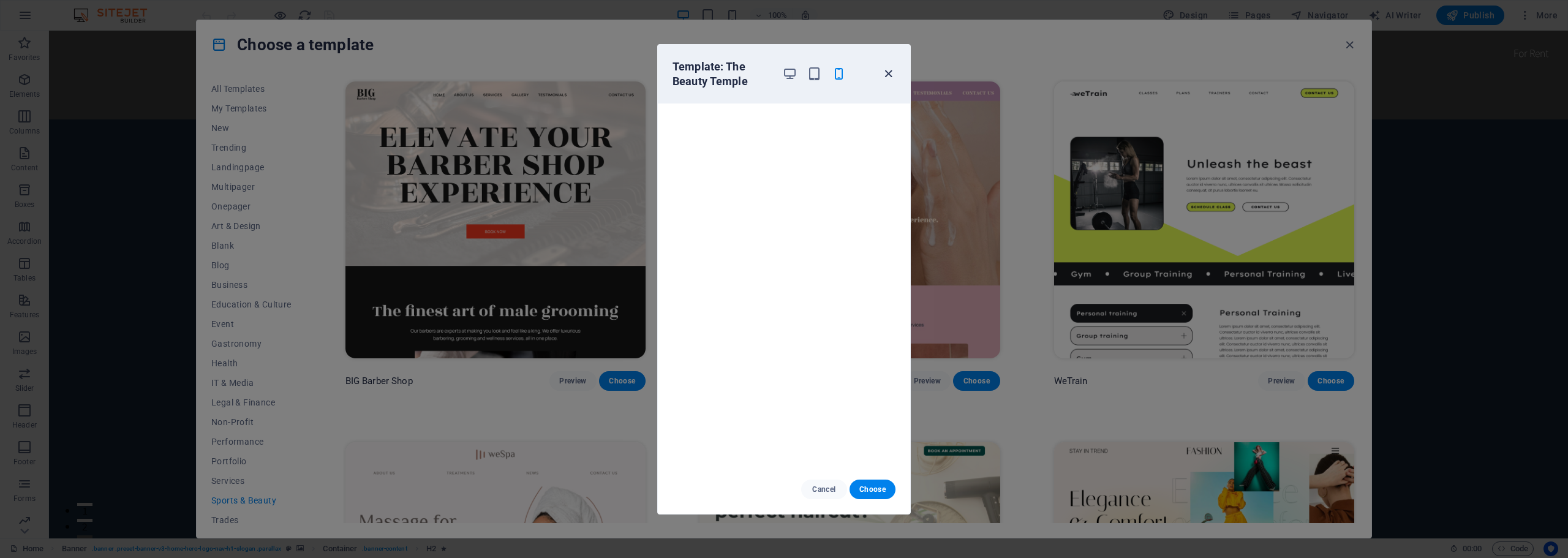
click at [891, 68] on icon "button" at bounding box center [888, 73] width 14 height 14
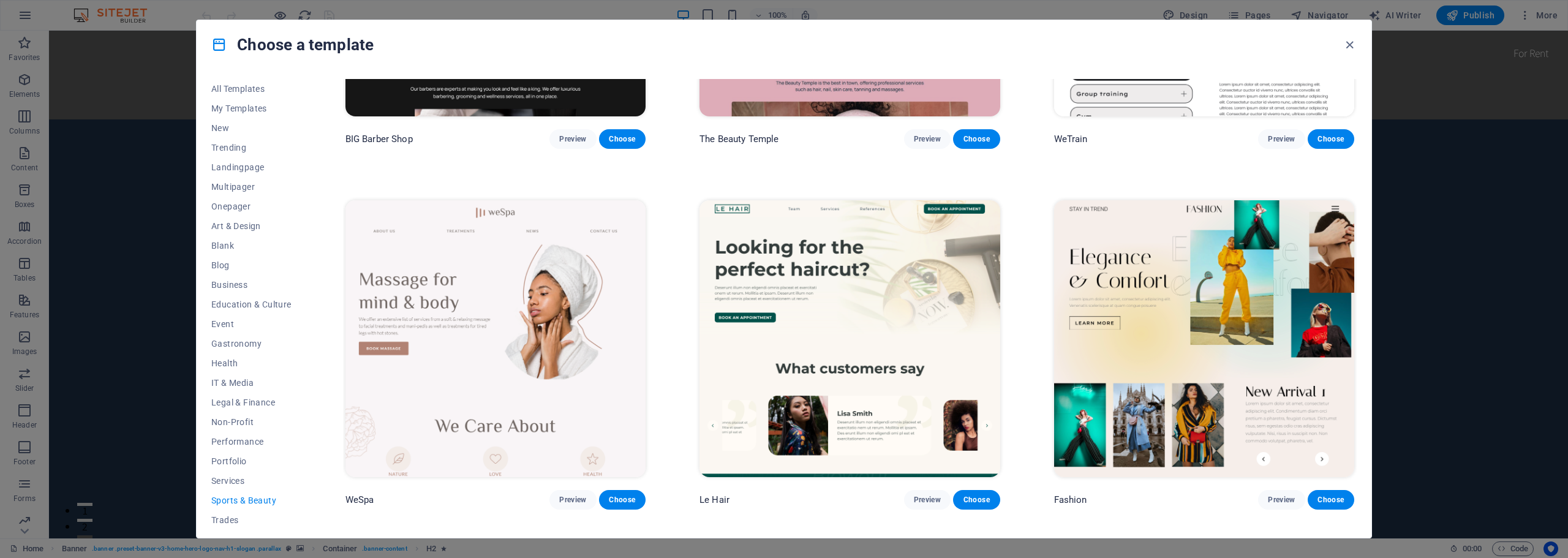
scroll to position [245, 0]
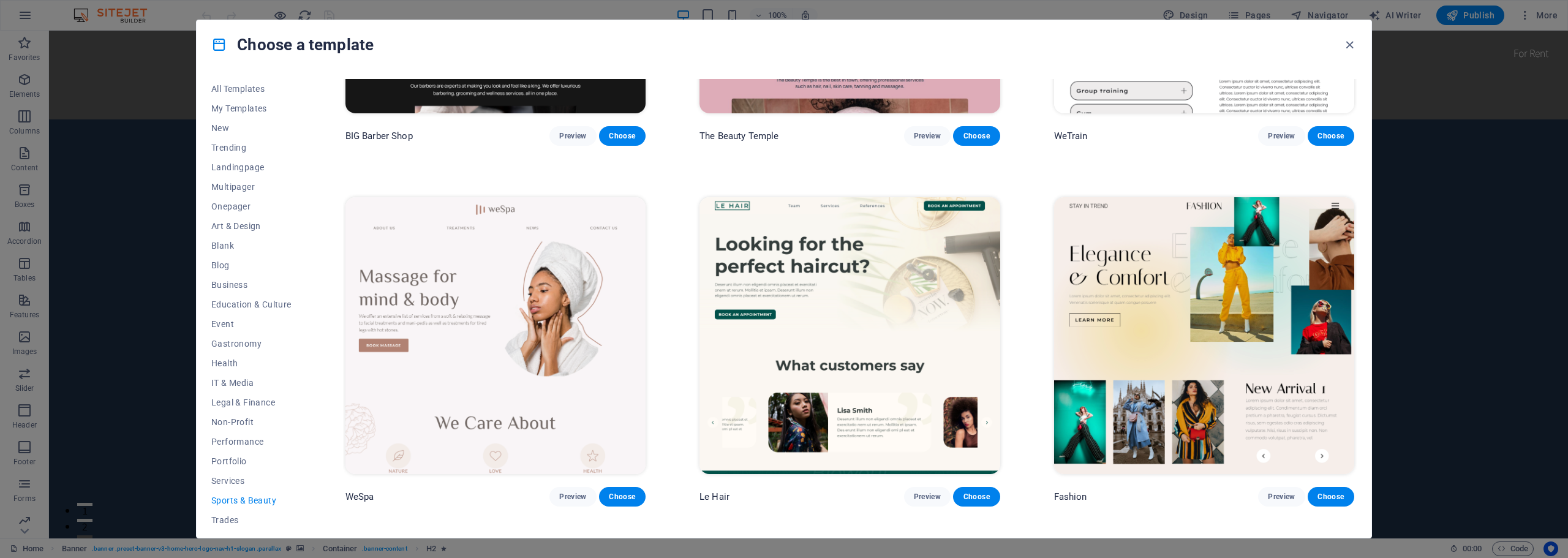
click at [1086, 277] on img at bounding box center [1204, 335] width 300 height 277
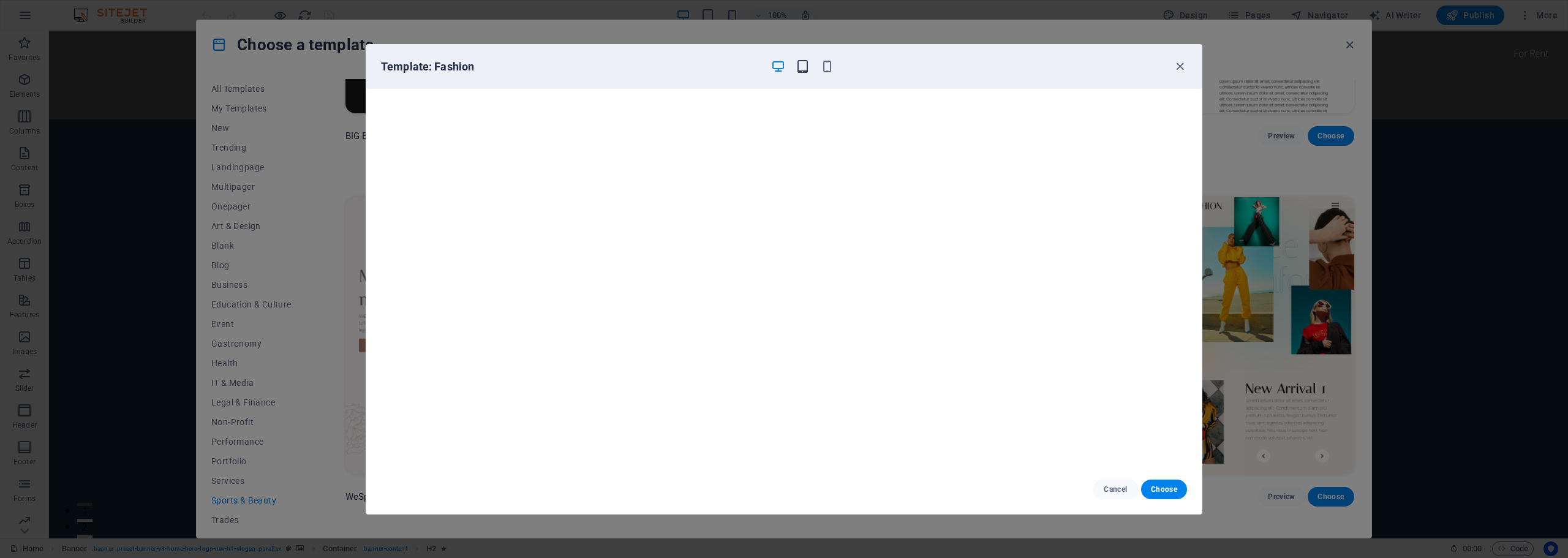
click at [802, 66] on icon "button" at bounding box center [802, 66] width 14 height 14
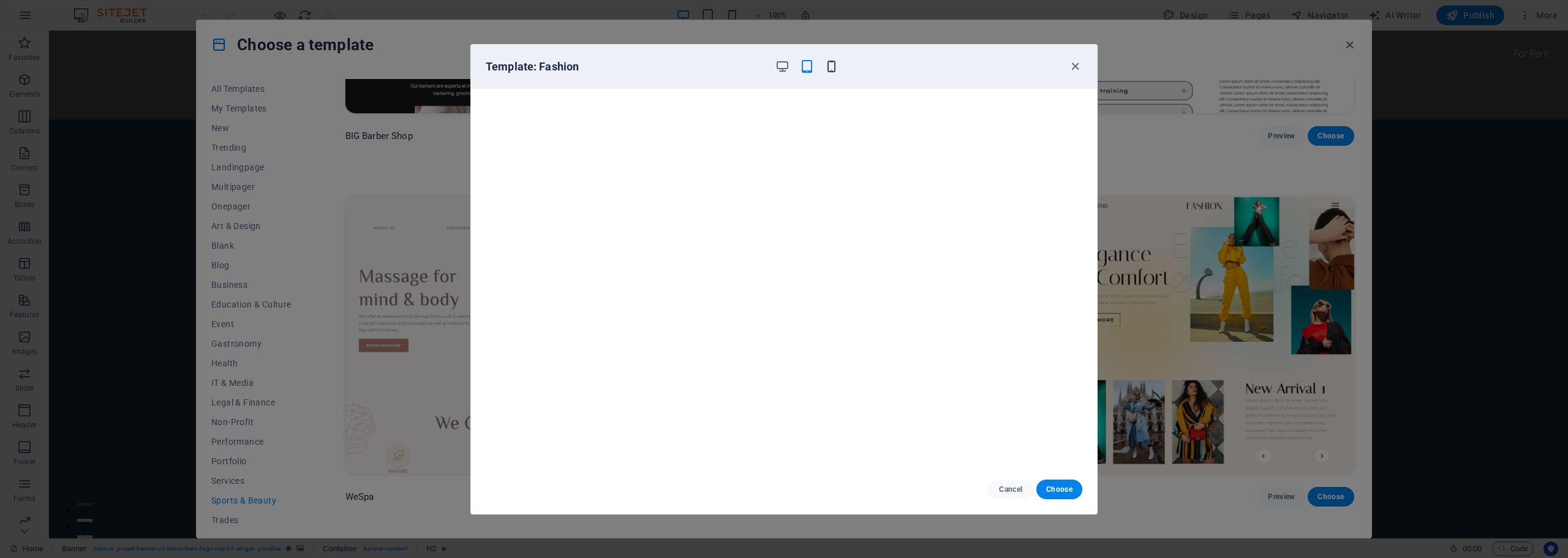
click at [831, 61] on icon "button" at bounding box center [831, 66] width 14 height 14
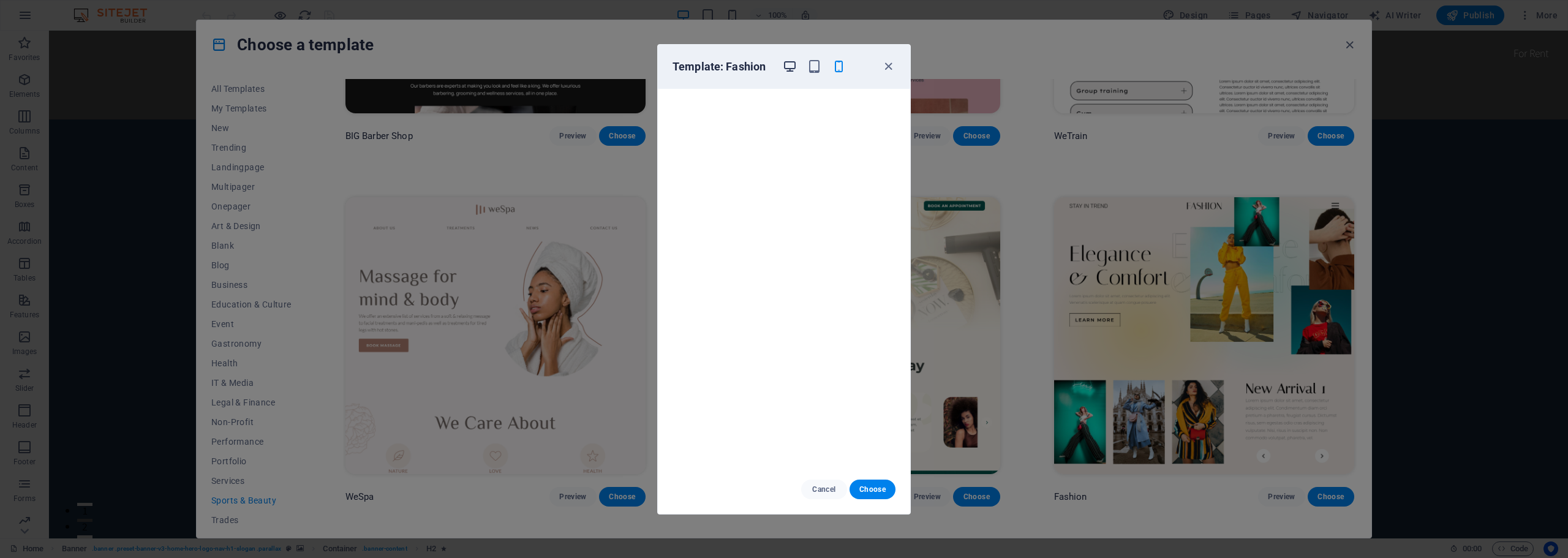
click at [785, 65] on icon "button" at bounding box center [789, 66] width 14 height 14
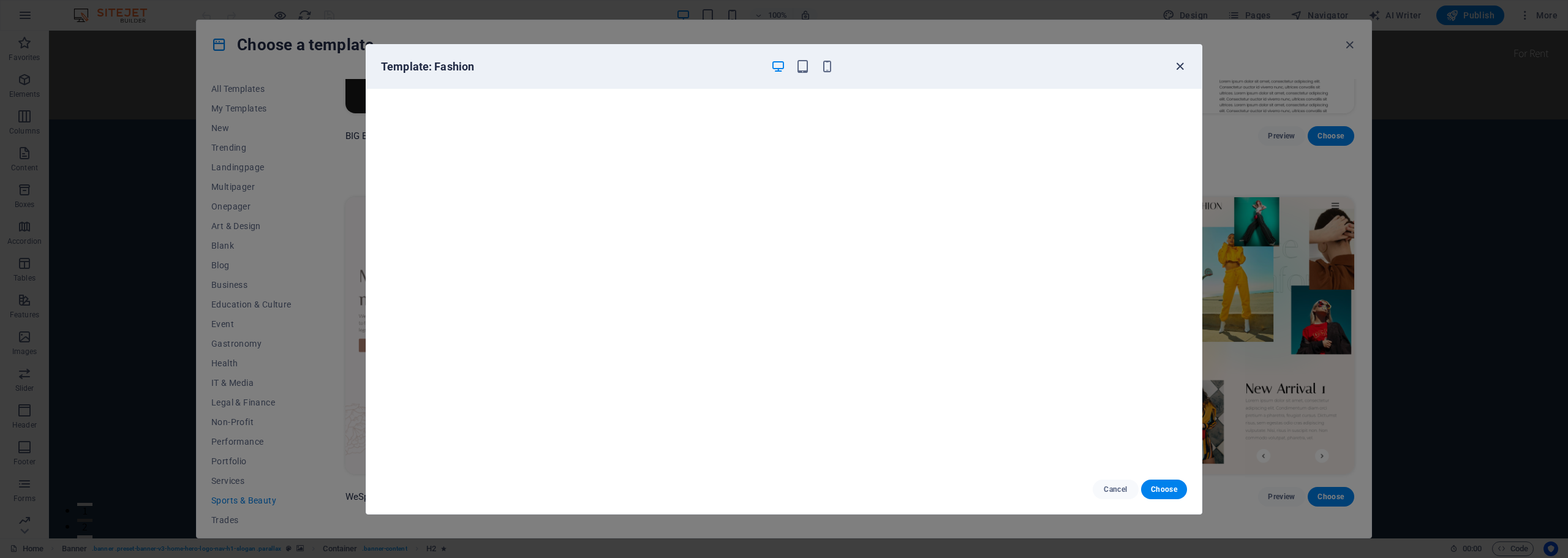
click at [1180, 65] on icon "button" at bounding box center [1179, 66] width 14 height 14
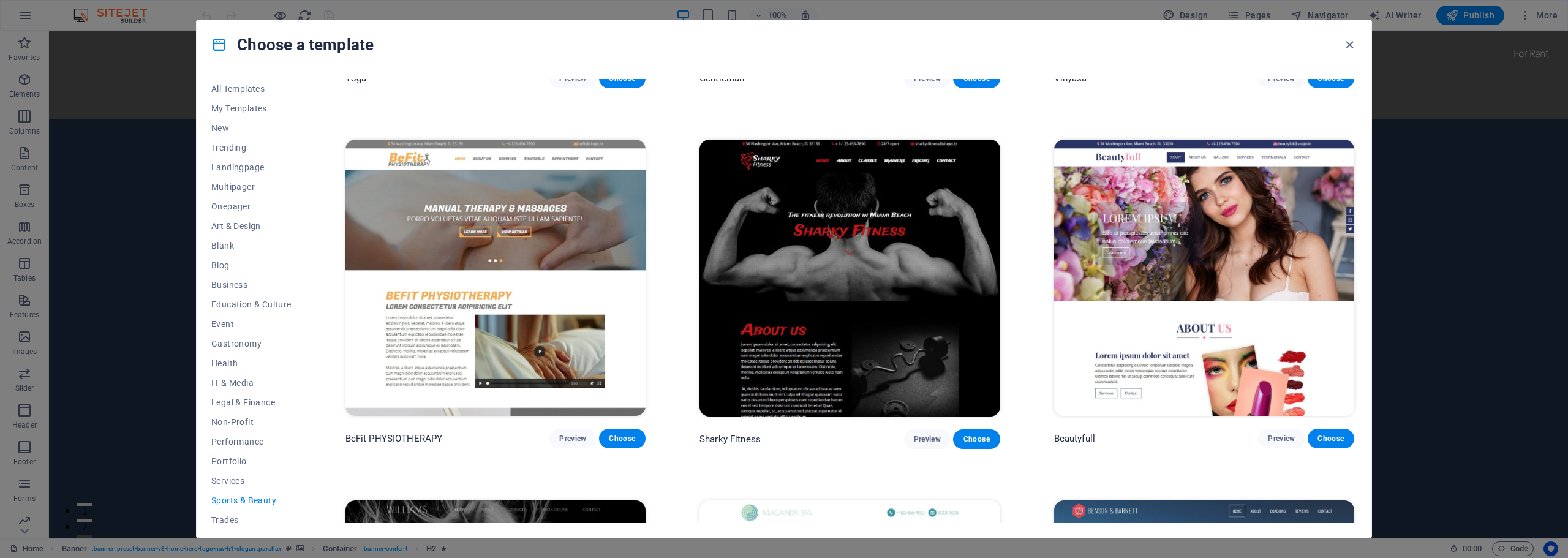
scroll to position [1041, 0]
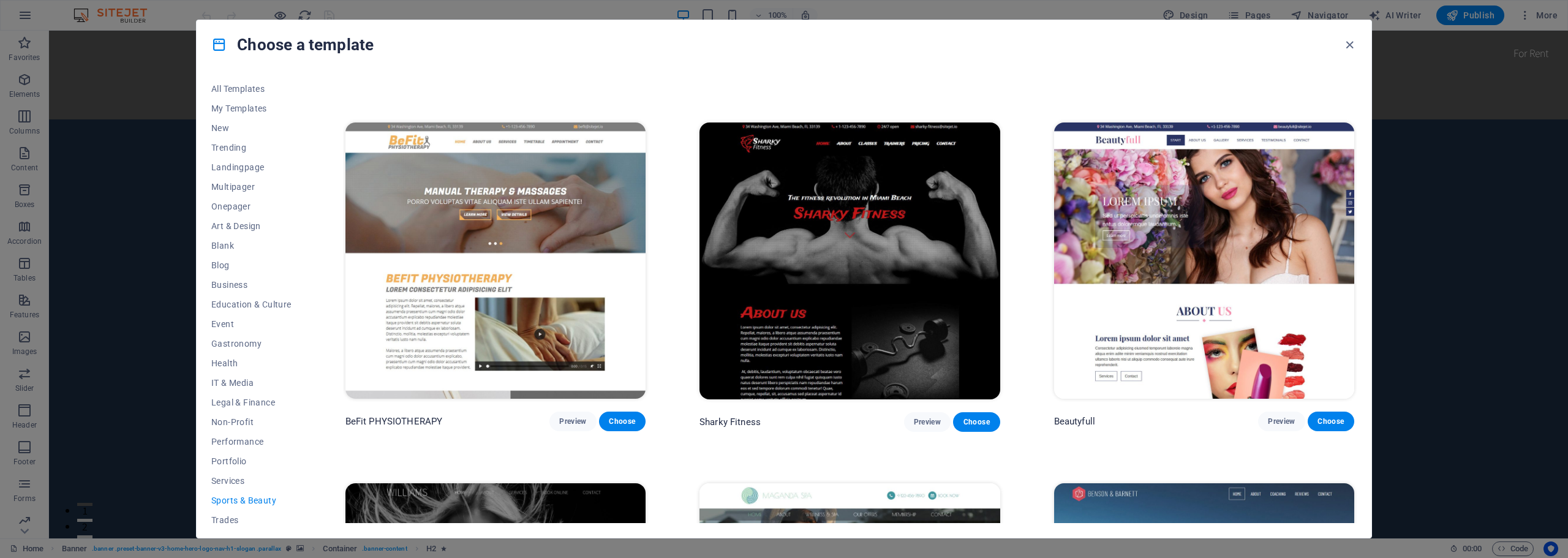
click at [573, 205] on img at bounding box center [495, 261] width 300 height 277
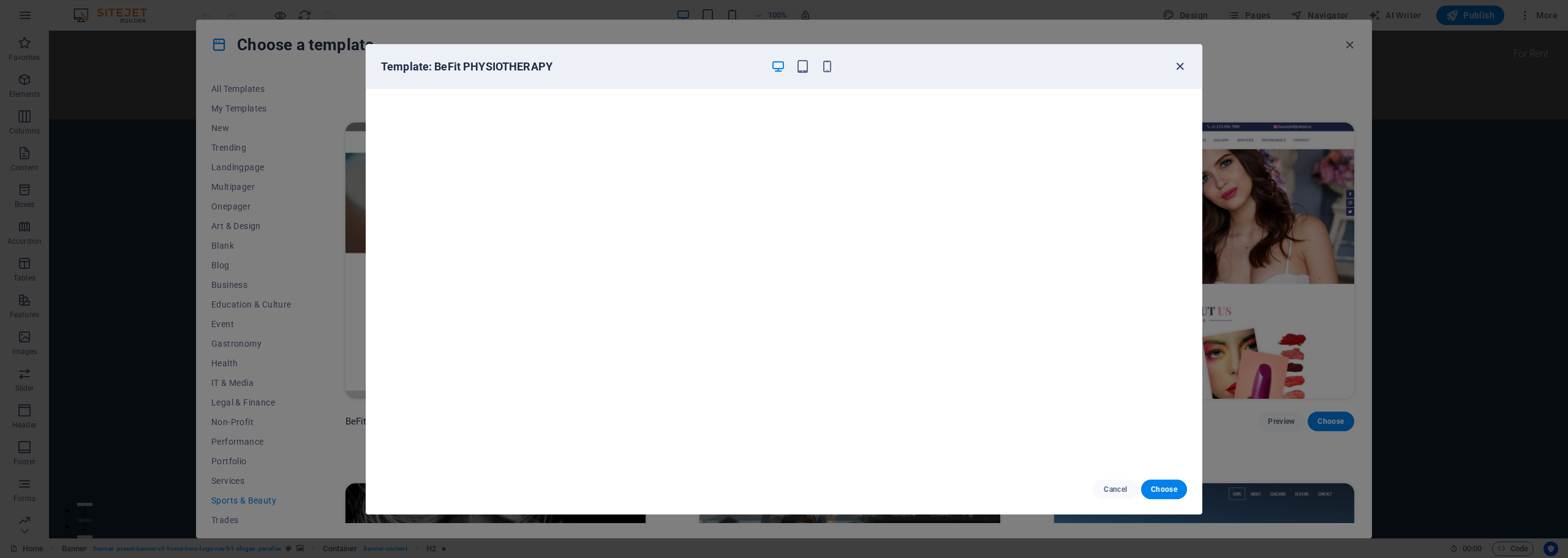
click at [1177, 67] on icon "button" at bounding box center [1179, 66] width 14 height 14
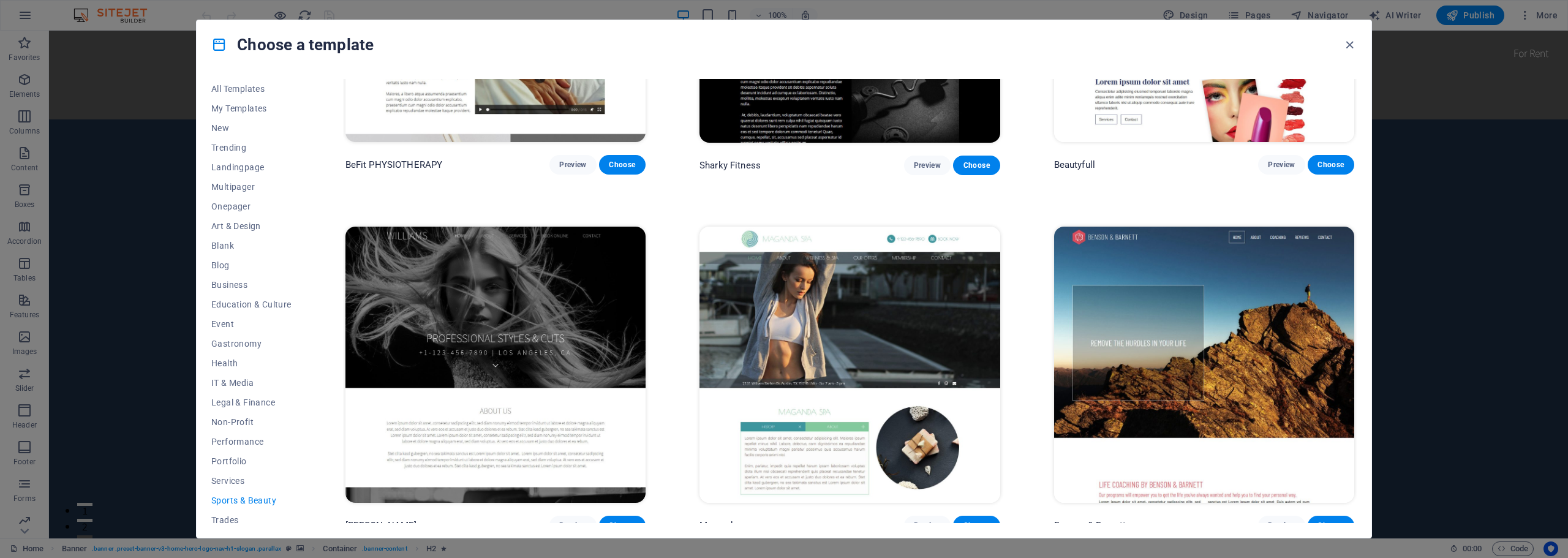
scroll to position [1303, 0]
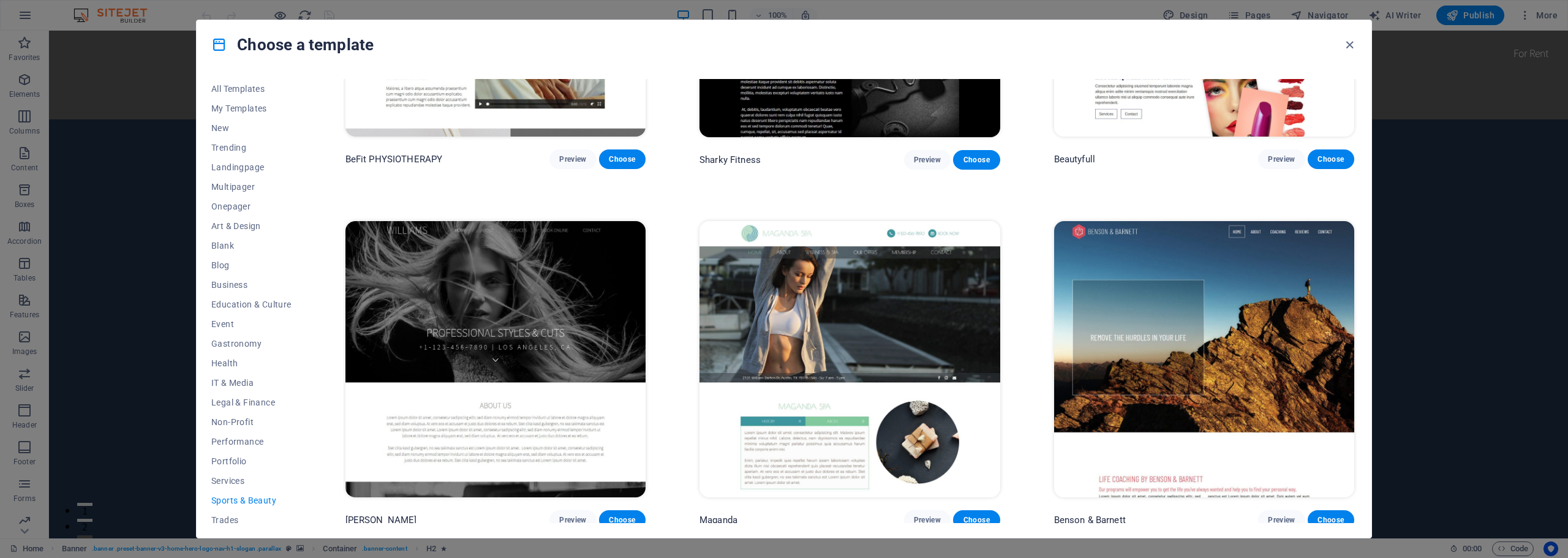
click at [499, 280] on img at bounding box center [495, 359] width 300 height 277
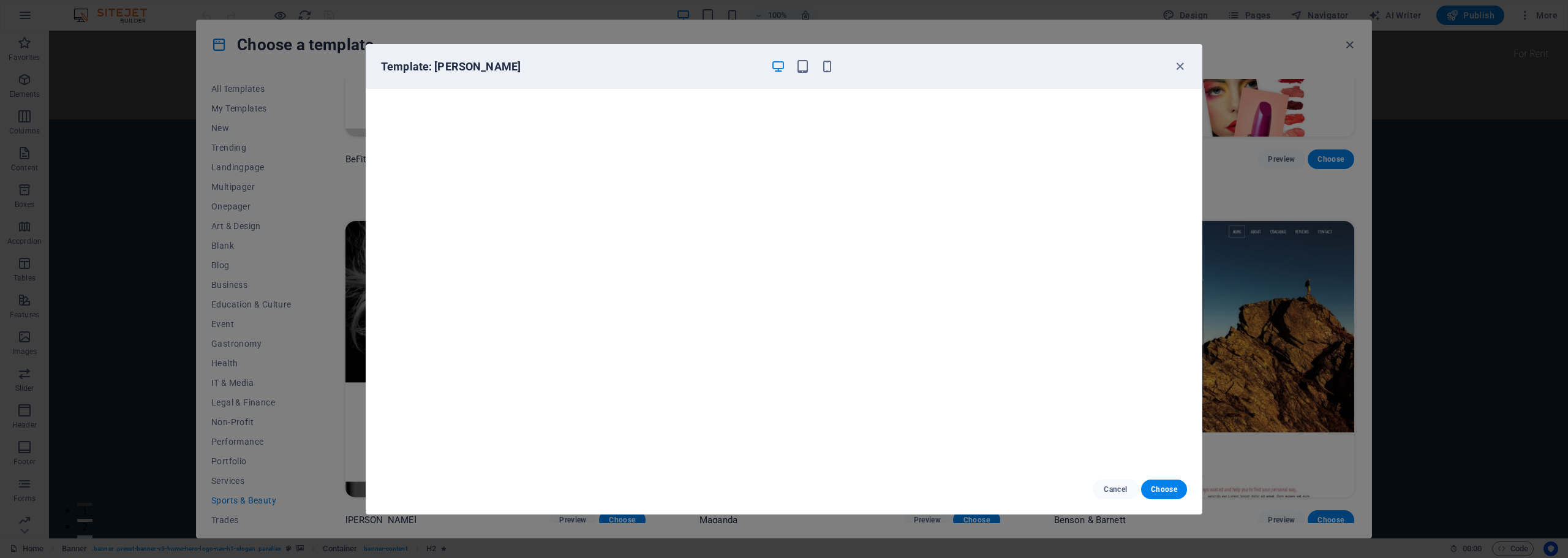
click at [1188, 69] on div "Template: Williams" at bounding box center [784, 67] width 835 height 44
click at [1184, 66] on icon "button" at bounding box center [1179, 66] width 14 height 14
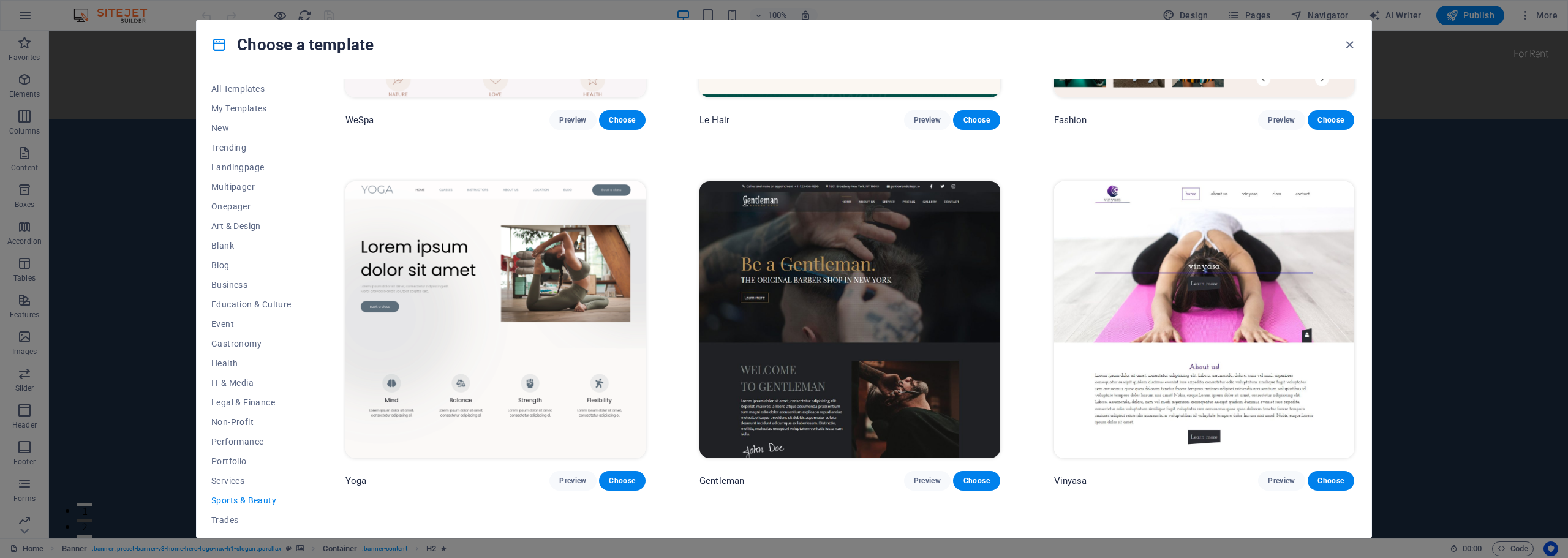
scroll to position [568, 0]
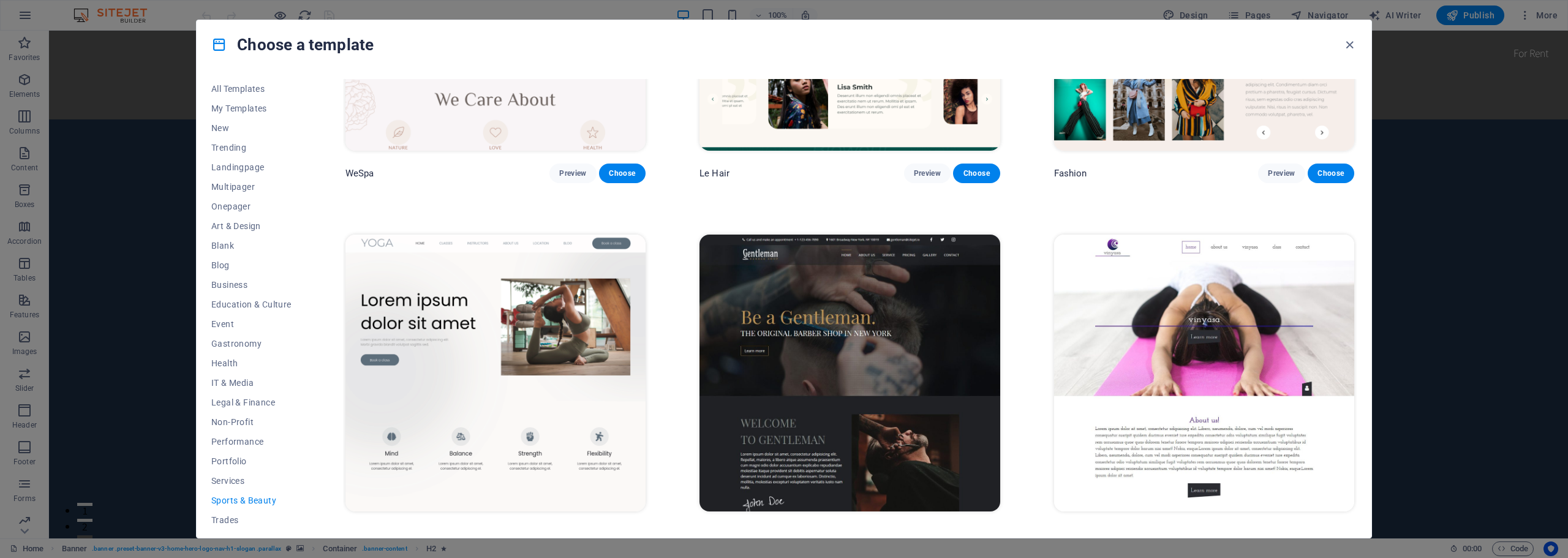
click at [542, 357] on img at bounding box center [495, 373] width 300 height 277
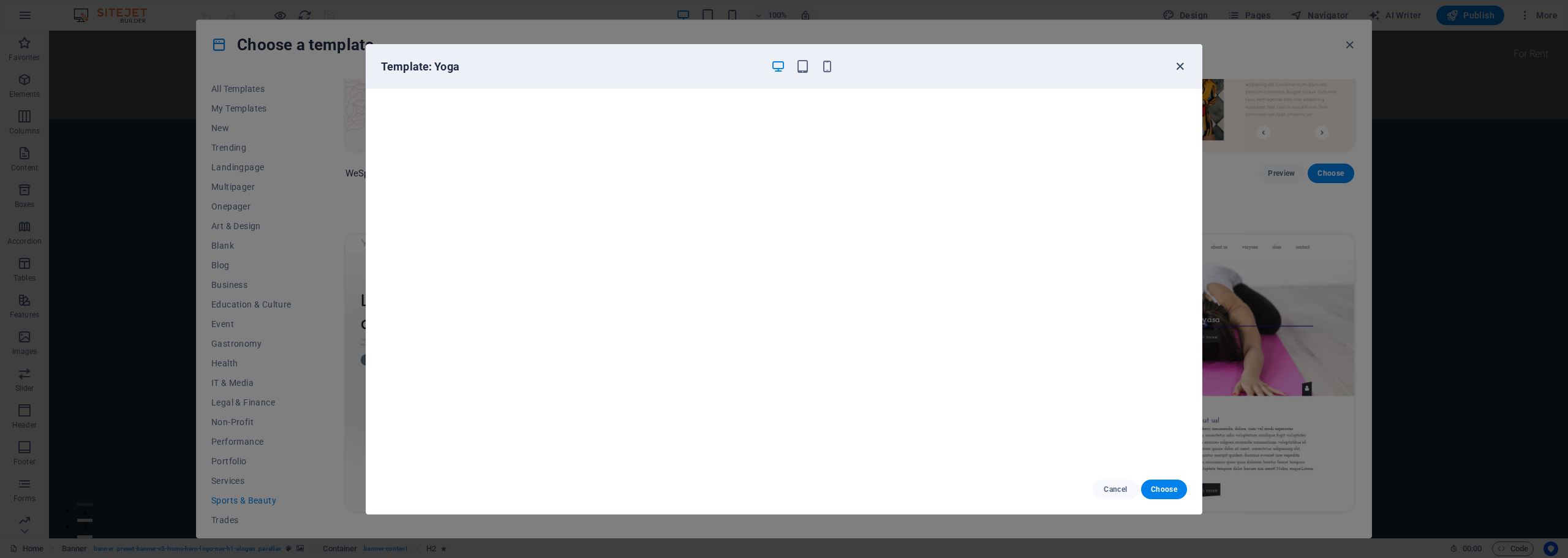
click at [1185, 67] on icon "button" at bounding box center [1179, 66] width 14 height 14
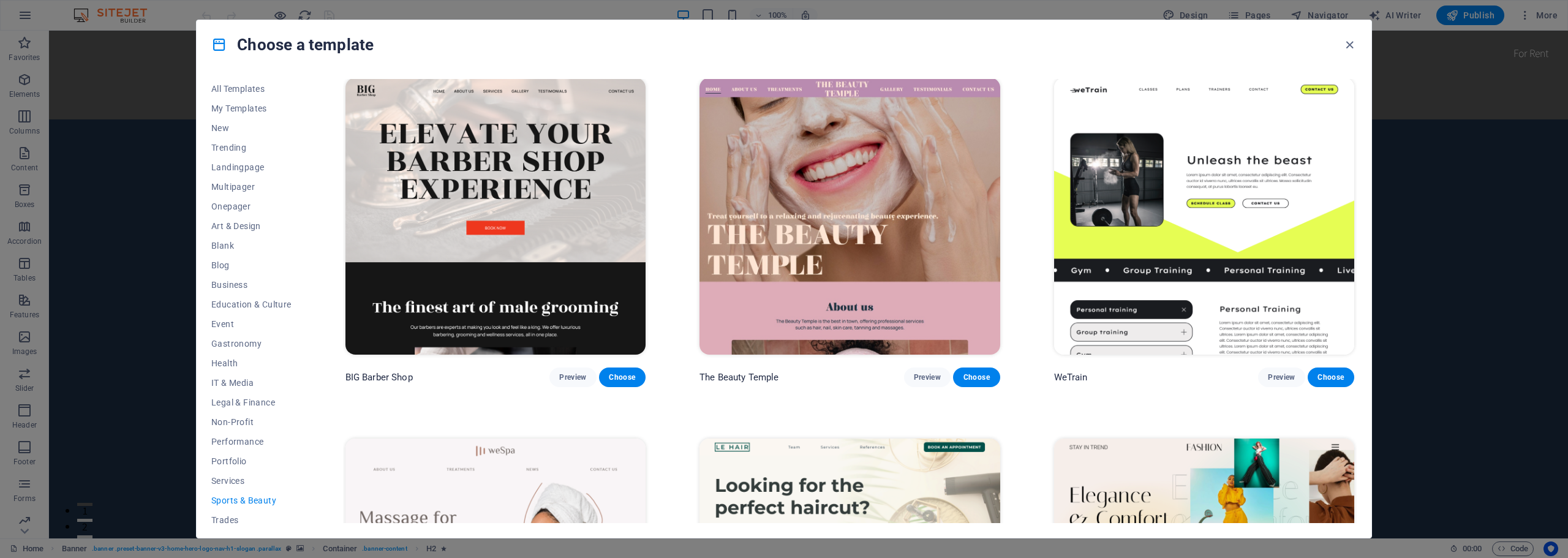
scroll to position [0, 0]
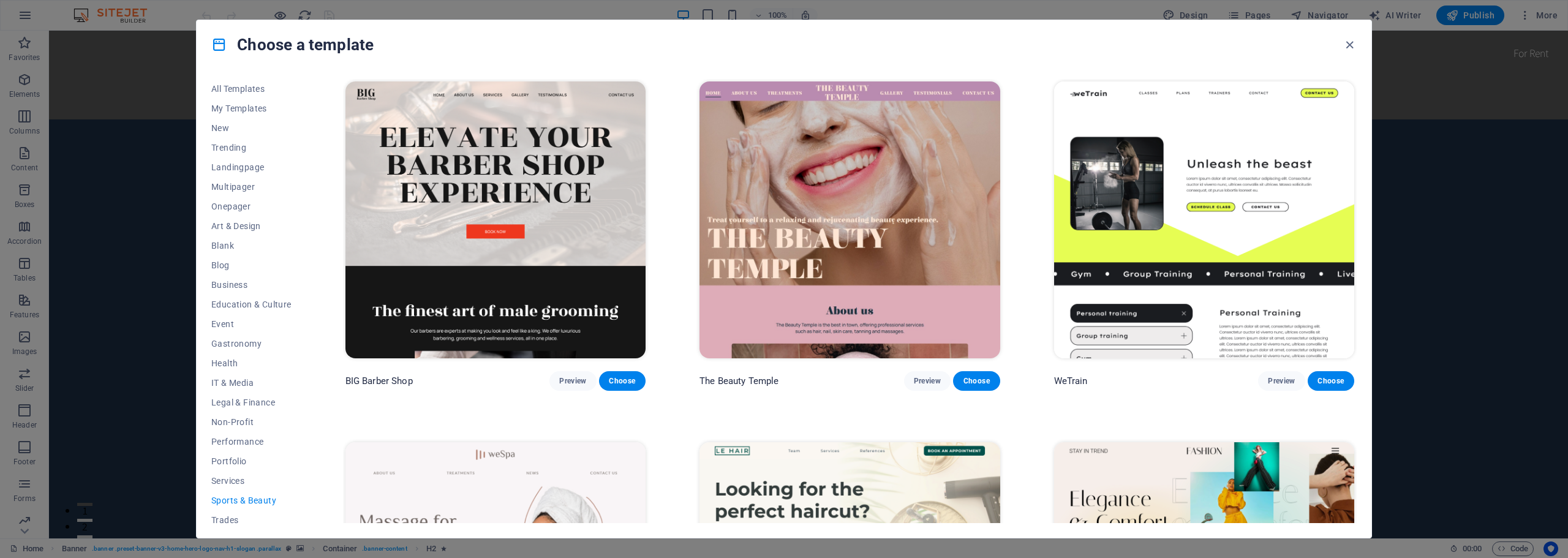
click at [809, 249] on img at bounding box center [849, 219] width 300 height 277
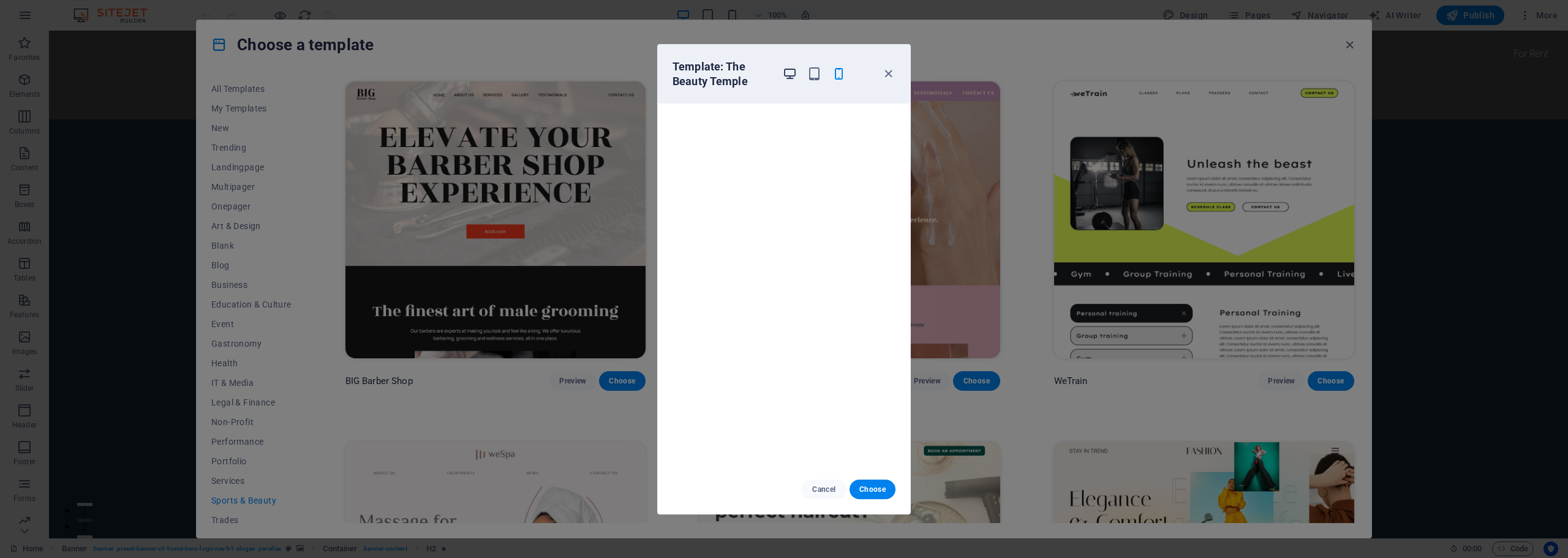
click at [791, 70] on icon "button" at bounding box center [789, 73] width 14 height 14
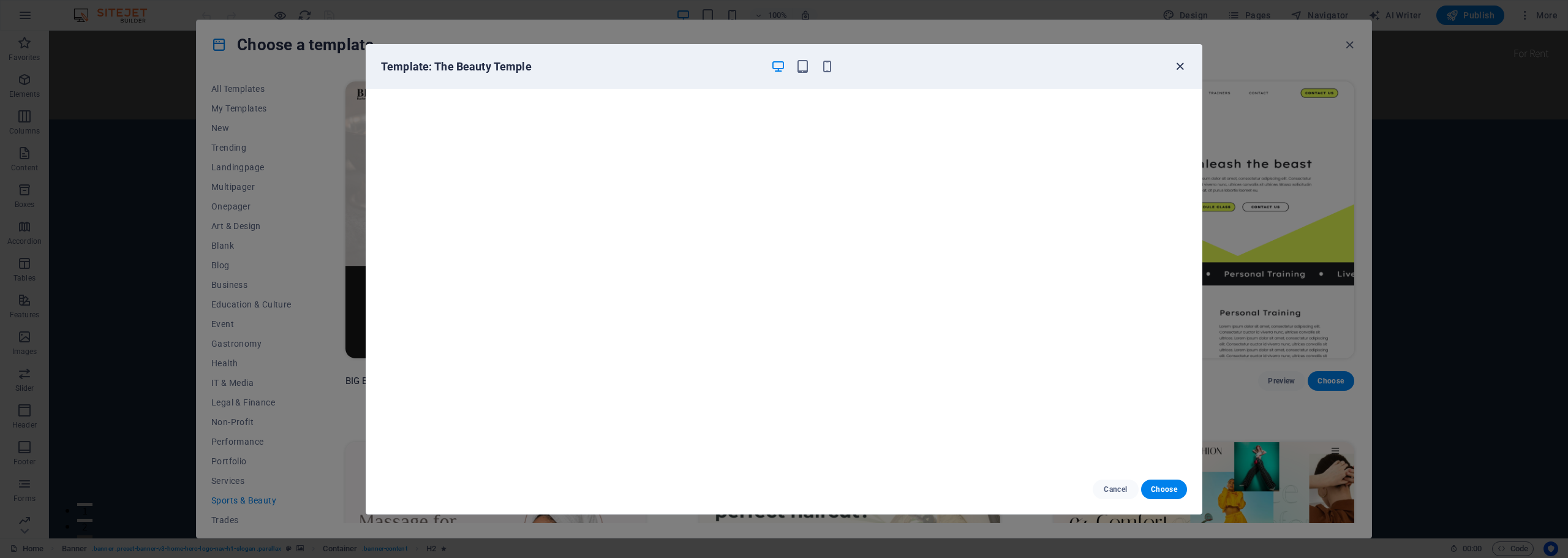
click at [1177, 64] on icon "button" at bounding box center [1179, 66] width 14 height 14
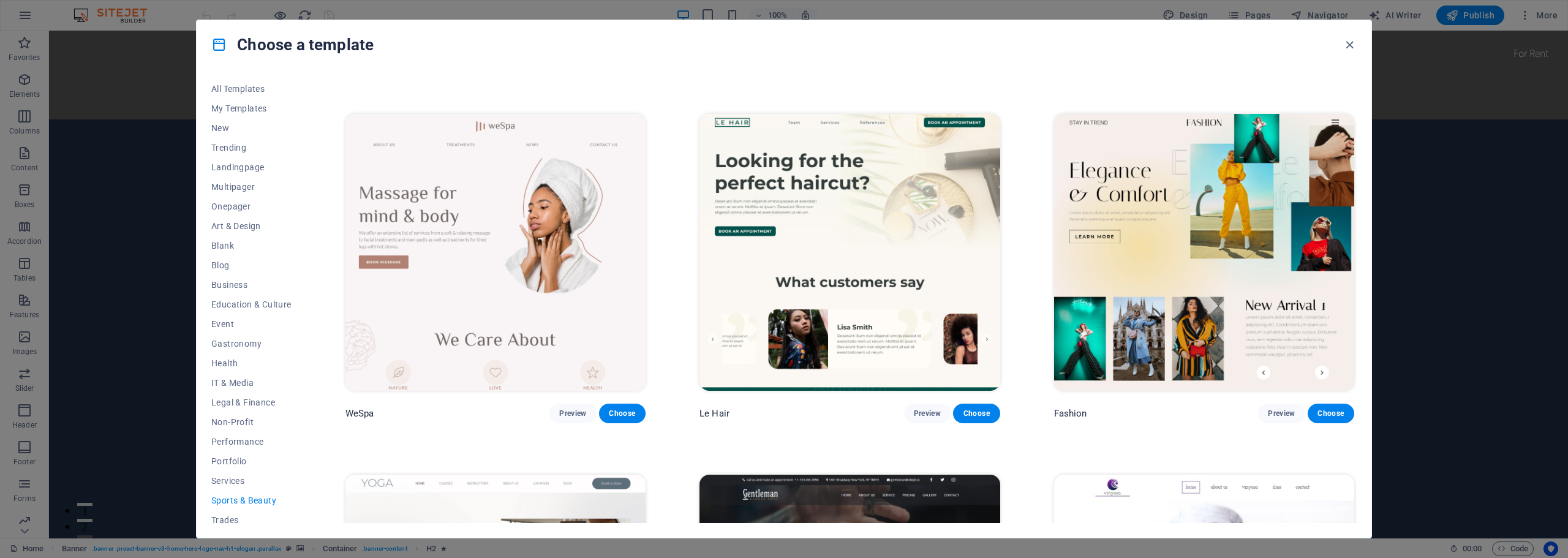
scroll to position [490, 0]
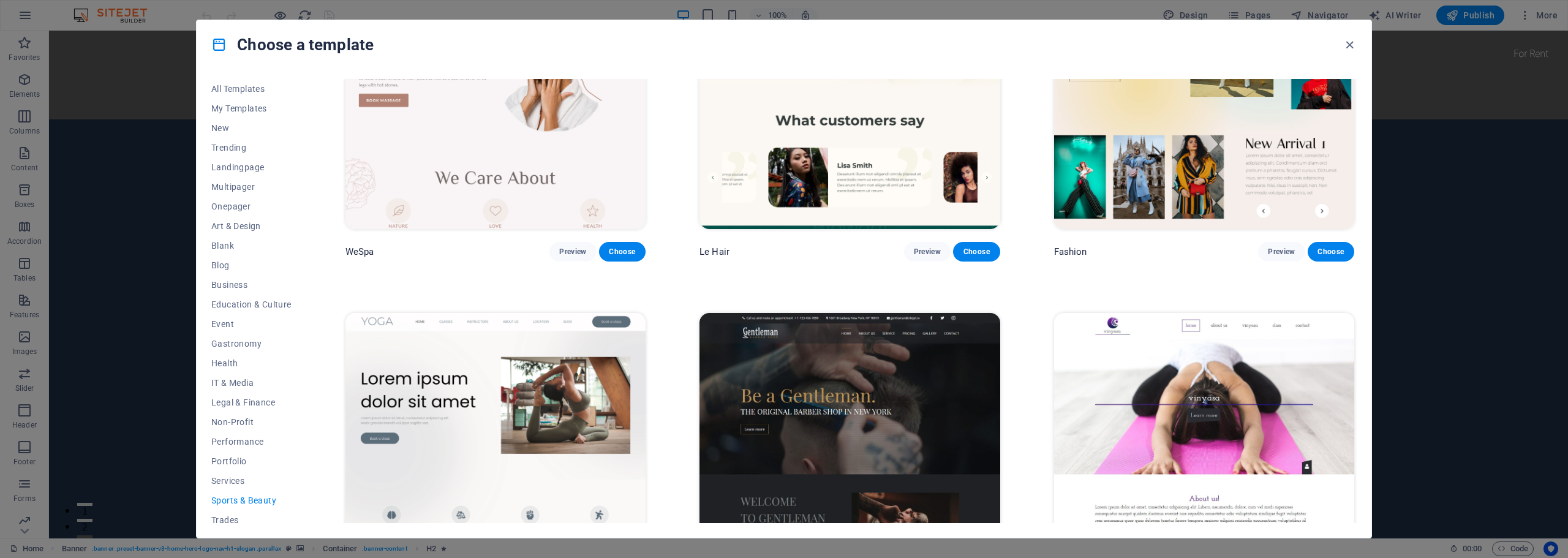
click at [853, 387] on img at bounding box center [849, 451] width 300 height 277
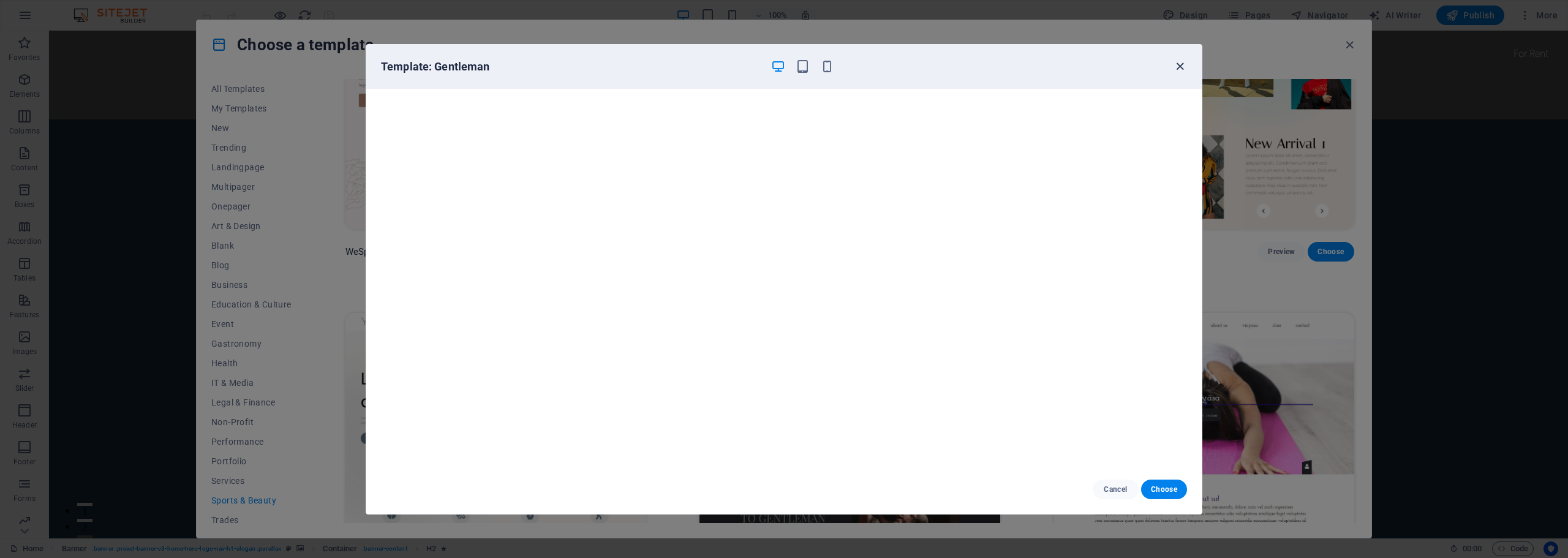
click at [1175, 67] on icon "button" at bounding box center [1179, 66] width 14 height 14
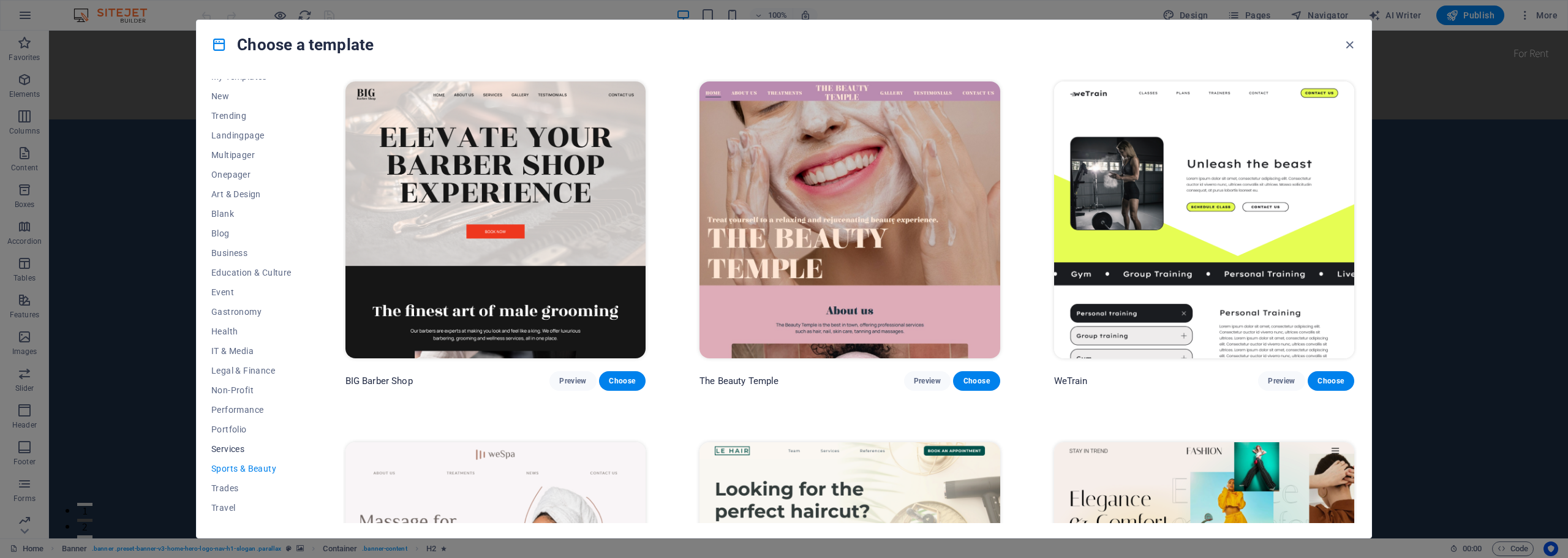
scroll to position [46, 0]
click at [1347, 44] on icon "button" at bounding box center [1349, 45] width 14 height 14
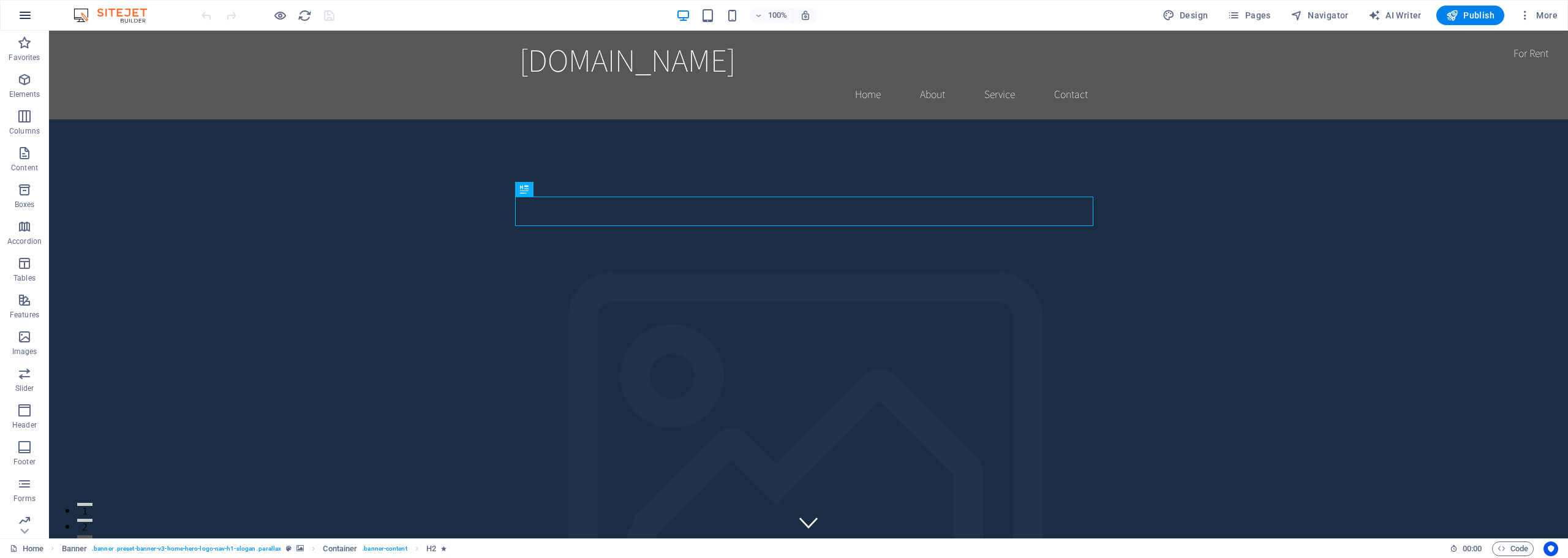
click at [22, 28] on button "button" at bounding box center [25, 15] width 30 height 30
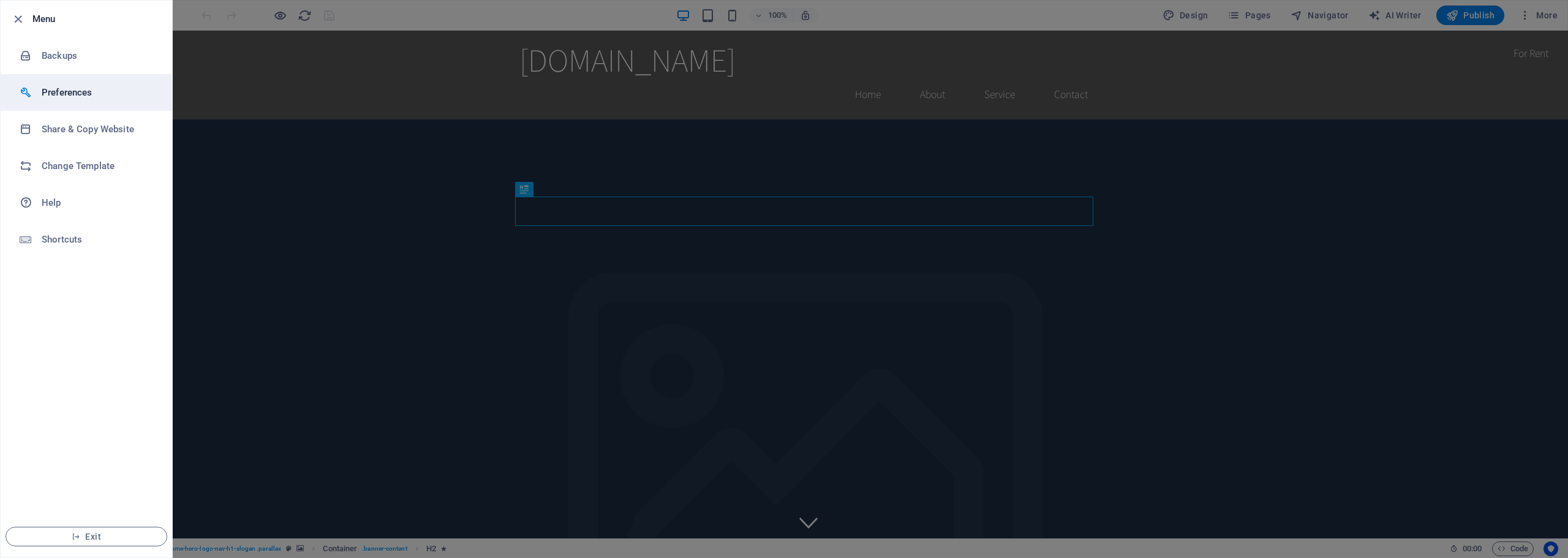
click at [75, 98] on h6 "Preferences" at bounding box center [99, 92] width 113 height 15
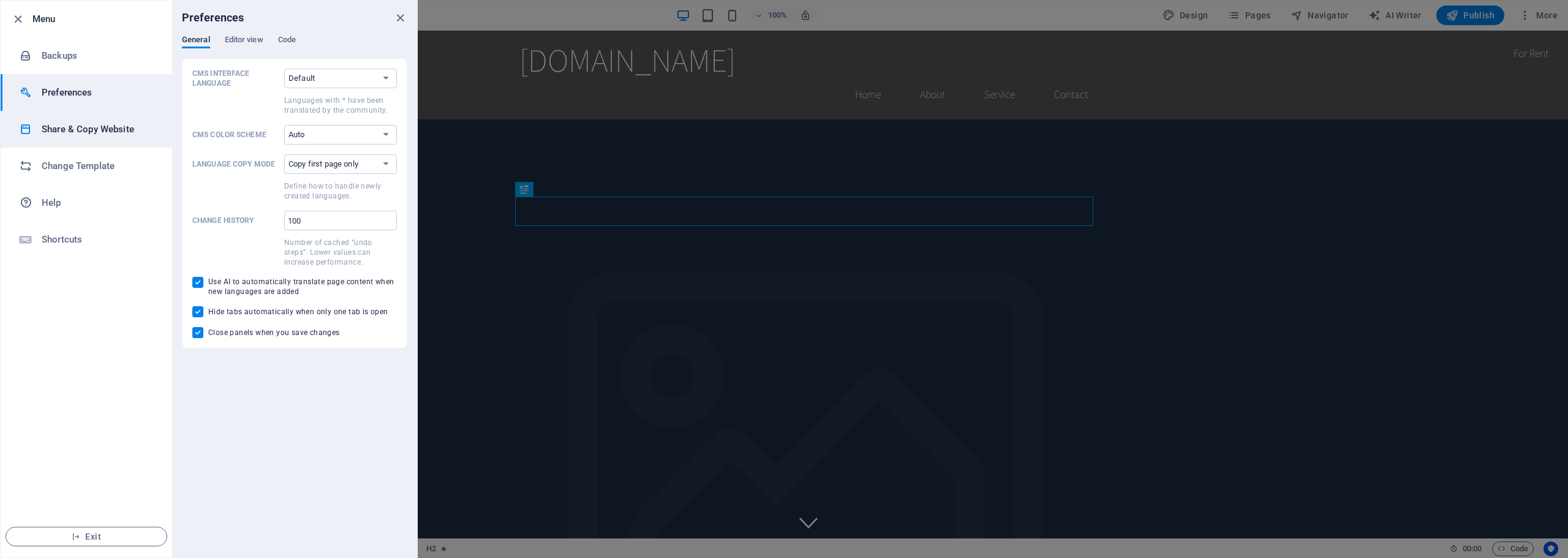
click at [68, 128] on h6 "Share & Copy Website" at bounding box center [99, 129] width 113 height 15
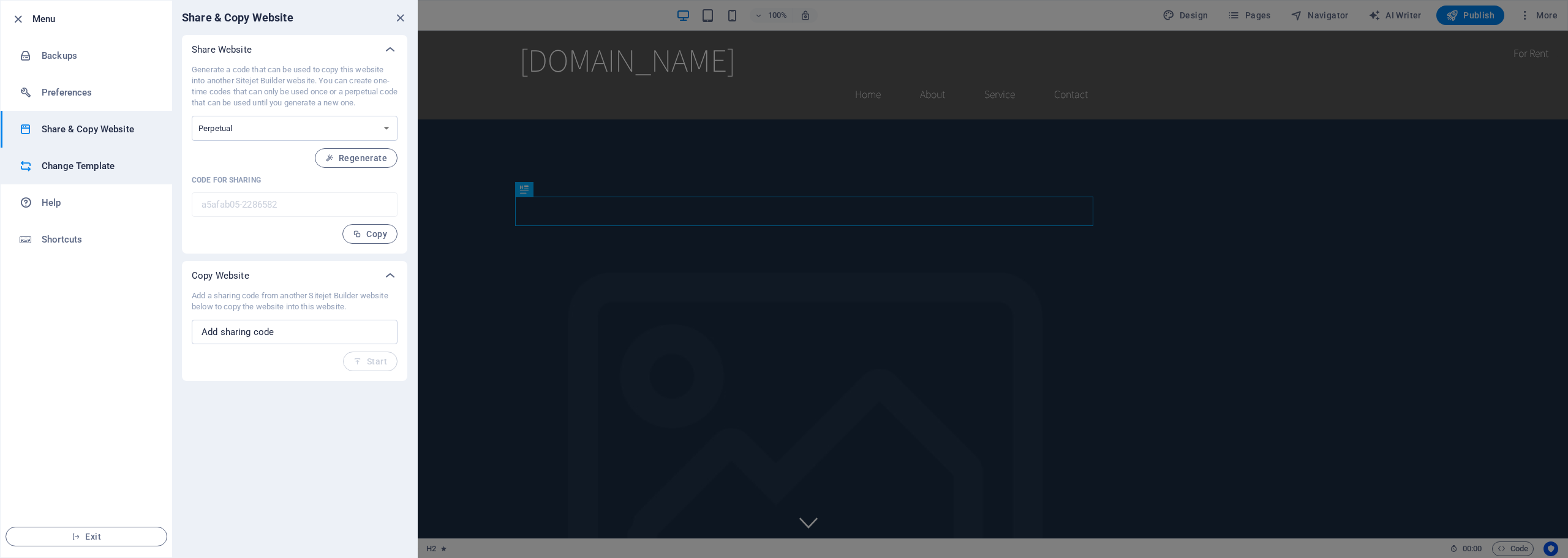
click at [59, 156] on li "Change Template" at bounding box center [86, 166] width 171 height 37
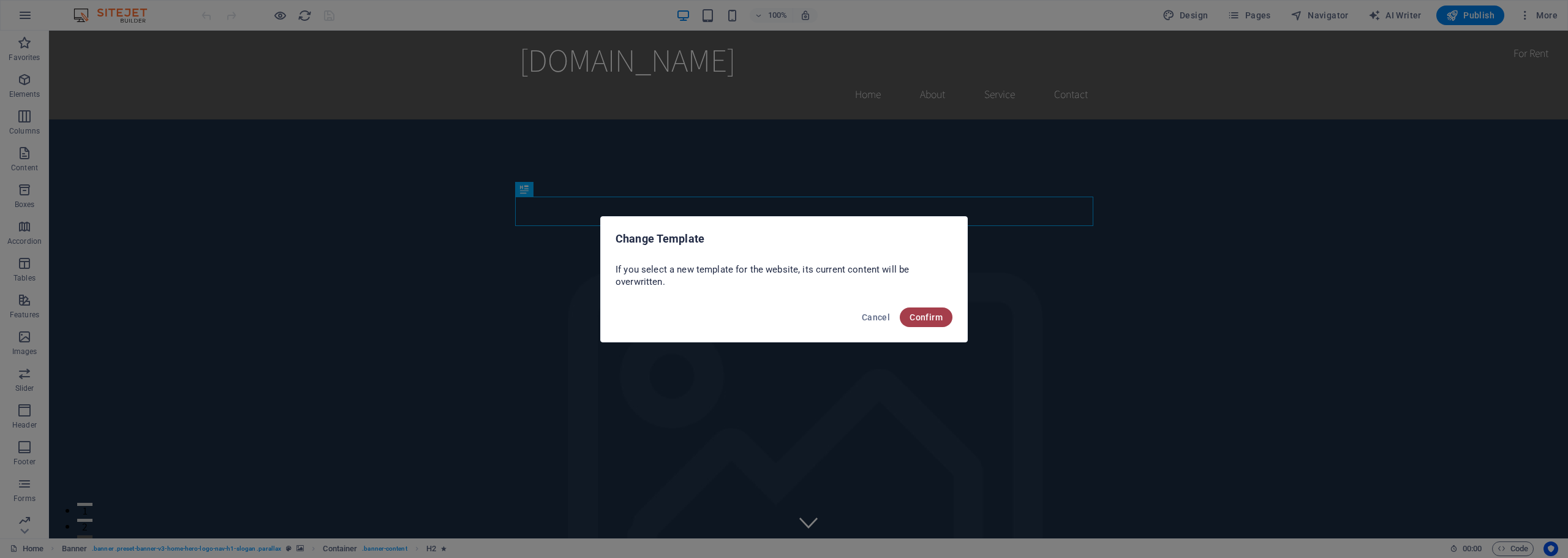
click at [914, 318] on span "Confirm" at bounding box center [926, 317] width 33 height 10
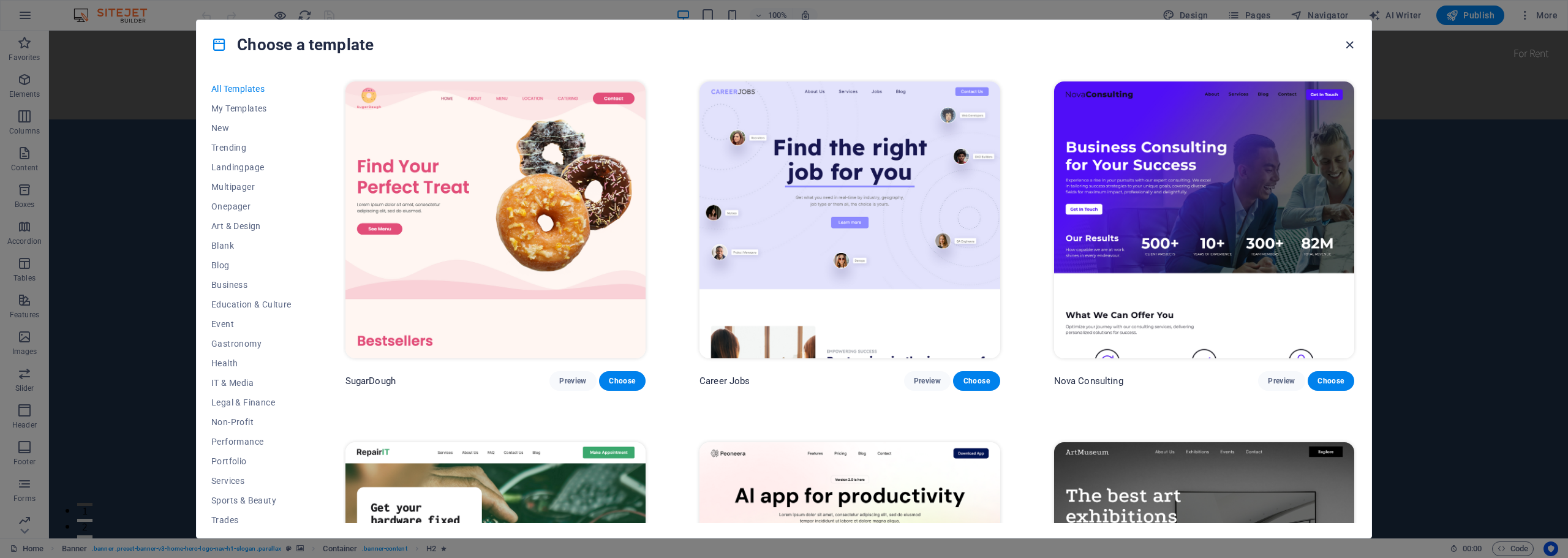
click at [1349, 40] on icon "button" at bounding box center [1349, 45] width 14 height 14
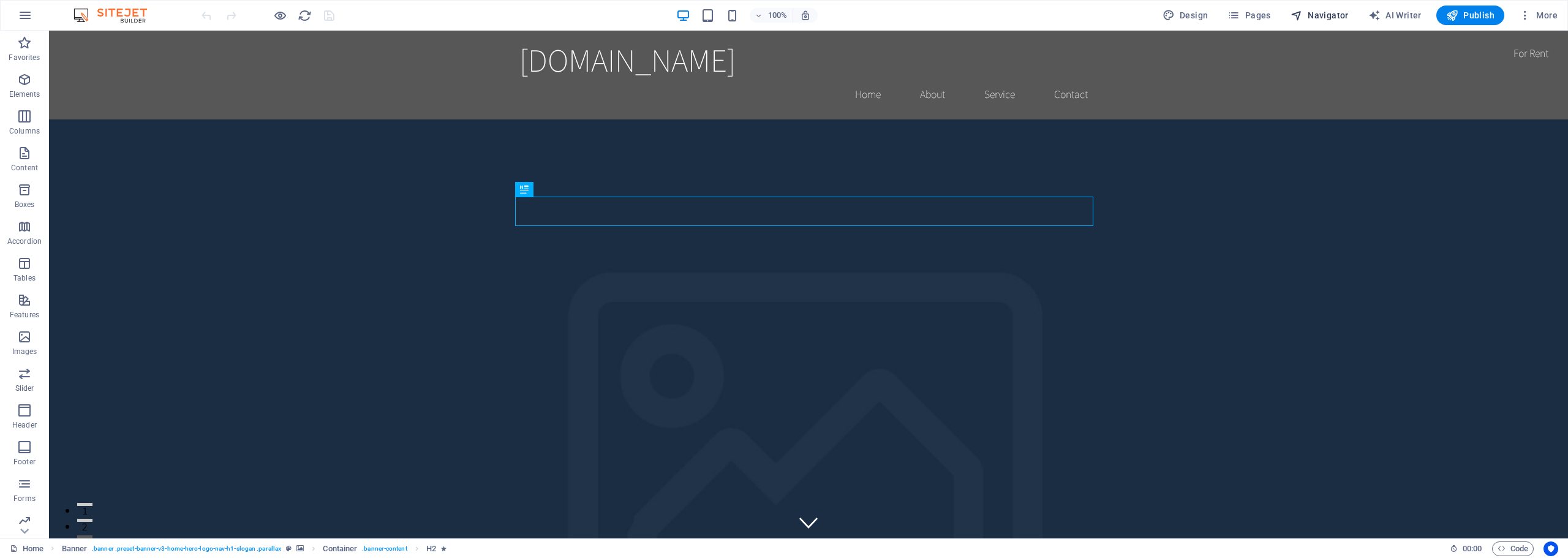
click at [1316, 15] on span "Navigator" at bounding box center [1319, 15] width 58 height 12
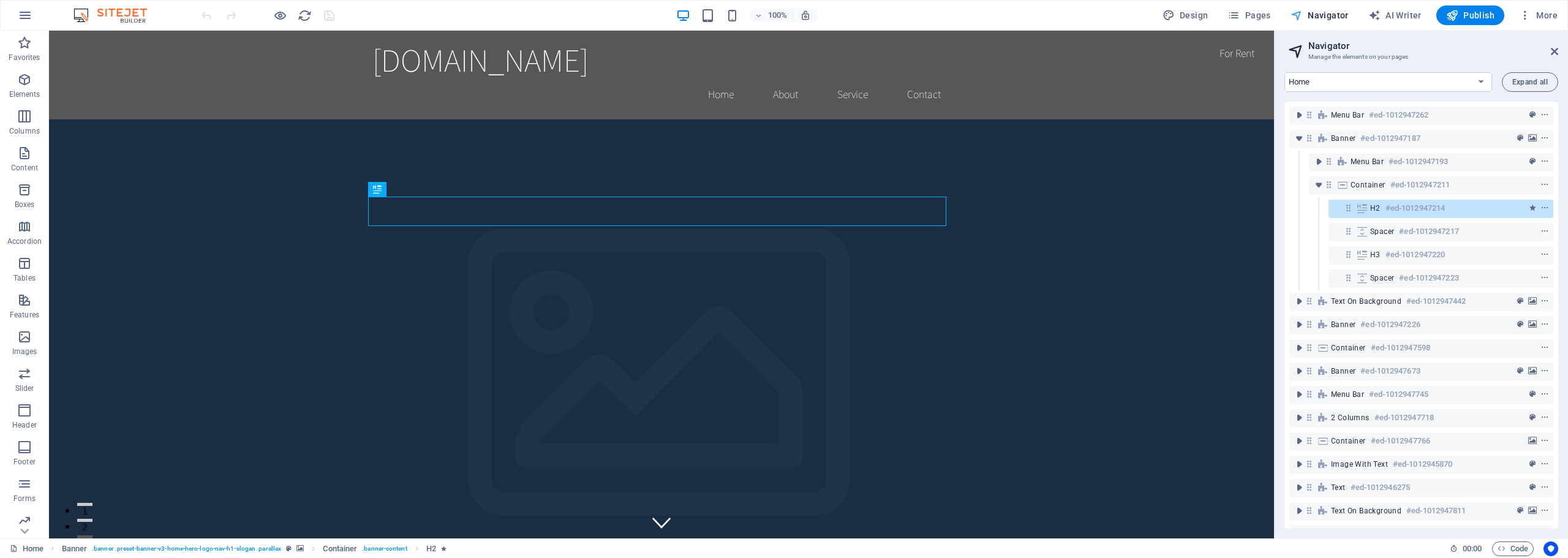
click at [1316, 15] on span "Navigator" at bounding box center [1319, 15] width 58 height 12
click at [1559, 50] on aside "Navigator Manage the elements on your pages Home Subpage Legal Notice Privacy N…" at bounding box center [1420, 285] width 294 height 507
drag, startPoint x: 1556, startPoint y: 52, endPoint x: 1497, endPoint y: 2, distance: 77.3
click at [1556, 52] on icon at bounding box center [1554, 52] width 7 height 10
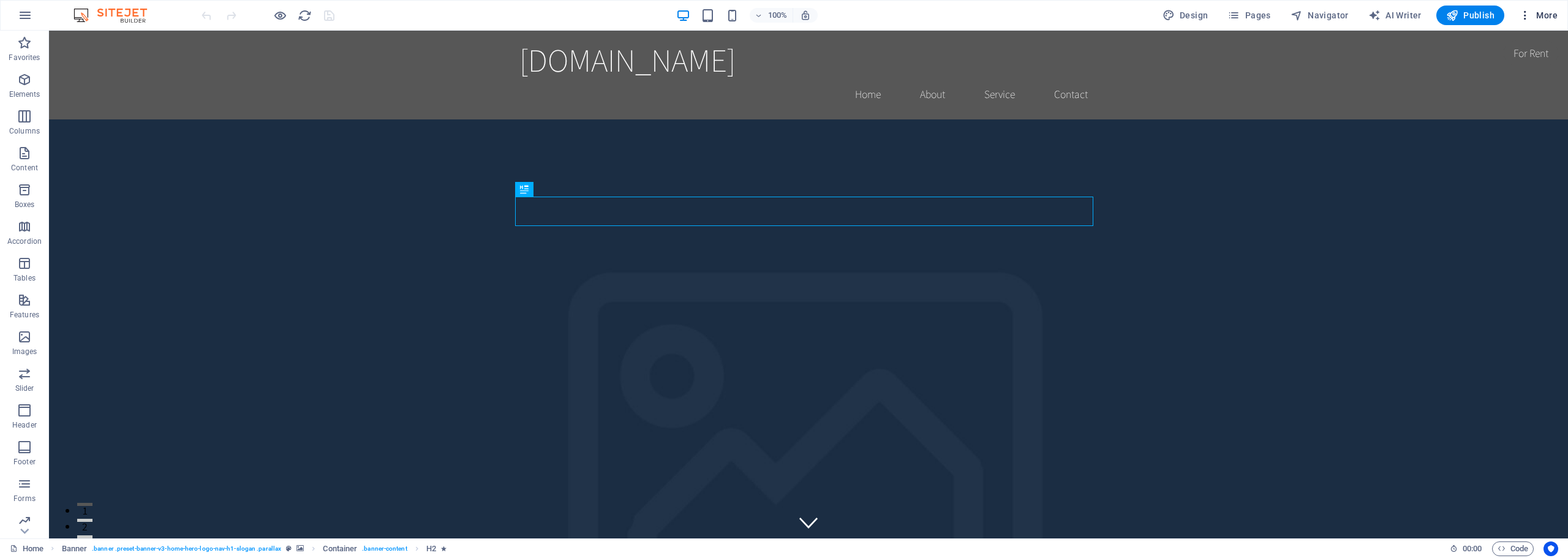
click at [1535, 14] on span "More" at bounding box center [1538, 15] width 39 height 12
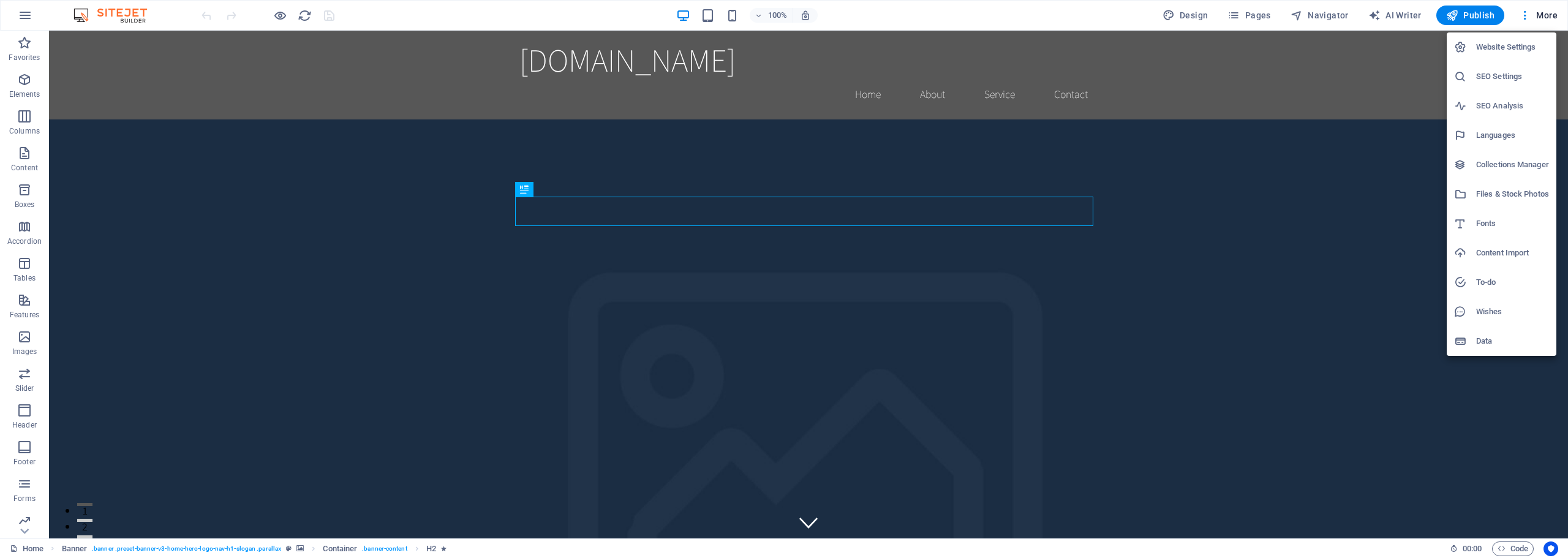
click at [1280, 541] on div at bounding box center [784, 279] width 1568 height 558
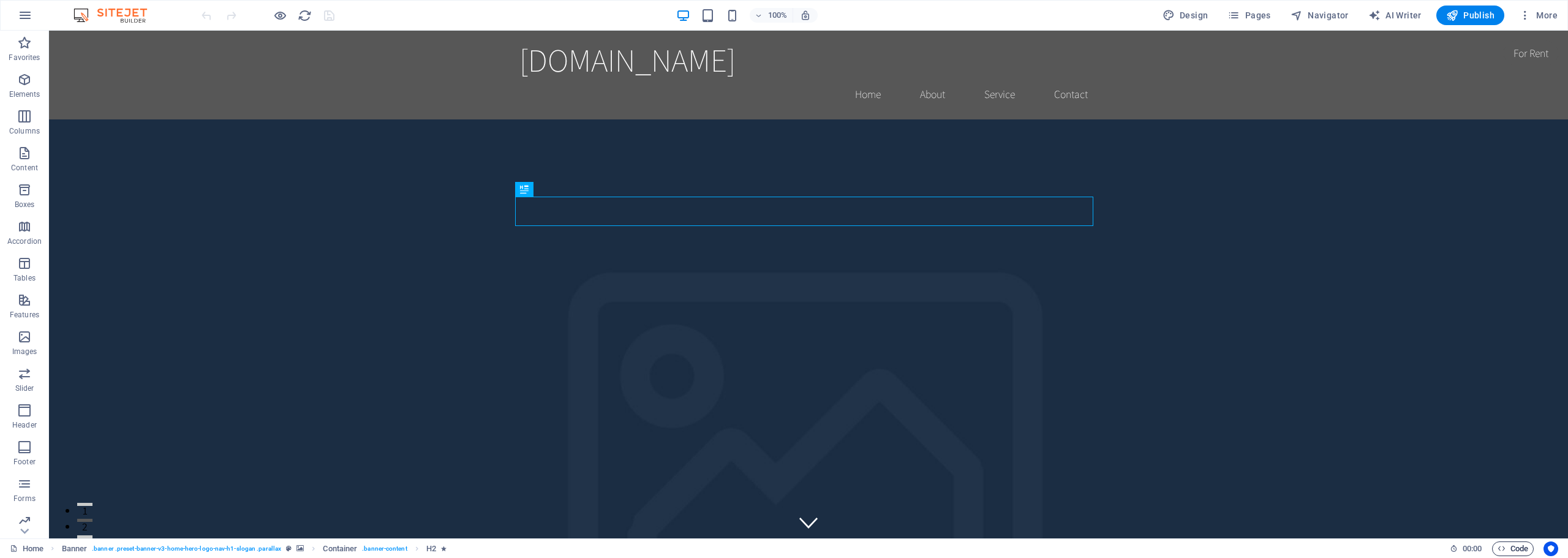
click at [1508, 544] on span "Code" at bounding box center [1513, 549] width 31 height 15
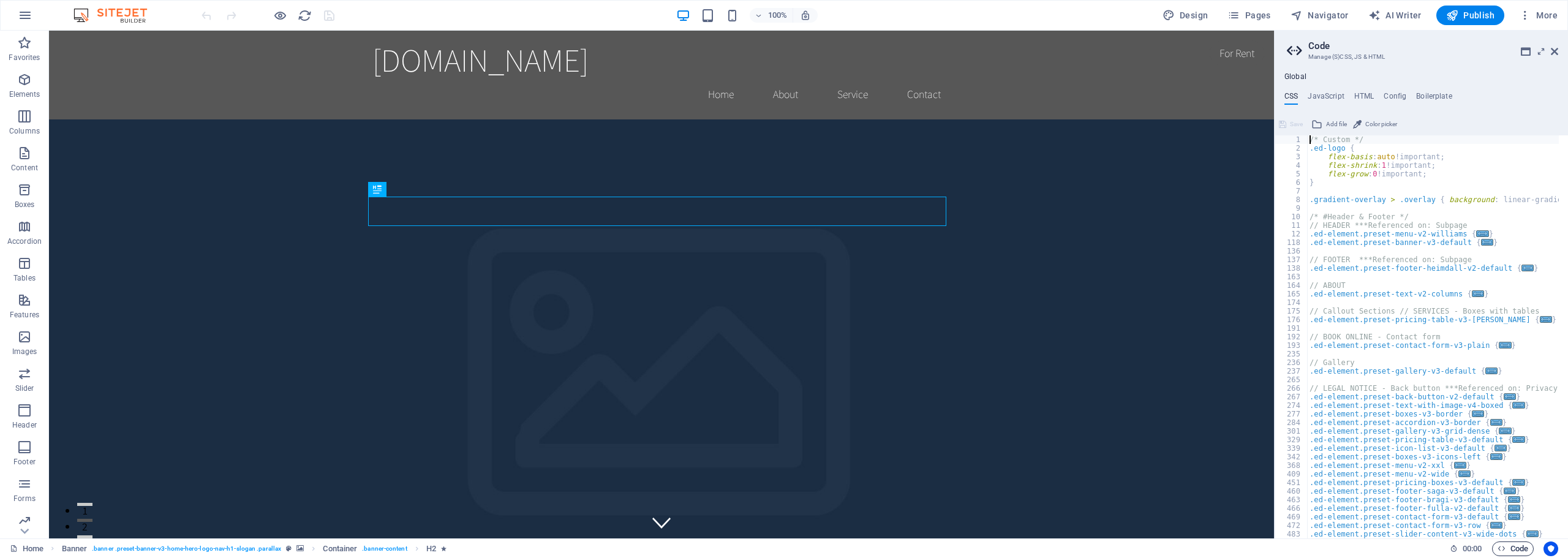
click at [1506, 546] on span "Code" at bounding box center [1513, 549] width 31 height 15
click at [1497, 546] on icon "button" at bounding box center [1501, 548] width 8 height 8
click at [1107, 14] on div "100% Design Pages Navigator AI Writer Publish More" at bounding box center [880, 15] width 1363 height 20
click at [1179, 9] on span "Design" at bounding box center [1185, 15] width 46 height 12
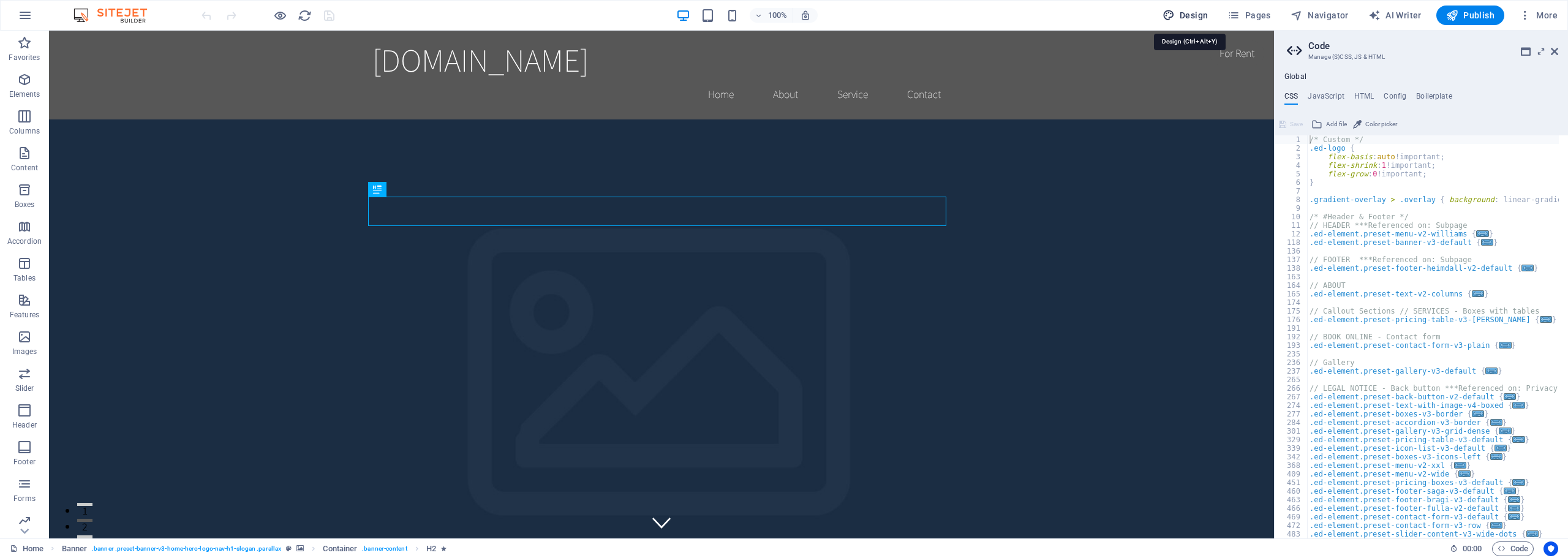
select select "rem"
select select "200"
select select "px"
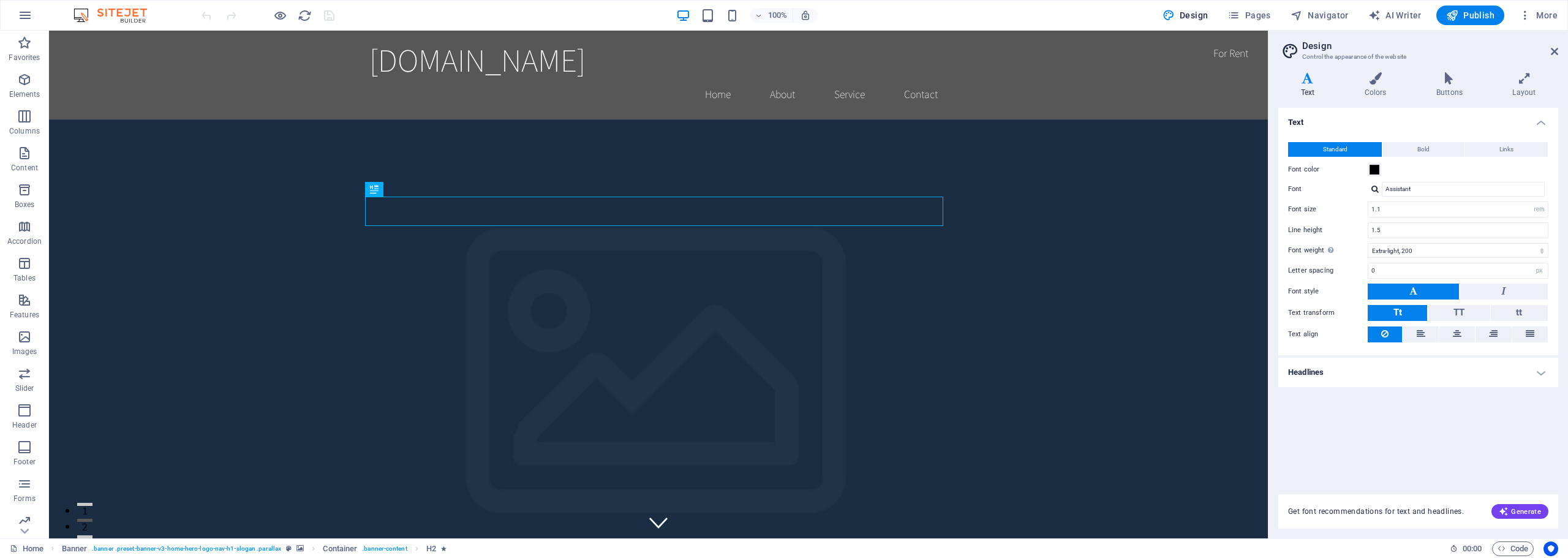
drag, startPoint x: 1555, startPoint y: 51, endPoint x: 1429, endPoint y: 26, distance: 128.5
click at [1555, 51] on icon at bounding box center [1554, 52] width 7 height 10
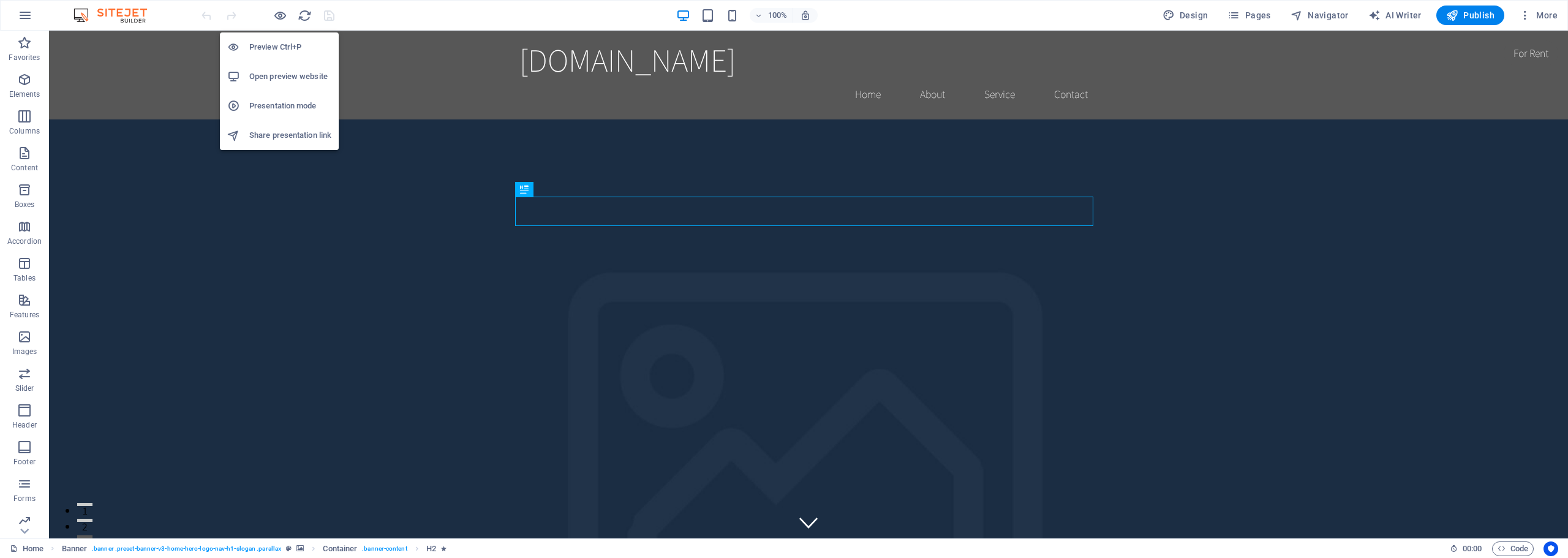
click at [290, 46] on h6 "Preview Ctrl+P" at bounding box center [290, 47] width 82 height 15
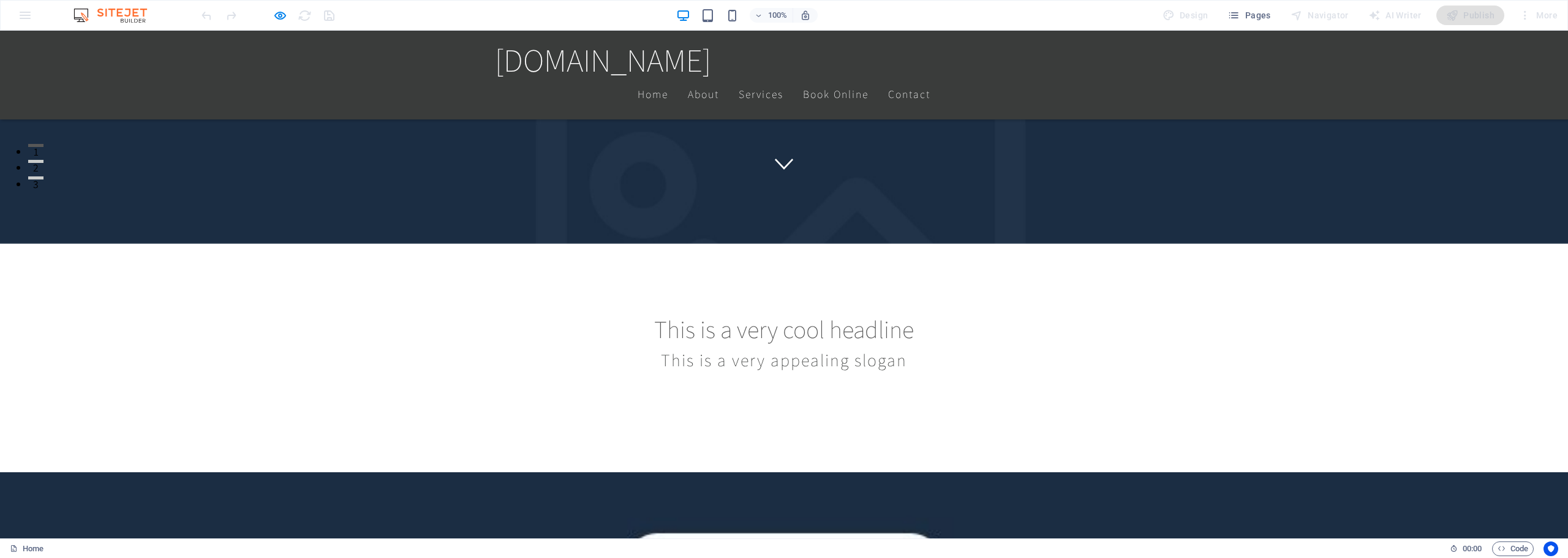
scroll to position [0, 0]
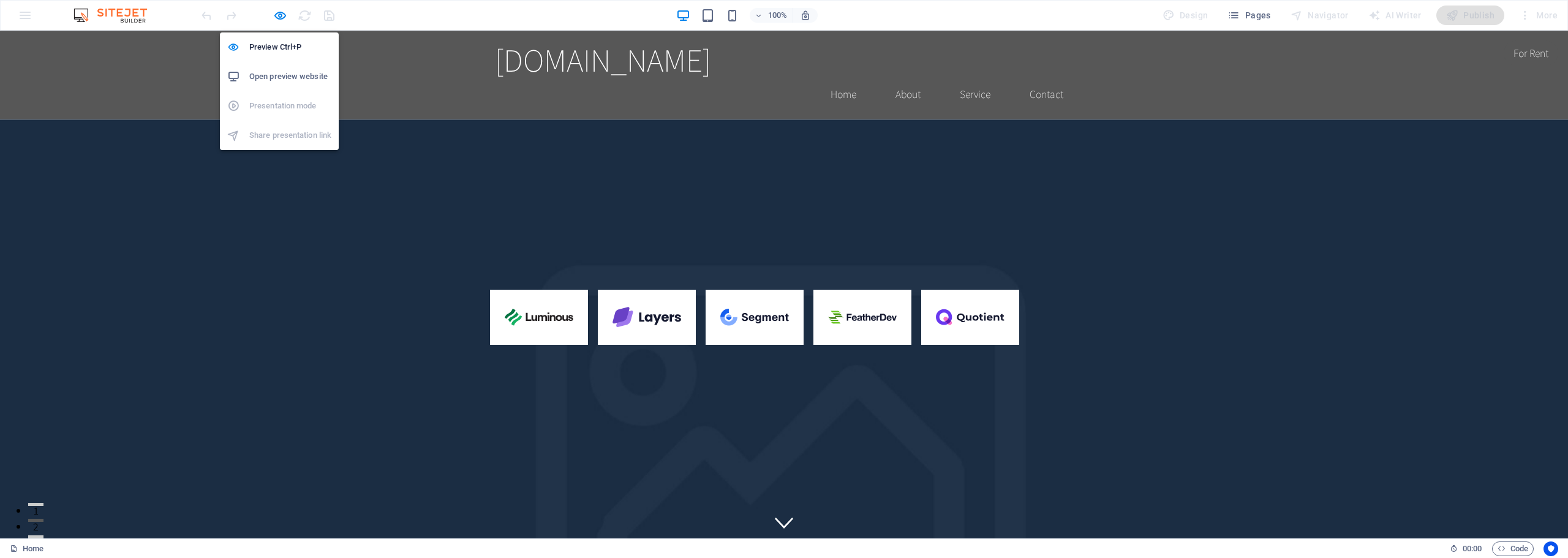
click at [301, 77] on h6 "Open preview website" at bounding box center [290, 76] width 82 height 15
click at [281, 14] on icon "button" at bounding box center [280, 15] width 14 height 14
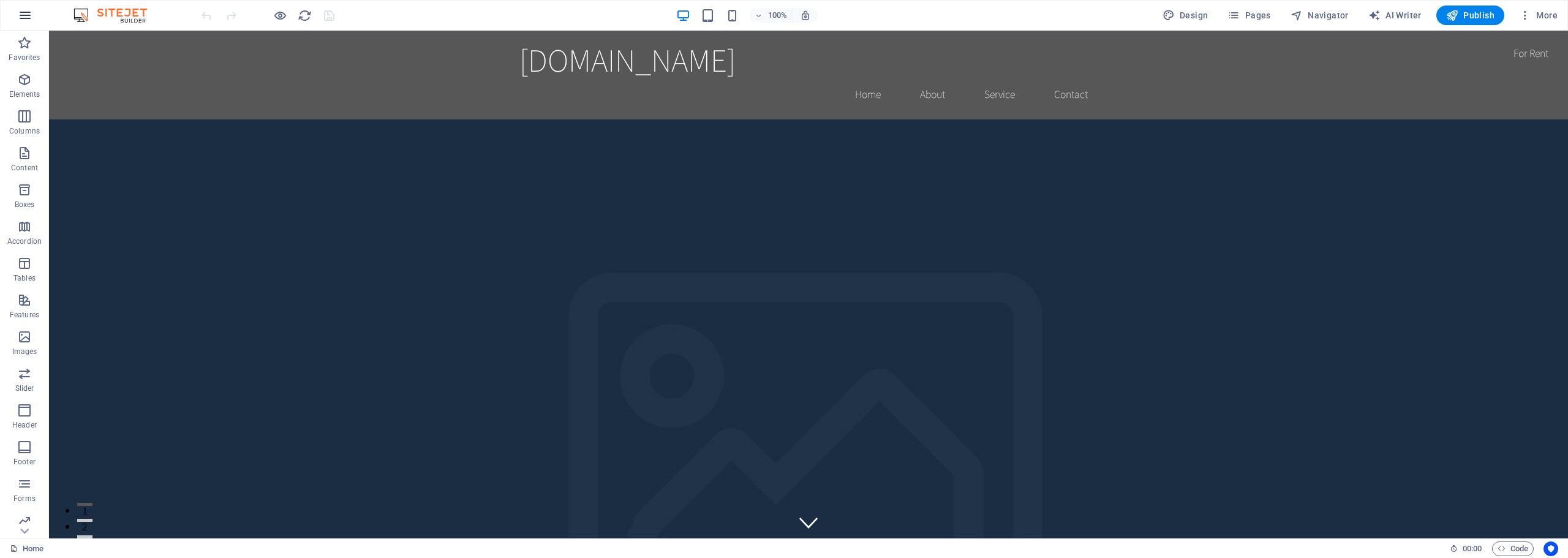
click at [25, 17] on icon "button" at bounding box center [25, 15] width 15 height 15
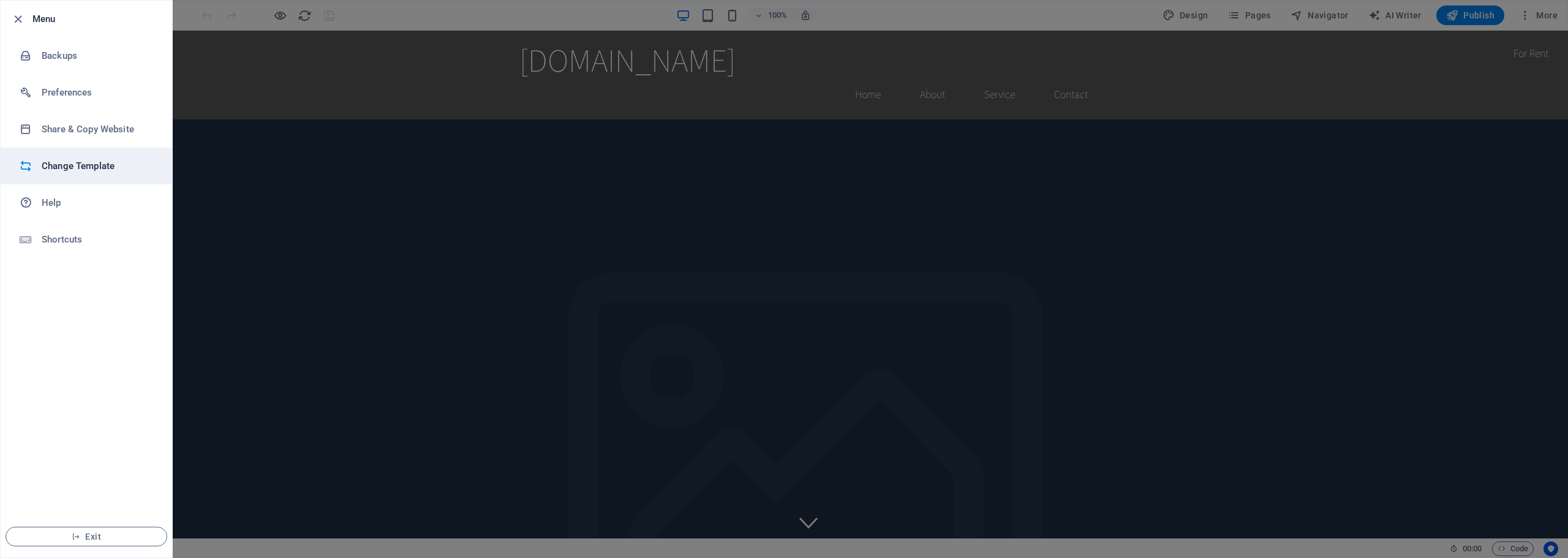
click at [103, 169] on h6 "Change Template" at bounding box center [99, 166] width 113 height 15
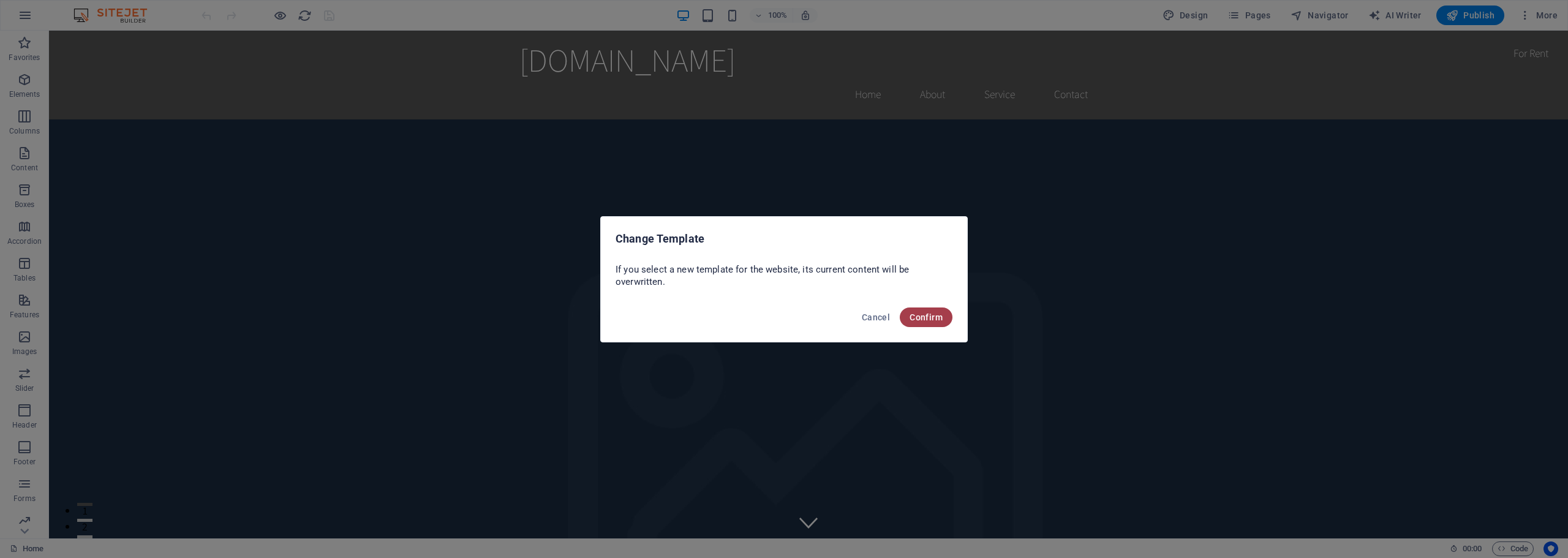
click at [931, 316] on span "Confirm" at bounding box center [926, 317] width 33 height 10
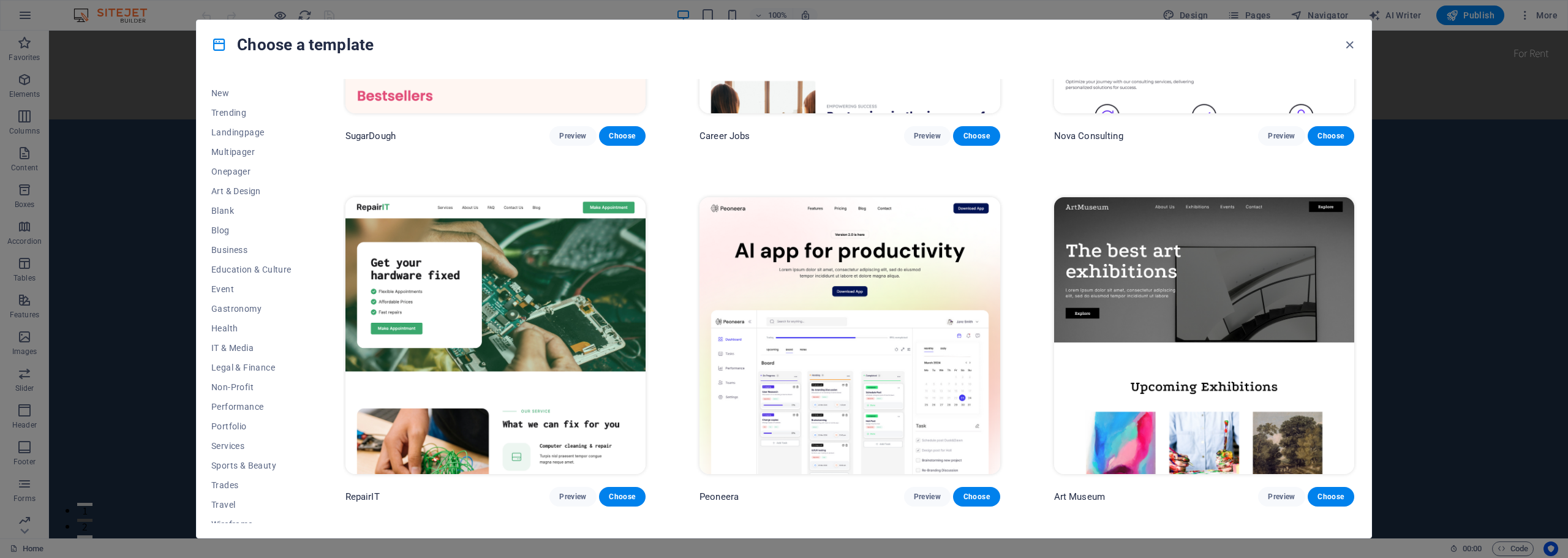
scroll to position [46, 0]
click at [230, 447] on button "Sports & Beauty" at bounding box center [251, 455] width 80 height 20
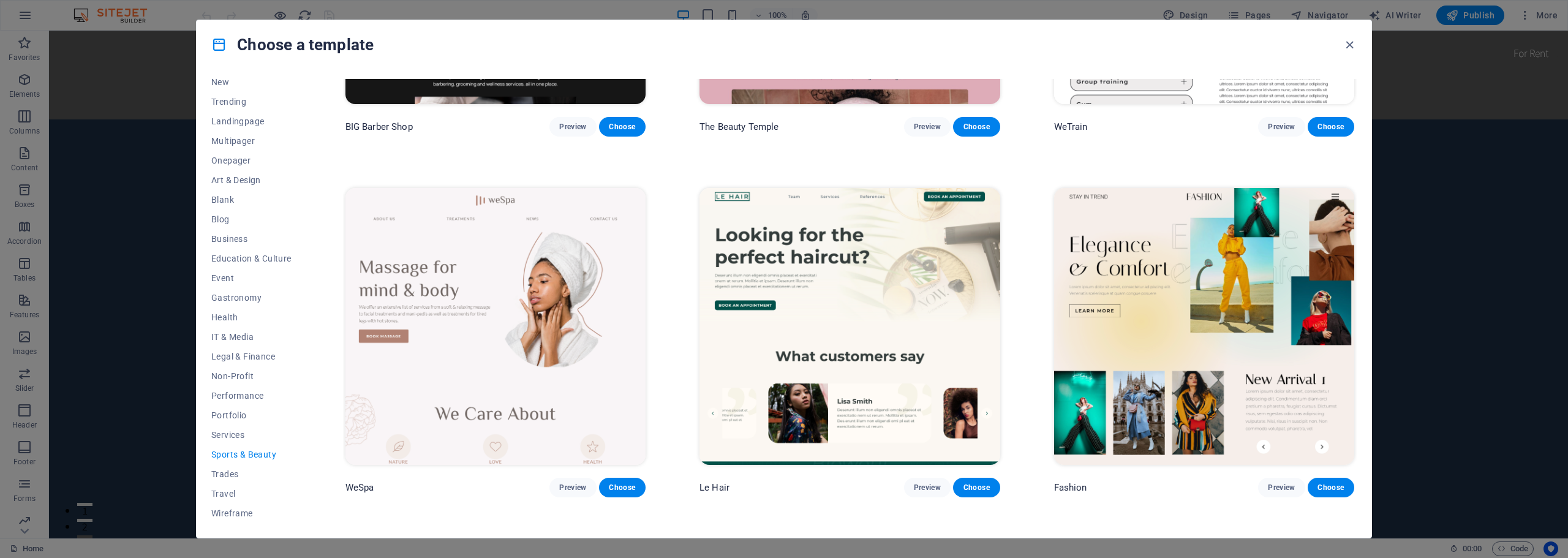
scroll to position [0, 0]
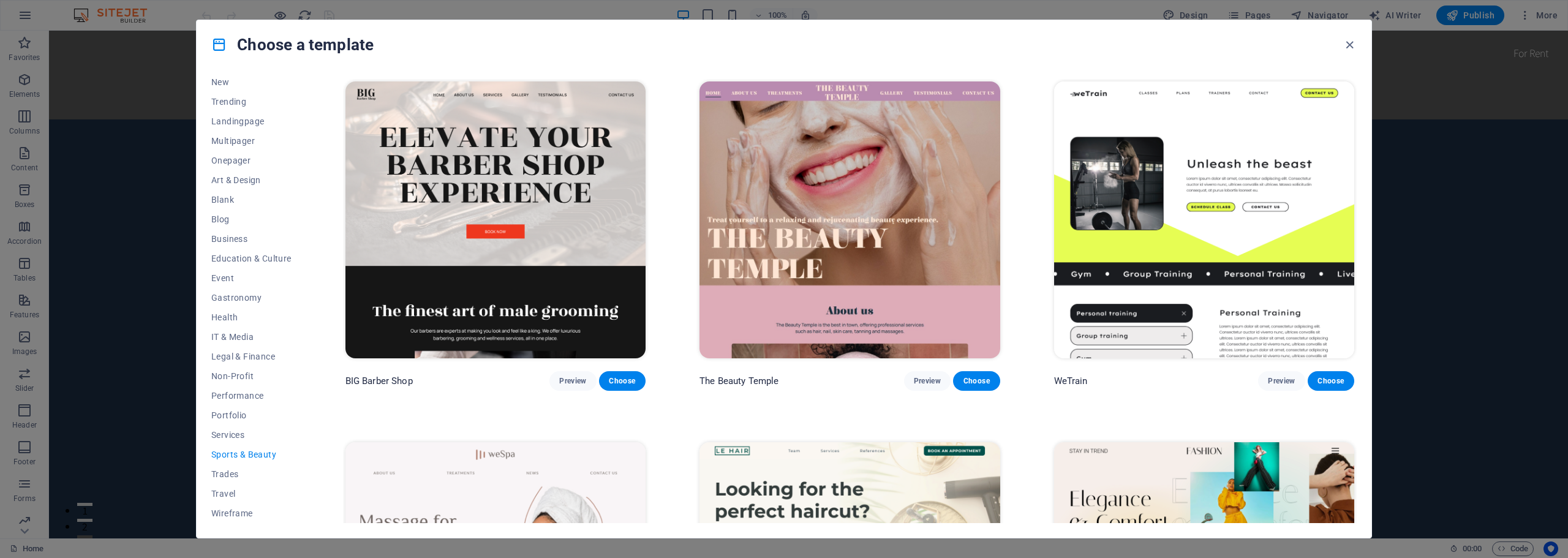
click at [874, 209] on img at bounding box center [849, 219] width 300 height 277
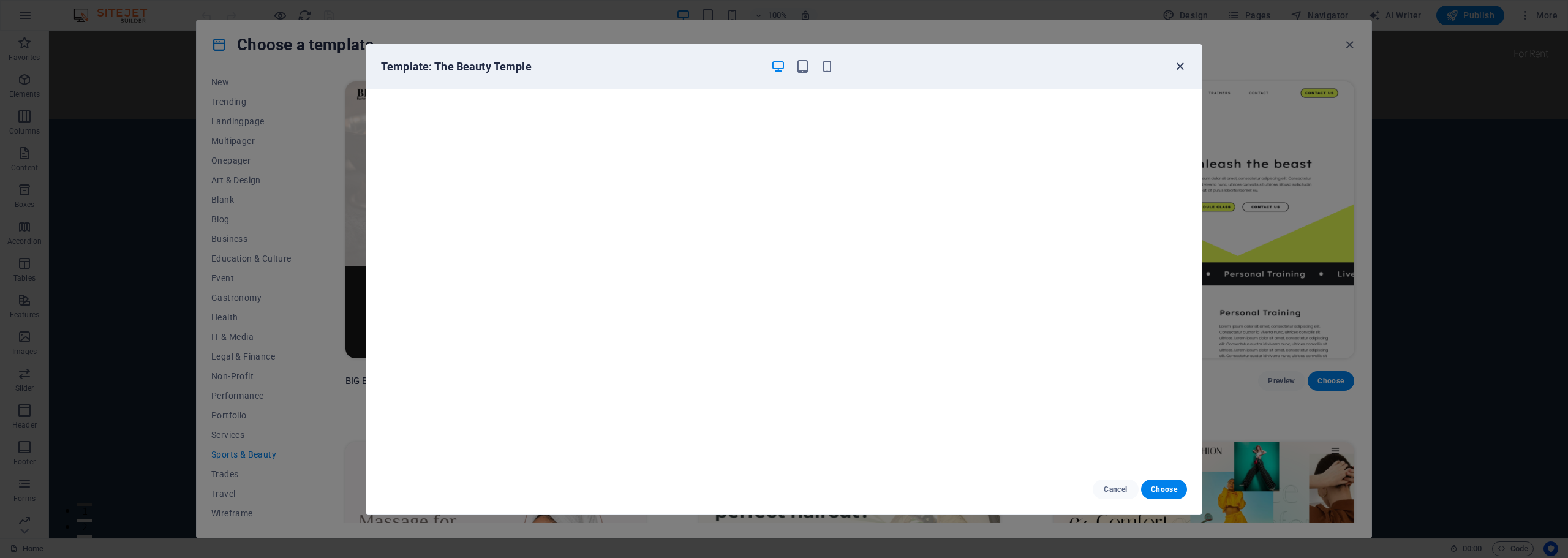
click at [1177, 65] on icon "button" at bounding box center [1179, 66] width 14 height 14
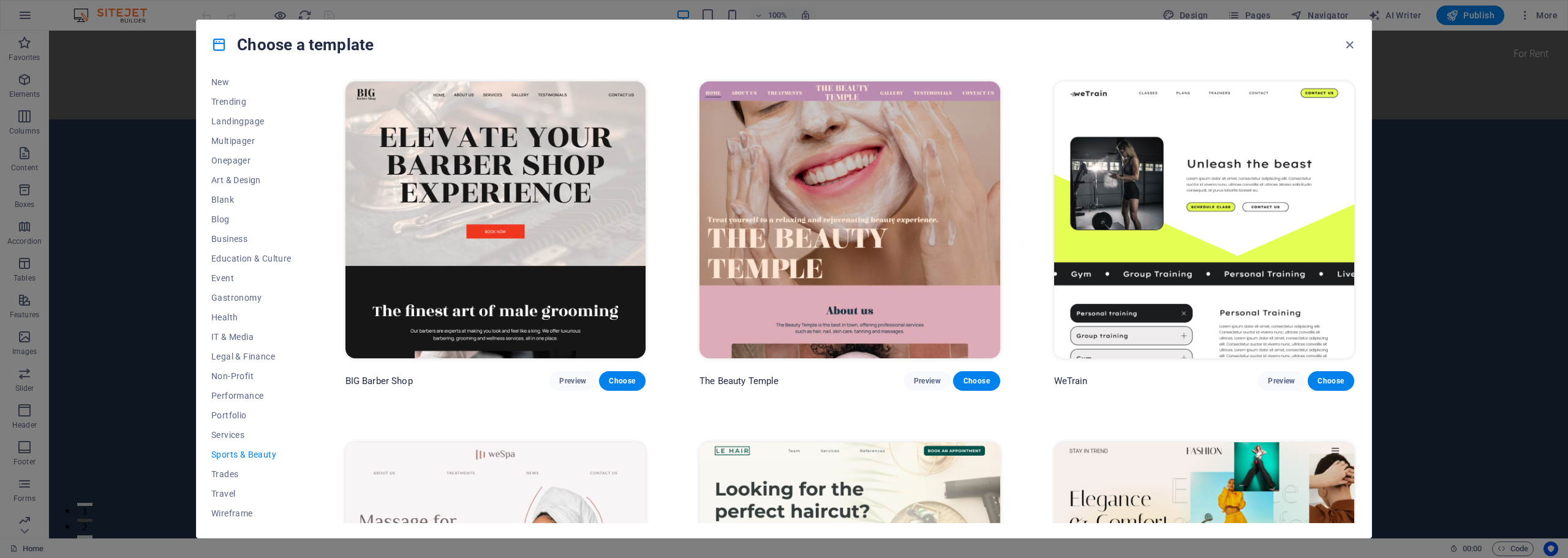
click at [864, 165] on img at bounding box center [849, 219] width 300 height 277
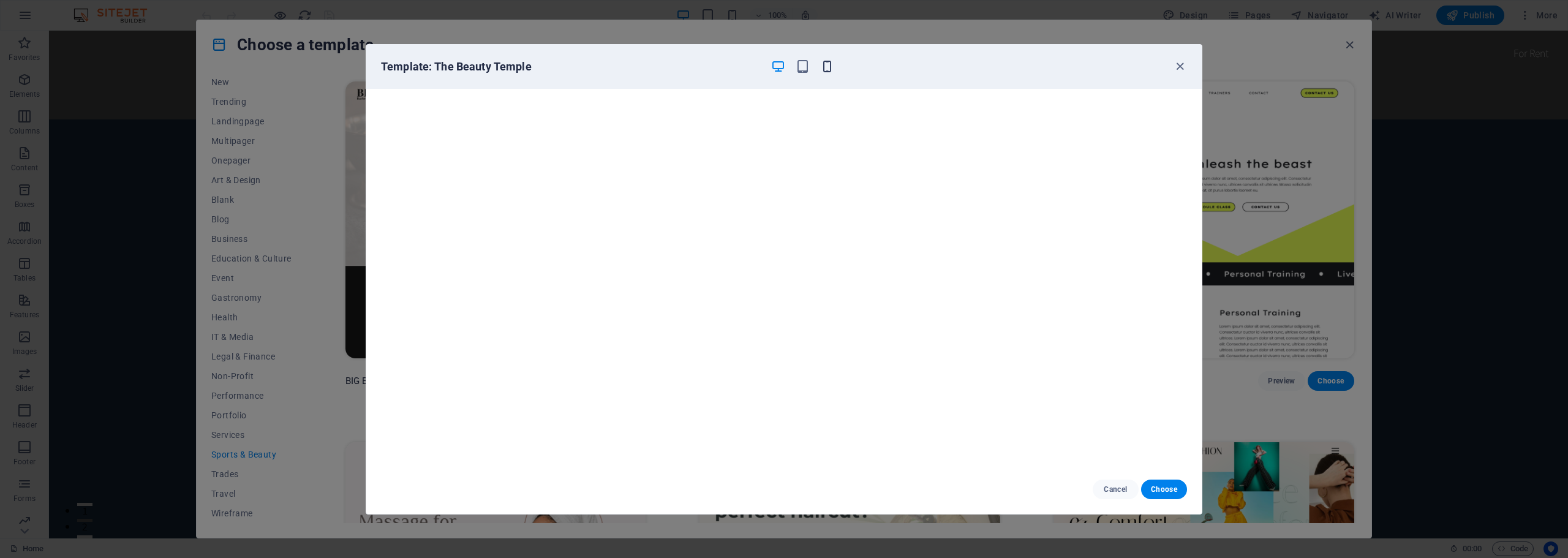
click at [829, 66] on icon "button" at bounding box center [827, 66] width 14 height 14
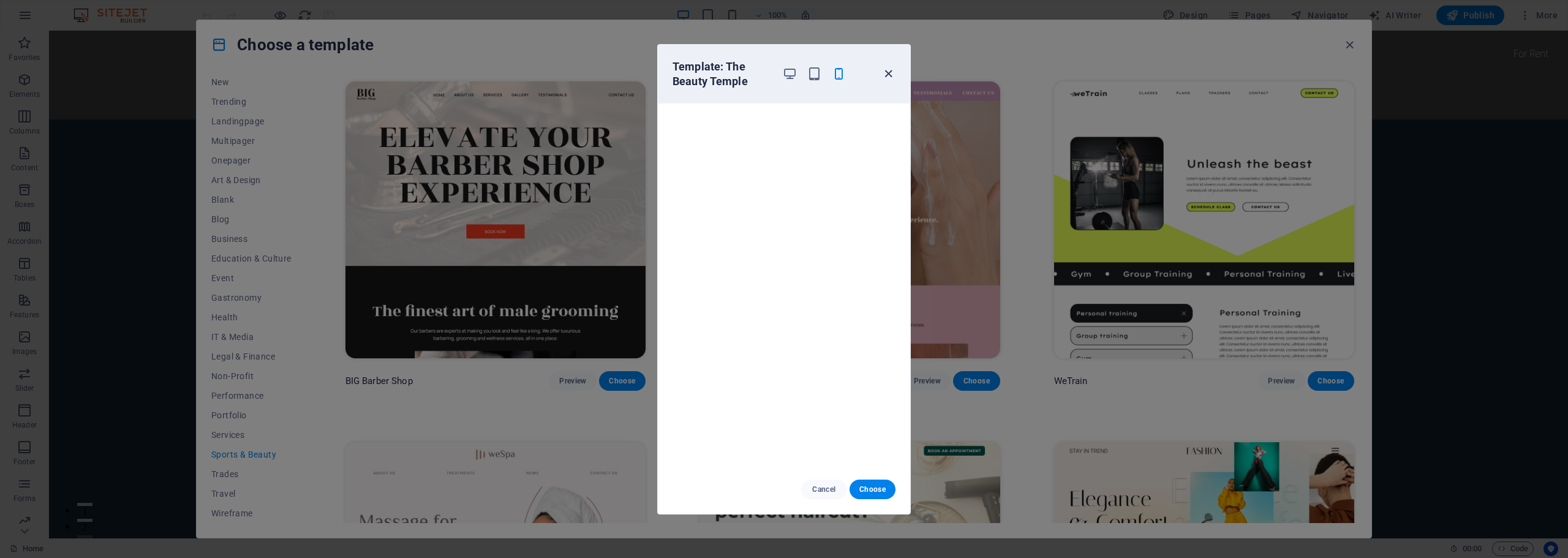
click at [888, 73] on icon "button" at bounding box center [888, 73] width 14 height 14
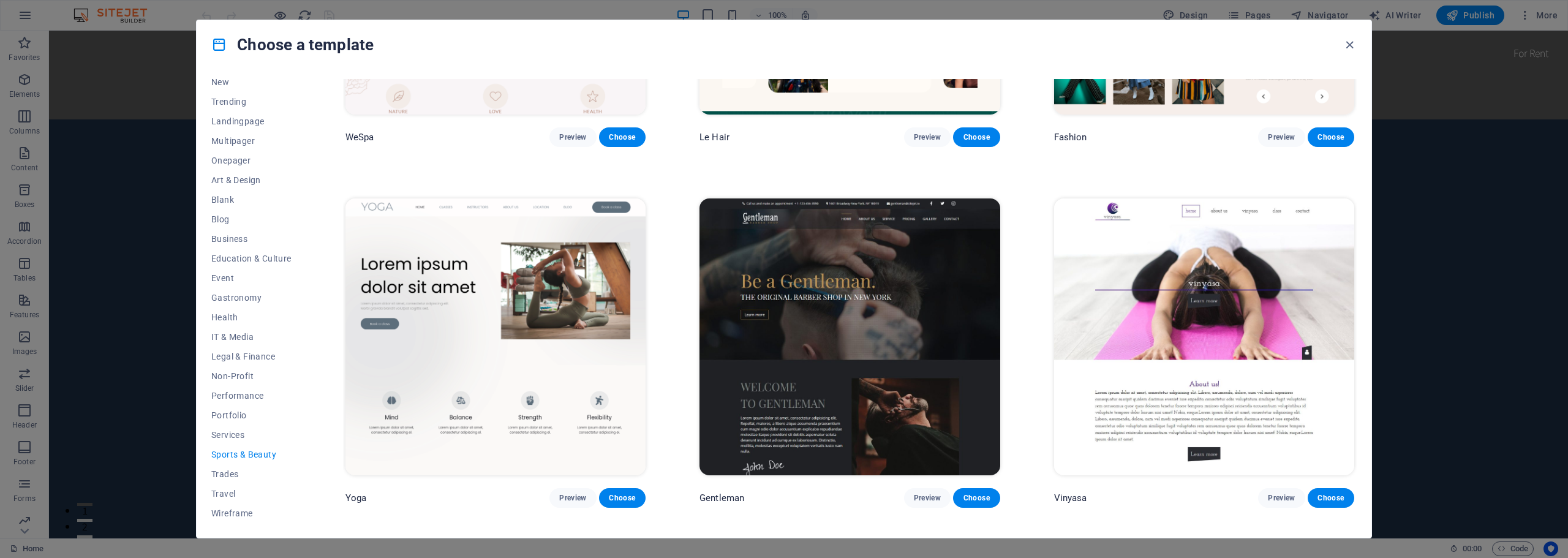
scroll to position [612, 0]
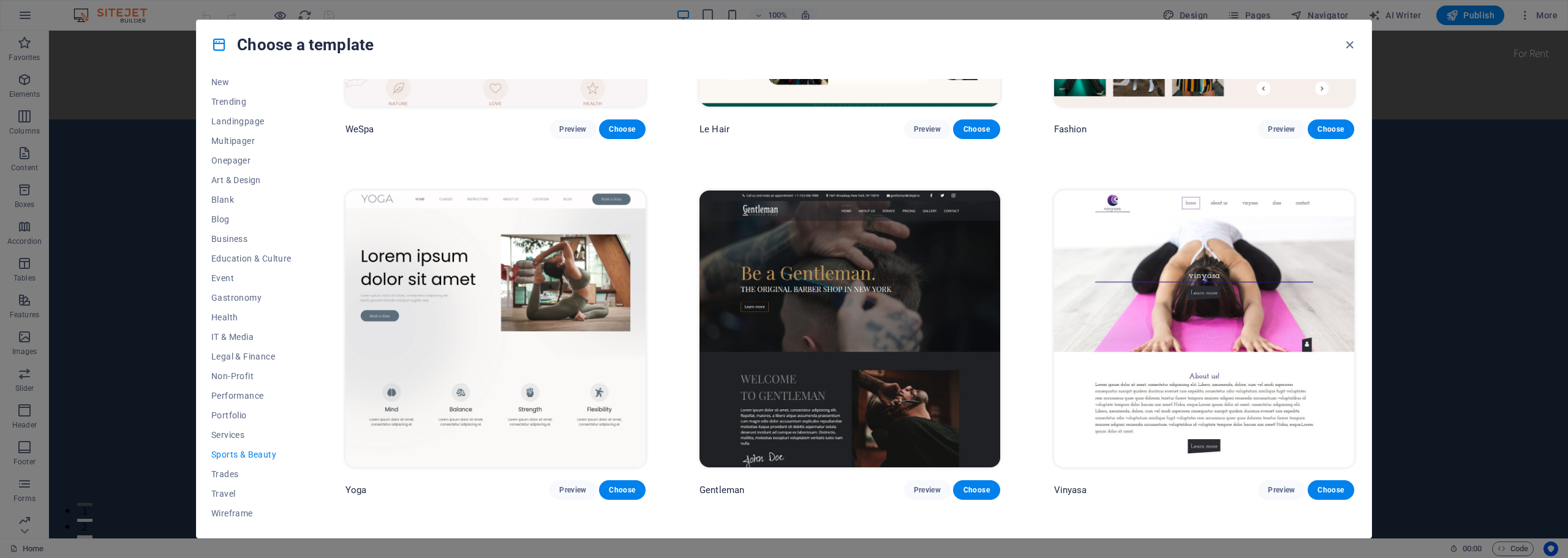
click at [863, 357] on img at bounding box center [849, 328] width 300 height 277
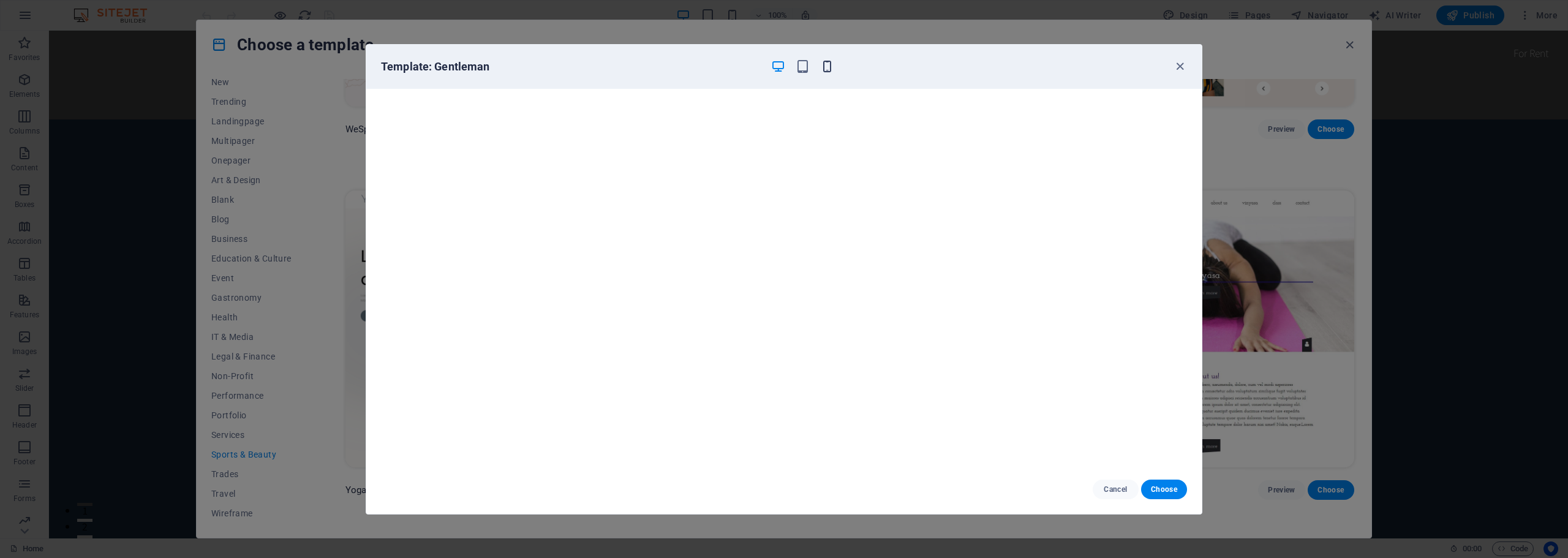
click at [825, 59] on icon "button" at bounding box center [827, 66] width 14 height 14
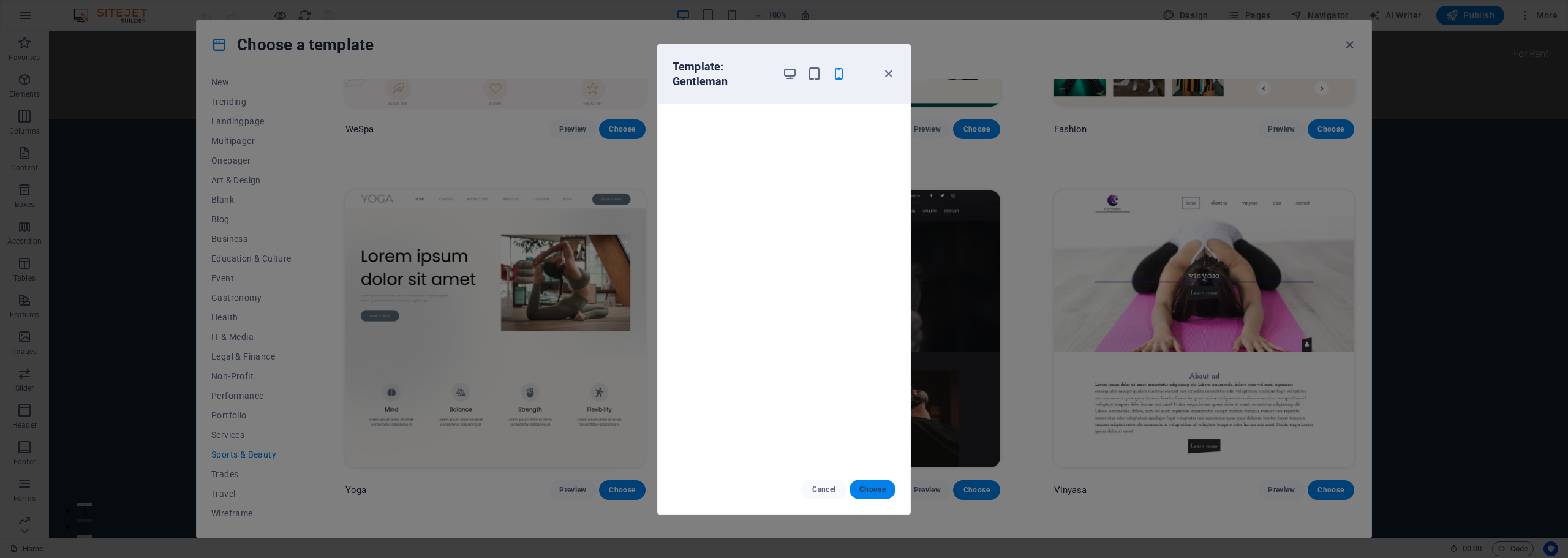
click at [879, 484] on span "Choose" at bounding box center [872, 489] width 26 height 10
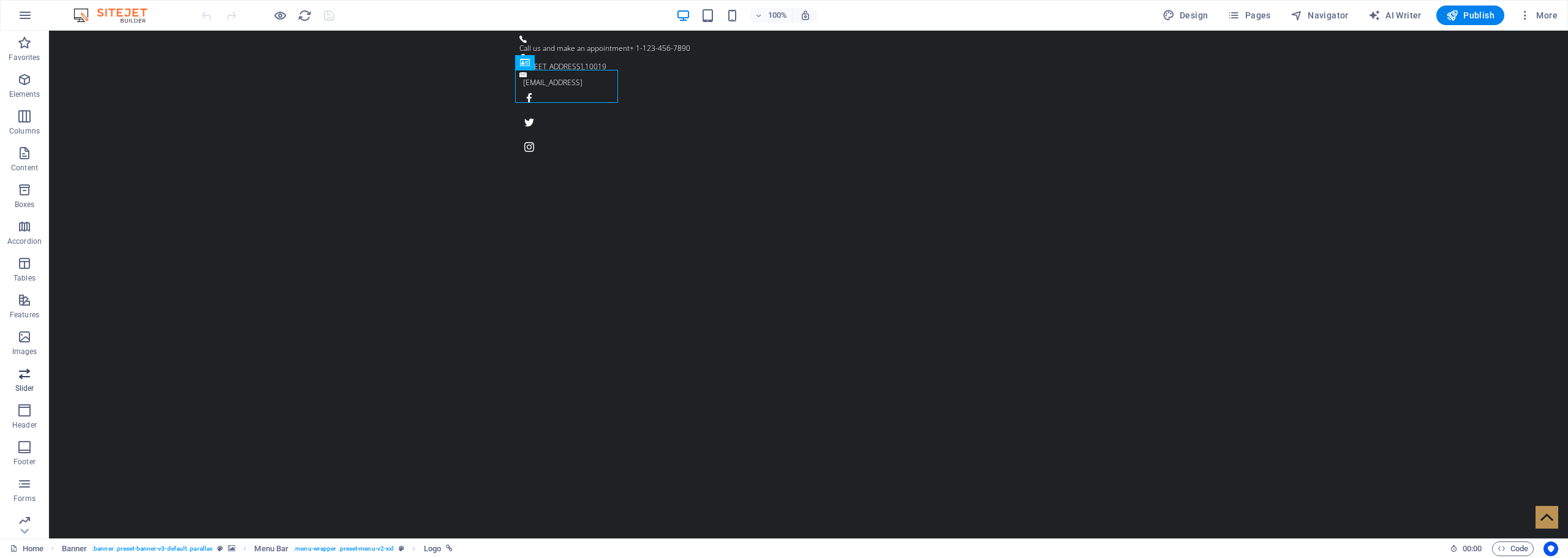
click at [25, 376] on icon "button" at bounding box center [25, 373] width 15 height 15
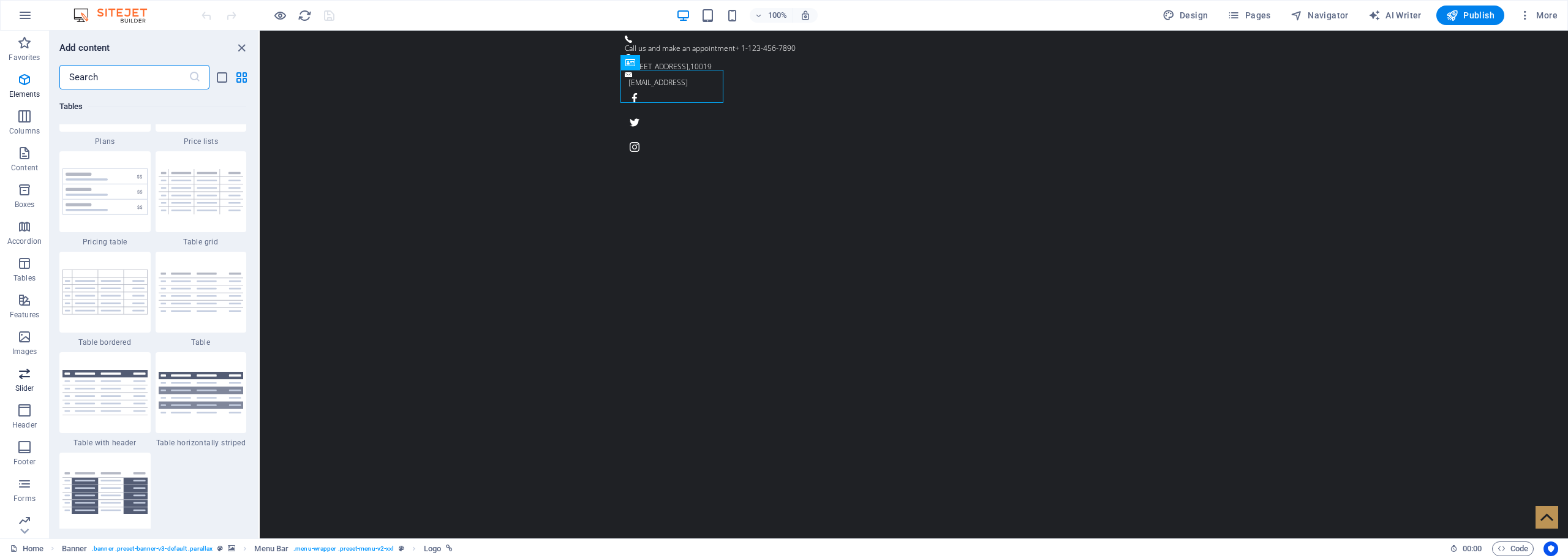
scroll to position [6941, 0]
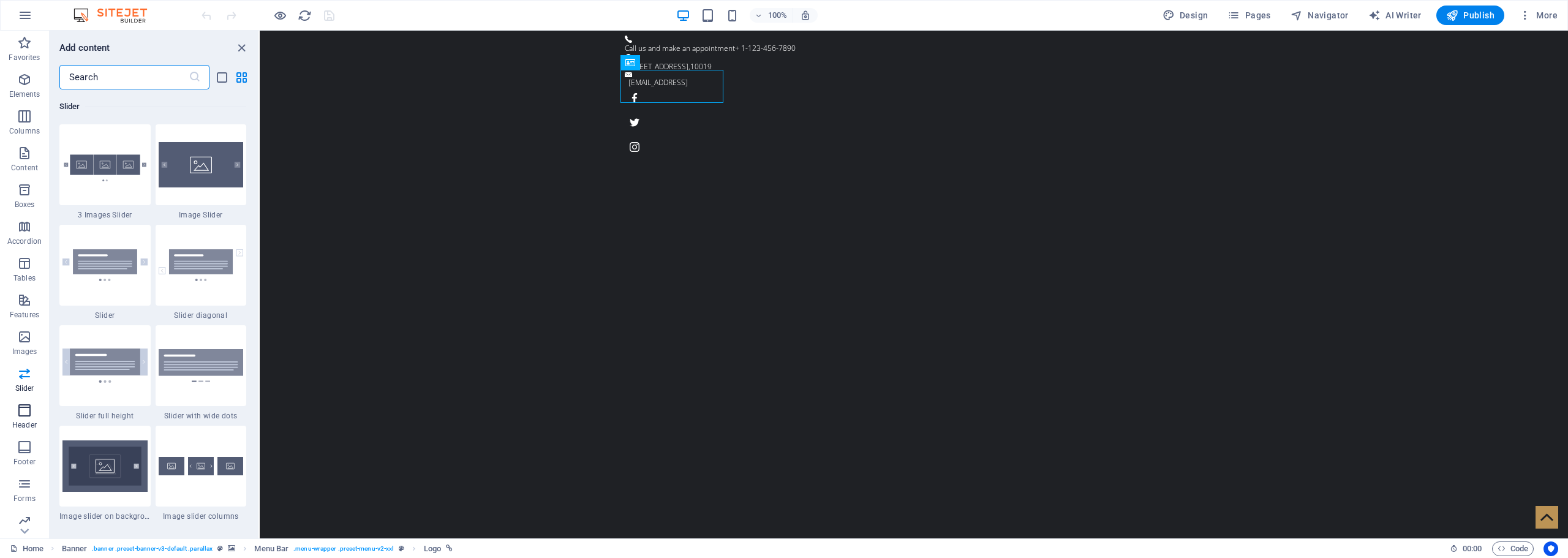
click at [25, 414] on icon "button" at bounding box center [25, 410] width 15 height 15
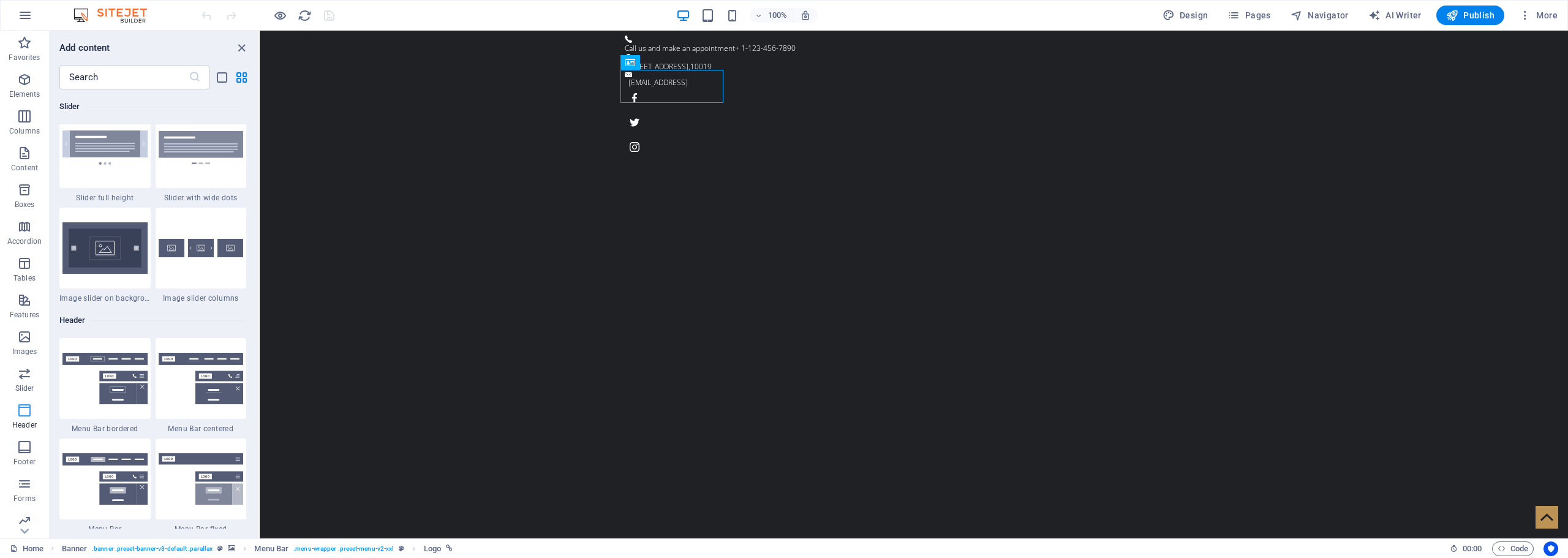
scroll to position [7372, 0]
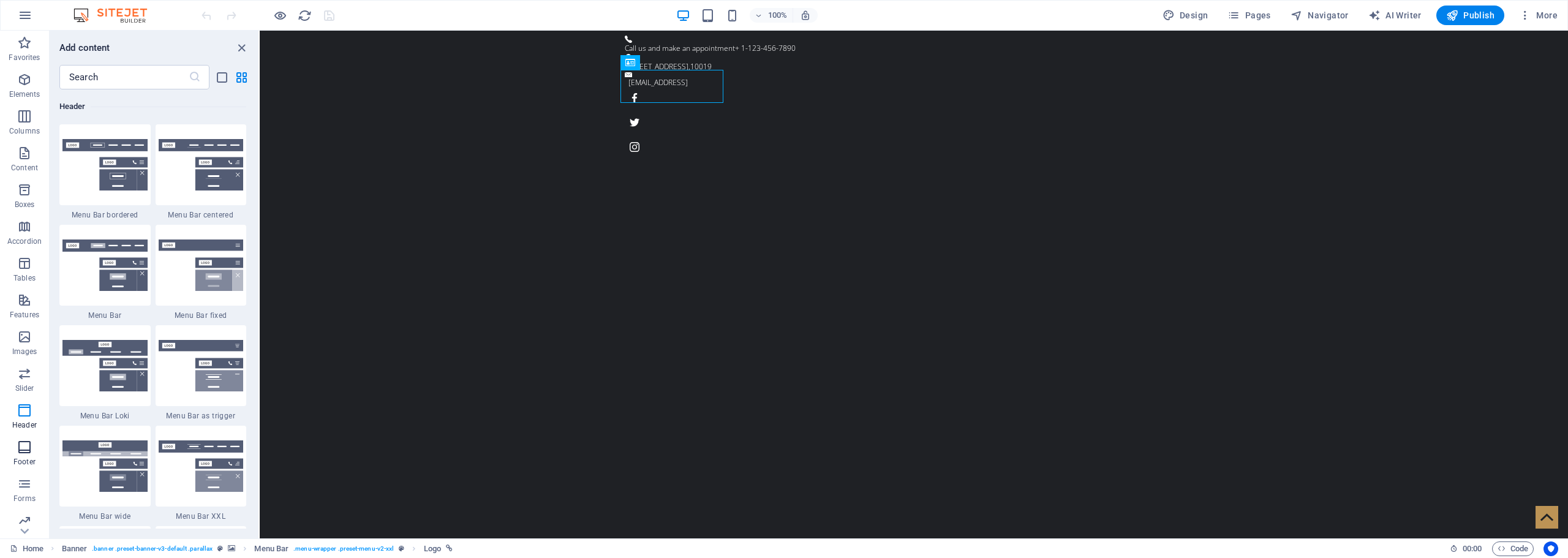
click at [25, 445] on icon "button" at bounding box center [25, 447] width 15 height 15
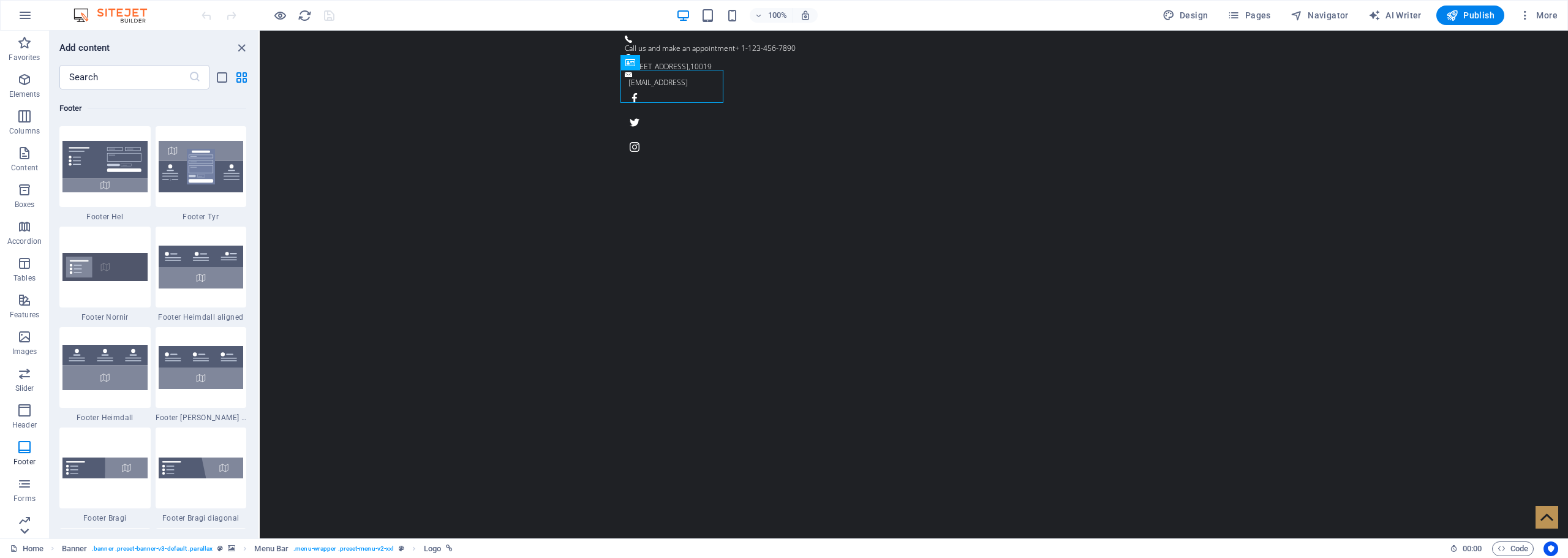
scroll to position [8105, 0]
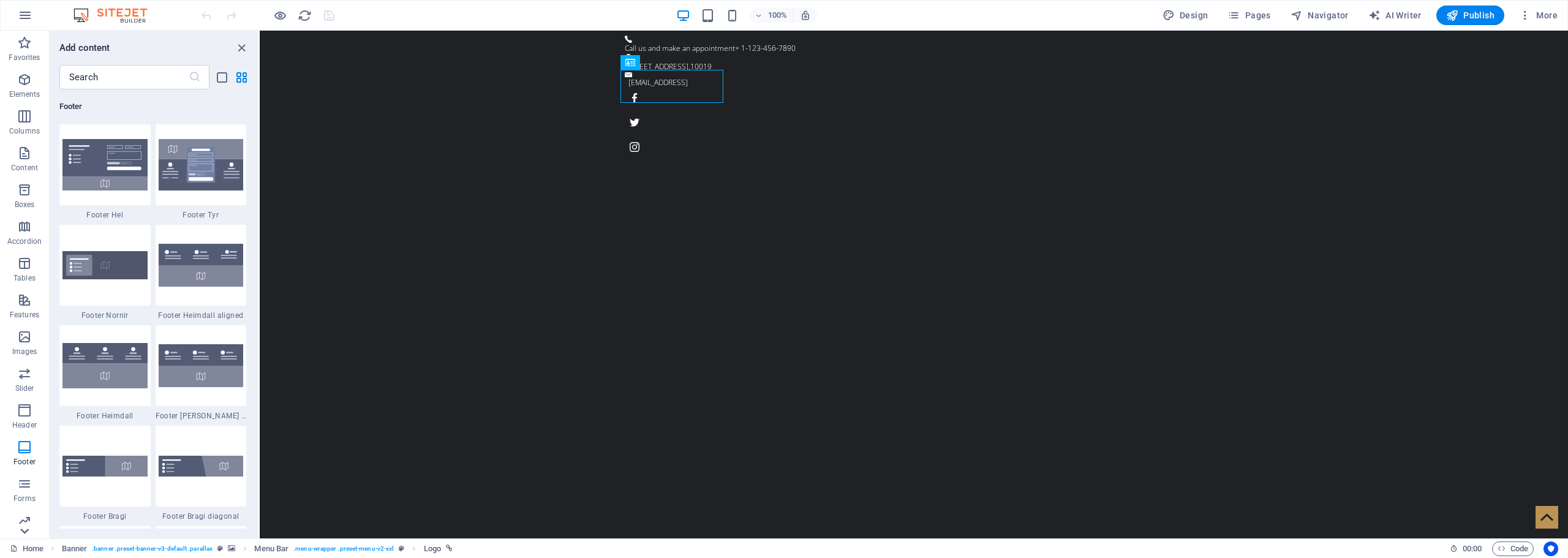
click at [25, 532] on icon at bounding box center [25, 531] width 9 height 6
click at [14, 90] on p "Elements" at bounding box center [25, 94] width 31 height 10
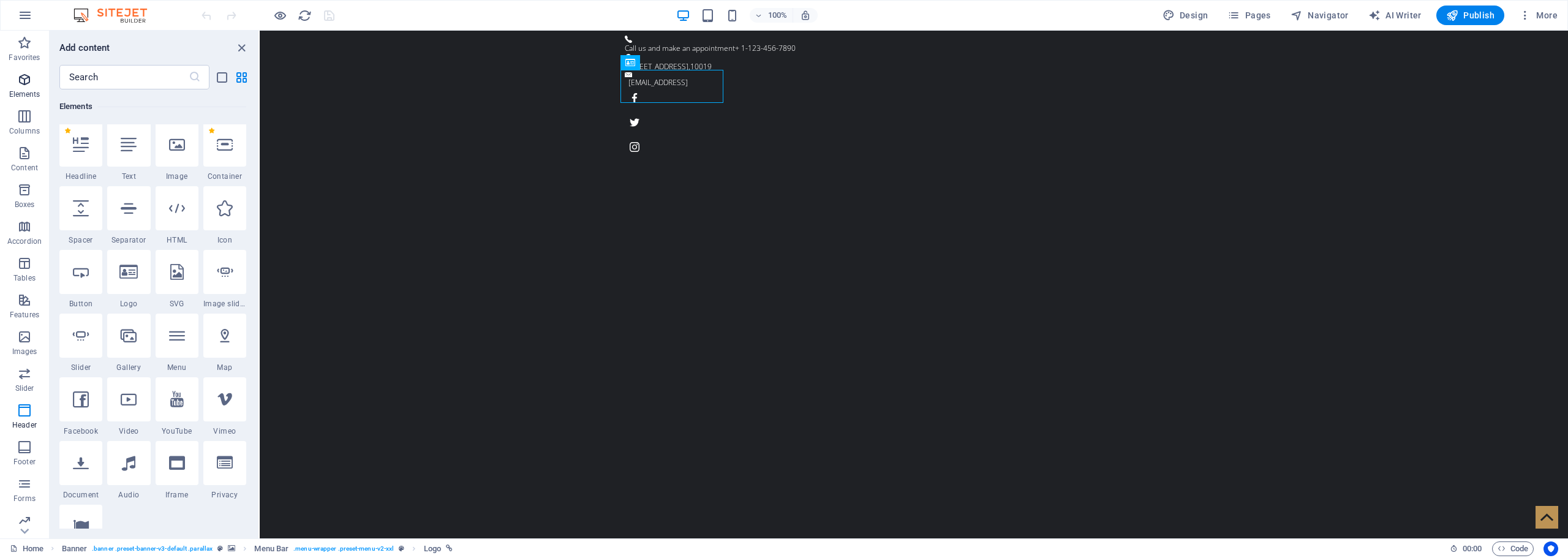
scroll to position [131, 0]
